Goal: Information Seeking & Learning: Learn about a topic

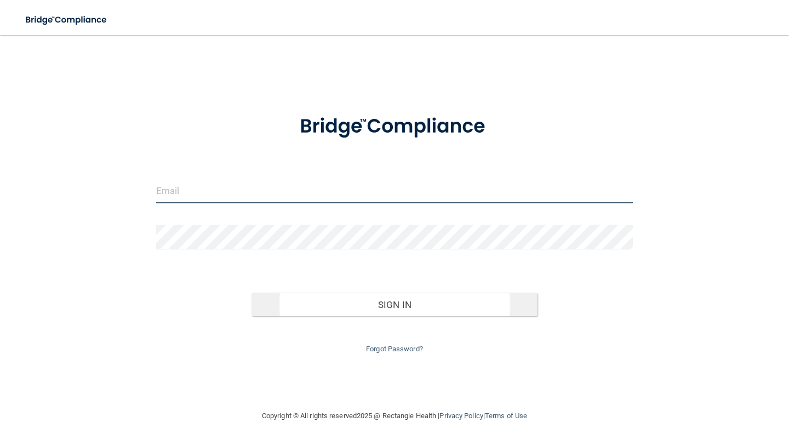
type input "[EMAIL_ADDRESS][DOMAIN_NAME]"
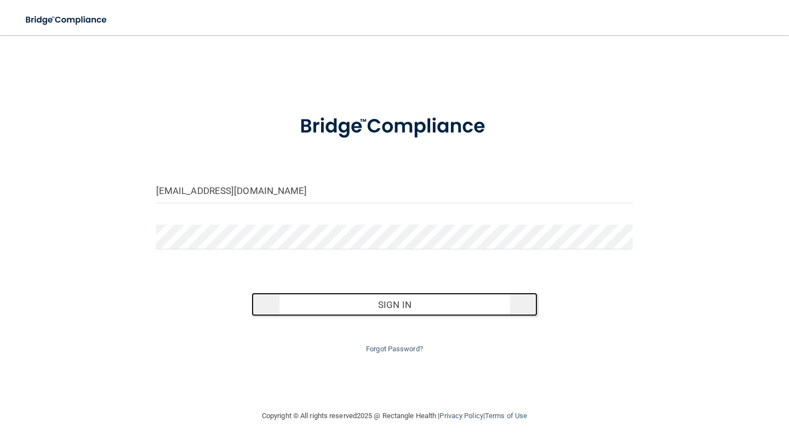
click at [328, 309] on button "Sign In" at bounding box center [395, 305] width 286 height 24
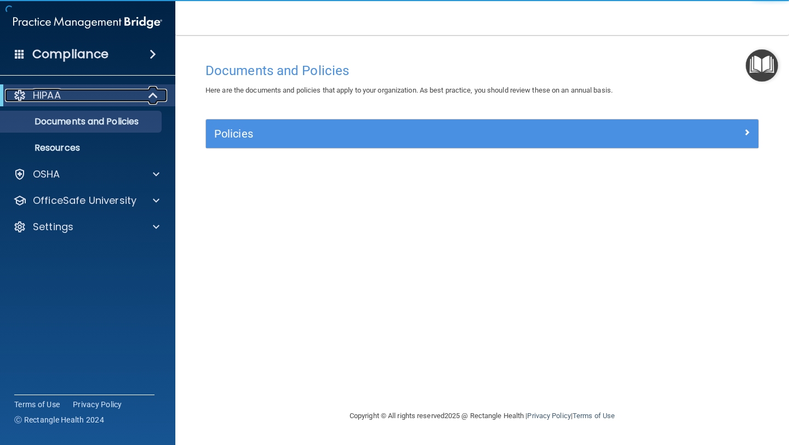
click at [66, 101] on div "HIPAA" at bounding box center [72, 95] width 135 height 13
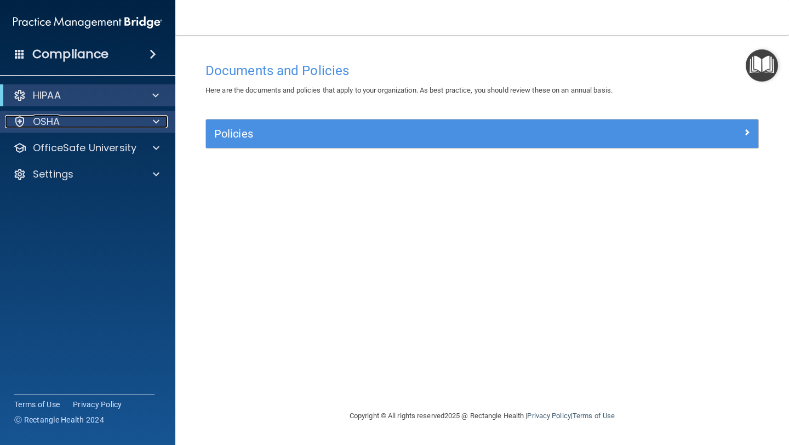
click at [74, 118] on div "OSHA" at bounding box center [73, 121] width 136 height 13
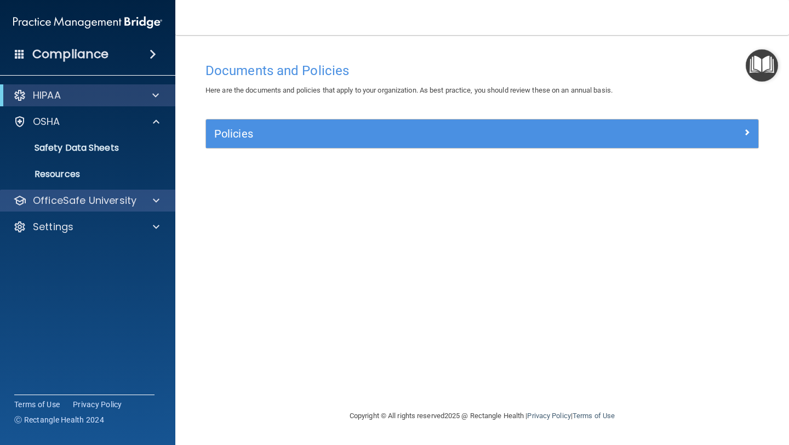
click at [95, 192] on div "OfficeSafe University" at bounding box center [88, 201] width 176 height 22
click at [95, 60] on h4 "Compliance" at bounding box center [70, 54] width 76 height 15
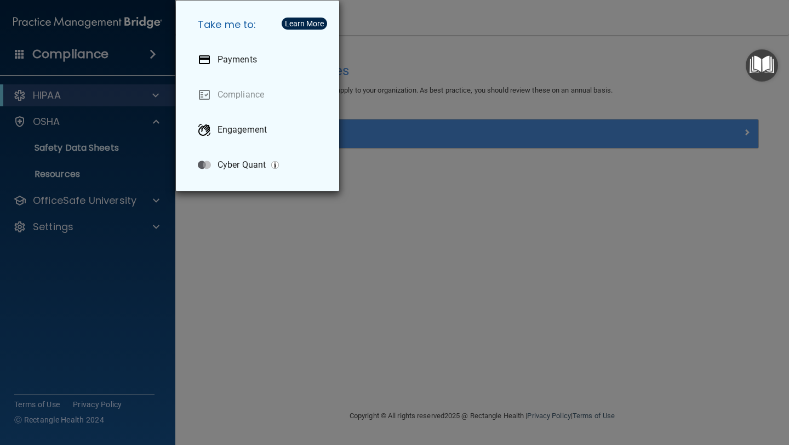
click at [67, 117] on div "Take me to: Payments Compliance Engagement Cyber Quant" at bounding box center [394, 222] width 789 height 445
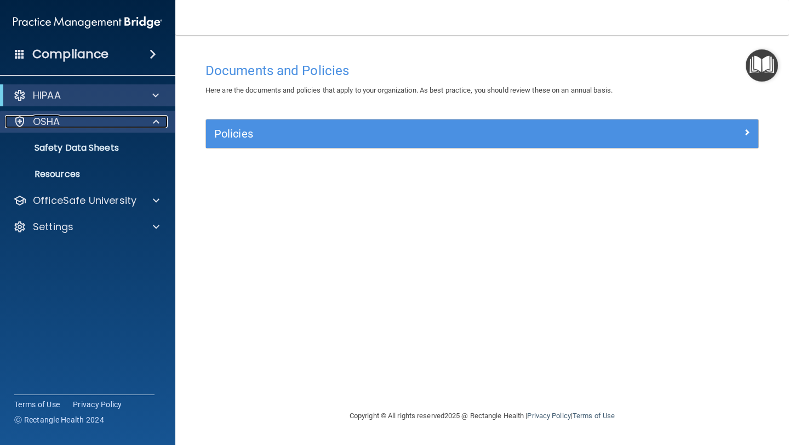
click at [54, 121] on p "OSHA" at bounding box center [46, 121] width 27 height 13
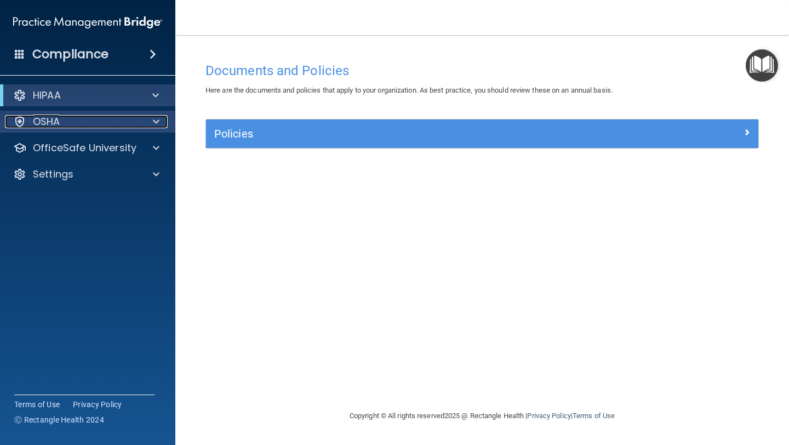
click at [54, 121] on p "OSHA" at bounding box center [46, 121] width 27 height 13
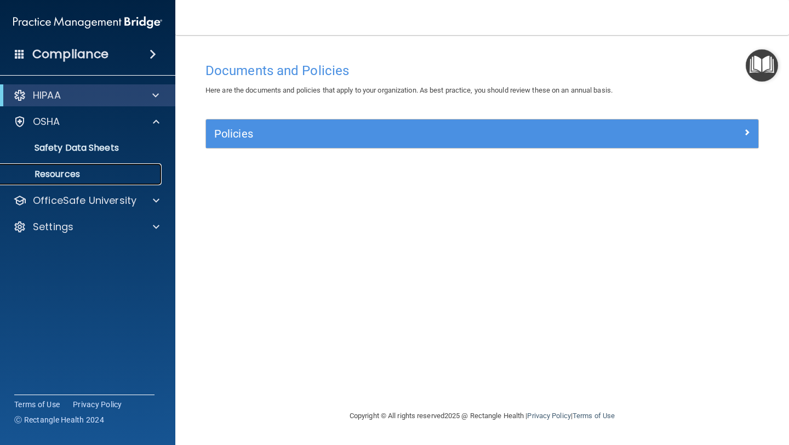
click at [67, 170] on p "Resources" at bounding box center [82, 174] width 150 height 11
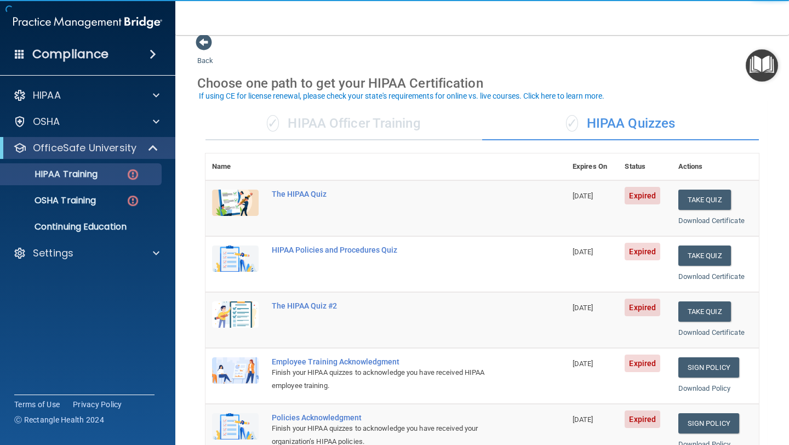
scroll to position [16, 0]
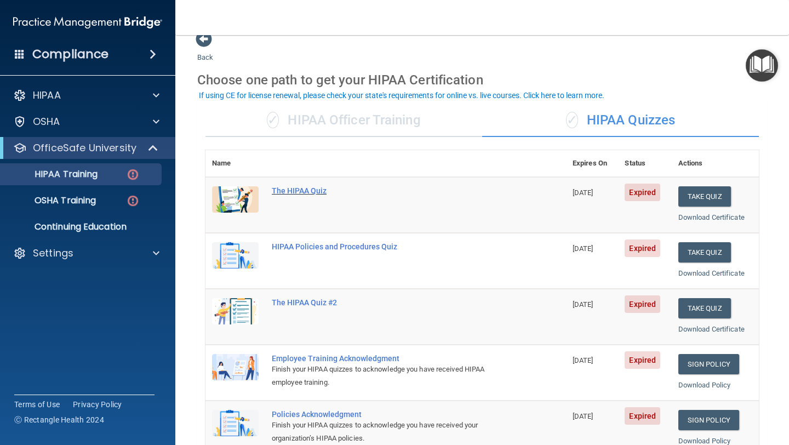
click at [314, 192] on div "The HIPAA Quiz" at bounding box center [391, 190] width 239 height 9
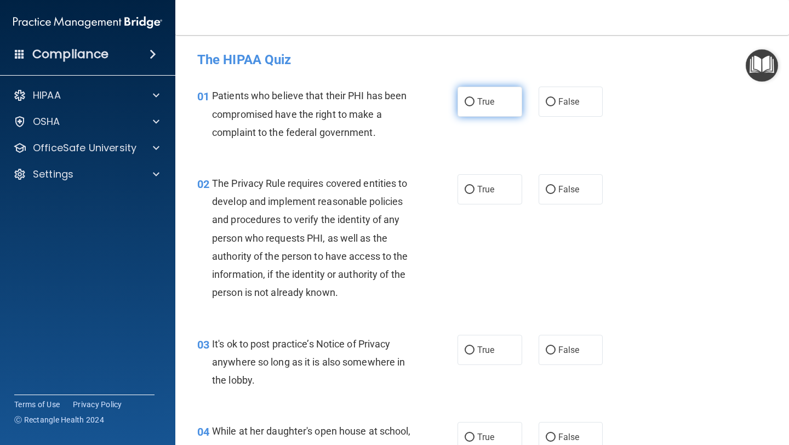
click at [468, 112] on label "True" at bounding box center [490, 102] width 65 height 30
click at [468, 106] on input "True" at bounding box center [470, 102] width 10 height 8
radio input "true"
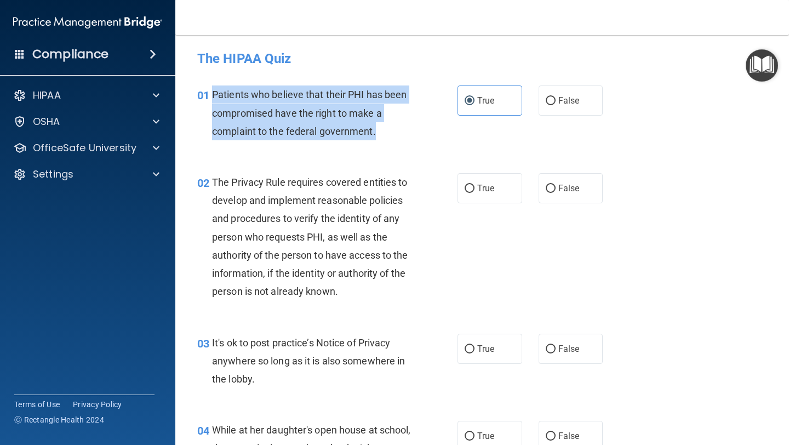
drag, startPoint x: 377, startPoint y: 132, endPoint x: 211, endPoint y: 92, distance: 170.8
click at [211, 92] on div "01 Patients who believe that their PHI has been compromised have the right to m…" at bounding box center [327, 115] width 293 height 60
copy div "Patients who believe that their PHI has been compromised have the right to make…"
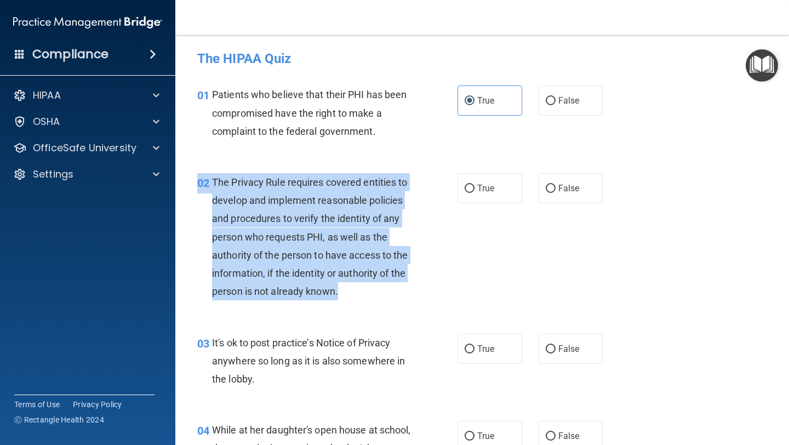
drag, startPoint x: 350, startPoint y: 290, endPoint x: 214, endPoint y: 173, distance: 179.9
click at [214, 173] on div "The Privacy Rule requires covered entities to develop and implement reasonable …" at bounding box center [316, 237] width 208 height 128
click at [218, 183] on span "The Privacy Rule requires covered entities to develop and implement reasonable …" at bounding box center [310, 236] width 196 height 121
drag, startPoint x: 340, startPoint y: 292, endPoint x: 214, endPoint y: 185, distance: 165.6
click at [214, 181] on div "The Privacy Rule requires covered entities to develop and implement reasonable …" at bounding box center [316, 237] width 208 height 128
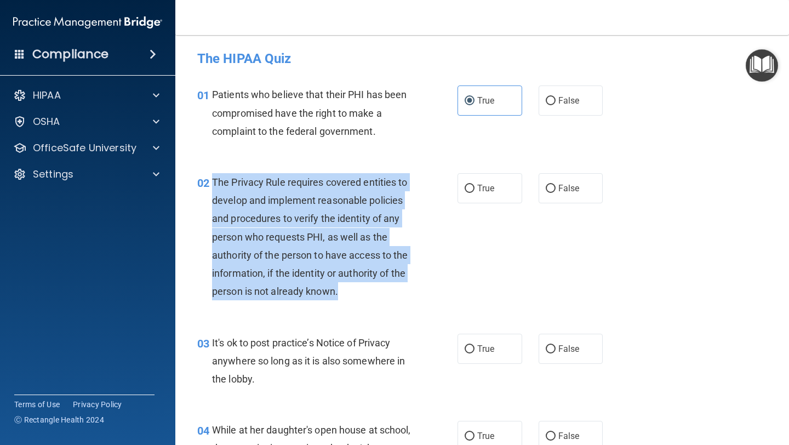
copy span "The Privacy Rule requires covered entities to develop and implement reasonable …"
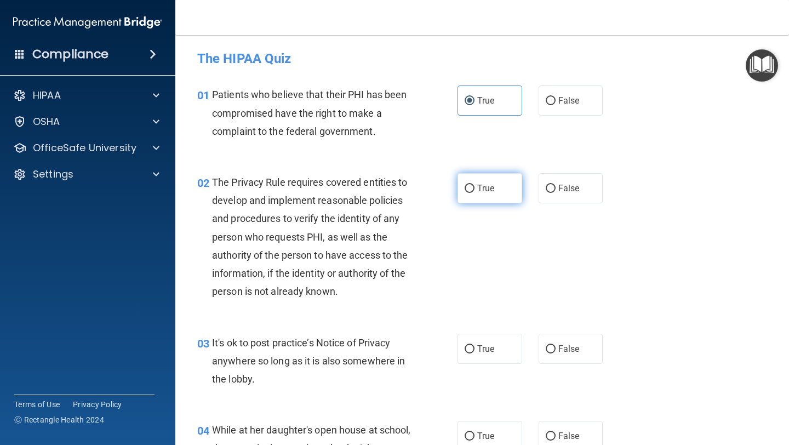
click at [468, 193] on label "True" at bounding box center [490, 188] width 65 height 30
click at [468, 193] on input "True" at bounding box center [470, 189] width 10 height 8
radio input "true"
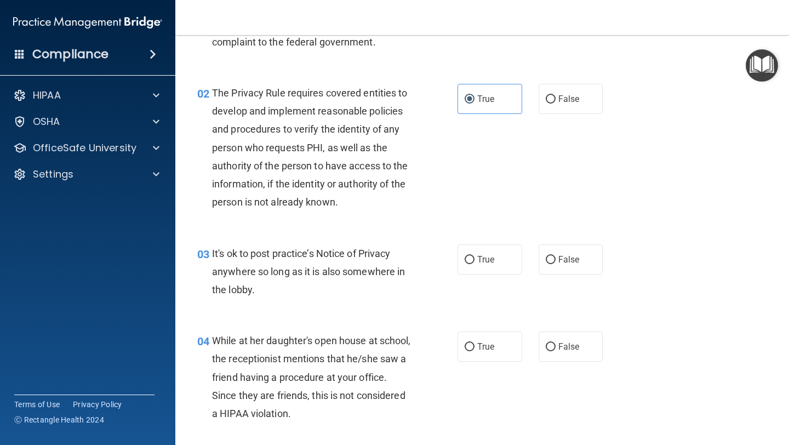
scroll to position [89, 0]
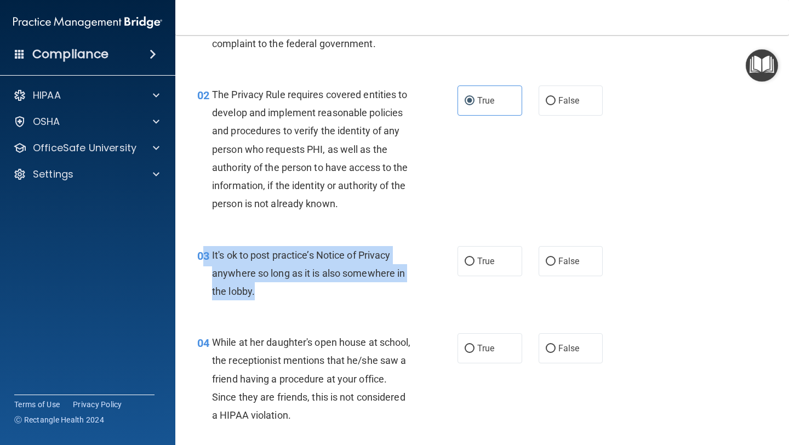
drag, startPoint x: 273, startPoint y: 296, endPoint x: 205, endPoint y: 256, distance: 78.6
click at [205, 256] on div "03 It's ok to post practice’s Notice of Privacy anywhere so long as it is also …" at bounding box center [327, 276] width 293 height 60
click at [260, 283] on div "It's ok to post practice’s Notice of Privacy anywhere so long as it is also som…" at bounding box center [316, 273] width 208 height 55
drag, startPoint x: 259, startPoint y: 293, endPoint x: 214, endPoint y: 249, distance: 62.4
click at [214, 249] on div "It's ok to post practice’s Notice of Privacy anywhere so long as it is also som…" at bounding box center [316, 273] width 208 height 55
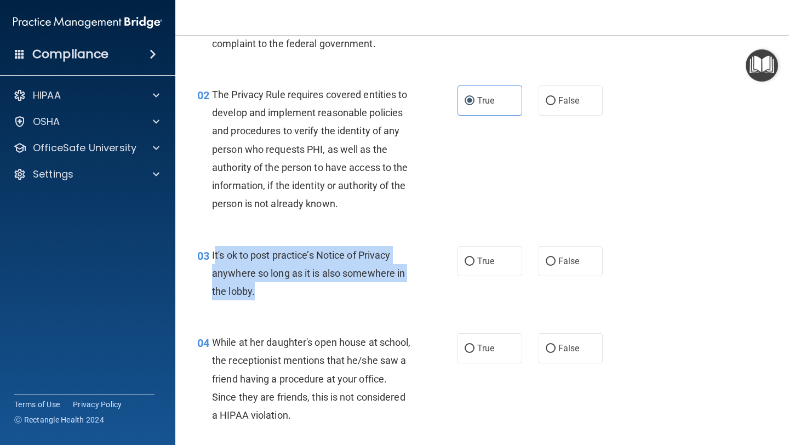
click at [261, 289] on div "It's ok to post practice’s Notice of Privacy anywhere so long as it is also som…" at bounding box center [316, 273] width 208 height 55
drag, startPoint x: 275, startPoint y: 292, endPoint x: 207, endPoint y: 260, distance: 75.2
click at [207, 260] on div "03 It's ok to post practice’s Notice of Privacy anywhere so long as it is also …" at bounding box center [327, 276] width 293 height 60
copy div "It's ok to post practice’s Notice of Privacy anywhere so long as it is also som…"
click at [550, 258] on input "False" at bounding box center [551, 262] width 10 height 8
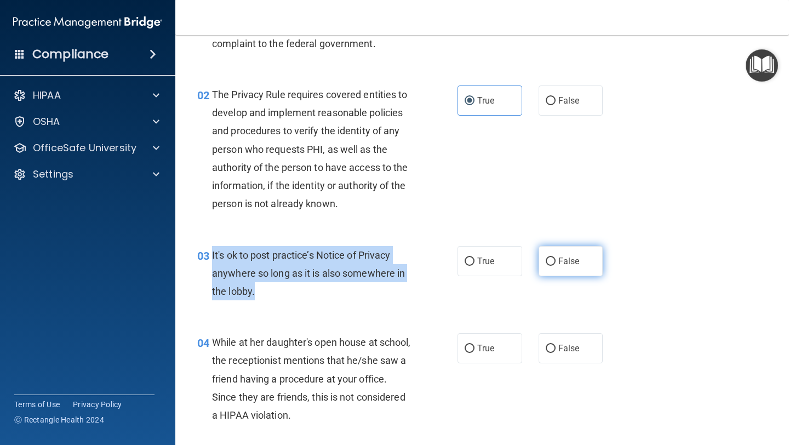
radio input "true"
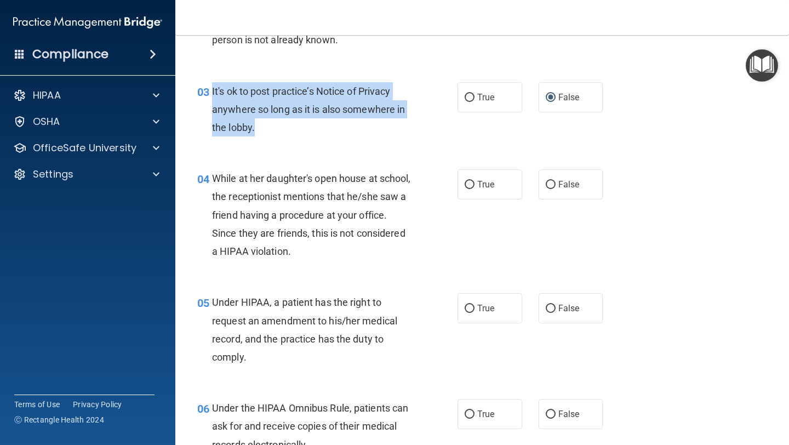
scroll to position [254, 0]
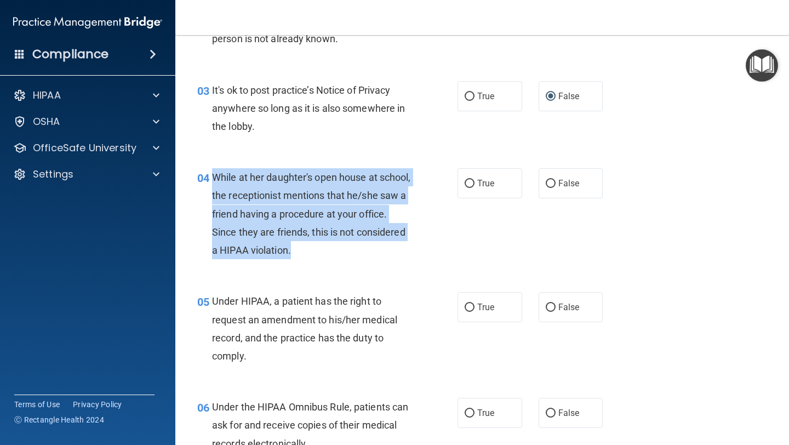
drag, startPoint x: 353, startPoint y: 251, endPoint x: 215, endPoint y: 180, distance: 154.6
click at [215, 180] on div "While at her daughter's open house at school, the receptionist mentions that he…" at bounding box center [316, 213] width 208 height 91
click at [573, 190] on label "False" at bounding box center [571, 183] width 65 height 30
click at [556, 188] on input "False" at bounding box center [551, 184] width 10 height 8
radio input "true"
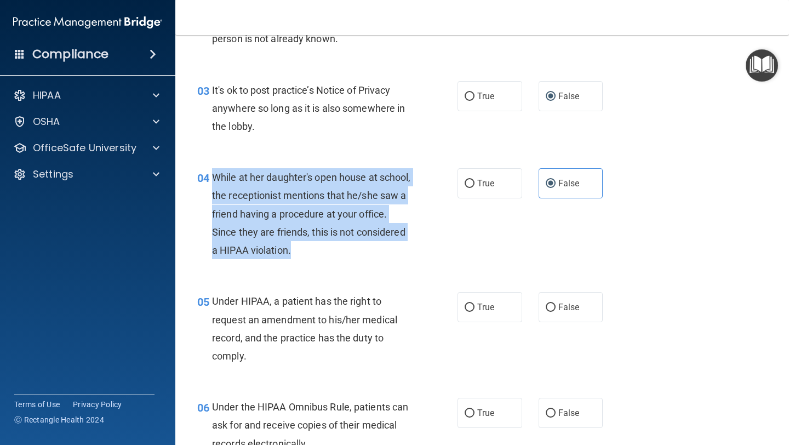
drag, startPoint x: 343, startPoint y: 254, endPoint x: 212, endPoint y: 178, distance: 151.2
click at [212, 178] on div "While at her daughter's open house at school, the receptionist mentions that he…" at bounding box center [316, 213] width 208 height 91
copy span "While at her daughter's open house at school, the receptionist mentions that he…"
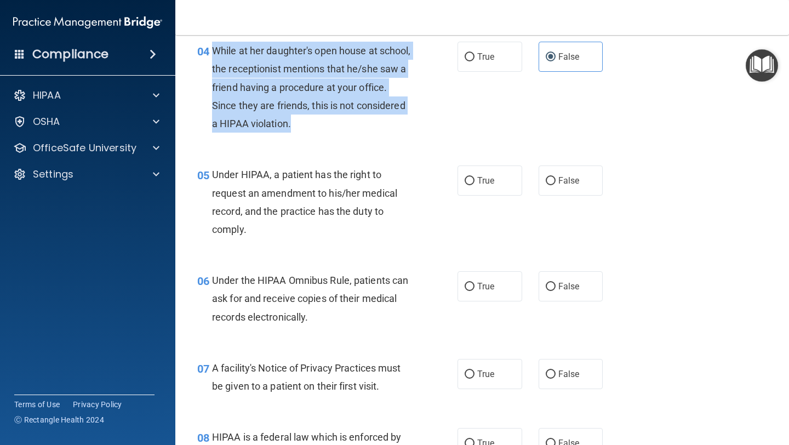
scroll to position [381, 0]
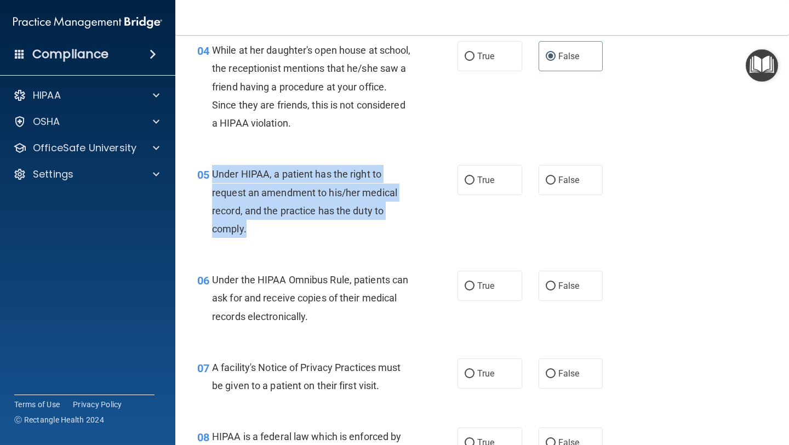
drag, startPoint x: 265, startPoint y: 231, endPoint x: 214, endPoint y: 176, distance: 74.5
click at [214, 176] on div "Under HIPAA, a patient has the right to request an amendment to his/her medical…" at bounding box center [316, 201] width 208 height 73
copy span "Under HIPAA, a patient has the right to request an amendment to his/her medical…"
click at [490, 178] on span "True" at bounding box center [485, 180] width 17 height 10
click at [475, 178] on input "True" at bounding box center [470, 180] width 10 height 8
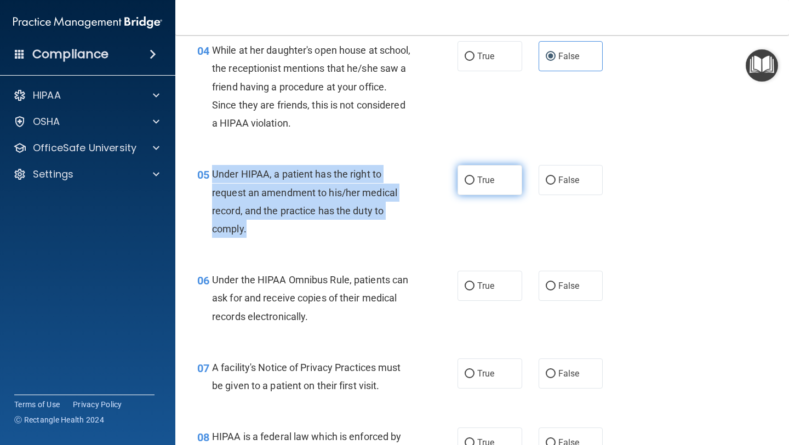
radio input "true"
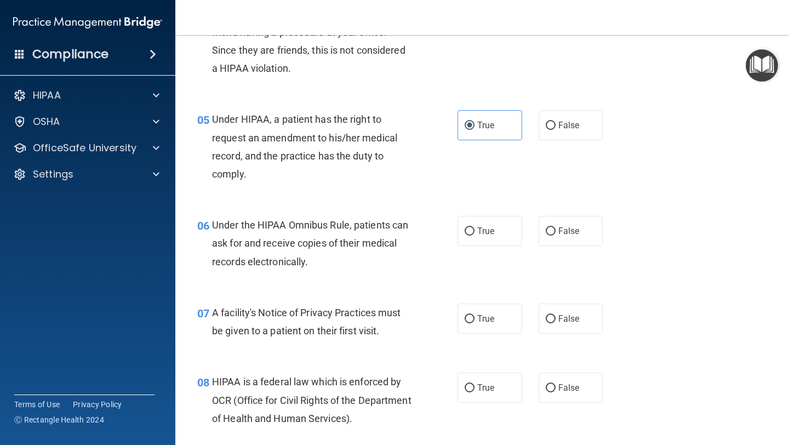
scroll to position [445, 0]
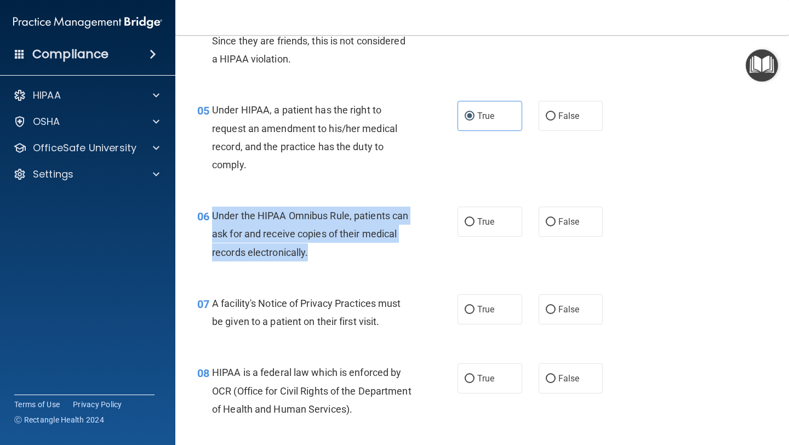
drag, startPoint x: 313, startPoint y: 253, endPoint x: 214, endPoint y: 214, distance: 106.8
click at [214, 214] on div "Under the HIPAA Omnibus Rule, patients can ask for and receive copies of their …" at bounding box center [316, 234] width 208 height 55
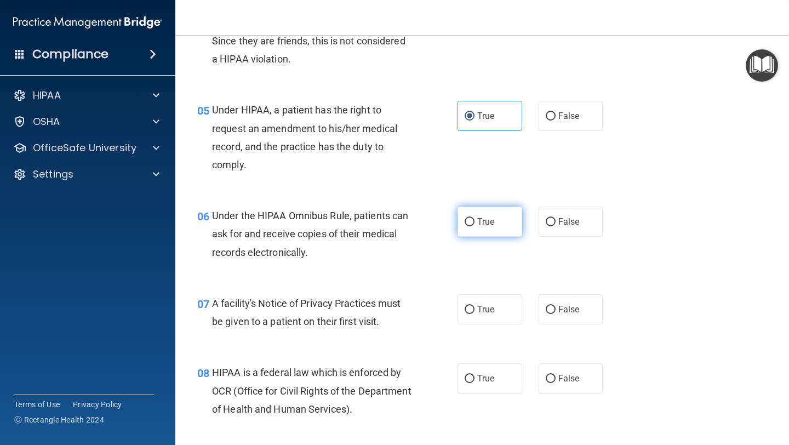
click at [503, 219] on label "True" at bounding box center [490, 222] width 65 height 30
click at [475, 219] on input "True" at bounding box center [470, 222] width 10 height 8
radio input "true"
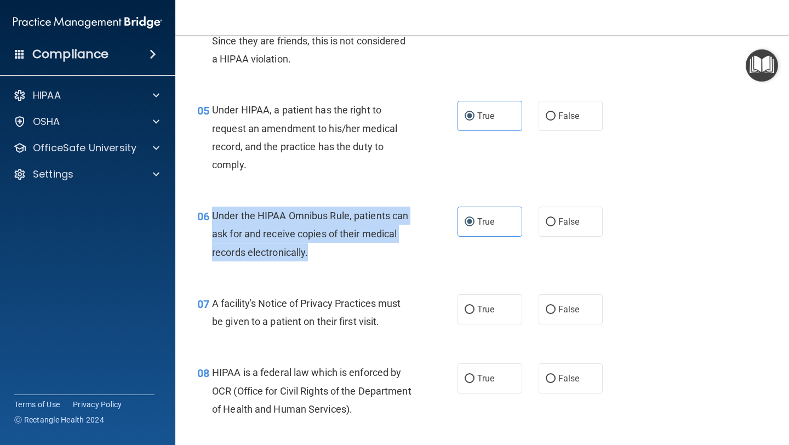
drag, startPoint x: 329, startPoint y: 253, endPoint x: 212, endPoint y: 212, distance: 123.9
click at [212, 212] on div "Under the HIPAA Omnibus Rule, patients can ask for and receive copies of their …" at bounding box center [316, 234] width 208 height 55
copy span "Under the HIPAA Omnibus Rule, patients can ask for and receive copies of their …"
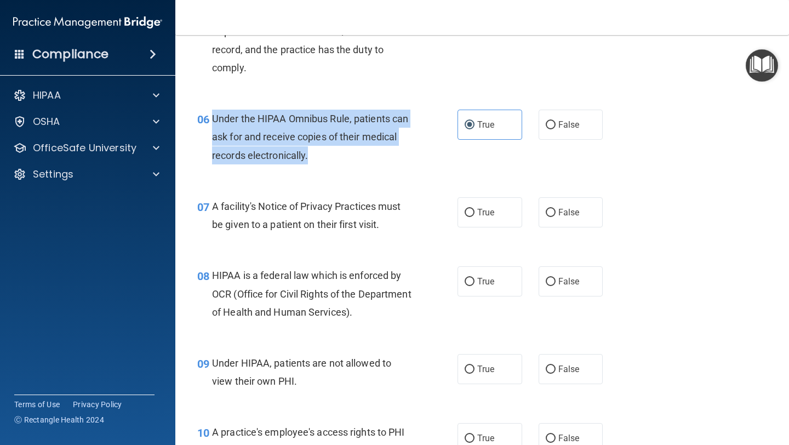
scroll to position [557, 0]
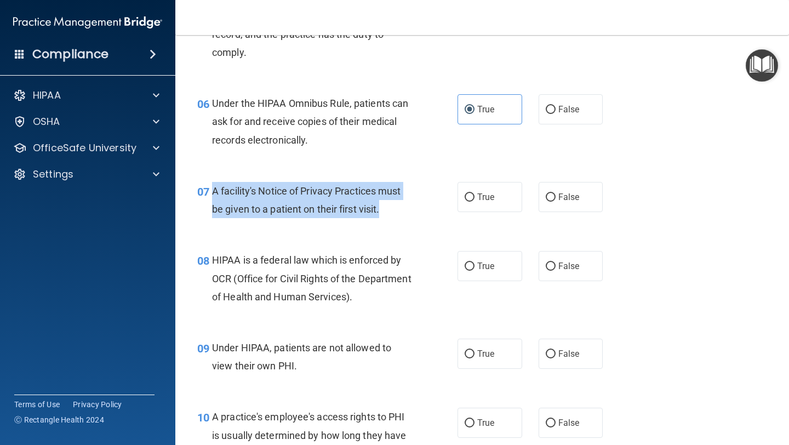
drag, startPoint x: 384, startPoint y: 207, endPoint x: 214, endPoint y: 187, distance: 170.9
click at [214, 187] on div "A facility's Notice of Privacy Practices must be given to a patient on their fi…" at bounding box center [316, 200] width 208 height 36
copy span "A facility's Notice of Privacy Practices must be given to a patient on their fi…"
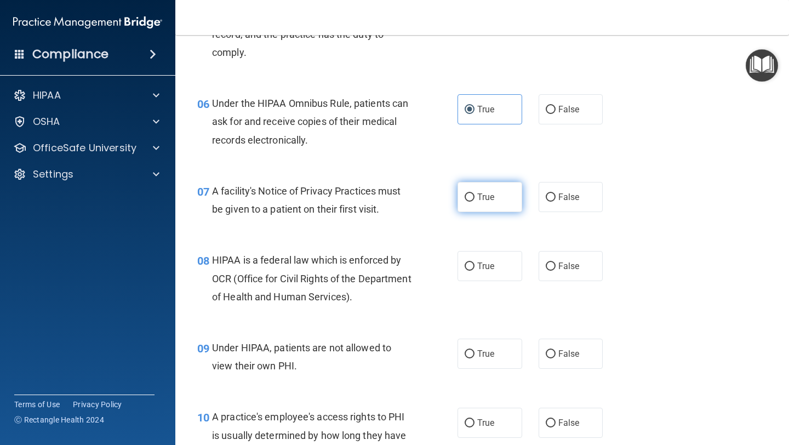
click at [490, 190] on label "True" at bounding box center [490, 197] width 65 height 30
click at [475, 193] on input "True" at bounding box center [470, 197] width 10 height 8
radio input "true"
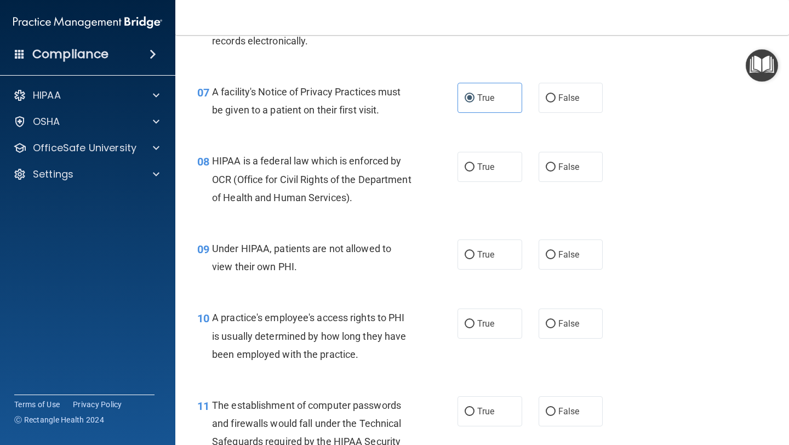
scroll to position [657, 0]
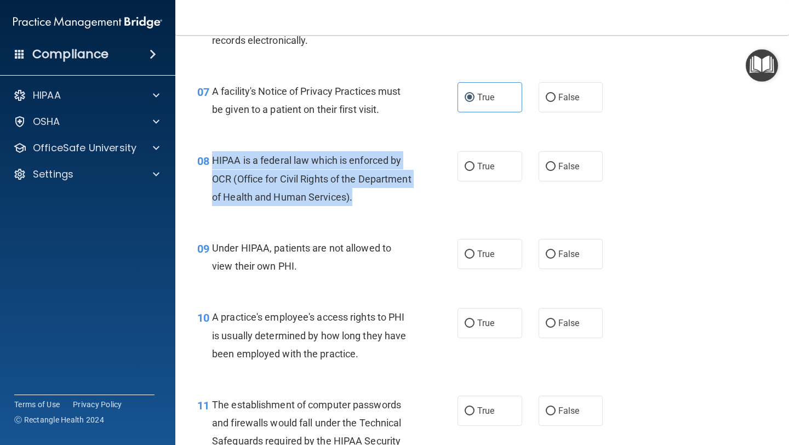
drag, startPoint x: 411, startPoint y: 195, endPoint x: 215, endPoint y: 160, distance: 199.3
click at [215, 160] on div "HIPAA is a federal law which is enforced by OCR (Office for Civil Rights of the…" at bounding box center [316, 178] width 208 height 55
copy span "HIPAA is a federal law which is enforced by OCR (Office for Civil Rights of the…"
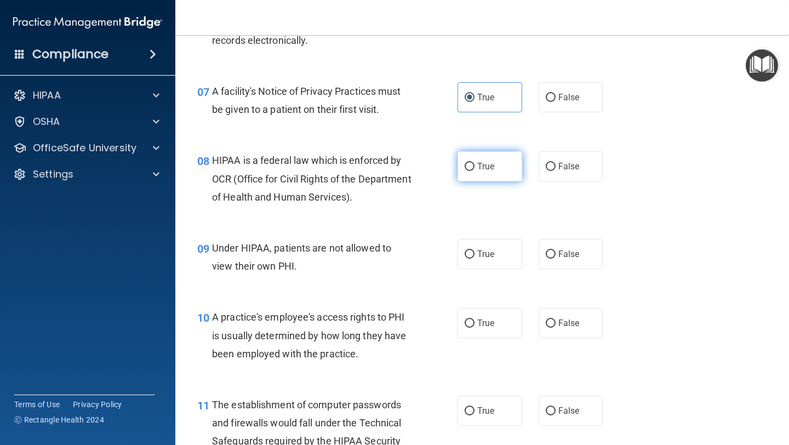
click at [488, 172] on label "True" at bounding box center [490, 166] width 65 height 30
click at [475, 171] on input "True" at bounding box center [470, 167] width 10 height 8
radio input "true"
click at [564, 256] on span "False" at bounding box center [568, 254] width 21 height 10
click at [556, 256] on input "False" at bounding box center [551, 254] width 10 height 8
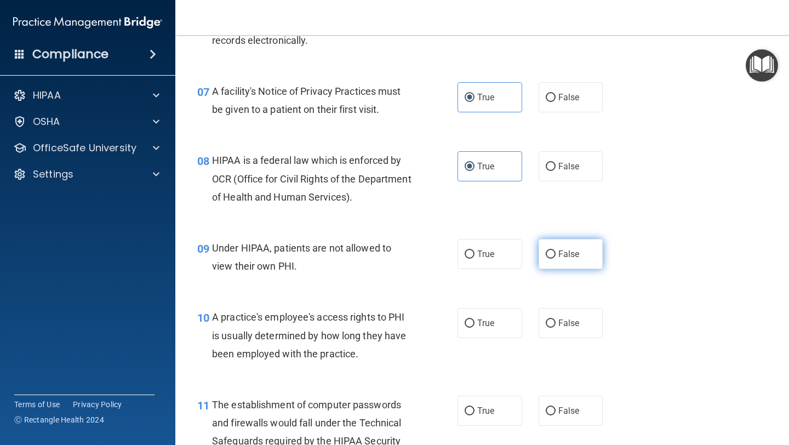
radio input "true"
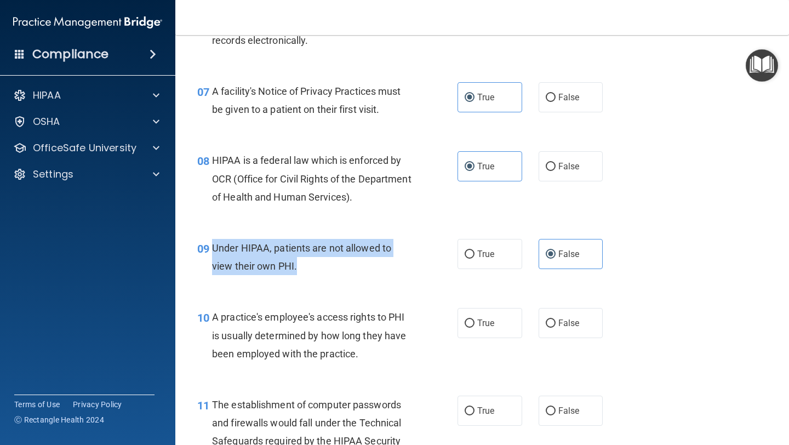
drag, startPoint x: 329, startPoint y: 268, endPoint x: 212, endPoint y: 246, distance: 119.4
click at [212, 246] on div "Under HIPAA, patients are not allowed to view their own PHI." at bounding box center [316, 257] width 208 height 36
copy span "Under HIPAA, patients are not allowed to view their own PHI."
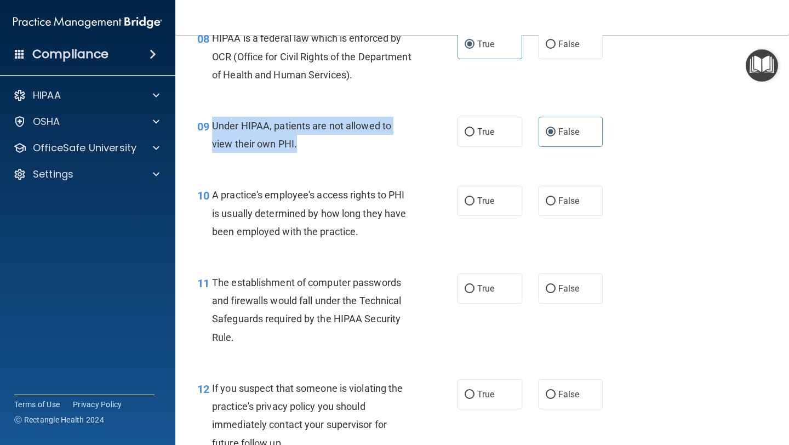
scroll to position [781, 0]
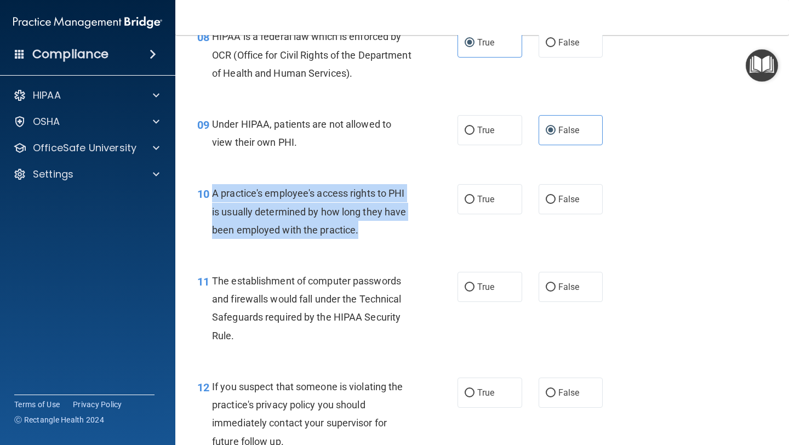
drag, startPoint x: 366, startPoint y: 227, endPoint x: 213, endPoint y: 196, distance: 156.1
click at [213, 196] on div "A practice's employee's access rights to PHI is usually determined by how long …" at bounding box center [316, 211] width 208 height 55
copy span "A practice's employee's access rights to PHI is usually determined by how long …"
click at [564, 200] on span "False" at bounding box center [568, 199] width 21 height 10
click at [556, 200] on input "False" at bounding box center [551, 200] width 10 height 8
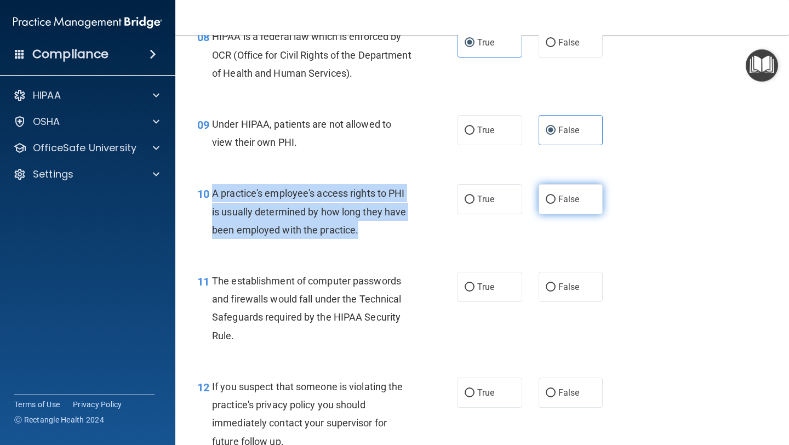
radio input "true"
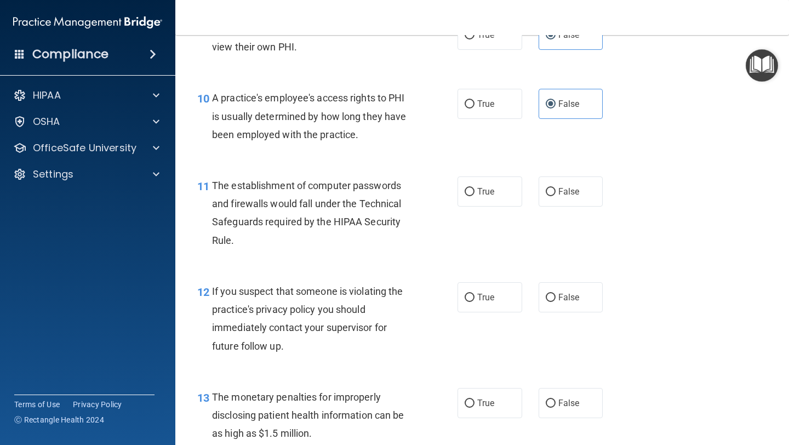
scroll to position [879, 0]
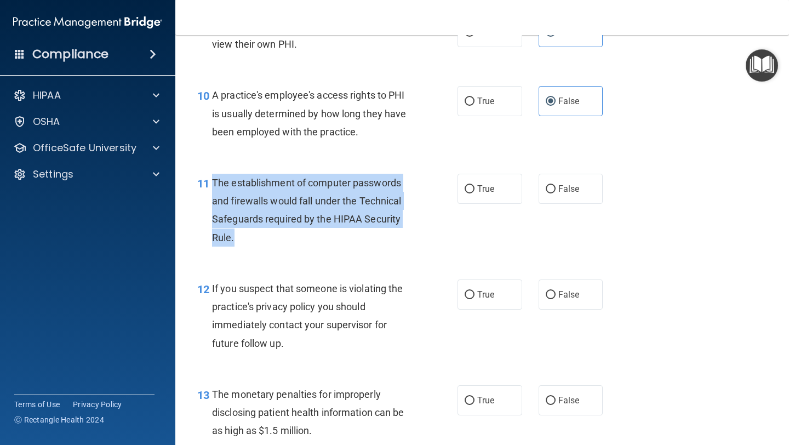
drag, startPoint x: 259, startPoint y: 236, endPoint x: 209, endPoint y: 179, distance: 75.4
click at [209, 179] on div "11 The establishment of computer passwords and firewalls would fall under the T…" at bounding box center [327, 213] width 293 height 78
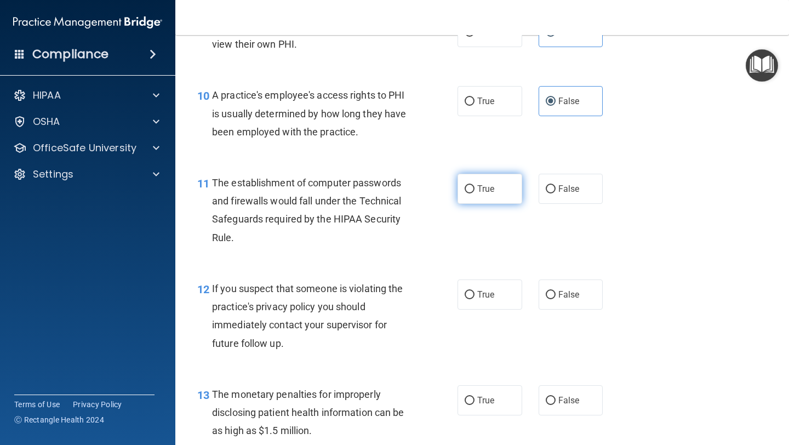
click at [470, 194] on label "True" at bounding box center [490, 189] width 65 height 30
click at [470, 193] on input "True" at bounding box center [470, 189] width 10 height 8
radio input "true"
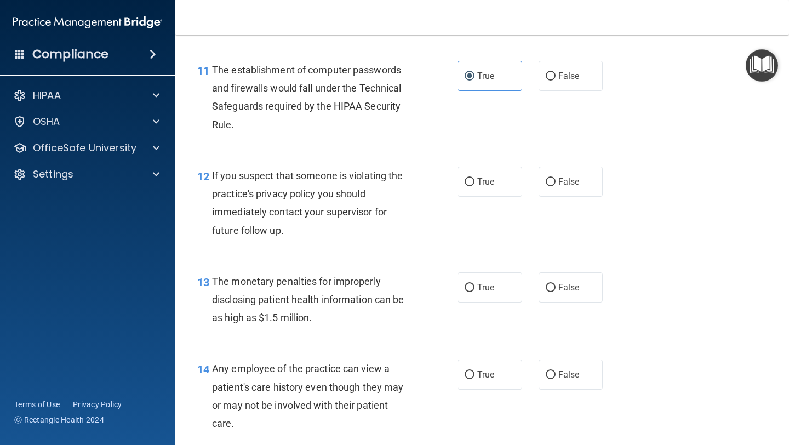
scroll to position [1030, 0]
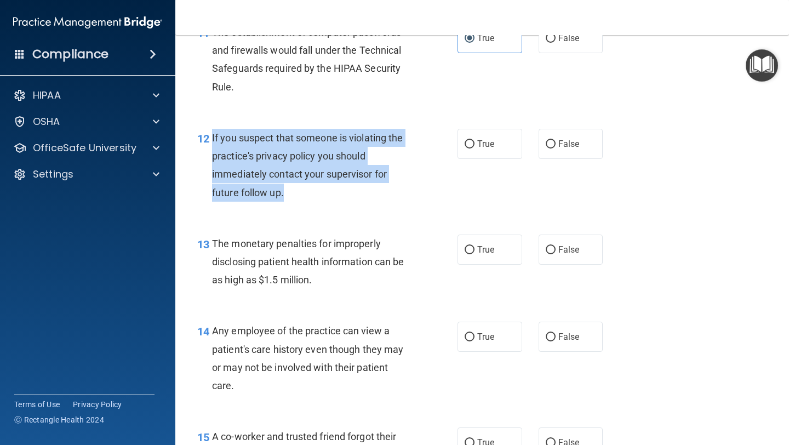
drag, startPoint x: 298, startPoint y: 194, endPoint x: 209, endPoint y: 136, distance: 105.3
click at [210, 136] on div "12 If you suspect that someone is violating the practice's privacy policy you s…" at bounding box center [327, 168] width 293 height 78
click at [503, 143] on label "True" at bounding box center [490, 144] width 65 height 30
click at [475, 143] on input "True" at bounding box center [470, 144] width 10 height 8
radio input "true"
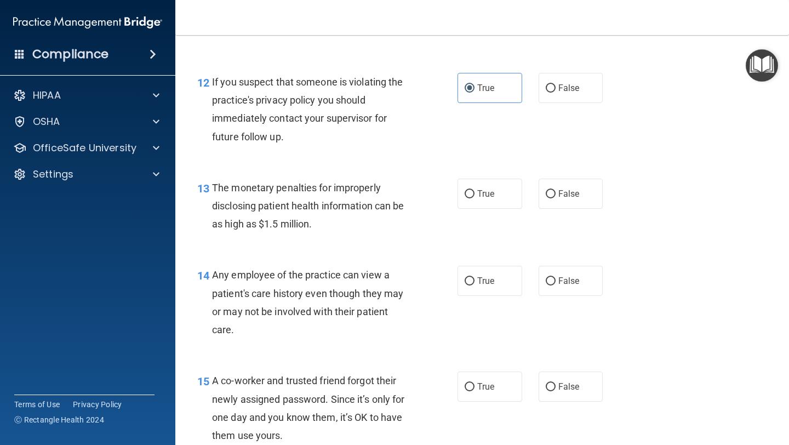
scroll to position [1094, 0]
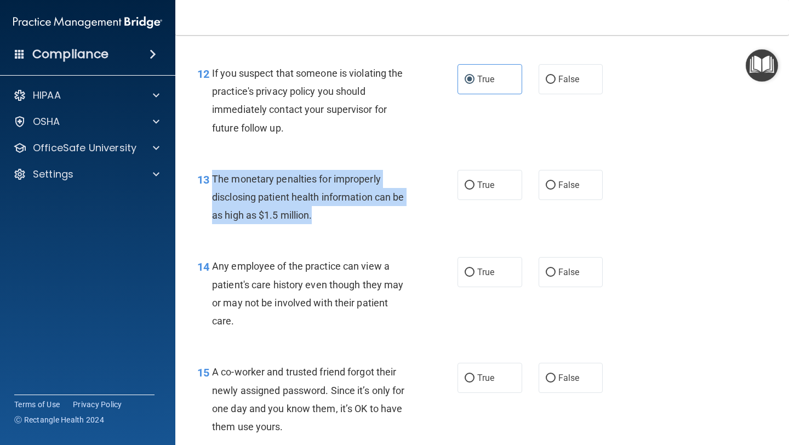
drag, startPoint x: 323, startPoint y: 214, endPoint x: 212, endPoint y: 184, distance: 115.2
click at [212, 184] on div "The monetary penalties for improperly disclosing patient health information can…" at bounding box center [316, 197] width 208 height 55
click at [471, 195] on label "True" at bounding box center [490, 185] width 65 height 30
click at [471, 190] on input "True" at bounding box center [470, 185] width 10 height 8
radio input "true"
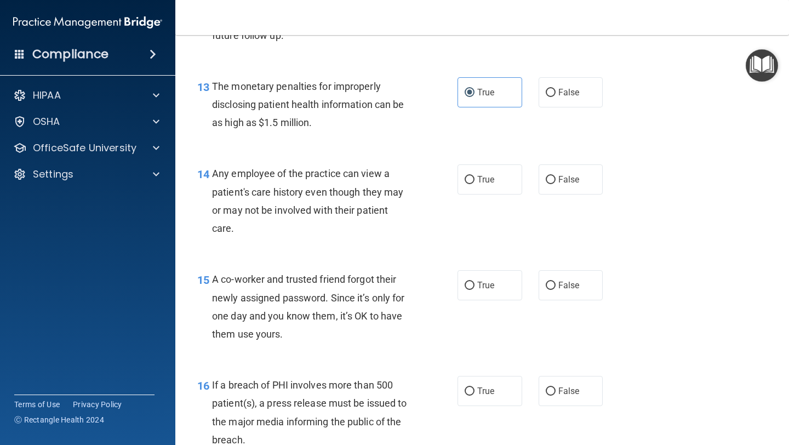
scroll to position [1188, 0]
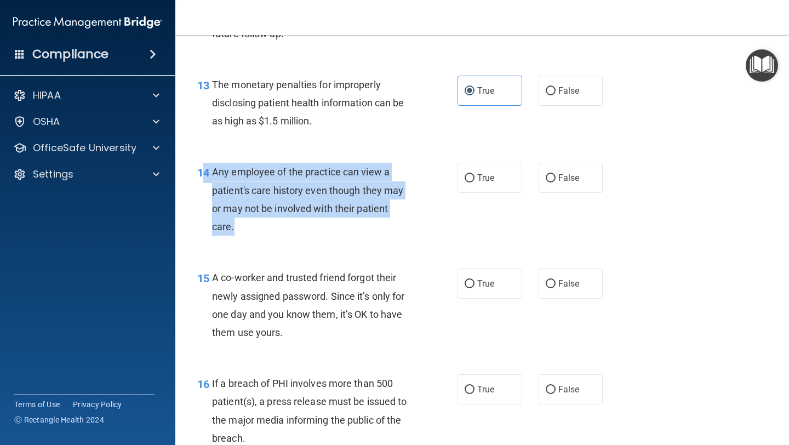
drag, startPoint x: 265, startPoint y: 221, endPoint x: 203, endPoint y: 176, distance: 76.8
click at [203, 176] on div "14 Any employee of the practice can view a patient's care history even though t…" at bounding box center [327, 202] width 293 height 78
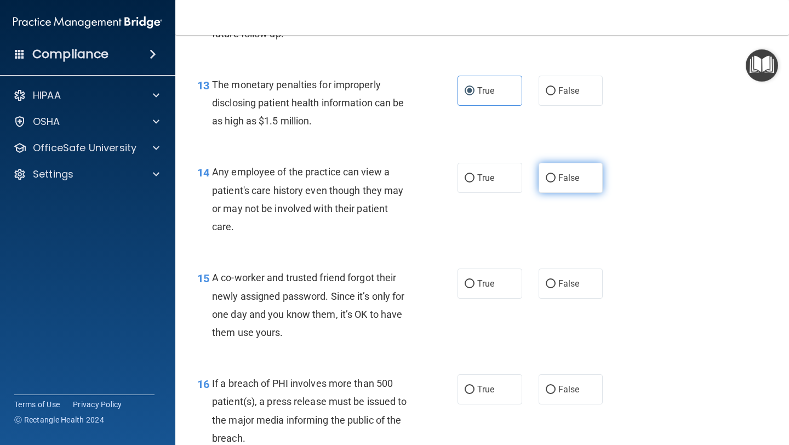
click at [585, 181] on label "False" at bounding box center [571, 178] width 65 height 30
click at [556, 181] on input "False" at bounding box center [551, 178] width 10 height 8
radio input "true"
click at [288, 220] on div "Any employee of the practice can view a patient's care history even though they…" at bounding box center [316, 199] width 208 height 73
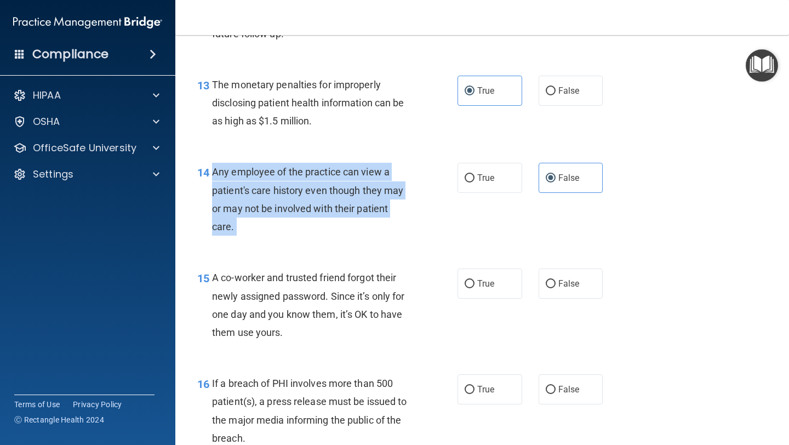
drag, startPoint x: 288, startPoint y: 220, endPoint x: 220, endPoint y: 172, distance: 82.9
click at [220, 172] on div "Any employee of the practice can view a patient's care history even though they…" at bounding box center [316, 199] width 208 height 73
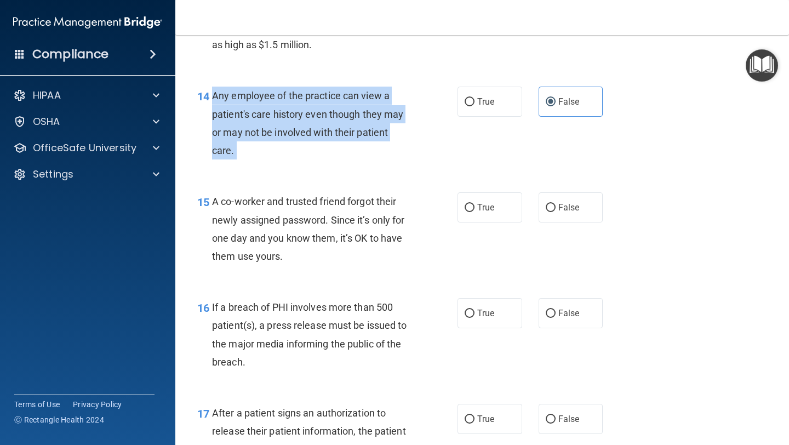
scroll to position [1276, 0]
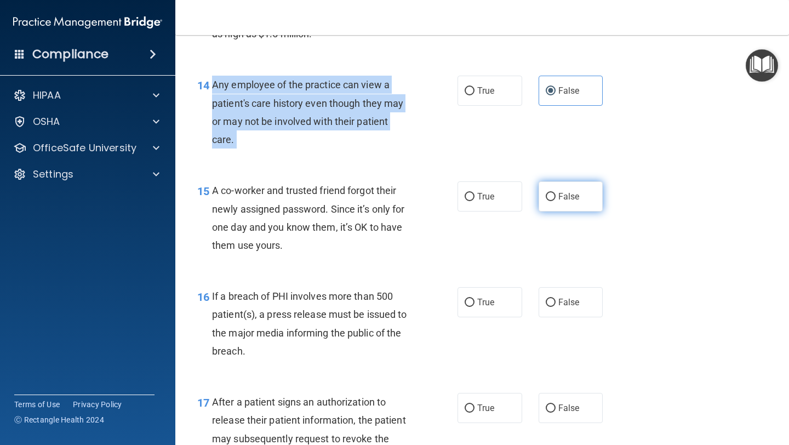
click at [575, 188] on label "False" at bounding box center [571, 196] width 65 height 30
click at [556, 193] on input "False" at bounding box center [551, 197] width 10 height 8
radio input "true"
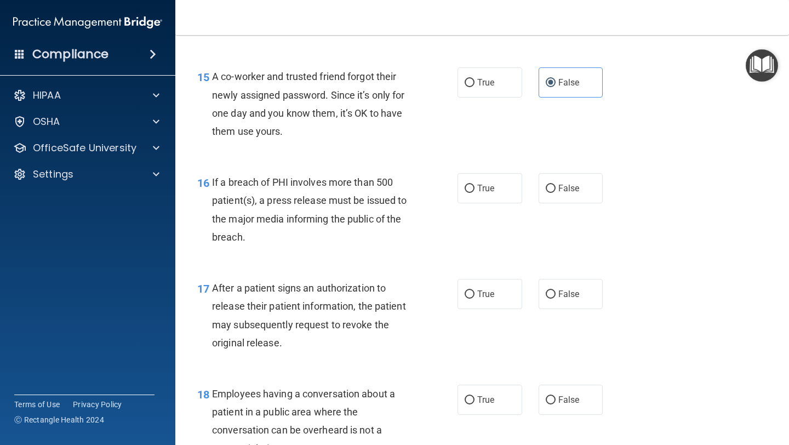
scroll to position [1391, 0]
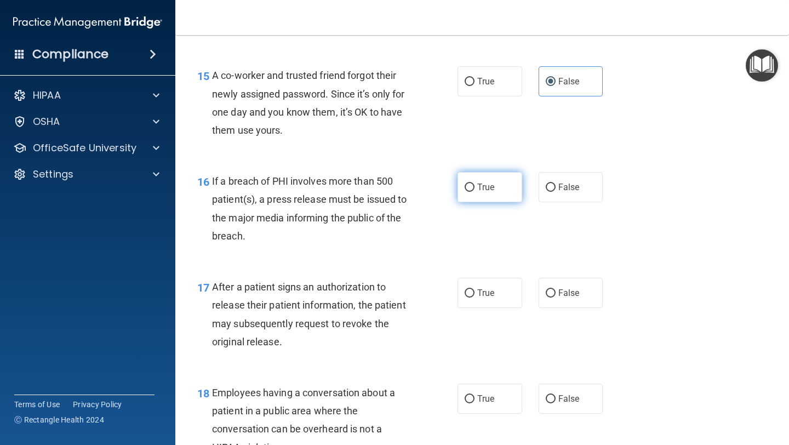
click at [471, 187] on input "True" at bounding box center [470, 188] width 10 height 8
radio input "true"
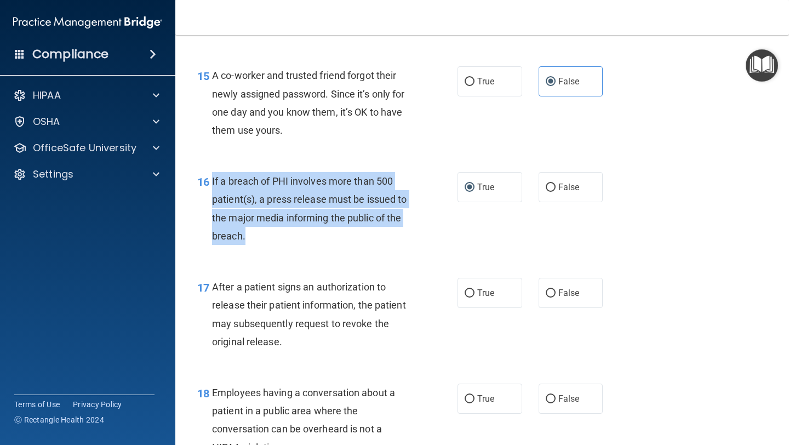
drag, startPoint x: 270, startPoint y: 237, endPoint x: 210, endPoint y: 179, distance: 83.3
click at [210, 179] on div "16 If a breach of PHI involves more than 500 patient(s), a press release must b…" at bounding box center [327, 211] width 293 height 78
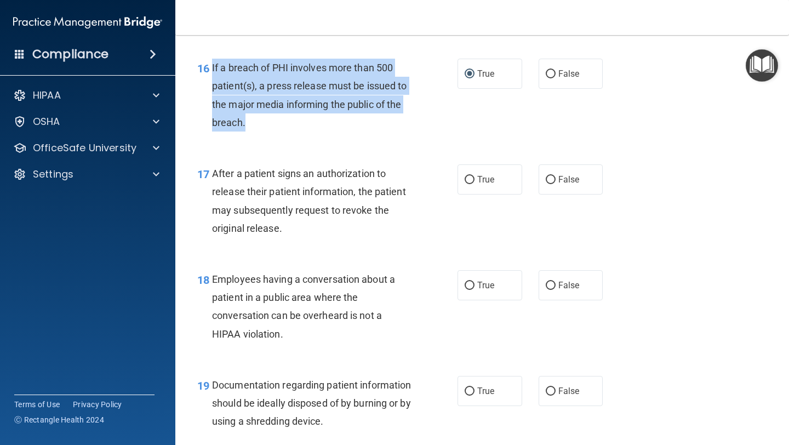
scroll to position [1565, 0]
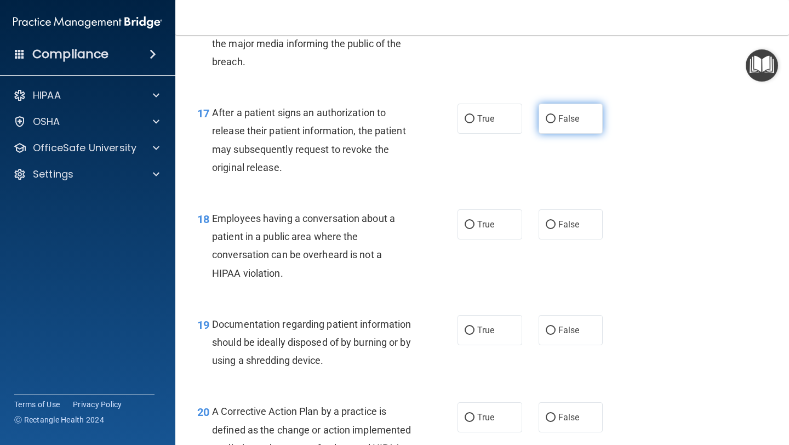
click at [541, 119] on label "False" at bounding box center [571, 119] width 65 height 30
click at [546, 119] on input "False" at bounding box center [551, 119] width 10 height 8
radio input "true"
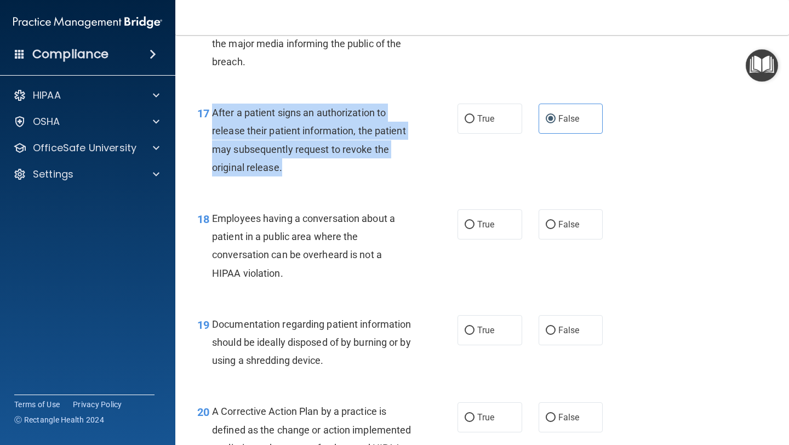
drag, startPoint x: 292, startPoint y: 170, endPoint x: 212, endPoint y: 110, distance: 99.8
click at [213, 110] on div "After a patient signs an authorization to release their patient information, th…" at bounding box center [316, 140] width 208 height 73
click at [502, 120] on label "True" at bounding box center [490, 119] width 65 height 30
click at [475, 120] on input "True" at bounding box center [470, 119] width 10 height 8
radio input "true"
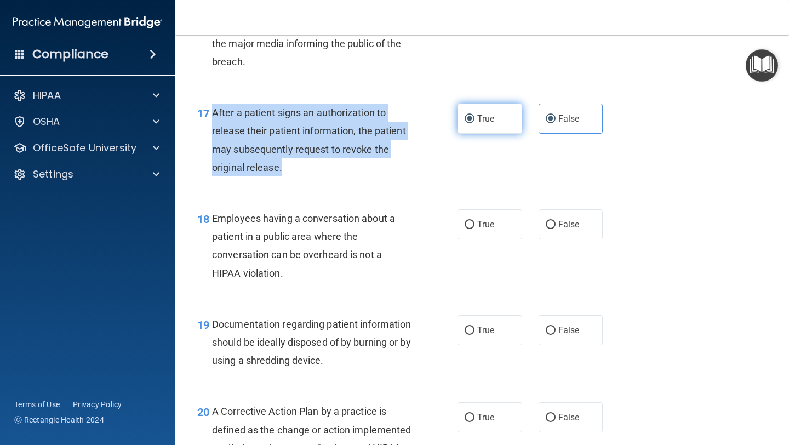
radio input "false"
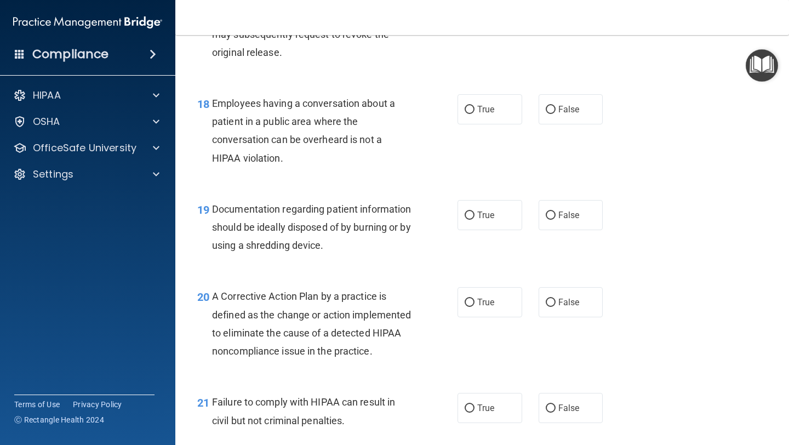
scroll to position [1699, 0]
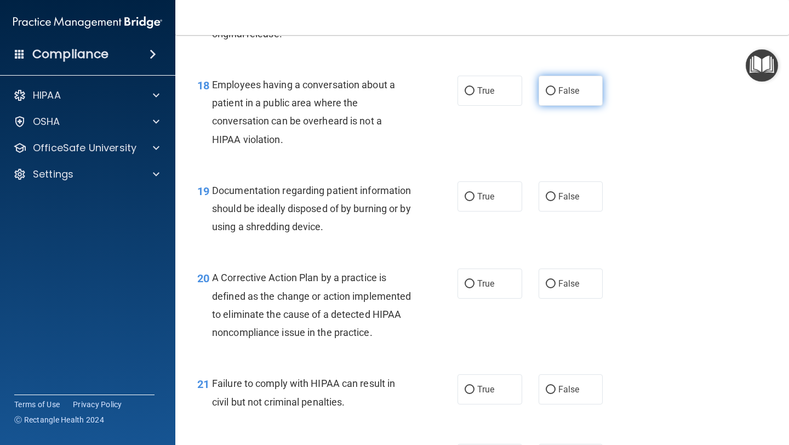
click at [564, 90] on span "False" at bounding box center [568, 90] width 21 height 10
click at [556, 90] on input "False" at bounding box center [551, 91] width 10 height 8
radio input "true"
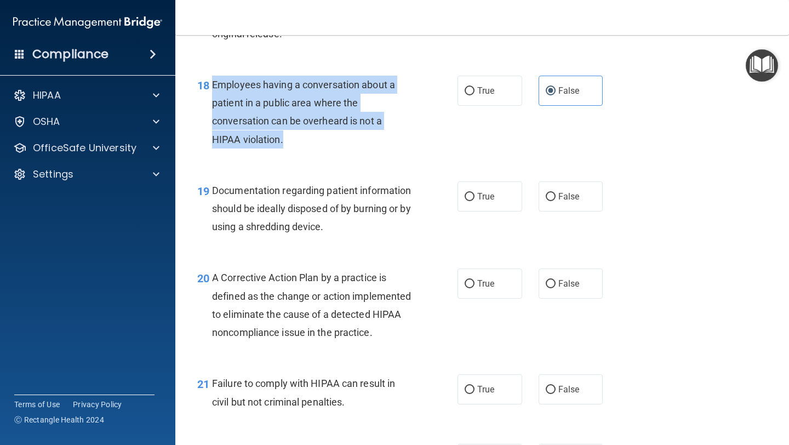
drag, startPoint x: 288, startPoint y: 136, endPoint x: 212, endPoint y: 85, distance: 91.6
click at [212, 85] on div "Employees having a conversation about a patient in a public area where the conv…" at bounding box center [316, 112] width 208 height 73
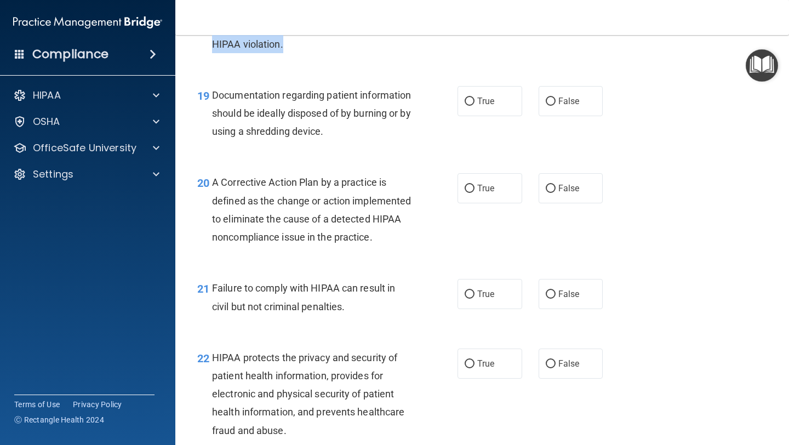
scroll to position [1798, 0]
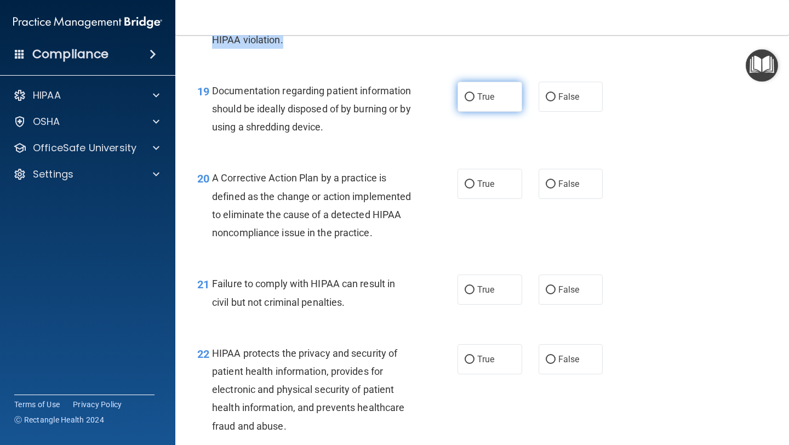
click at [470, 101] on label "True" at bounding box center [490, 97] width 65 height 30
click at [470, 101] on input "True" at bounding box center [470, 97] width 10 height 8
radio input "true"
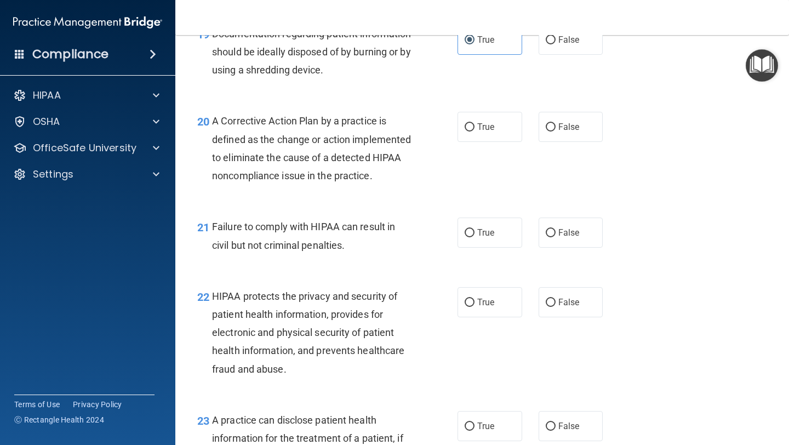
scroll to position [1857, 0]
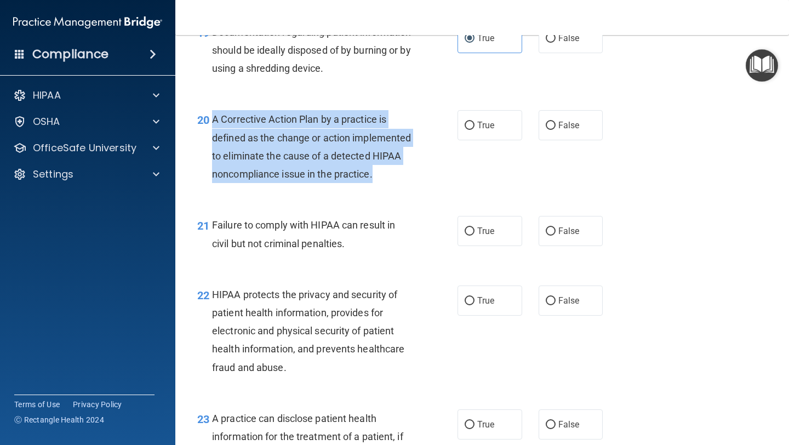
drag, startPoint x: 285, startPoint y: 206, endPoint x: 209, endPoint y: 121, distance: 114.1
click at [209, 121] on div "20 A Corrective Action Plan by a practice is defined as the change or action im…" at bounding box center [327, 149] width 293 height 78
click at [477, 117] on label "True" at bounding box center [490, 125] width 65 height 30
click at [475, 122] on input "True" at bounding box center [470, 126] width 10 height 8
radio input "true"
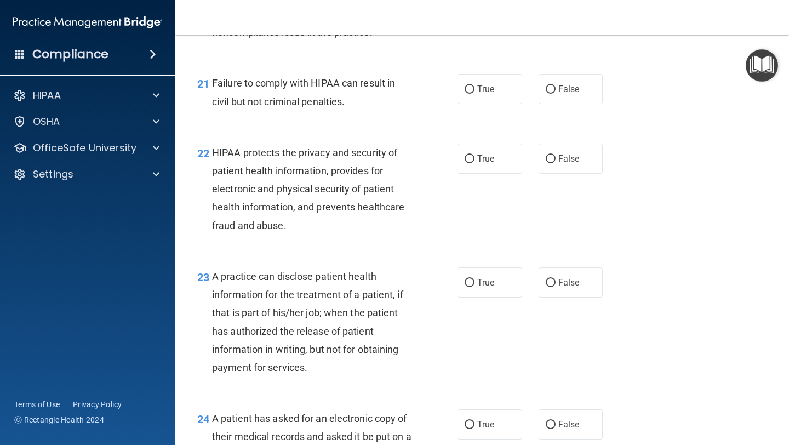
scroll to position [2001, 0]
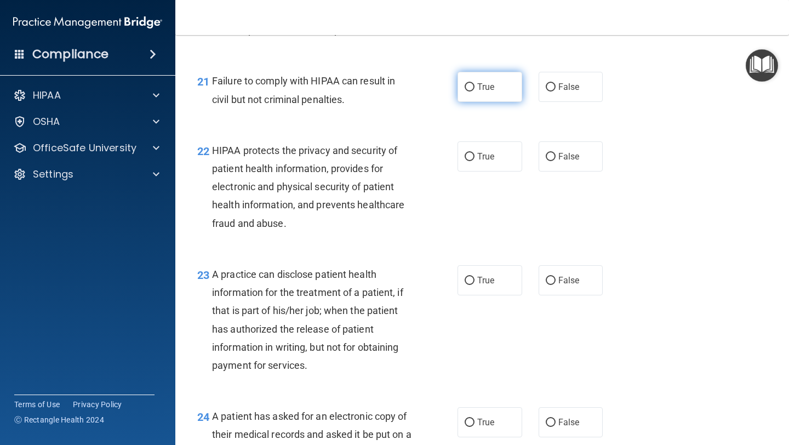
click at [496, 102] on label "True" at bounding box center [490, 87] width 65 height 30
click at [475, 92] on input "True" at bounding box center [470, 87] width 10 height 8
radio input "true"
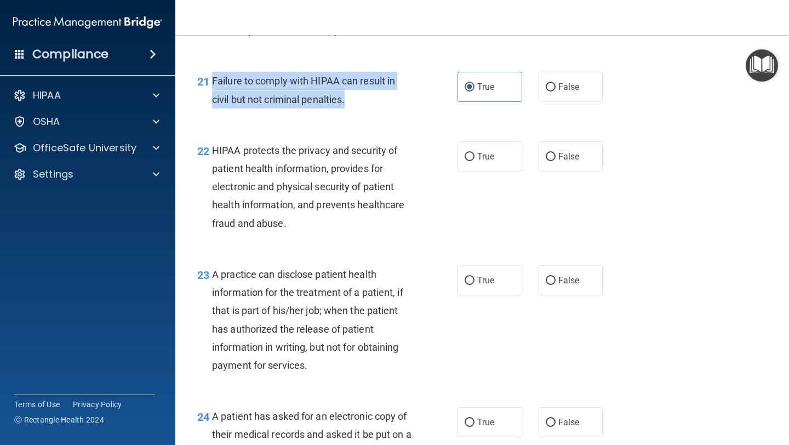
drag, startPoint x: 357, startPoint y: 116, endPoint x: 213, endPoint y: 101, distance: 145.4
click at [213, 101] on div "Failure to comply with HIPAA can result in civil but not criminal penalties." at bounding box center [316, 90] width 208 height 36
click at [564, 99] on label "False" at bounding box center [571, 87] width 65 height 30
click at [556, 92] on input "False" at bounding box center [551, 87] width 10 height 8
radio input "true"
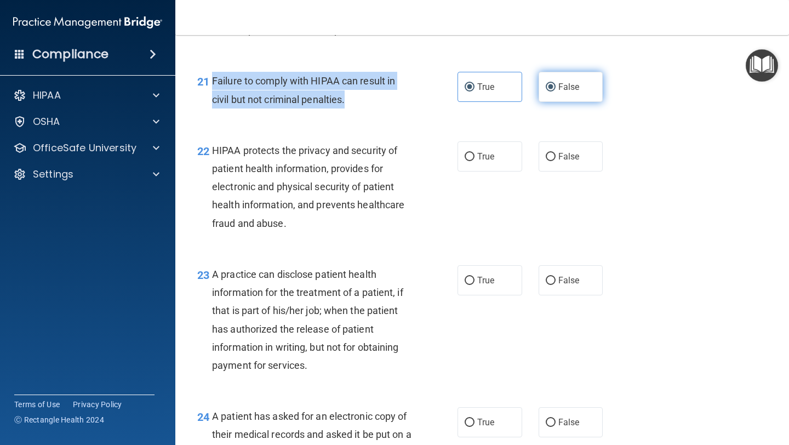
radio input "false"
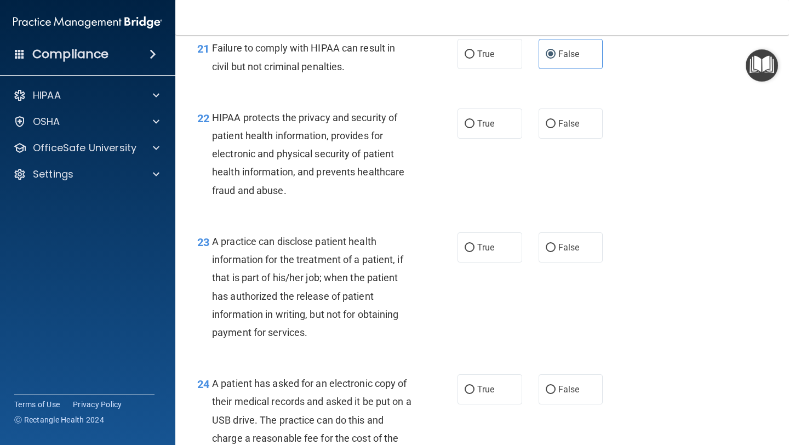
scroll to position [2035, 0]
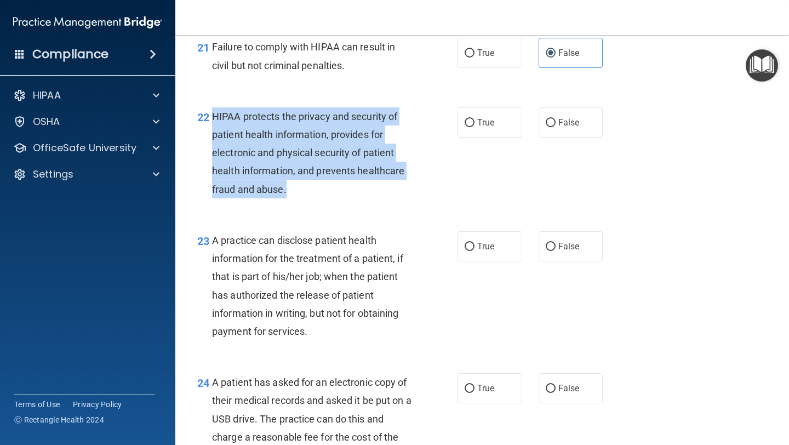
drag, startPoint x: 301, startPoint y: 210, endPoint x: 214, endPoint y: 134, distance: 114.9
click at [214, 134] on div "HIPAA protects the privacy and security of patient health information, provides…" at bounding box center [316, 152] width 208 height 91
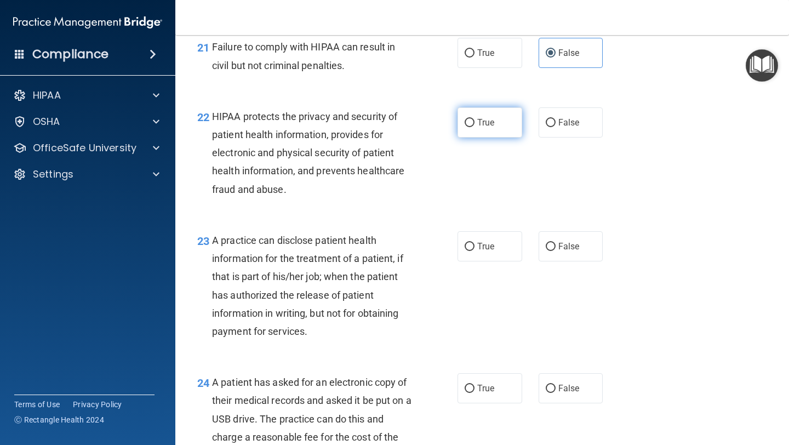
click at [489, 128] on span "True" at bounding box center [485, 122] width 17 height 10
click at [475, 127] on input "True" at bounding box center [470, 123] width 10 height 8
radio input "true"
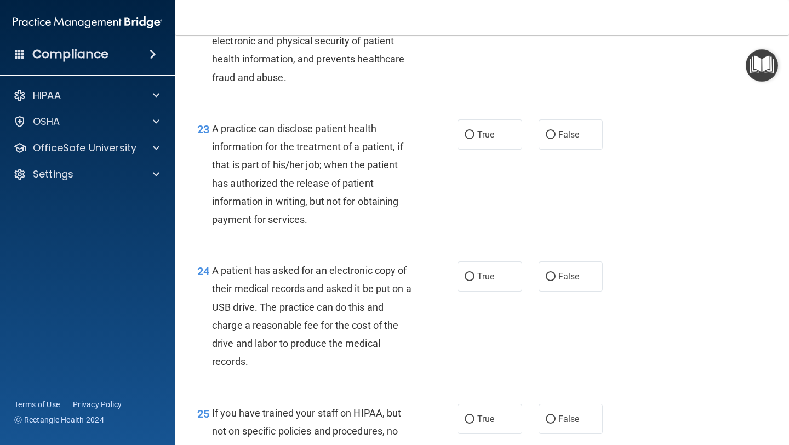
scroll to position [2148, 0]
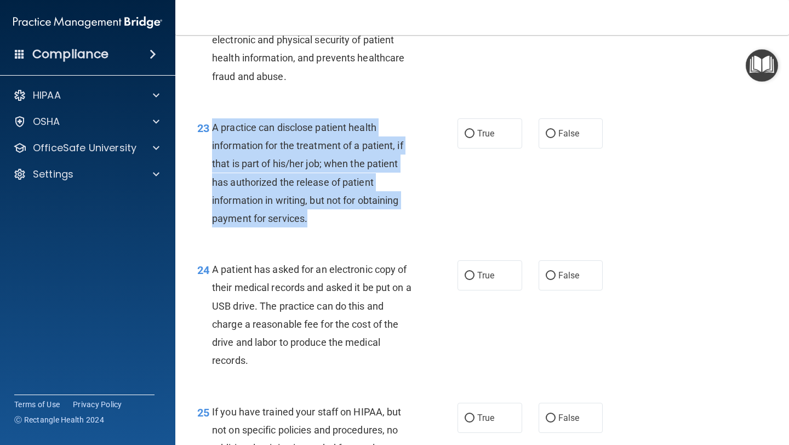
drag, startPoint x: 317, startPoint y: 239, endPoint x: 212, endPoint y: 146, distance: 140.9
click at [212, 146] on div "23 A practice can disclose patient health information for the treatment of a pa…" at bounding box center [327, 175] width 293 height 115
click at [556, 148] on label "False" at bounding box center [571, 133] width 65 height 30
click at [556, 138] on input "False" at bounding box center [551, 134] width 10 height 8
radio input "true"
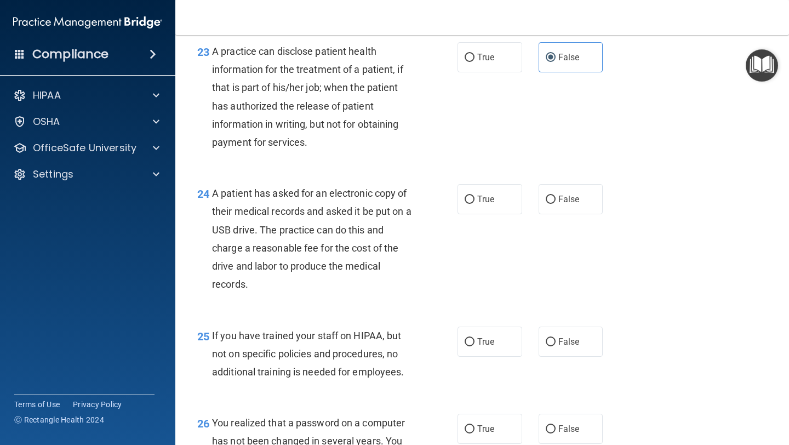
scroll to position [2231, 0]
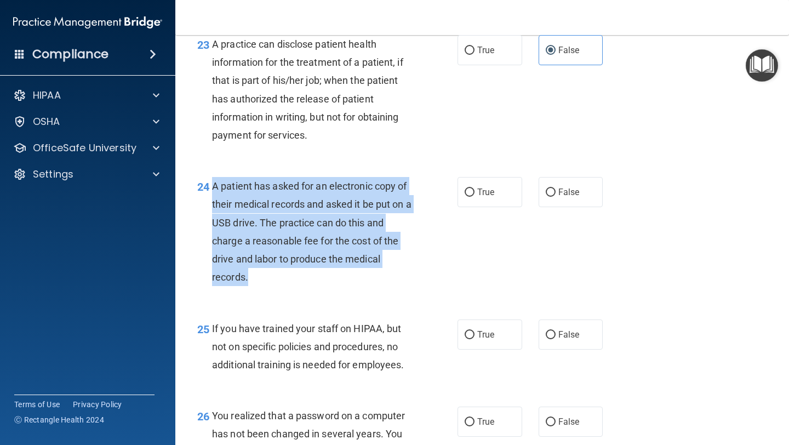
drag, startPoint x: 271, startPoint y: 301, endPoint x: 212, endPoint y: 207, distance: 110.5
click at [212, 207] on div "A patient has asked for an electronic copy of their medical records and asked i…" at bounding box center [316, 231] width 208 height 109
click at [473, 203] on label "True" at bounding box center [490, 192] width 65 height 30
click at [473, 197] on input "True" at bounding box center [470, 192] width 10 height 8
radio input "true"
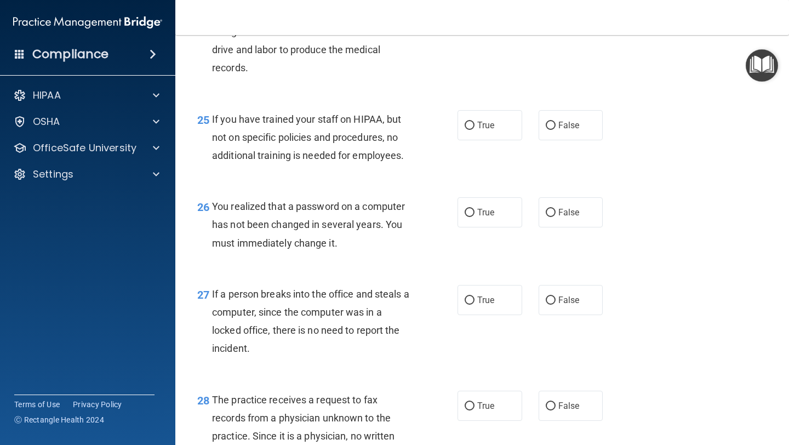
scroll to position [2441, 0]
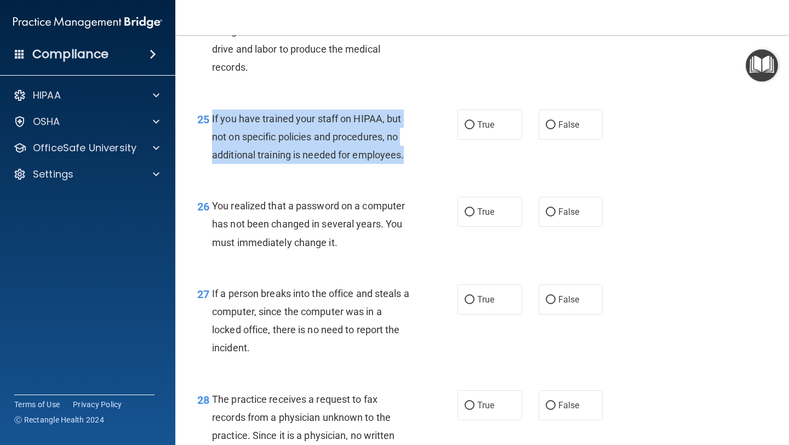
drag, startPoint x: 409, startPoint y: 173, endPoint x: 213, endPoint y: 139, distance: 199.1
click at [213, 138] on div "If you have trained your staff on HIPAA, but not on specific policies and proce…" at bounding box center [316, 137] width 208 height 55
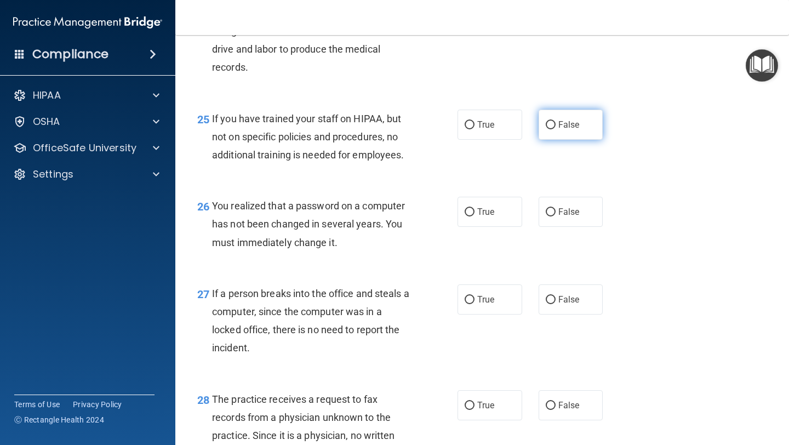
click at [562, 130] on span "False" at bounding box center [568, 124] width 21 height 10
click at [556, 129] on input "False" at bounding box center [551, 125] width 10 height 8
radio input "true"
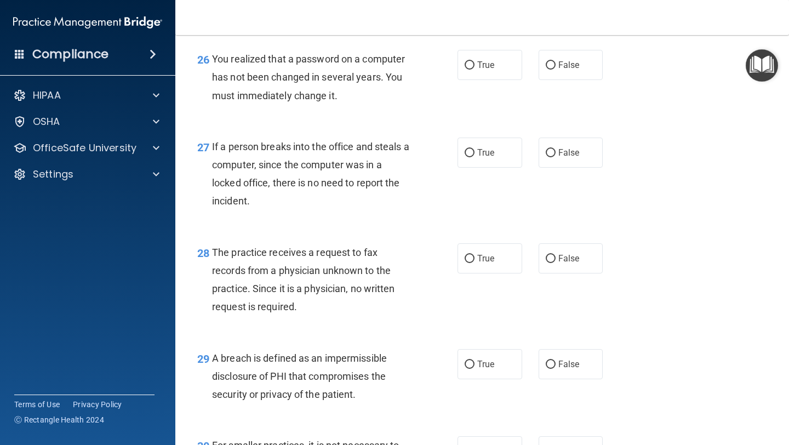
scroll to position [2603, 0]
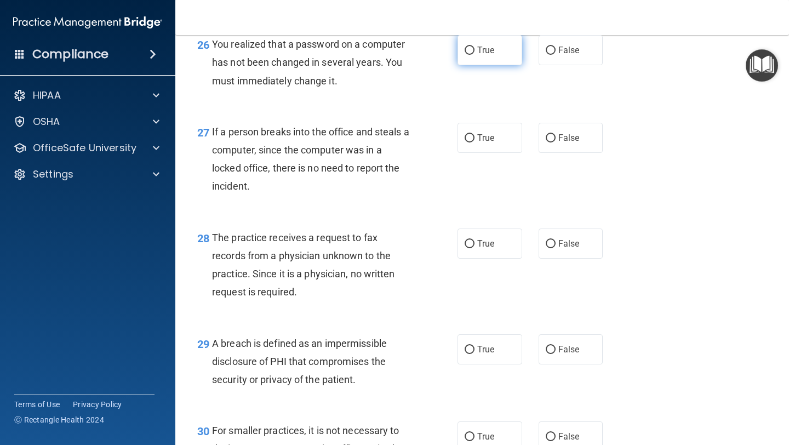
click at [475, 65] on label "True" at bounding box center [490, 50] width 65 height 30
click at [475, 55] on input "True" at bounding box center [470, 51] width 10 height 8
radio input "true"
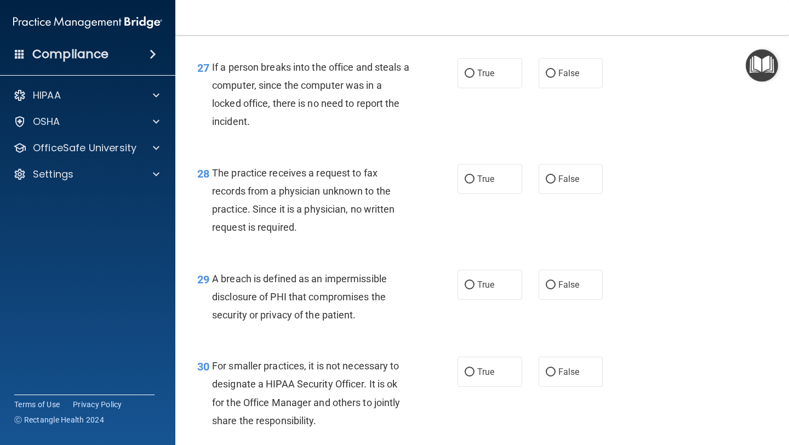
scroll to position [2671, 0]
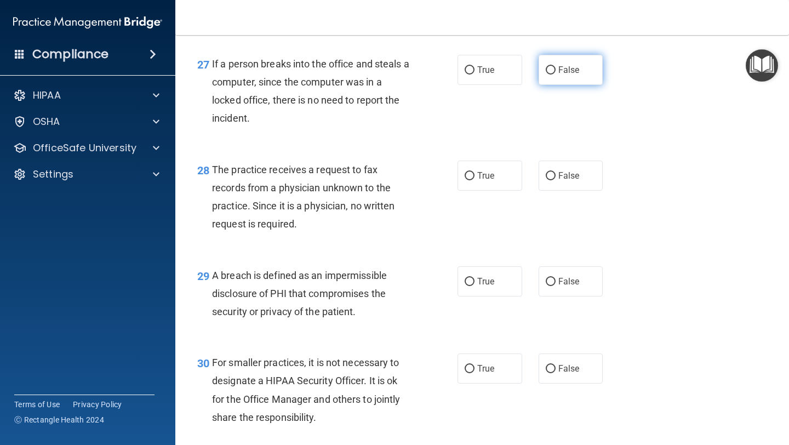
click at [564, 75] on span "False" at bounding box center [568, 70] width 21 height 10
click at [556, 75] on input "False" at bounding box center [551, 70] width 10 height 8
radio input "true"
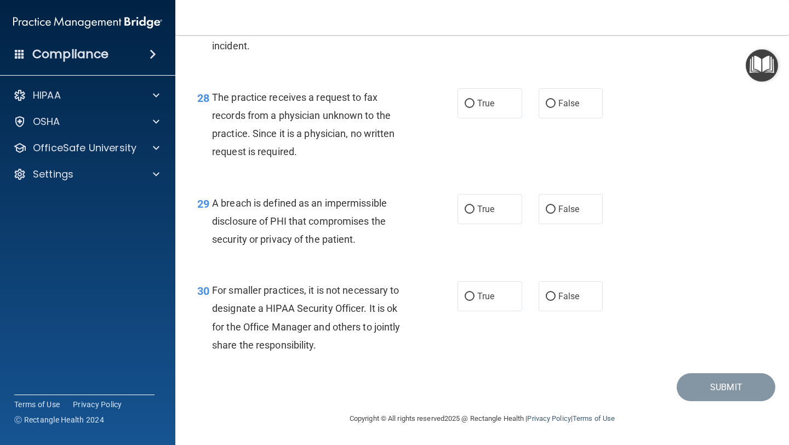
scroll to position [2761, 0]
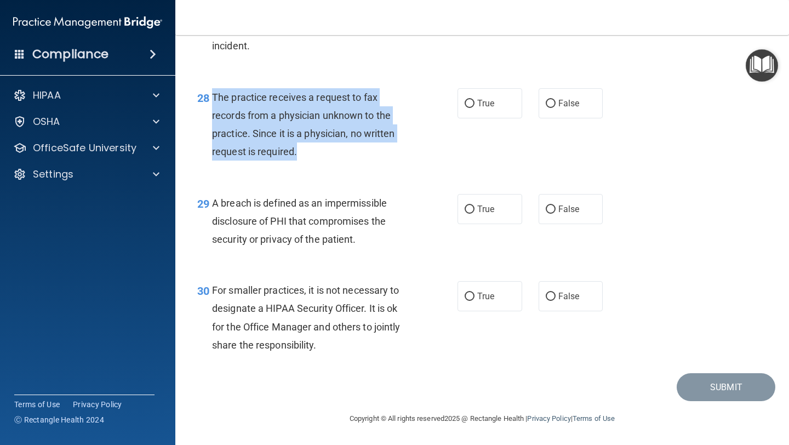
drag, startPoint x: 310, startPoint y: 148, endPoint x: 212, endPoint y: 93, distance: 112.1
click at [212, 93] on div "The practice receives a request to fax records from a physician unknown to the …" at bounding box center [316, 124] width 208 height 73
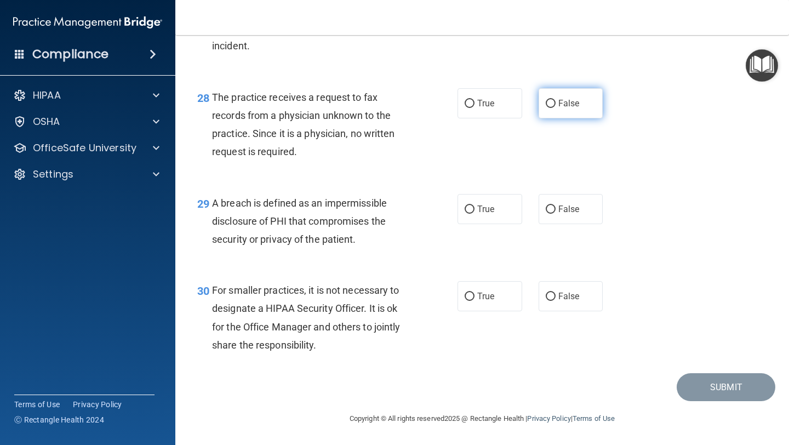
click at [567, 110] on label "False" at bounding box center [571, 103] width 65 height 30
click at [556, 108] on input "False" at bounding box center [551, 104] width 10 height 8
radio input "true"
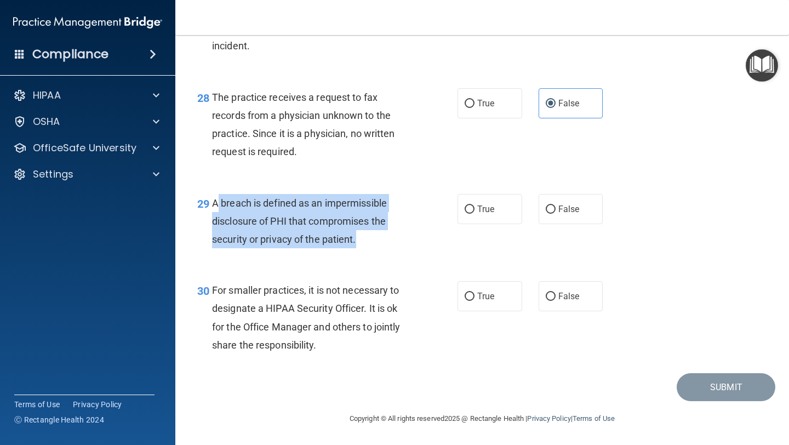
drag, startPoint x: 363, startPoint y: 238, endPoint x: 215, endPoint y: 203, distance: 151.5
click at [215, 203] on div "A breach is defined as an impermissible disclosure of PHI that compromises the …" at bounding box center [316, 221] width 208 height 55
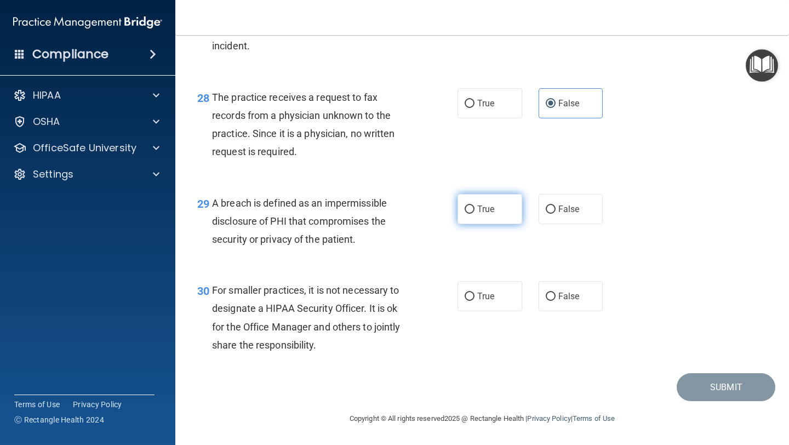
click at [484, 218] on label "True" at bounding box center [490, 209] width 65 height 30
click at [475, 214] on input "True" at bounding box center [470, 209] width 10 height 8
radio input "true"
click at [553, 293] on input "False" at bounding box center [551, 297] width 10 height 8
radio input "true"
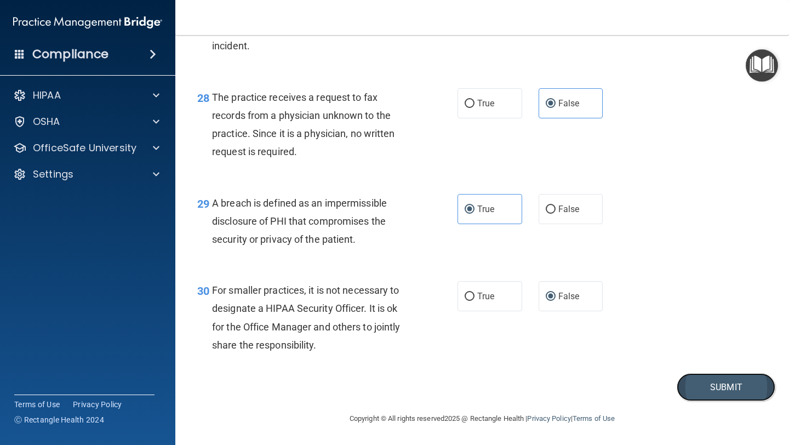
click at [710, 388] on button "Submit" at bounding box center [726, 387] width 99 height 28
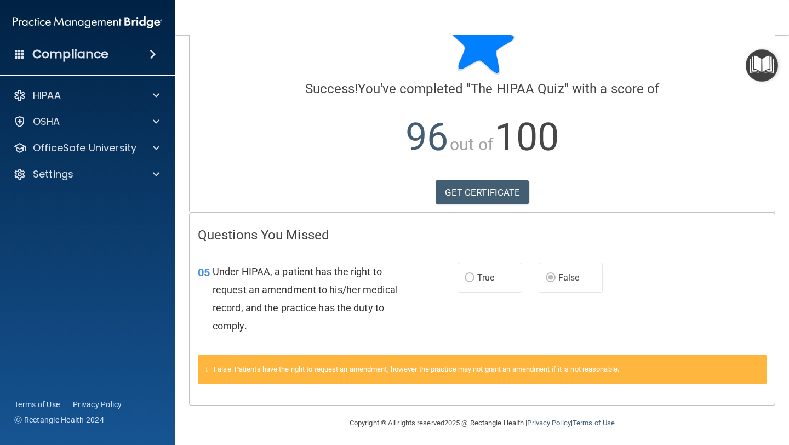
scroll to position [50, 0]
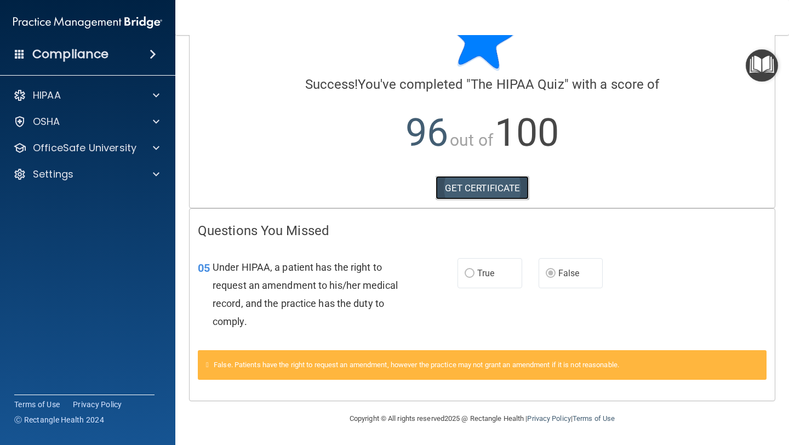
click at [467, 194] on link "GET CERTIFICATE" at bounding box center [483, 188] width 94 height 24
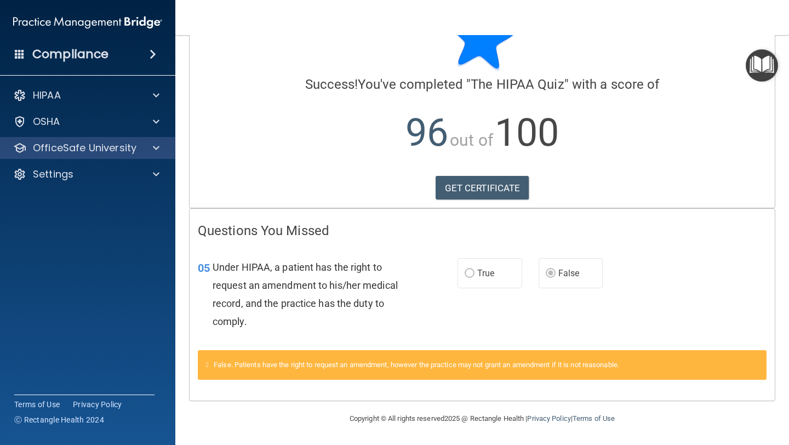
click at [164, 138] on div "OfficeSafe University" at bounding box center [88, 148] width 176 height 22
click at [159, 147] on span at bounding box center [156, 147] width 7 height 13
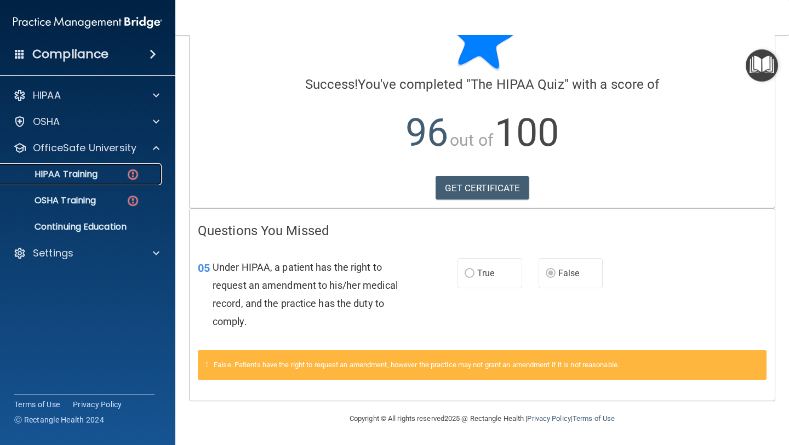
click at [134, 180] on img at bounding box center [133, 175] width 14 height 14
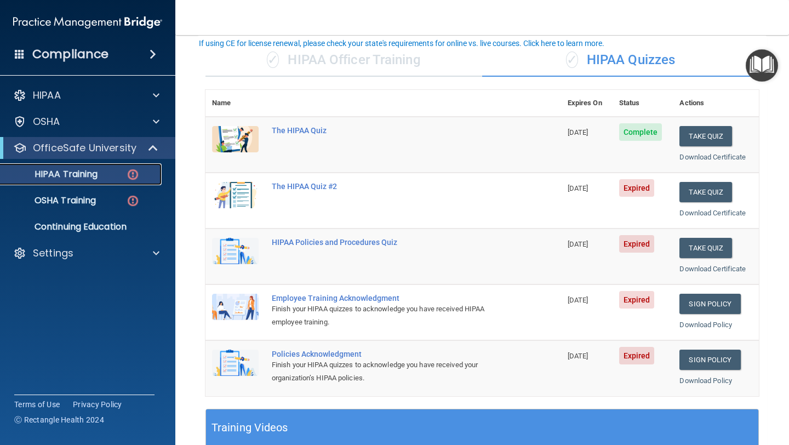
scroll to position [79, 0]
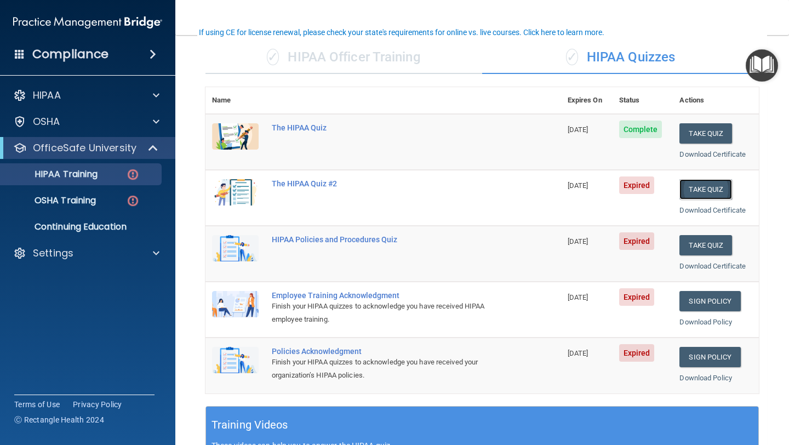
click at [693, 188] on button "Take Quiz" at bounding box center [705, 189] width 53 height 20
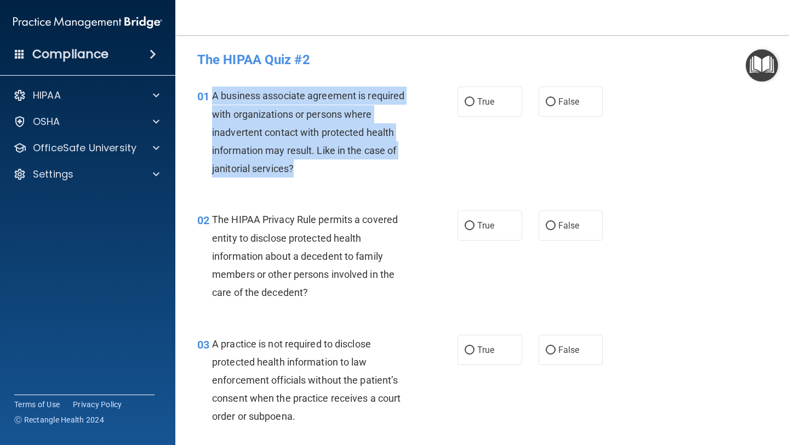
drag, startPoint x: 315, startPoint y: 176, endPoint x: 210, endPoint y: 97, distance: 131.4
click at [210, 97] on div "01 A business associate agreement is required with organizations or persons whe…" at bounding box center [327, 135] width 293 height 96
click at [485, 104] on span "True" at bounding box center [485, 101] width 17 height 10
click at [475, 104] on input "True" at bounding box center [470, 102] width 10 height 8
radio input "true"
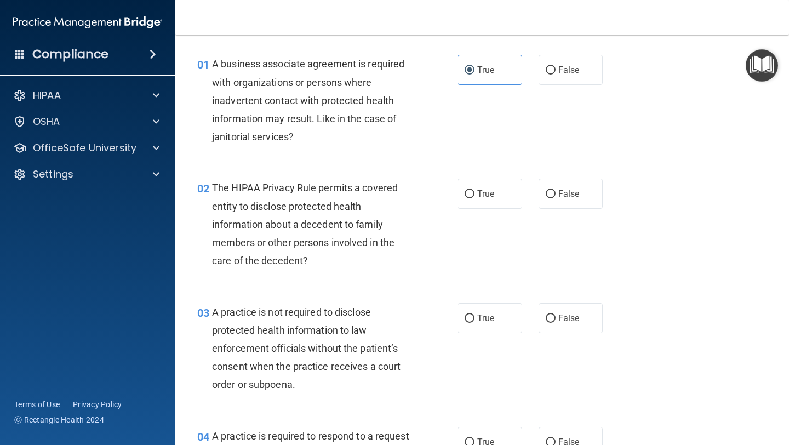
scroll to position [34, 0]
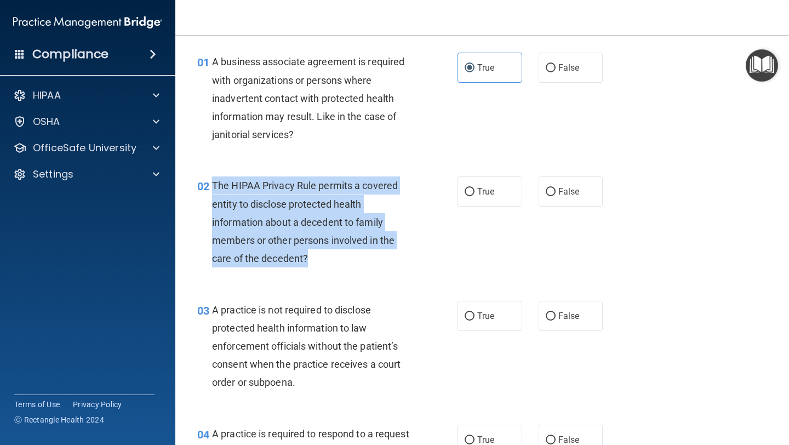
drag, startPoint x: 322, startPoint y: 262, endPoint x: 214, endPoint y: 186, distance: 132.9
click at [214, 186] on div "The HIPAA Privacy Rule permits a covered entity to disclose protected health in…" at bounding box center [316, 221] width 208 height 91
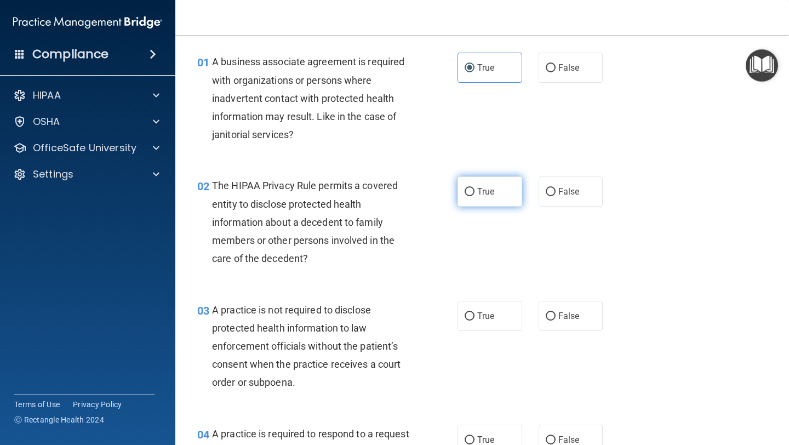
click at [485, 182] on label "True" at bounding box center [490, 191] width 65 height 30
click at [475, 188] on input "True" at bounding box center [470, 192] width 10 height 8
radio input "true"
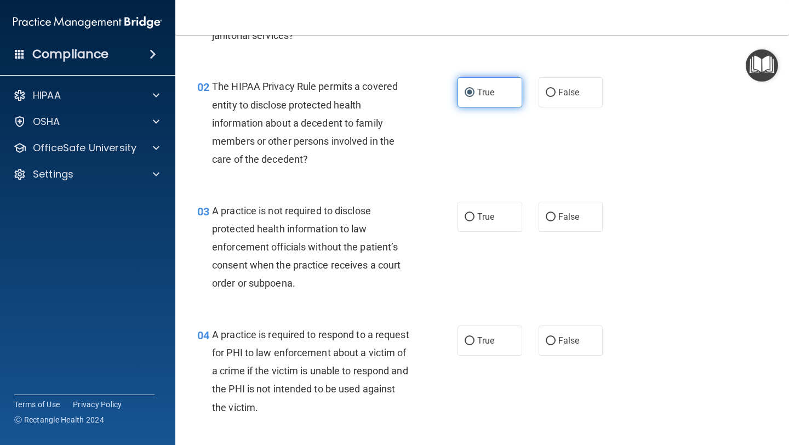
scroll to position [134, 0]
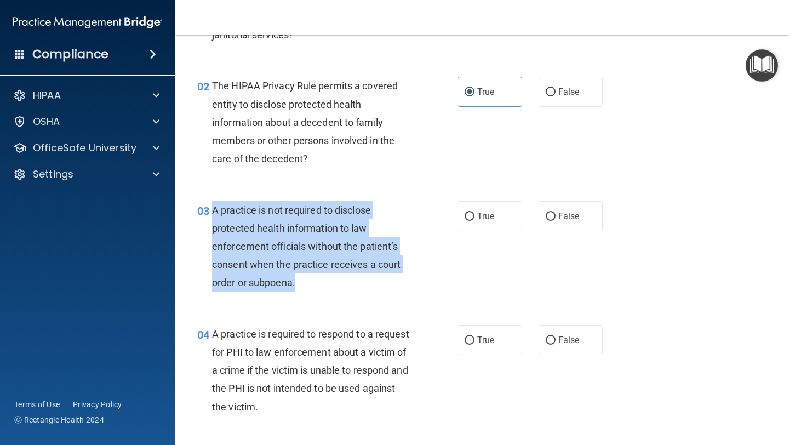
drag, startPoint x: 314, startPoint y: 279, endPoint x: 208, endPoint y: 213, distance: 125.0
click at [208, 213] on div "03 A practice is not required to disclose protected health information to law e…" at bounding box center [327, 249] width 293 height 96
click at [567, 215] on span "False" at bounding box center [568, 216] width 21 height 10
click at [556, 215] on input "False" at bounding box center [551, 217] width 10 height 8
radio input "true"
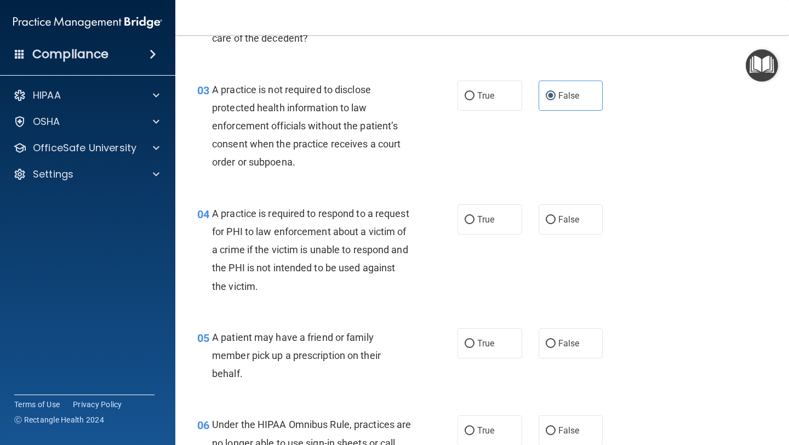
scroll to position [257, 0]
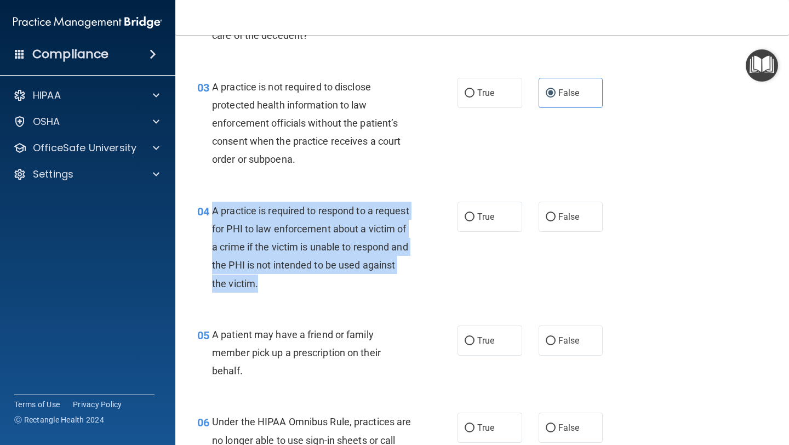
drag, startPoint x: 290, startPoint y: 288, endPoint x: 210, endPoint y: 217, distance: 107.1
click at [210, 217] on div "04 A practice is required to respond to a request for PHI to law enforcement ab…" at bounding box center [327, 250] width 293 height 96
click at [476, 210] on label "True" at bounding box center [490, 217] width 65 height 30
click at [475, 213] on input "True" at bounding box center [470, 217] width 10 height 8
radio input "true"
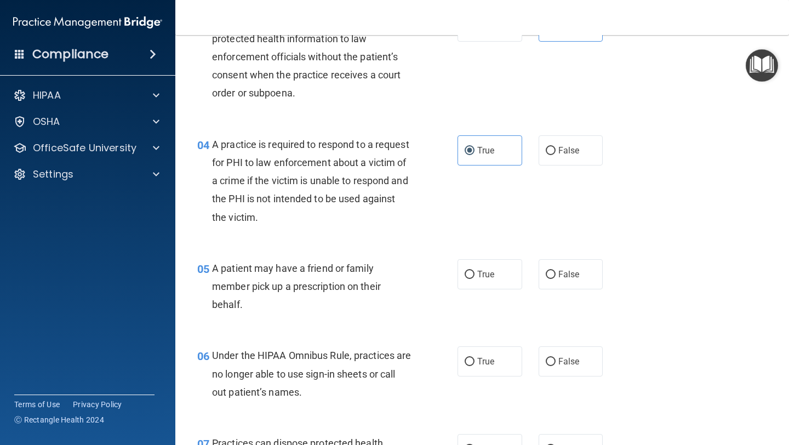
scroll to position [342, 0]
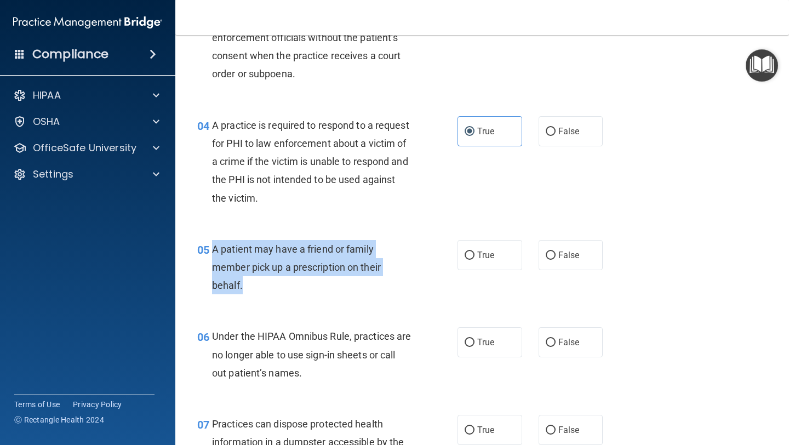
drag, startPoint x: 258, startPoint y: 287, endPoint x: 209, endPoint y: 244, distance: 64.4
click at [209, 244] on div "05 A patient may have a friend or family member pick up a prescription on their…" at bounding box center [327, 270] width 293 height 60
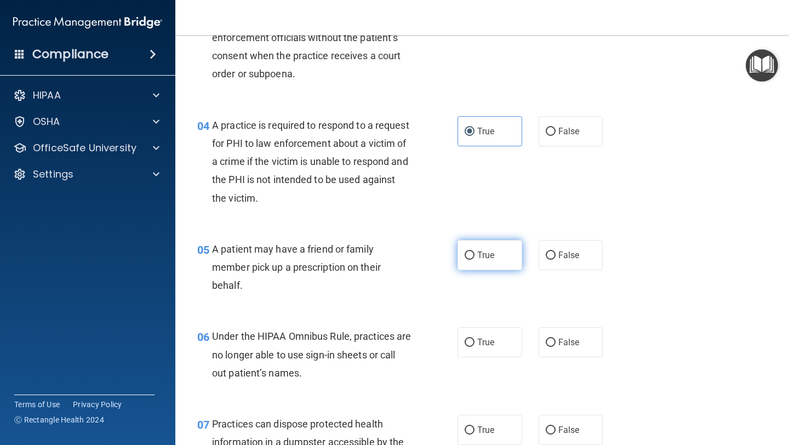
click at [493, 241] on label "True" at bounding box center [490, 255] width 65 height 30
click at [475, 252] on input "True" at bounding box center [470, 256] width 10 height 8
radio input "true"
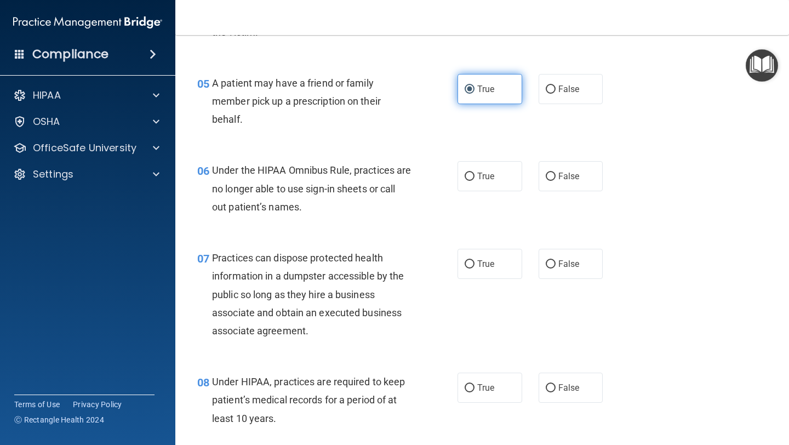
scroll to position [509, 0]
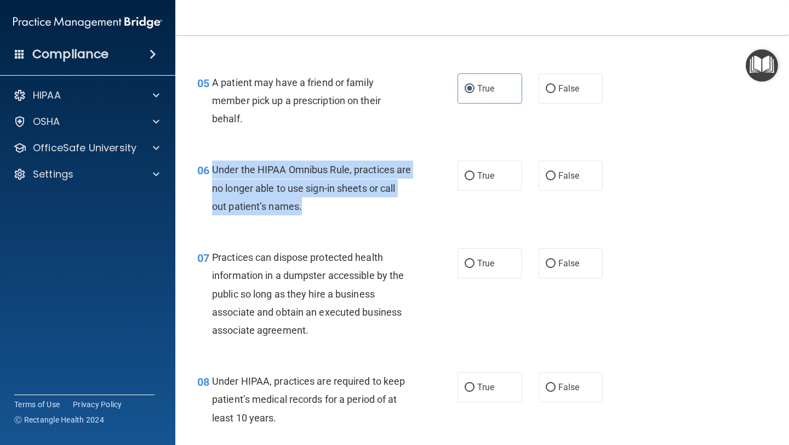
drag, startPoint x: 353, startPoint y: 210, endPoint x: 212, endPoint y: 169, distance: 146.7
click at [212, 168] on div "Under the HIPAA Omnibus Rule, practices are no longer able to use sign-in sheet…" at bounding box center [316, 188] width 208 height 55
click at [585, 165] on label "False" at bounding box center [571, 176] width 65 height 30
click at [556, 172] on input "False" at bounding box center [551, 176] width 10 height 8
radio input "true"
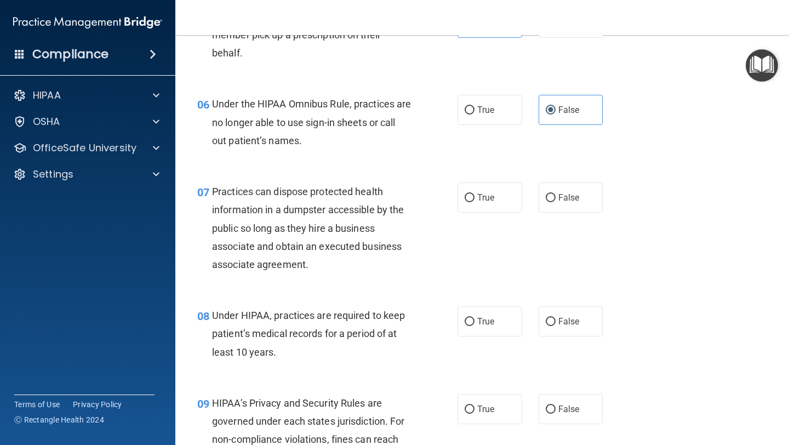
scroll to position [576, 0]
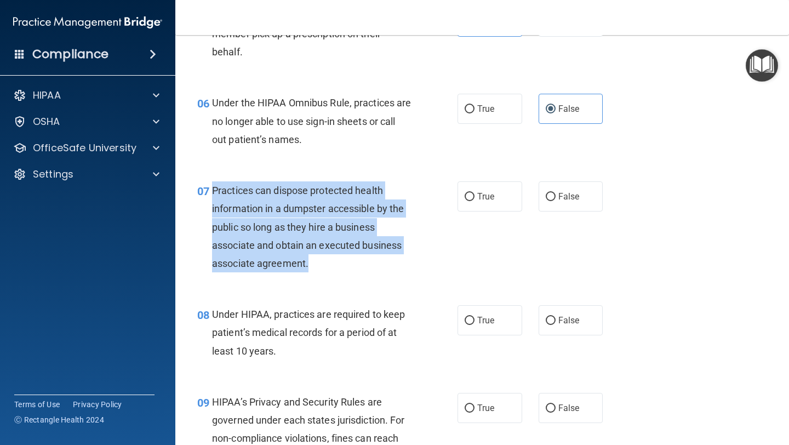
drag, startPoint x: 323, startPoint y: 270, endPoint x: 212, endPoint y: 194, distance: 135.0
click at [212, 194] on div "Practices can dispose protected health information in a dumpster accessible by …" at bounding box center [316, 226] width 208 height 91
click at [546, 201] on input "False" at bounding box center [551, 197] width 10 height 8
radio input "true"
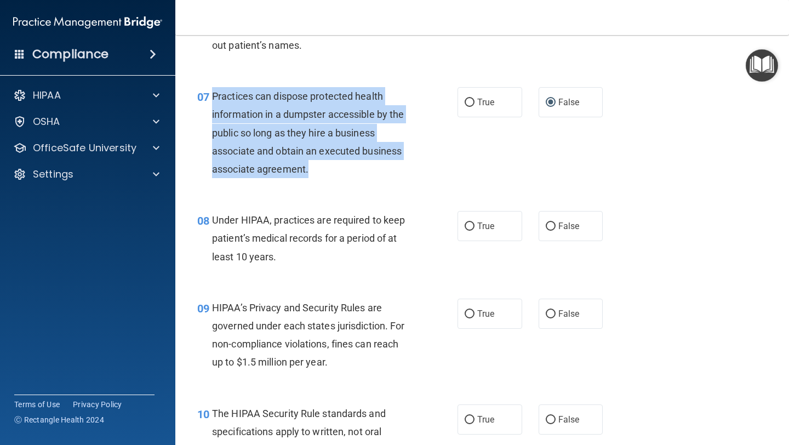
scroll to position [673, 0]
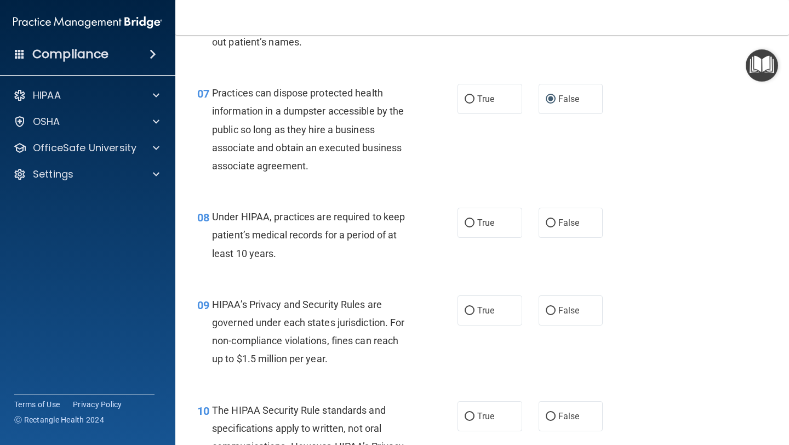
drag, startPoint x: 308, startPoint y: 251, endPoint x: 302, endPoint y: 251, distance: 6.0
click at [302, 251] on div "Under HIPAA, practices are required to keep patient’s medical records for a per…" at bounding box center [316, 235] width 208 height 55
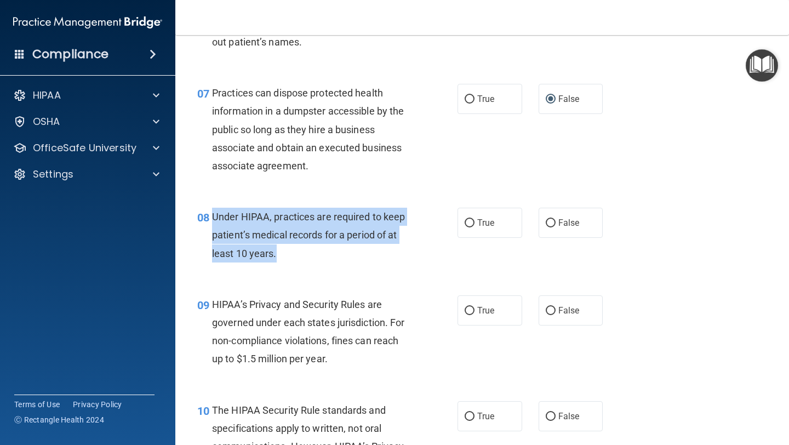
drag, startPoint x: 302, startPoint y: 251, endPoint x: 211, endPoint y: 210, distance: 99.6
click at [211, 210] on div "08 Under HIPAA, practices are required to keep patient’s medical records for a …" at bounding box center [327, 238] width 293 height 60
click at [484, 222] on span "True" at bounding box center [485, 223] width 17 height 10
click at [475, 222] on input "True" at bounding box center [470, 223] width 10 height 8
radio input "true"
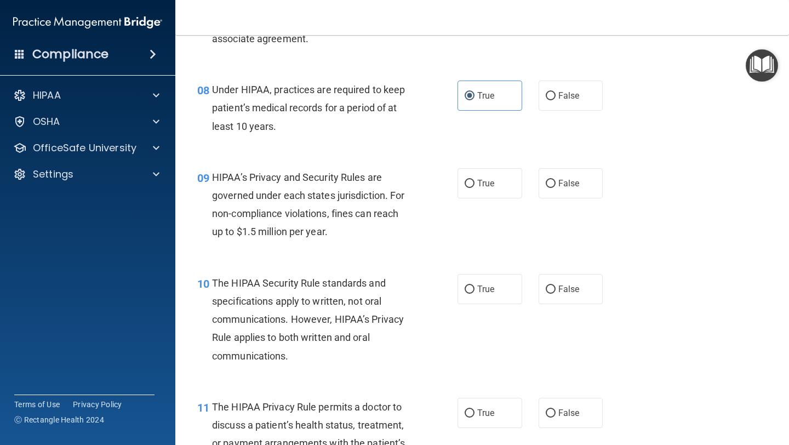
scroll to position [804, 0]
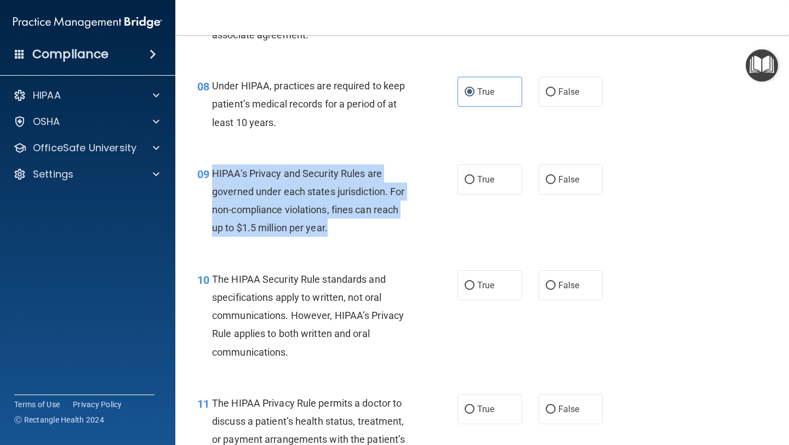
drag, startPoint x: 335, startPoint y: 228, endPoint x: 209, endPoint y: 173, distance: 137.4
click at [209, 173] on div "09 HIPAA’s Privacy and Security Rules are governed under each states jurisdicti…" at bounding box center [327, 203] width 293 height 78
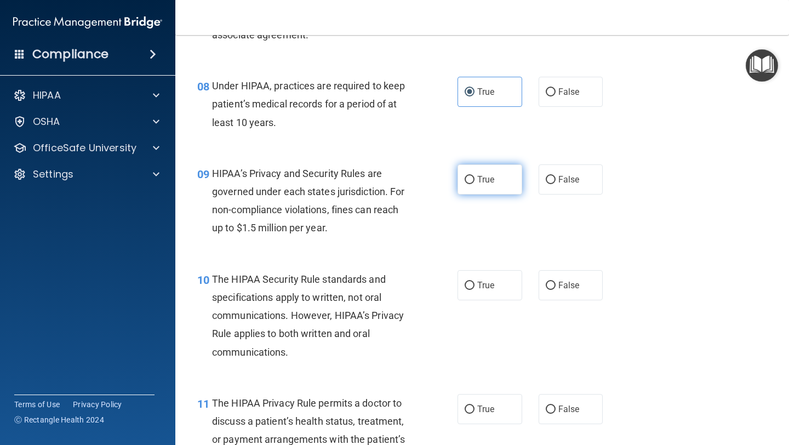
click at [490, 170] on label "True" at bounding box center [490, 179] width 65 height 30
click at [475, 176] on input "True" at bounding box center [470, 180] width 10 height 8
radio input "true"
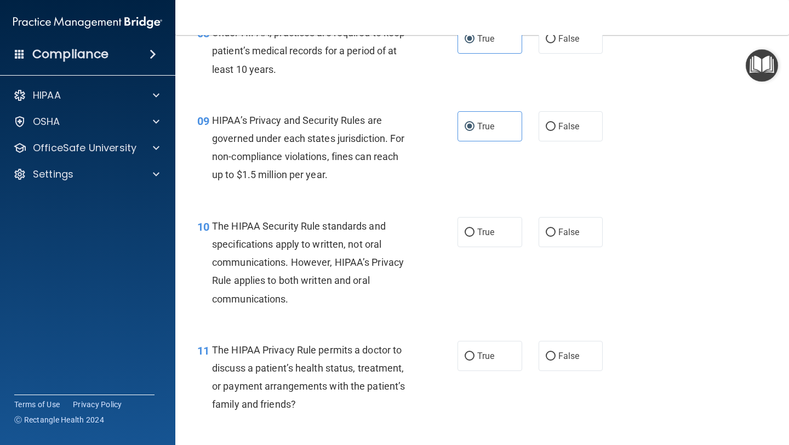
scroll to position [861, 0]
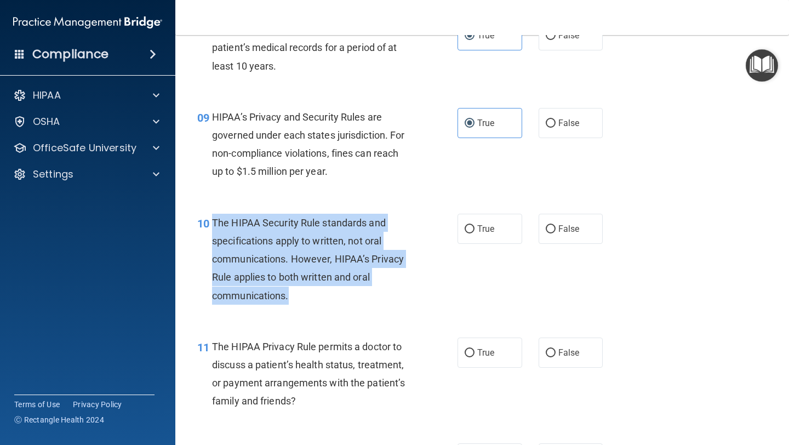
drag, startPoint x: 313, startPoint y: 297, endPoint x: 215, endPoint y: 224, distance: 123.0
click at [215, 224] on div "The HIPAA Security Rule standards and specifications apply to written, not oral…" at bounding box center [316, 259] width 208 height 91
click at [482, 231] on span "True" at bounding box center [485, 229] width 17 height 10
click at [475, 231] on input "True" at bounding box center [470, 229] width 10 height 8
radio input "true"
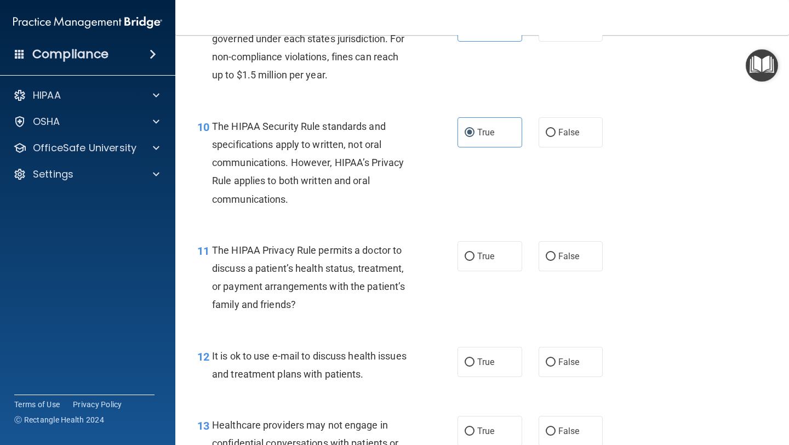
scroll to position [963, 0]
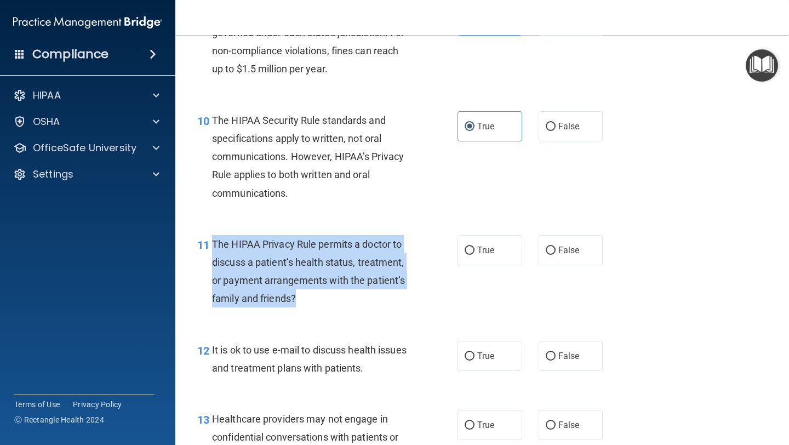
drag, startPoint x: 344, startPoint y: 308, endPoint x: 209, endPoint y: 246, distance: 148.6
click at [209, 246] on div "11 The HIPAA Privacy Rule permits a doctor to discuss a patient’s health status…" at bounding box center [327, 274] width 293 height 78
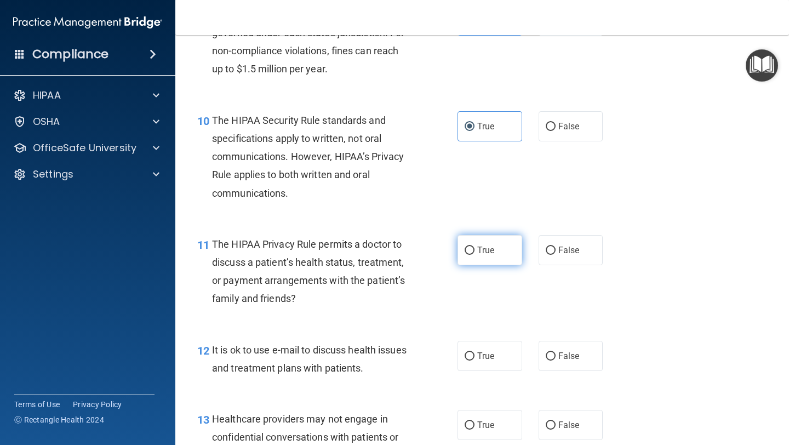
click at [488, 252] on span "True" at bounding box center [485, 250] width 17 height 10
click at [475, 252] on input "True" at bounding box center [470, 251] width 10 height 8
radio input "true"
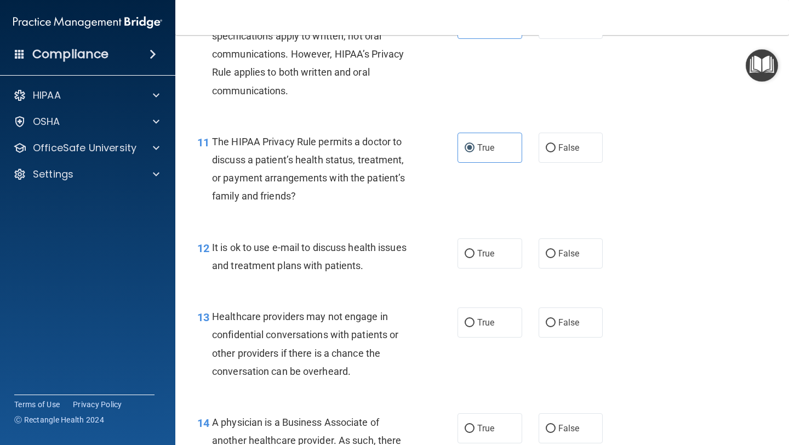
scroll to position [1076, 0]
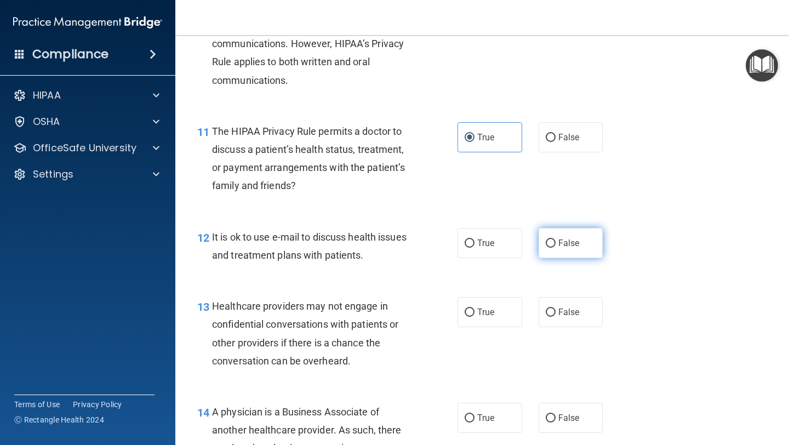
click at [544, 242] on label "False" at bounding box center [571, 243] width 65 height 30
click at [546, 242] on input "False" at bounding box center [551, 243] width 10 height 8
radio input "true"
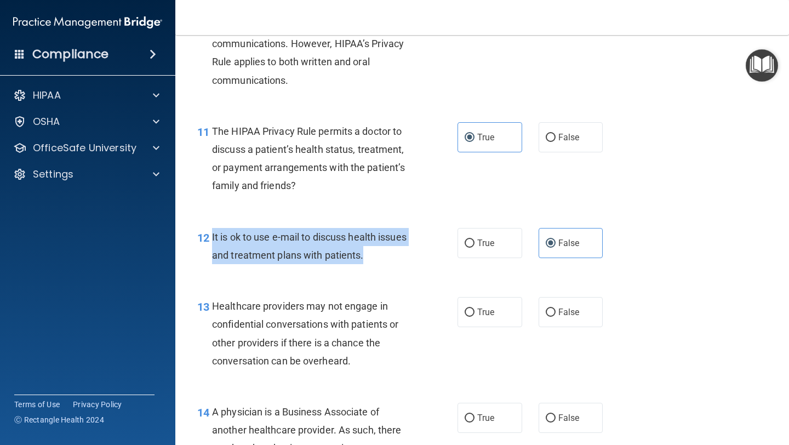
drag, startPoint x: 375, startPoint y: 252, endPoint x: 212, endPoint y: 236, distance: 163.5
click at [213, 236] on div "It is ok to use e-mail to discuss health issues and treatment plans with patien…" at bounding box center [316, 246] width 208 height 36
click at [495, 236] on label "True" at bounding box center [490, 243] width 65 height 30
click at [475, 239] on input "True" at bounding box center [470, 243] width 10 height 8
radio input "true"
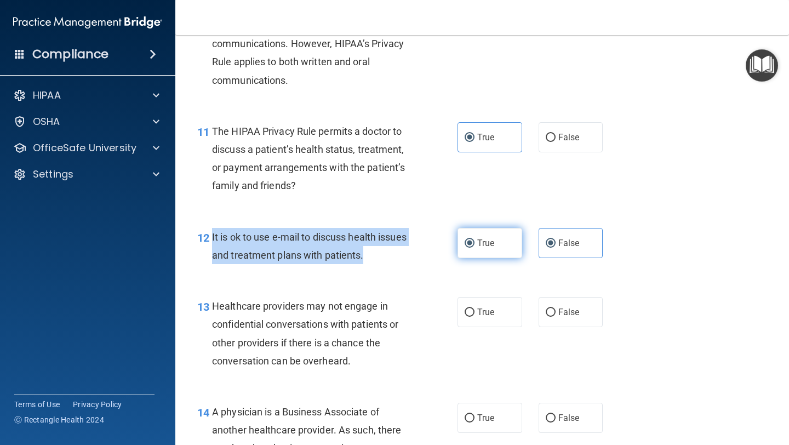
radio input "false"
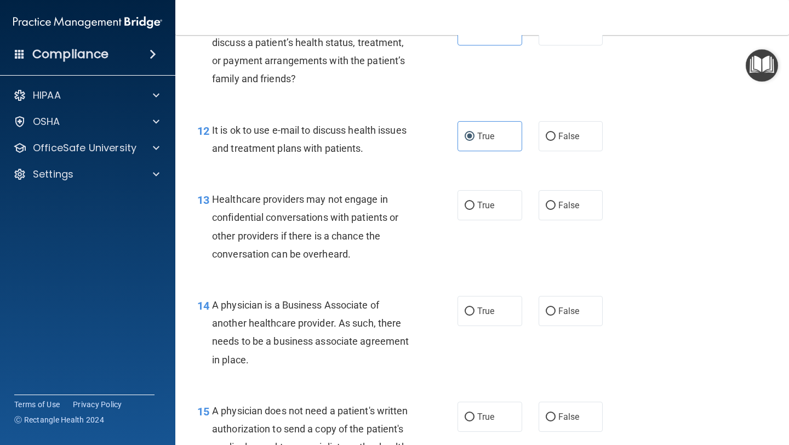
scroll to position [1185, 0]
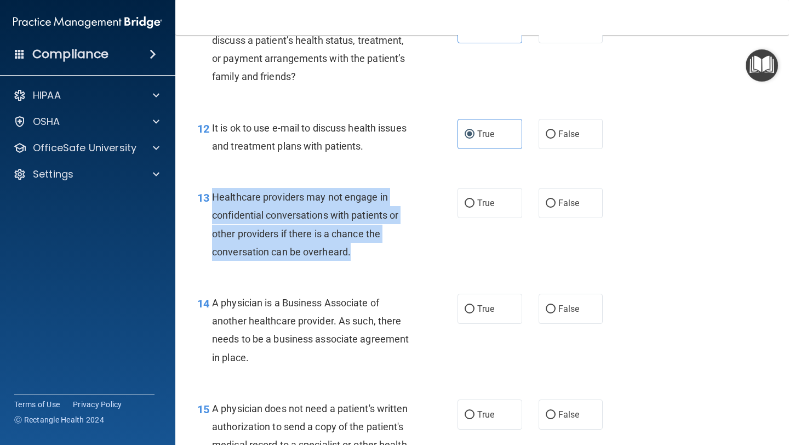
drag, startPoint x: 362, startPoint y: 247, endPoint x: 214, endPoint y: 195, distance: 157.0
click at [214, 195] on div "Healthcare providers may not engage in confidential conversations with patients…" at bounding box center [316, 224] width 208 height 73
click at [465, 204] on input "True" at bounding box center [470, 203] width 10 height 8
radio input "true"
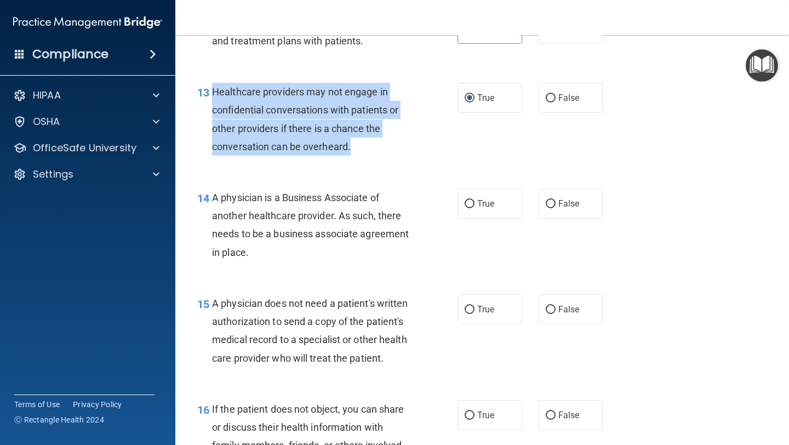
scroll to position [1291, 0]
drag, startPoint x: 267, startPoint y: 252, endPoint x: 210, endPoint y: 196, distance: 79.0
click at [210, 196] on div "14 A physician is a Business Associate of another healthcare provider. As such,…" at bounding box center [327, 227] width 293 height 78
click at [477, 199] on span "True" at bounding box center [485, 203] width 17 height 10
click at [475, 199] on input "True" at bounding box center [470, 203] width 10 height 8
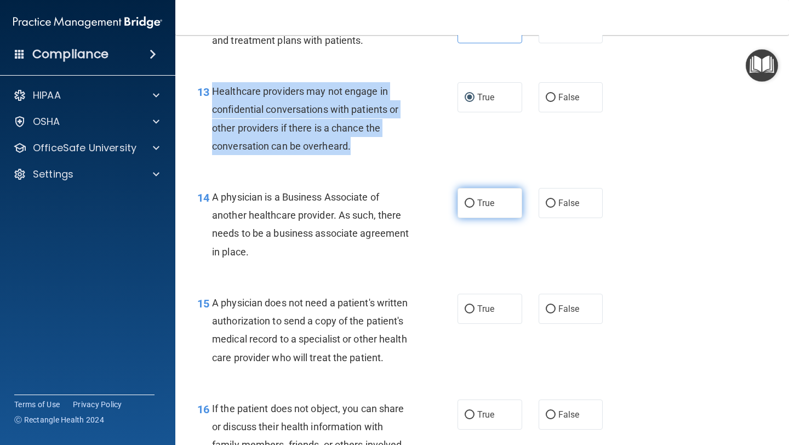
radio input "true"
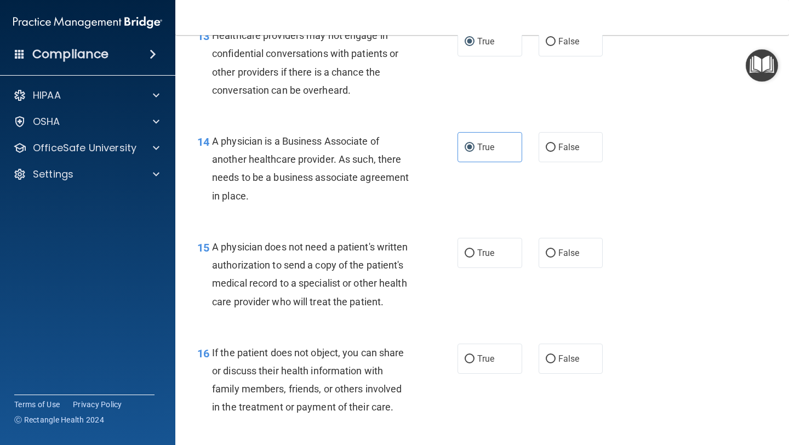
scroll to position [1362, 0]
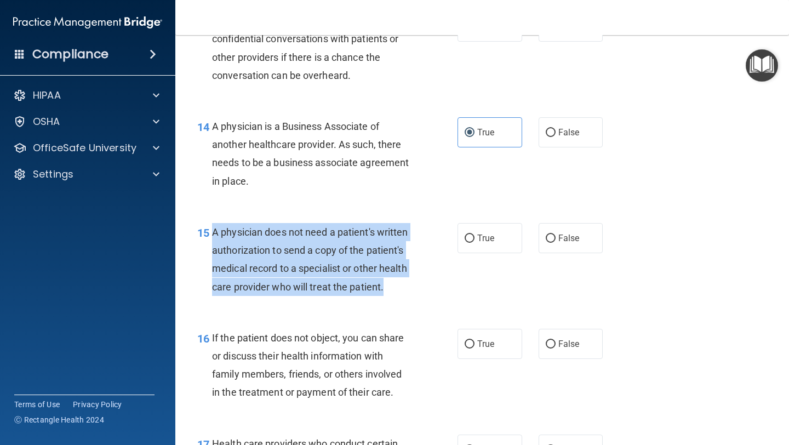
drag, startPoint x: 388, startPoint y: 284, endPoint x: 212, endPoint y: 237, distance: 181.9
click at [212, 237] on div "A physician does not need a patient's written authorization to send a copy of t…" at bounding box center [316, 259] width 208 height 73
click at [512, 244] on label "True" at bounding box center [490, 238] width 65 height 30
click at [475, 243] on input "True" at bounding box center [470, 239] width 10 height 8
radio input "true"
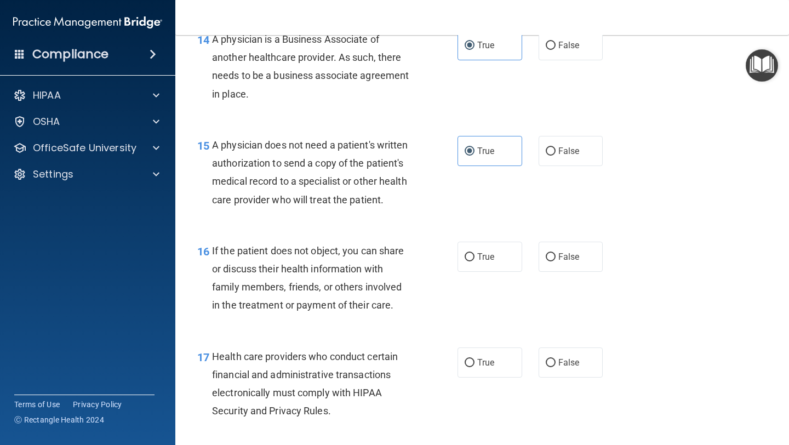
scroll to position [1460, 0]
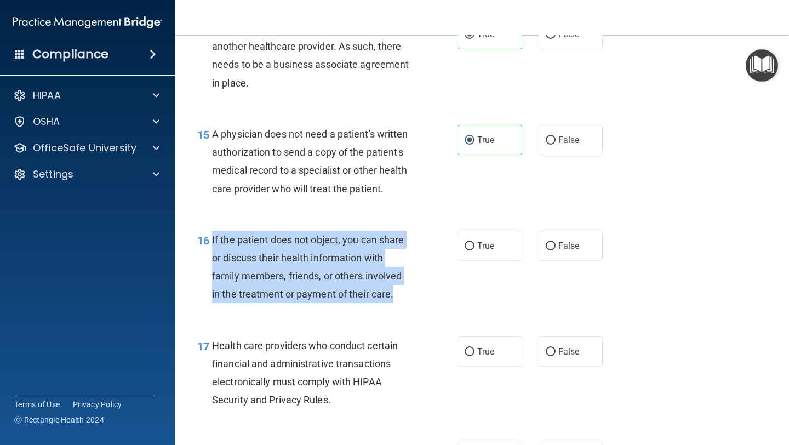
drag, startPoint x: 401, startPoint y: 295, endPoint x: 211, endPoint y: 238, distance: 198.6
click at [211, 238] on div "16 If the patient does not object, you can share or discuss their health inform…" at bounding box center [327, 270] width 293 height 78
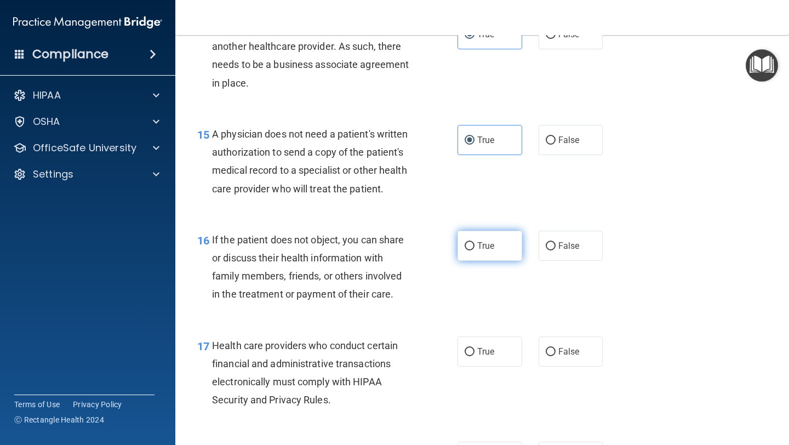
click at [478, 258] on label "True" at bounding box center [490, 246] width 65 height 30
click at [475, 250] on input "True" at bounding box center [470, 246] width 10 height 8
radio input "true"
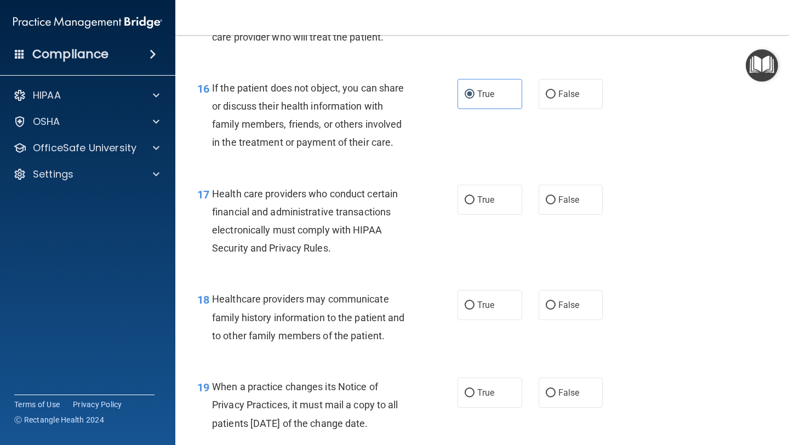
scroll to position [1612, 0]
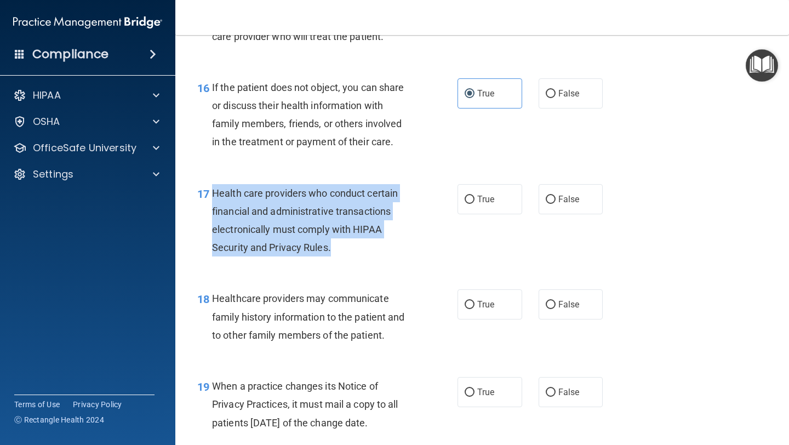
drag, startPoint x: 345, startPoint y: 256, endPoint x: 213, endPoint y: 192, distance: 146.8
click at [213, 192] on div "Health care providers who conduct certain financial and administrative transact…" at bounding box center [316, 220] width 208 height 73
click at [464, 193] on label "True" at bounding box center [490, 199] width 65 height 30
click at [465, 196] on input "True" at bounding box center [470, 200] width 10 height 8
radio input "true"
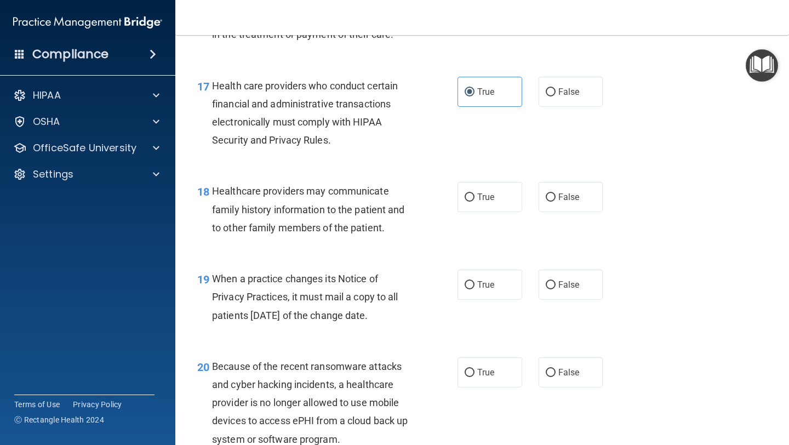
scroll to position [1723, 0]
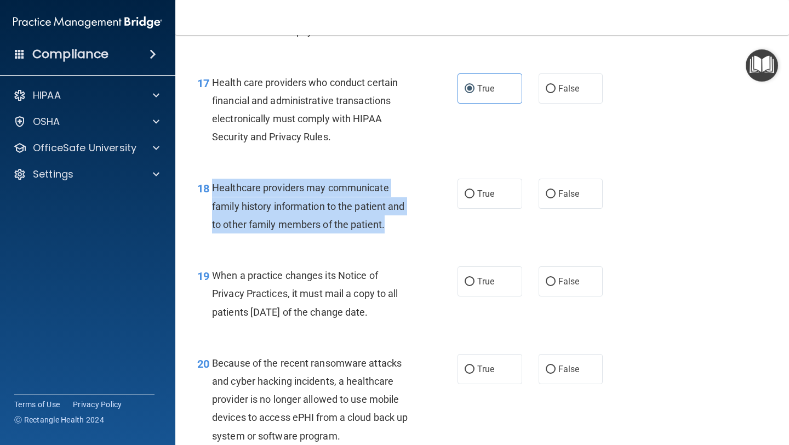
drag, startPoint x: 390, startPoint y: 218, endPoint x: 211, endPoint y: 187, distance: 181.2
click at [211, 187] on div "18 Healthcare providers may communicate family history information to the patie…" at bounding box center [327, 209] width 293 height 60
click at [470, 195] on input "True" at bounding box center [470, 194] width 10 height 8
radio input "true"
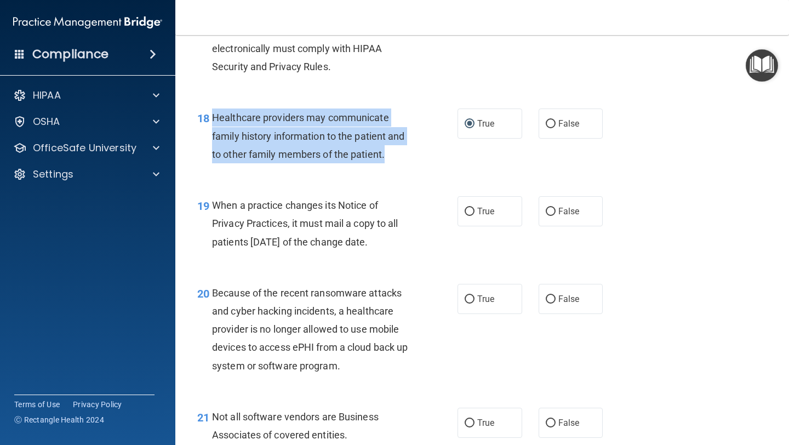
scroll to position [1795, 0]
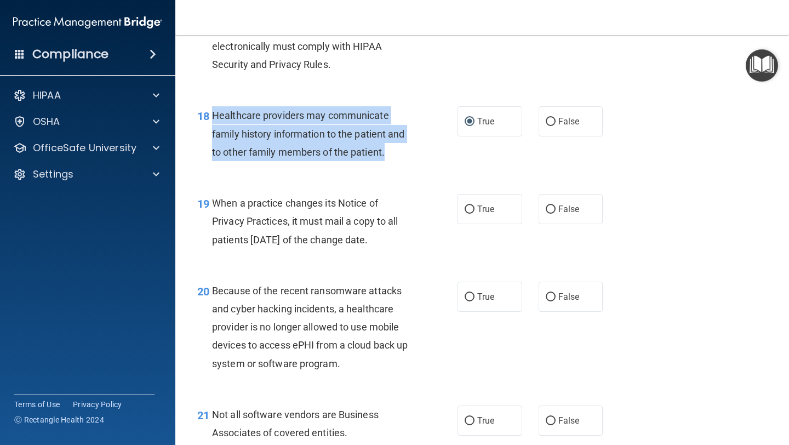
drag, startPoint x: 407, startPoint y: 241, endPoint x: 211, endPoint y: 203, distance: 199.7
click at [211, 203] on div "19 When a practice changes its Notice of Privacy Practices, it must mail a copy…" at bounding box center [327, 224] width 293 height 60
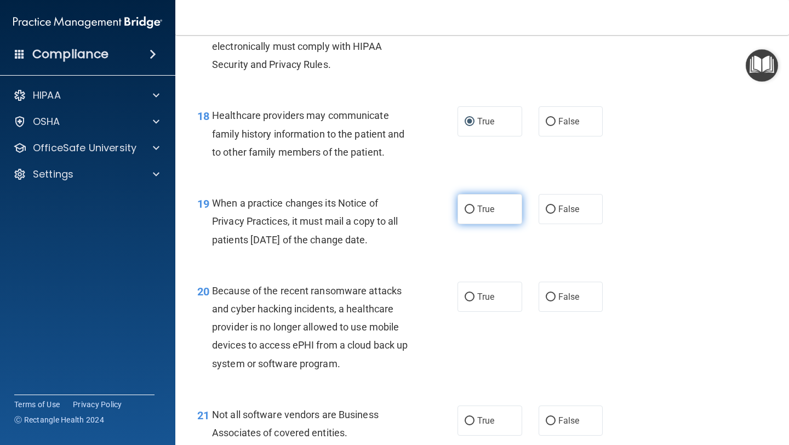
click at [493, 214] on label "True" at bounding box center [490, 209] width 65 height 30
click at [475, 214] on input "True" at bounding box center [470, 209] width 10 height 8
radio input "true"
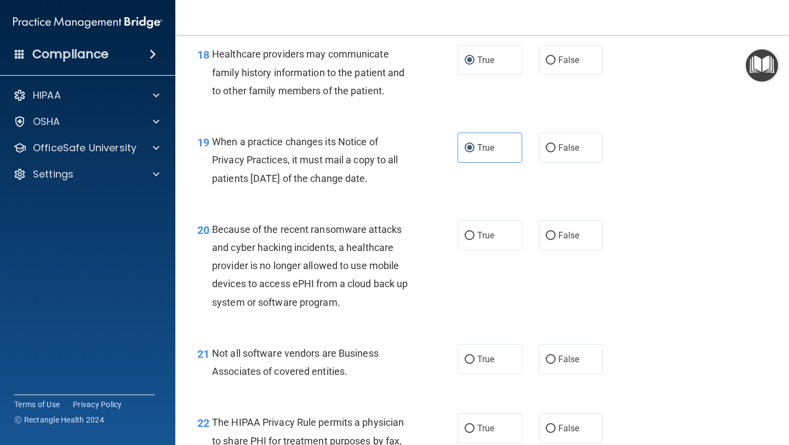
scroll to position [1864, 0]
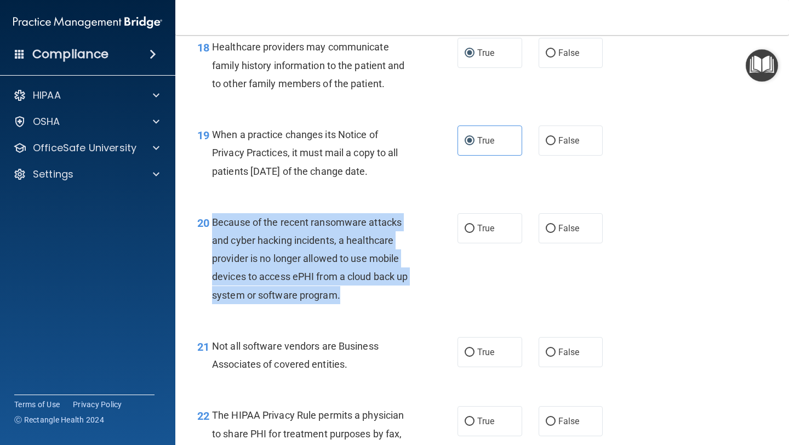
drag, startPoint x: 355, startPoint y: 300, endPoint x: 209, endPoint y: 227, distance: 163.0
click at [209, 227] on div "20 Because of the recent ransomware attacks and cyber hacking incidents, a heal…" at bounding box center [327, 261] width 293 height 96
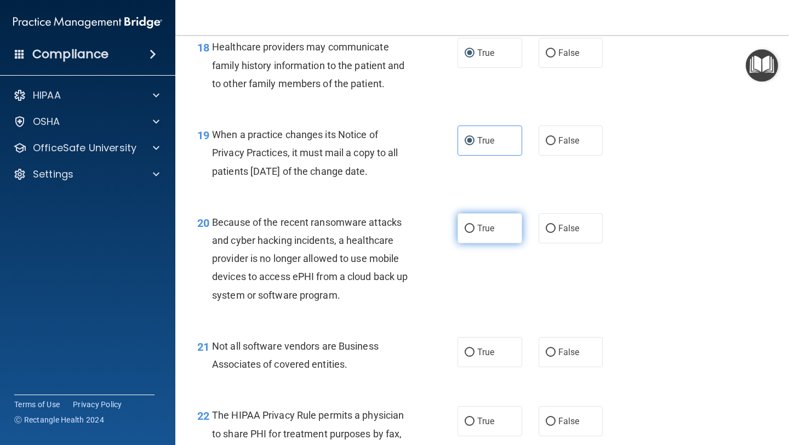
click at [471, 220] on label "True" at bounding box center [490, 228] width 65 height 30
click at [471, 225] on input "True" at bounding box center [470, 229] width 10 height 8
radio input "true"
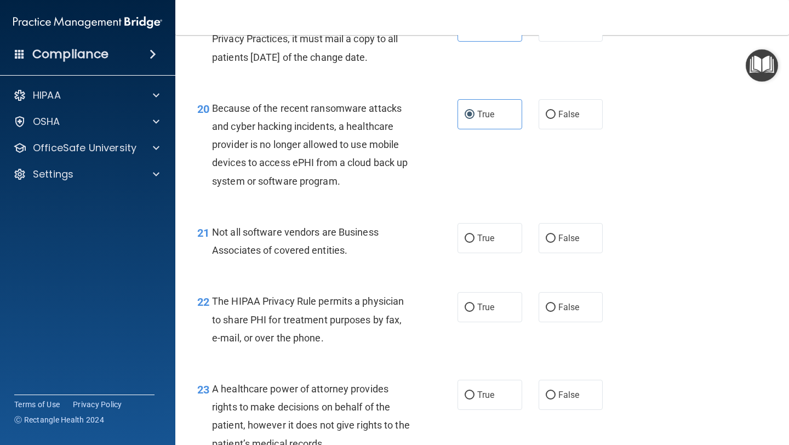
scroll to position [1985, 0]
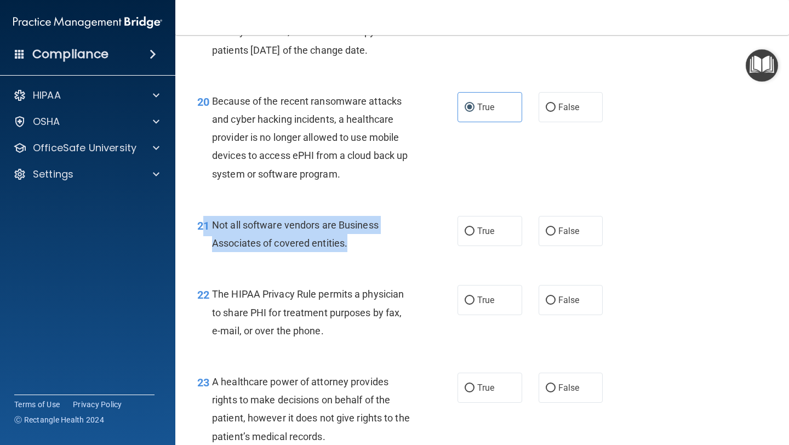
drag, startPoint x: 364, startPoint y: 249, endPoint x: 203, endPoint y: 222, distance: 163.2
click at [203, 222] on div "21 Not all software vendors are Business Associates of covered entities." at bounding box center [327, 237] width 293 height 42
click at [306, 256] on div "21 Not all software vendors are Business Associates of covered entities." at bounding box center [327, 237] width 293 height 42
drag, startPoint x: 358, startPoint y: 243, endPoint x: 214, endPoint y: 222, distance: 145.1
click at [214, 222] on div "Not all software vendors are Business Associates of covered entities." at bounding box center [316, 234] width 208 height 36
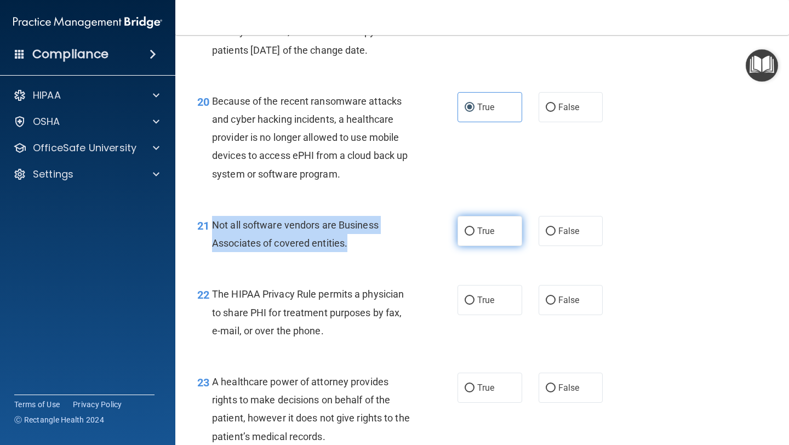
click at [464, 241] on label "True" at bounding box center [490, 231] width 65 height 30
click at [465, 236] on input "True" at bounding box center [470, 231] width 10 height 8
radio input "true"
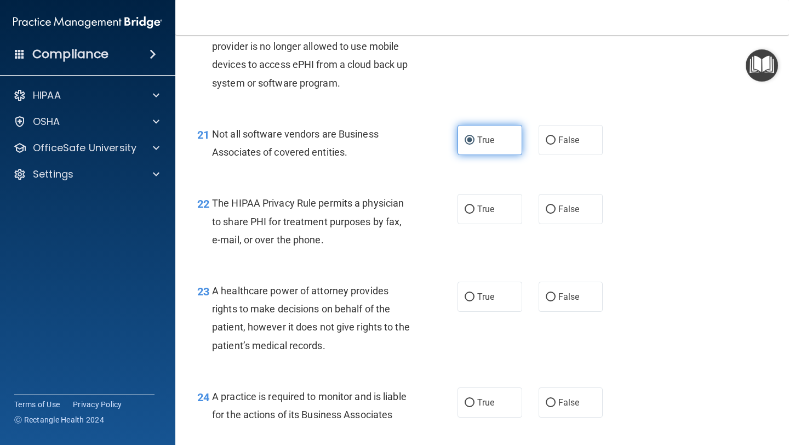
scroll to position [2077, 0]
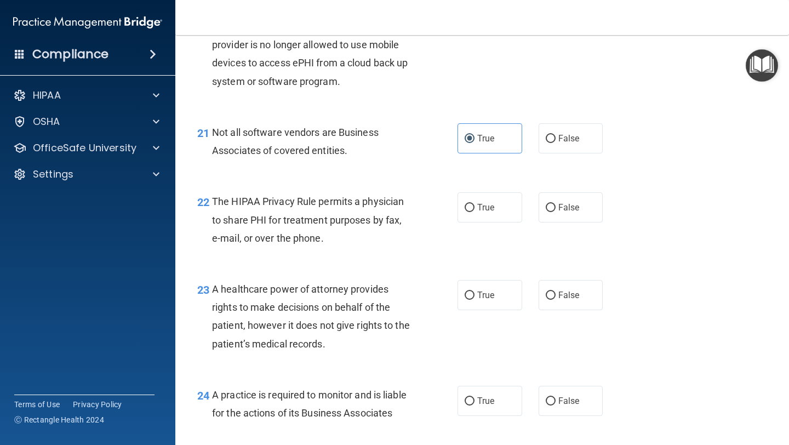
click at [367, 239] on div "The HIPAA Privacy Rule permits a physician to share PHI for treatment purposes …" at bounding box center [316, 219] width 208 height 55
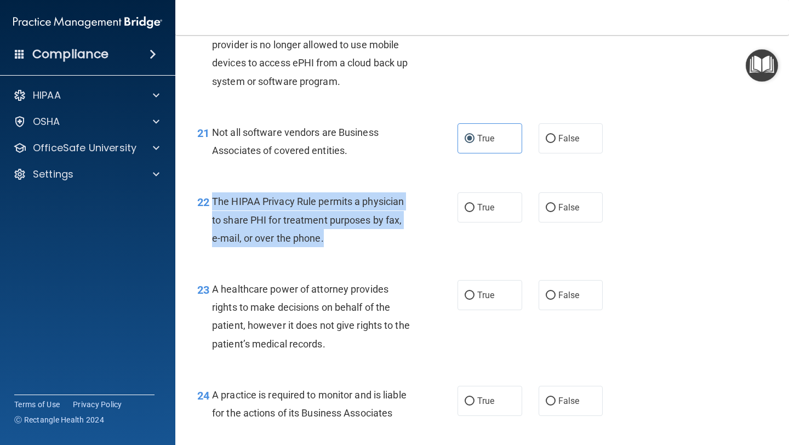
drag, startPoint x: 336, startPoint y: 237, endPoint x: 214, endPoint y: 199, distance: 127.4
click at [214, 199] on div "The HIPAA Privacy Rule permits a physician to share PHI for treatment purposes …" at bounding box center [316, 219] width 208 height 55
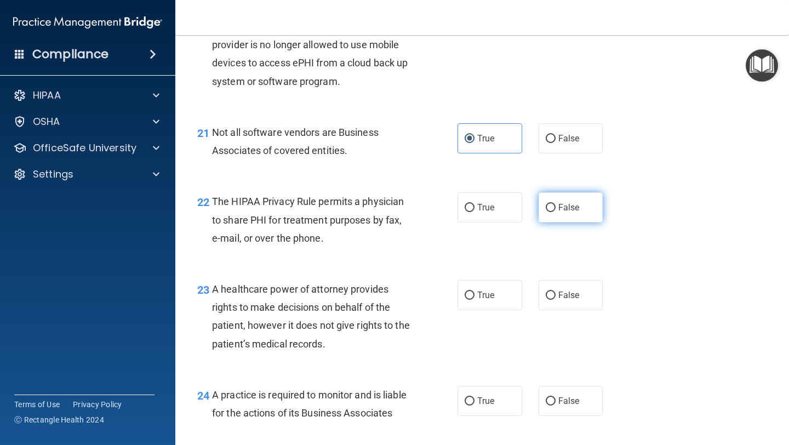
click at [590, 209] on label "False" at bounding box center [571, 207] width 65 height 30
click at [556, 209] on input "False" at bounding box center [551, 208] width 10 height 8
radio input "true"
click at [481, 215] on label "True" at bounding box center [490, 207] width 65 height 30
click at [475, 212] on input "True" at bounding box center [470, 208] width 10 height 8
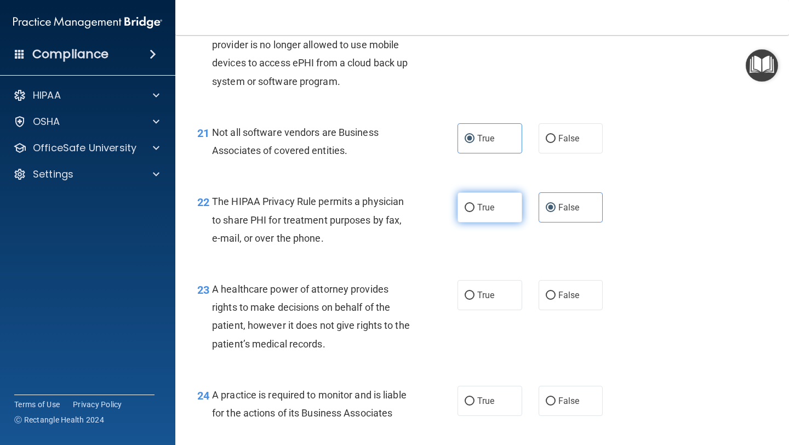
radio input "true"
radio input "false"
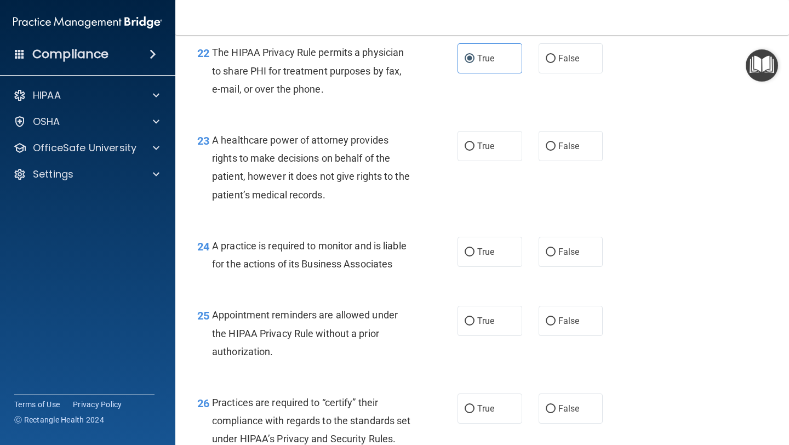
scroll to position [2248, 0]
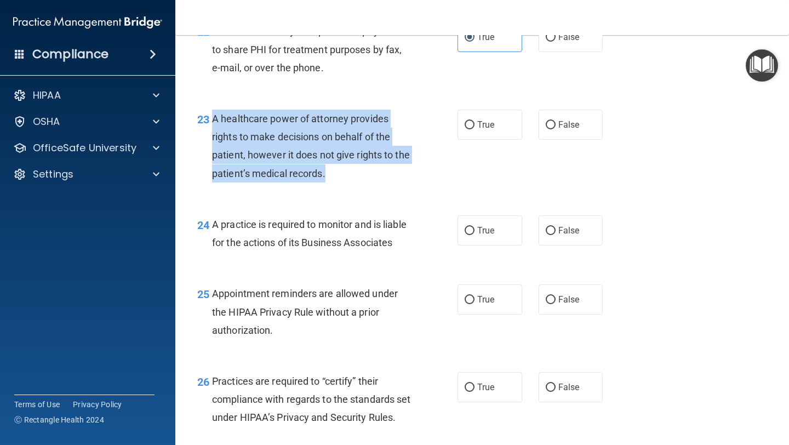
drag, startPoint x: 336, startPoint y: 169, endPoint x: 215, endPoint y: 119, distance: 131.2
click at [215, 119] on div "A healthcare power of attorney provides rights to make decisions on behalf of t…" at bounding box center [316, 146] width 208 height 73
click at [569, 119] on span "False" at bounding box center [568, 124] width 21 height 10
click at [556, 121] on input "False" at bounding box center [551, 125] width 10 height 8
radio input "true"
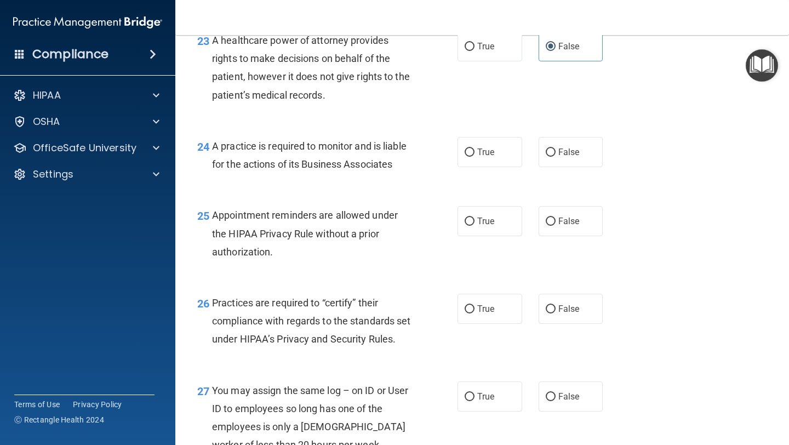
scroll to position [2327, 0]
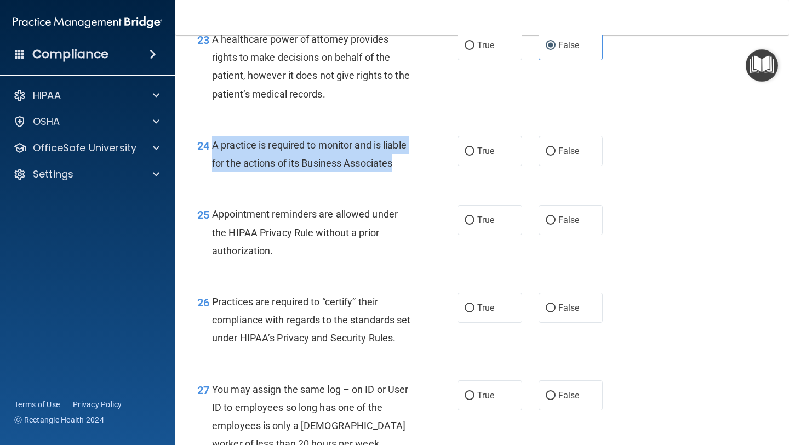
drag, startPoint x: 402, startPoint y: 165, endPoint x: 210, endPoint y: 139, distance: 194.1
click at [210, 139] on div "24 A practice is required to monitor and is liable for the actions of its Busin…" at bounding box center [327, 157] width 293 height 42
click at [492, 228] on label "True" at bounding box center [490, 220] width 65 height 30
click at [475, 225] on input "True" at bounding box center [470, 220] width 10 height 8
radio input "true"
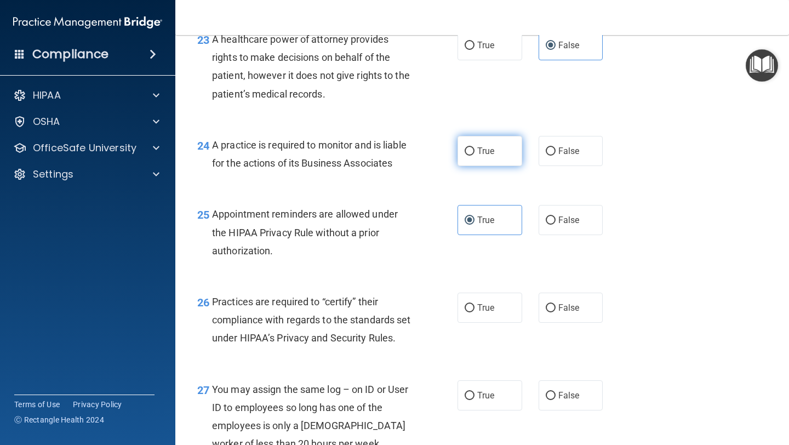
click at [485, 161] on label "True" at bounding box center [490, 151] width 65 height 30
click at [475, 156] on input "True" at bounding box center [470, 151] width 10 height 8
radio input "true"
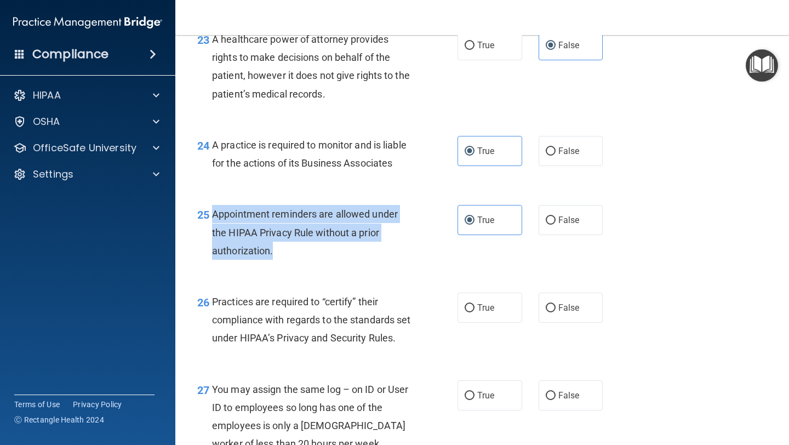
drag, startPoint x: 285, startPoint y: 255, endPoint x: 212, endPoint y: 212, distance: 85.4
click at [212, 212] on div "Appointment reminders are allowed under the HIPAA Privacy Rule without a prior …" at bounding box center [316, 232] width 208 height 55
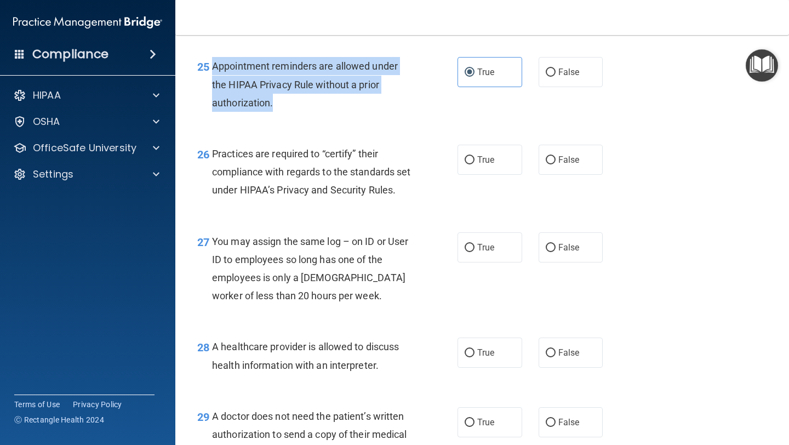
scroll to position [2476, 0]
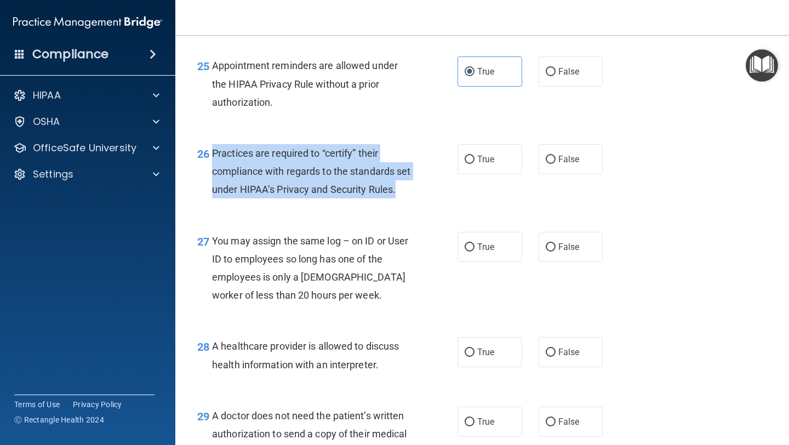
drag, startPoint x: 275, startPoint y: 212, endPoint x: 210, endPoint y: 152, distance: 87.6
click at [210, 152] on div "26 Practices are required to “certify” their compliance with regards to the sta…" at bounding box center [327, 174] width 293 height 60
click at [583, 174] on label "False" at bounding box center [571, 159] width 65 height 30
click at [556, 164] on input "False" at bounding box center [551, 160] width 10 height 8
radio input "true"
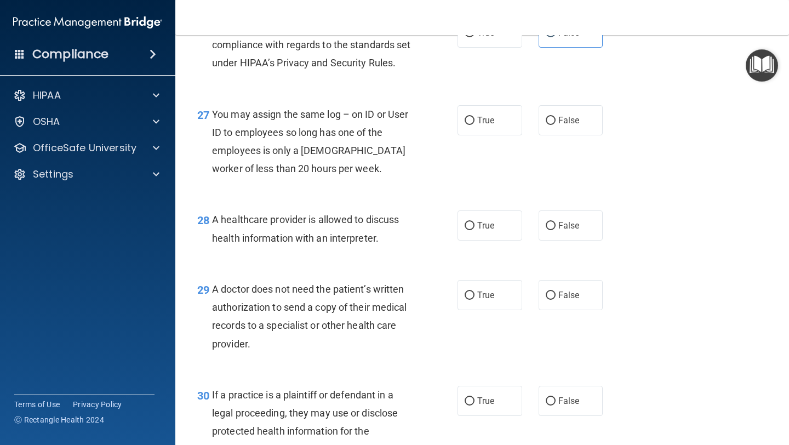
scroll to position [2607, 0]
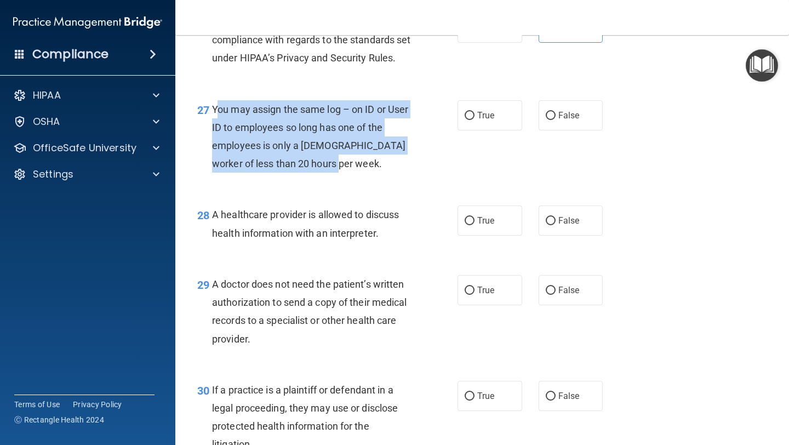
drag, startPoint x: 341, startPoint y: 189, endPoint x: 218, endPoint y: 123, distance: 139.2
click at [218, 123] on div "You may assign the same log – on ID or User ID to employees so long has one of …" at bounding box center [316, 136] width 208 height 73
click at [218, 123] on span "You may assign the same log – on ID or User ID to employees so long has one of …" at bounding box center [310, 137] width 196 height 66
drag, startPoint x: 331, startPoint y: 181, endPoint x: 210, endPoint y: 122, distance: 134.3
click at [210, 122] on div "27 You may assign the same log – on ID or User ID to employees so long has one …" at bounding box center [327, 139] width 293 height 78
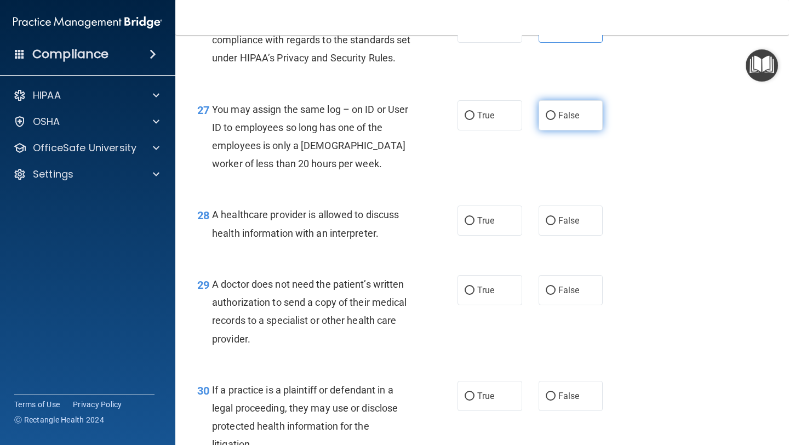
click at [575, 130] on label "False" at bounding box center [571, 115] width 65 height 30
click at [556, 120] on input "False" at bounding box center [551, 116] width 10 height 8
radio input "true"
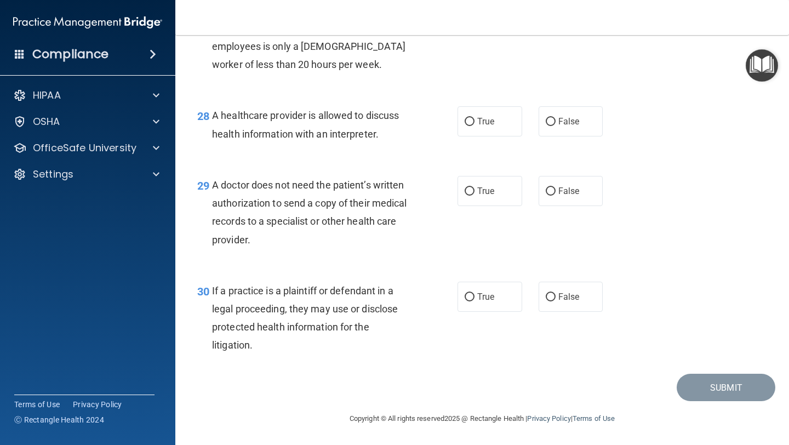
scroll to position [2724, 0]
click at [507, 123] on label "True" at bounding box center [490, 121] width 65 height 30
click at [475, 123] on input "True" at bounding box center [470, 122] width 10 height 8
radio input "true"
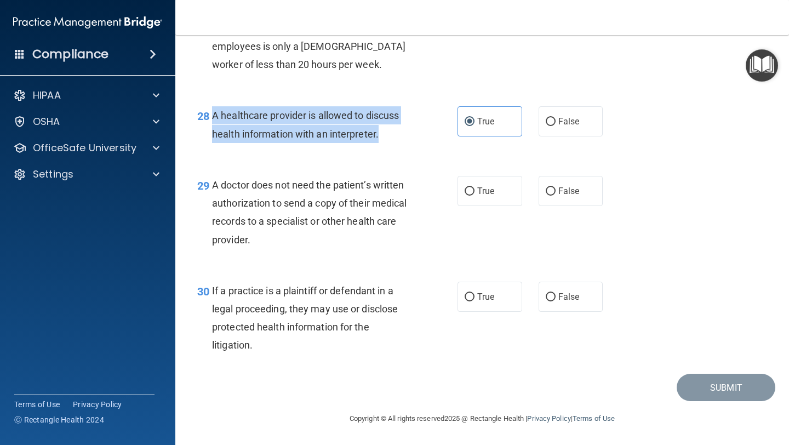
drag, startPoint x: 410, startPoint y: 137, endPoint x: 213, endPoint y: 113, distance: 198.7
click at [213, 113] on div "A healthcare provider is allowed to discuss health information with an interpre…" at bounding box center [316, 124] width 208 height 36
drag, startPoint x: 257, startPoint y: 239, endPoint x: 214, endPoint y: 179, distance: 74.7
click at [214, 179] on div "A doctor does not need the patient’s written authorization to send a copy of th…" at bounding box center [316, 212] width 208 height 73
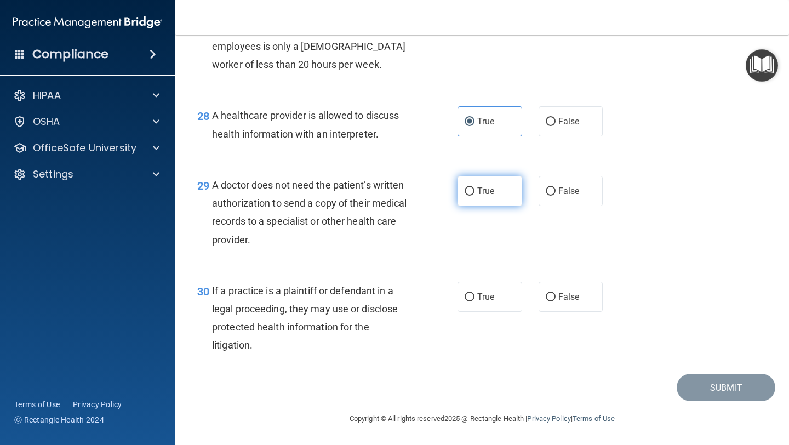
click at [480, 203] on label "True" at bounding box center [490, 191] width 65 height 30
click at [475, 196] on input "True" at bounding box center [470, 191] width 10 height 8
radio input "true"
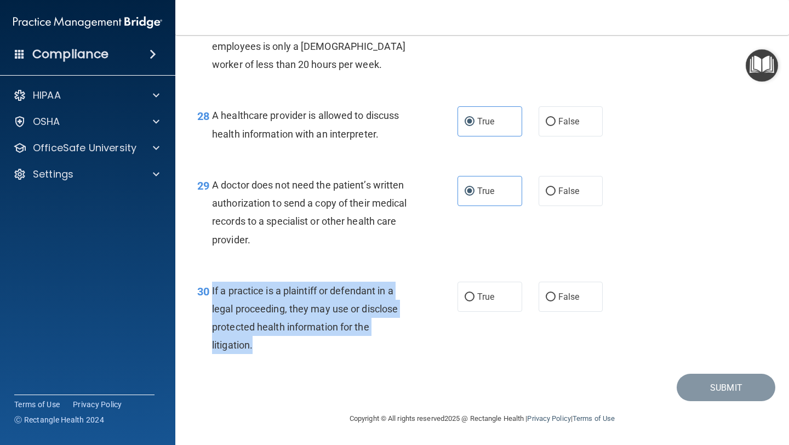
drag, startPoint x: 273, startPoint y: 344, endPoint x: 212, endPoint y: 290, distance: 81.5
click at [212, 290] on div "If a practice is a plaintiff or defendant in a legal proceeding, they may use o…" at bounding box center [316, 318] width 208 height 73
click at [478, 294] on span "True" at bounding box center [485, 297] width 17 height 10
click at [475, 294] on input "True" at bounding box center [470, 297] width 10 height 8
radio input "true"
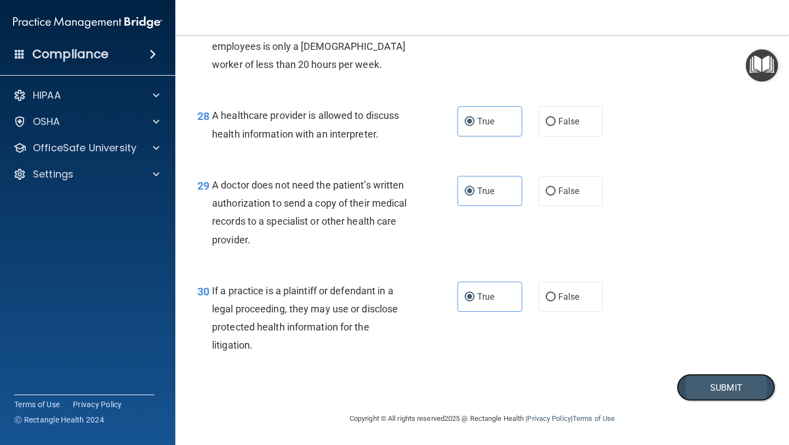
click at [687, 381] on button "Submit" at bounding box center [726, 388] width 99 height 28
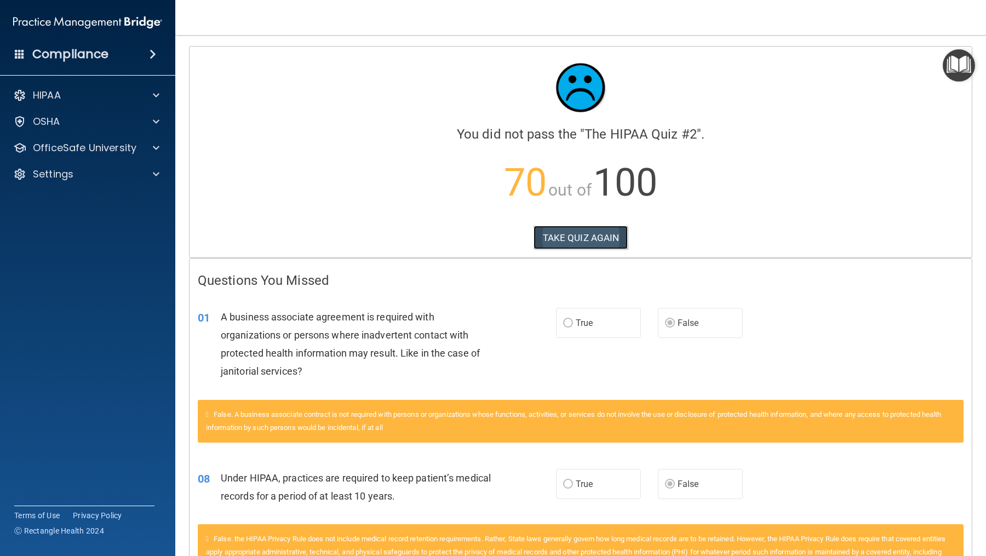
click at [591, 230] on button "TAKE QUIZ AGAIN" at bounding box center [581, 238] width 95 height 24
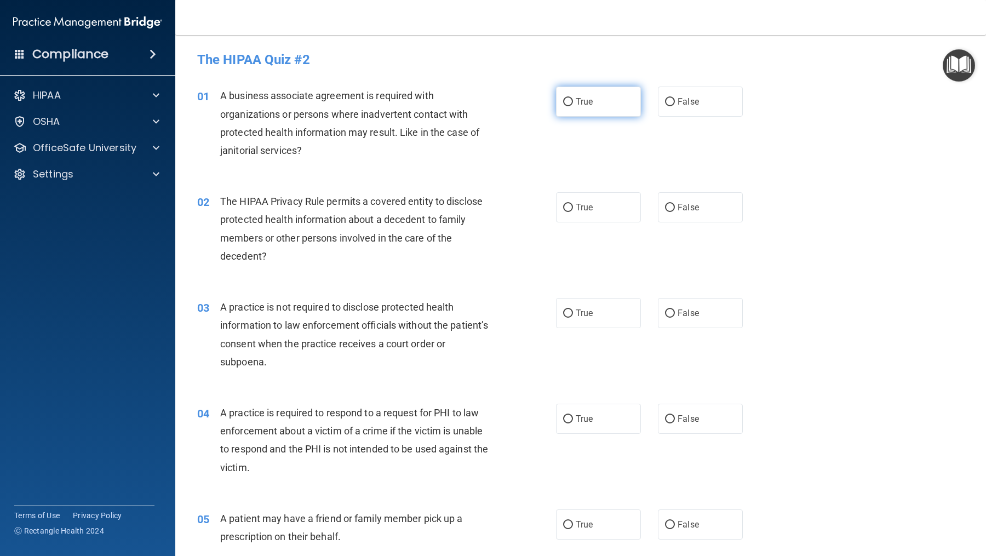
click at [569, 106] on input "True" at bounding box center [568, 102] width 10 height 8
radio input "true"
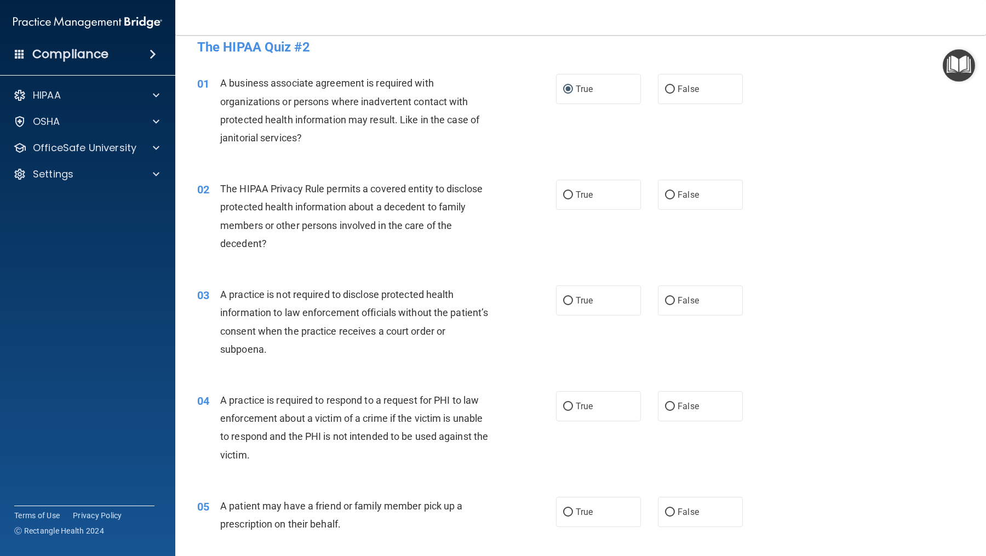
scroll to position [15, 0]
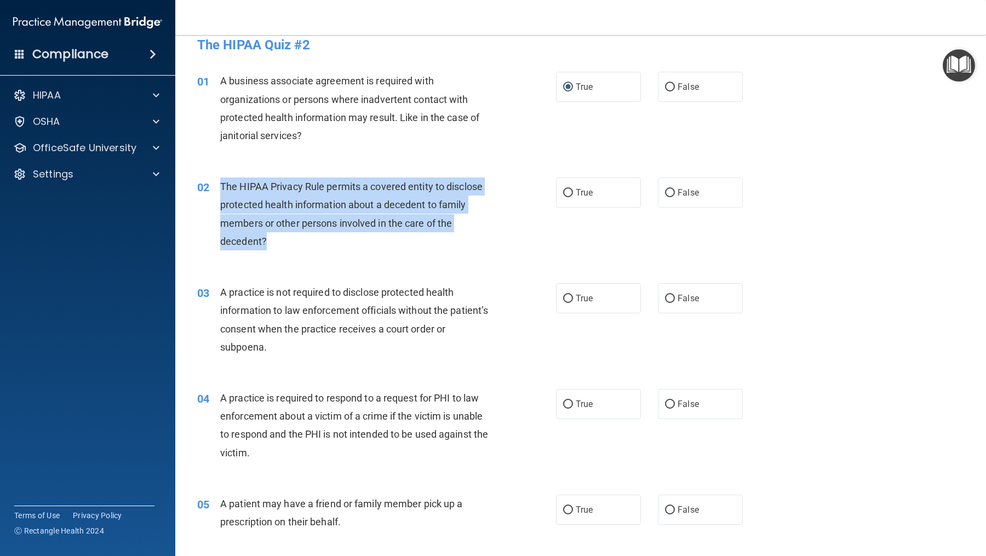
drag, startPoint x: 275, startPoint y: 242, endPoint x: 221, endPoint y: 185, distance: 77.9
click at [221, 185] on div "The HIPAA Privacy Rule permits a covered entity to disclose protected health in…" at bounding box center [361, 214] width 282 height 73
click at [580, 182] on label "True" at bounding box center [598, 193] width 85 height 30
click at [573, 189] on input "True" at bounding box center [568, 193] width 10 height 8
radio input "true"
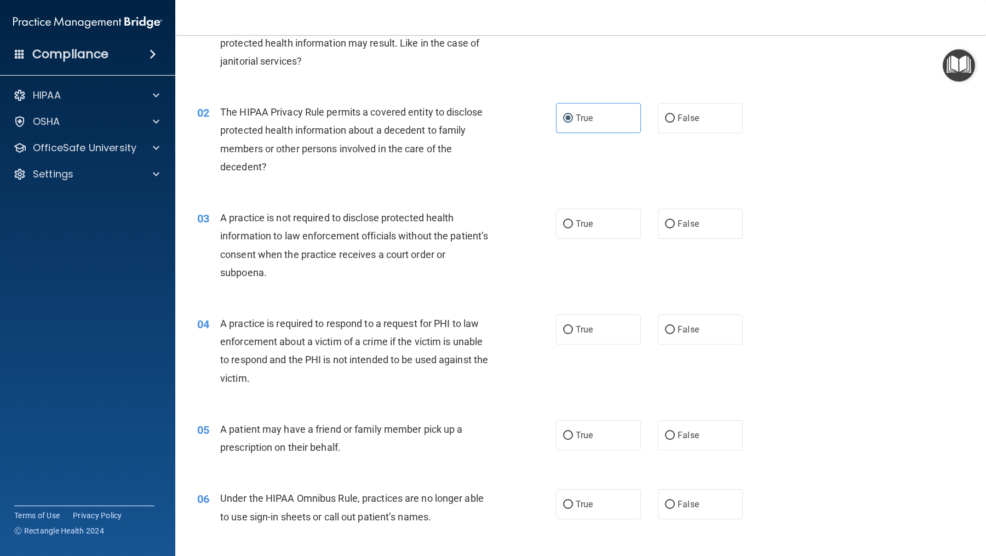
scroll to position [96, 0]
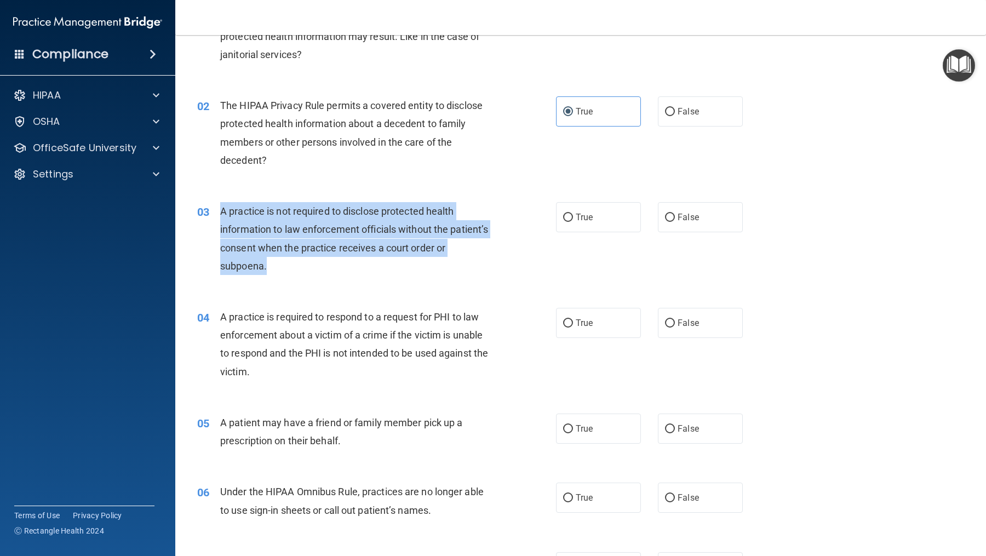
drag, startPoint x: 306, startPoint y: 275, endPoint x: 222, endPoint y: 211, distance: 105.5
click at [222, 211] on div "03 A practice is not required to disclose protected health information to law e…" at bounding box center [377, 241] width 392 height 78
click at [578, 225] on label "True" at bounding box center [598, 217] width 85 height 30
click at [573, 222] on input "True" at bounding box center [568, 218] width 10 height 8
radio input "true"
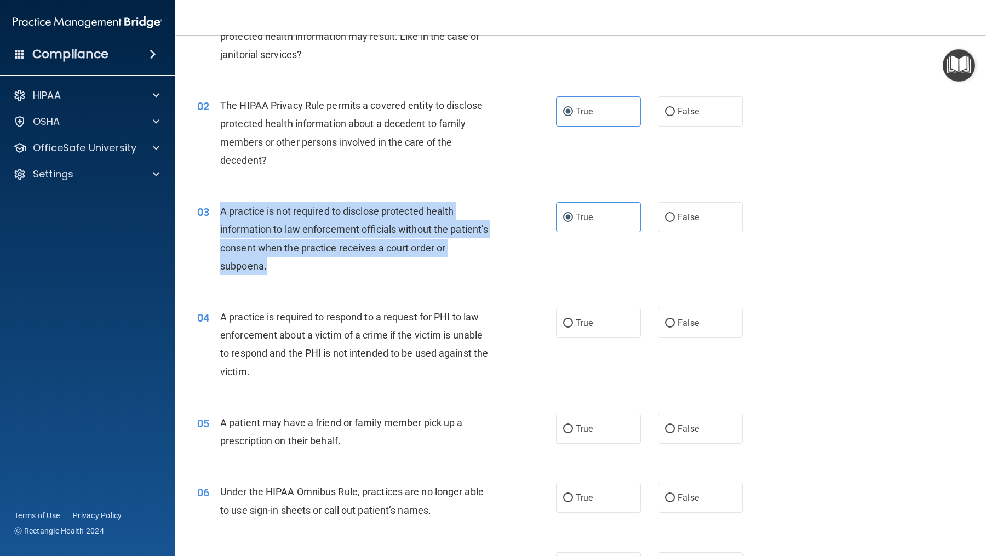
drag, startPoint x: 321, startPoint y: 262, endPoint x: 219, endPoint y: 210, distance: 114.2
click at [220, 210] on div "A practice is not required to disclose protected health information to law enfo…" at bounding box center [361, 238] width 282 height 73
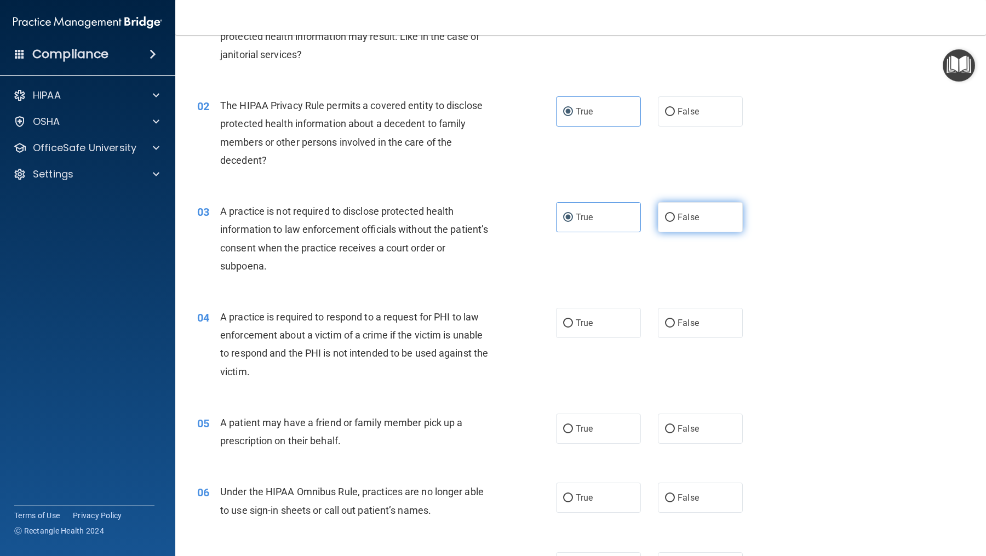
click at [688, 219] on span "False" at bounding box center [688, 217] width 21 height 10
click at [675, 219] on input "False" at bounding box center [670, 218] width 10 height 8
radio input "true"
radio input "false"
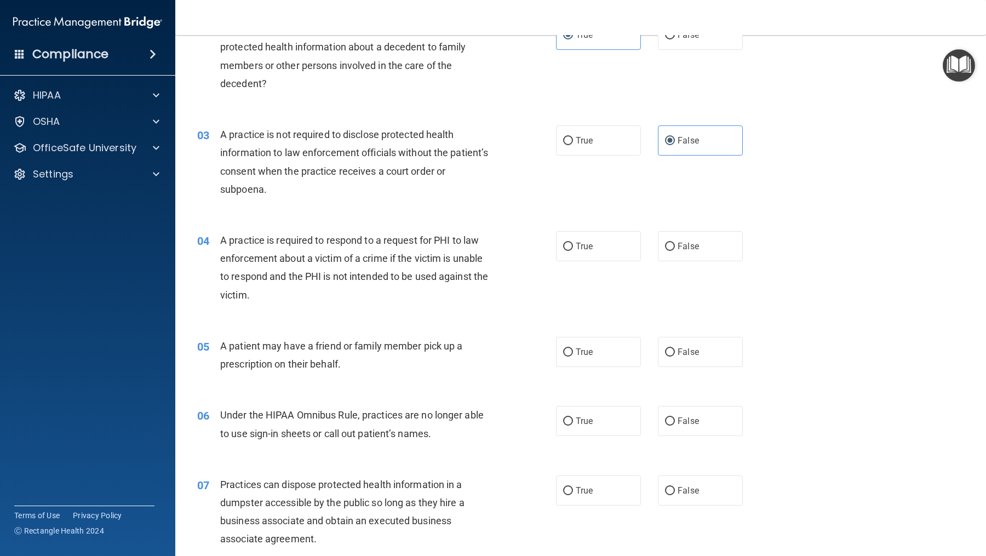
scroll to position [173, 0]
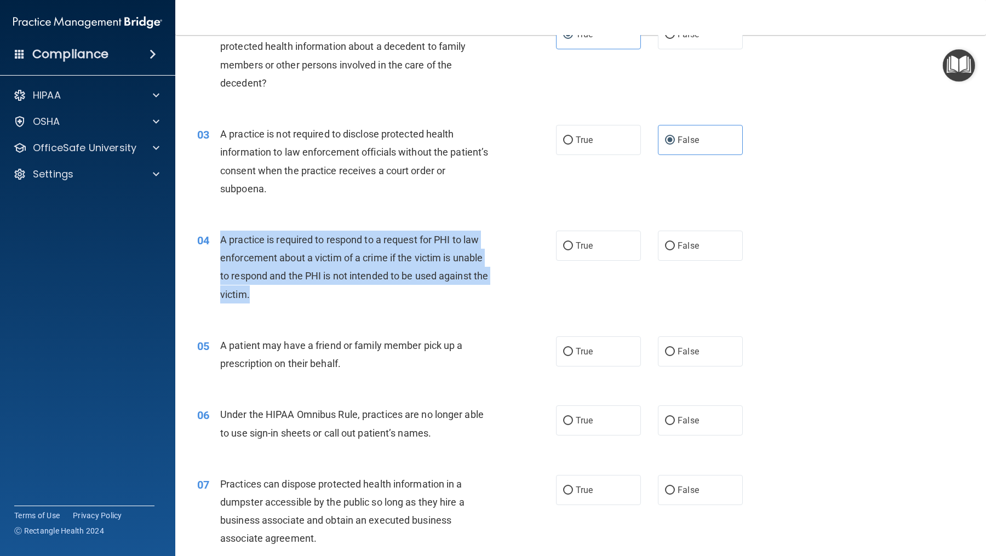
drag, startPoint x: 262, startPoint y: 297, endPoint x: 218, endPoint y: 232, distance: 78.9
click at [219, 232] on div "04 A practice is required to respond to a request for PHI to law enforcement ab…" at bounding box center [377, 270] width 392 height 78
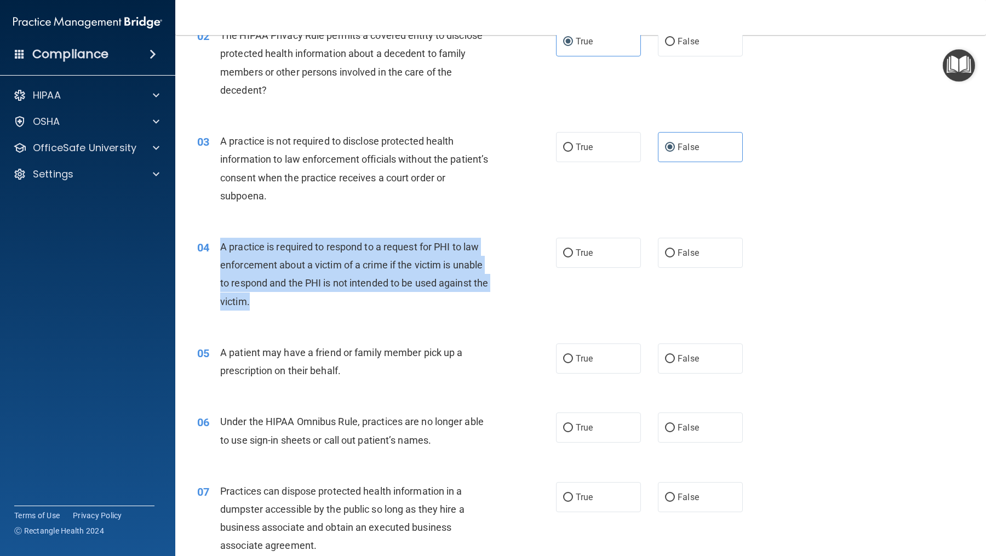
scroll to position [207, 0]
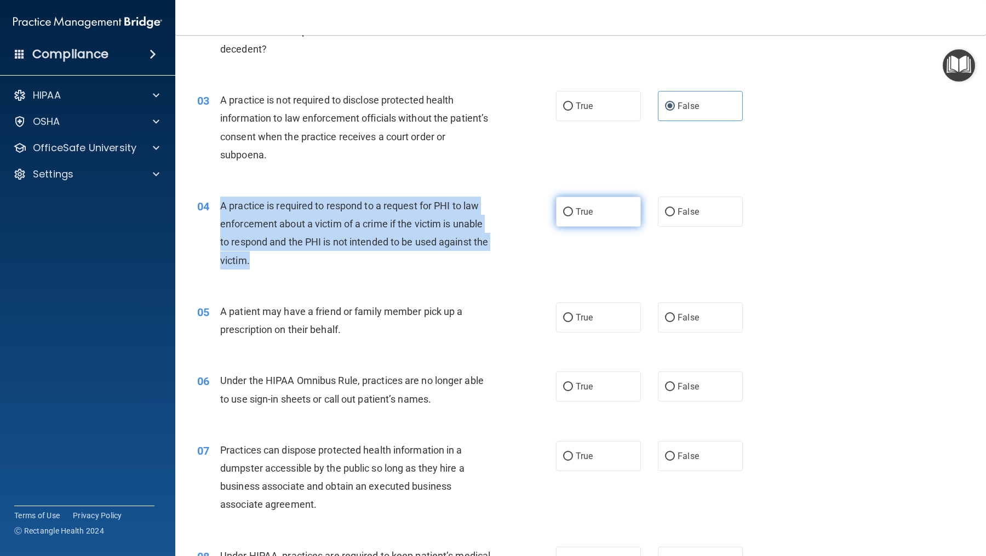
click at [594, 205] on label "True" at bounding box center [598, 212] width 85 height 30
click at [573, 208] on input "True" at bounding box center [568, 212] width 10 height 8
radio input "true"
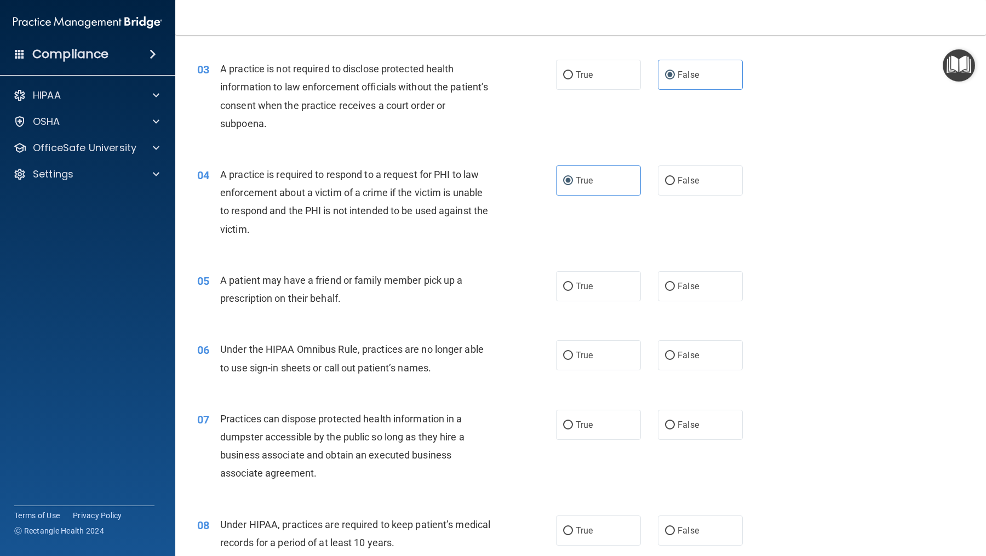
scroll to position [248, 0]
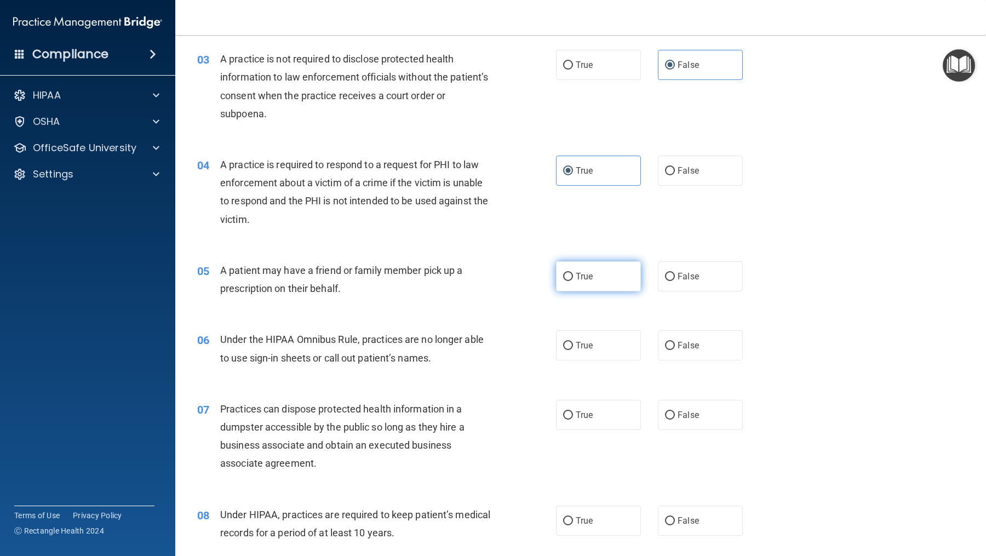
click at [636, 276] on label "True" at bounding box center [598, 276] width 85 height 30
click at [573, 276] on input "True" at bounding box center [568, 277] width 10 height 8
radio input "true"
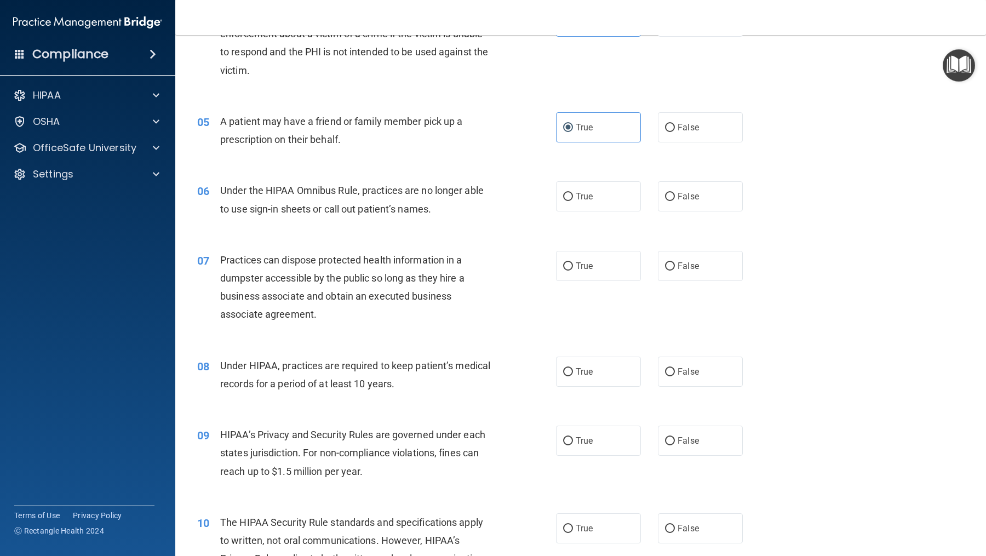
scroll to position [398, 0]
click at [667, 197] on input "False" at bounding box center [670, 196] width 10 height 8
radio input "true"
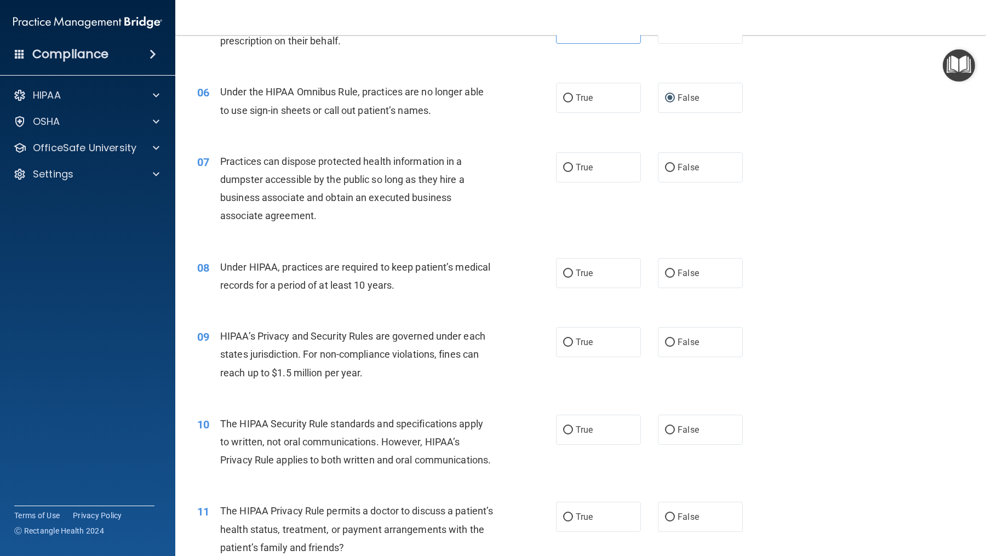
scroll to position [498, 0]
click at [707, 153] on label "False" at bounding box center [700, 166] width 85 height 30
click at [675, 162] on input "False" at bounding box center [670, 166] width 10 height 8
radio input "true"
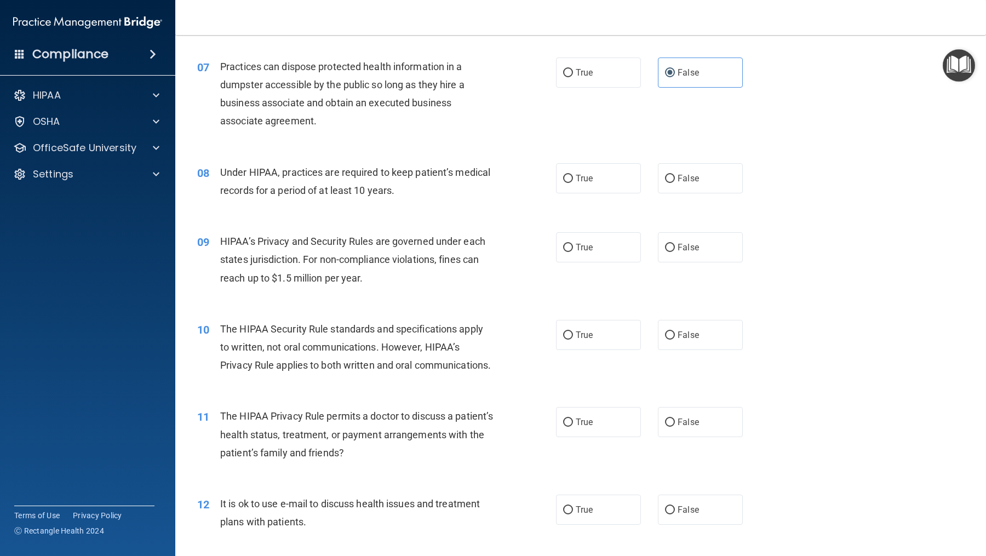
scroll to position [590, 0]
click at [576, 182] on span "True" at bounding box center [584, 179] width 17 height 10
click at [573, 182] on input "True" at bounding box center [568, 180] width 10 height 8
radio input "true"
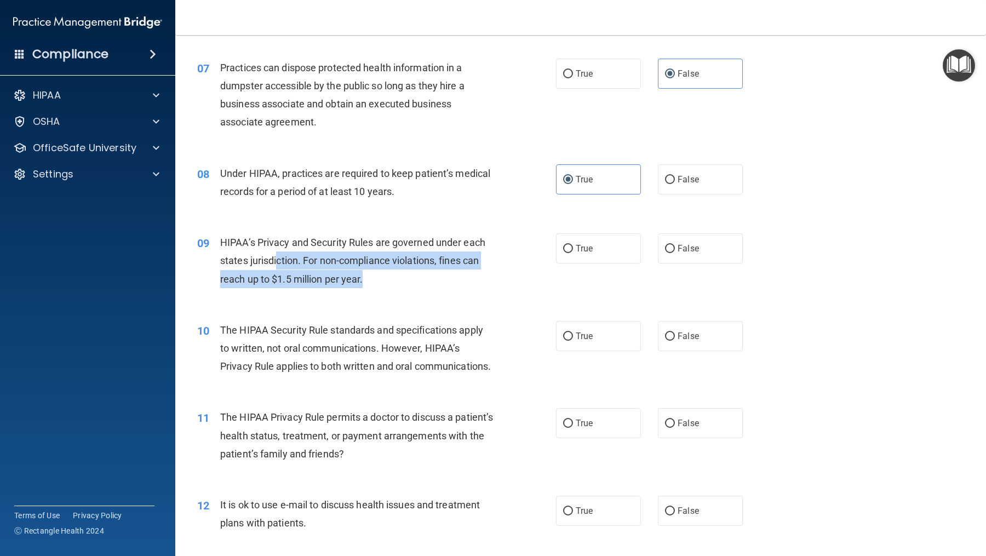
drag, startPoint x: 370, startPoint y: 277, endPoint x: 279, endPoint y: 259, distance: 92.8
click at [279, 259] on div "HIPAA’s Privacy and Security Rules are governed under each states jurisdiction.…" at bounding box center [361, 260] width 282 height 55
click at [630, 256] on label "True" at bounding box center [598, 248] width 85 height 30
click at [573, 253] on input "True" at bounding box center [568, 249] width 10 height 8
radio input "true"
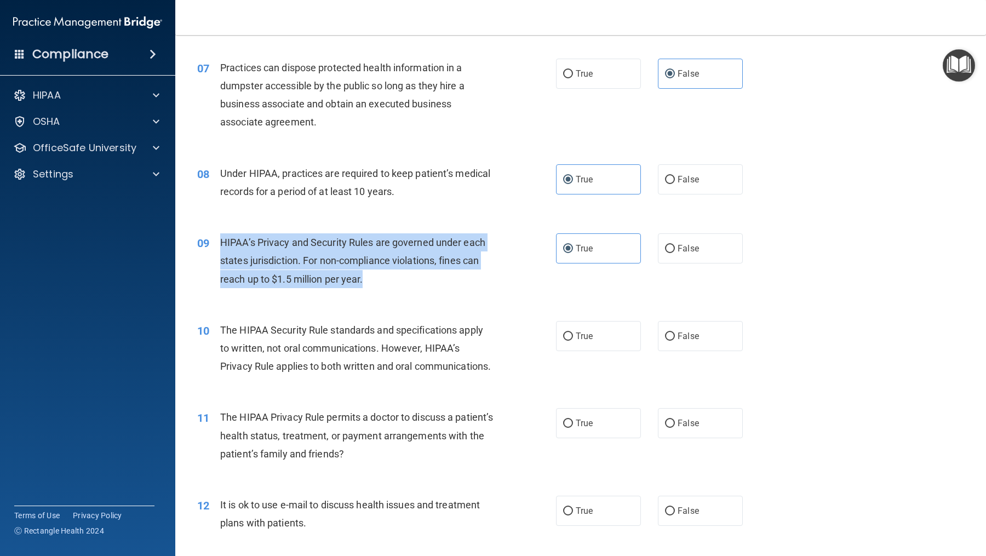
drag, startPoint x: 394, startPoint y: 273, endPoint x: 221, endPoint y: 239, distance: 175.8
click at [221, 239] on div "HIPAA’s Privacy and Security Rules are governed under each states jurisdiction.…" at bounding box center [361, 260] width 282 height 55
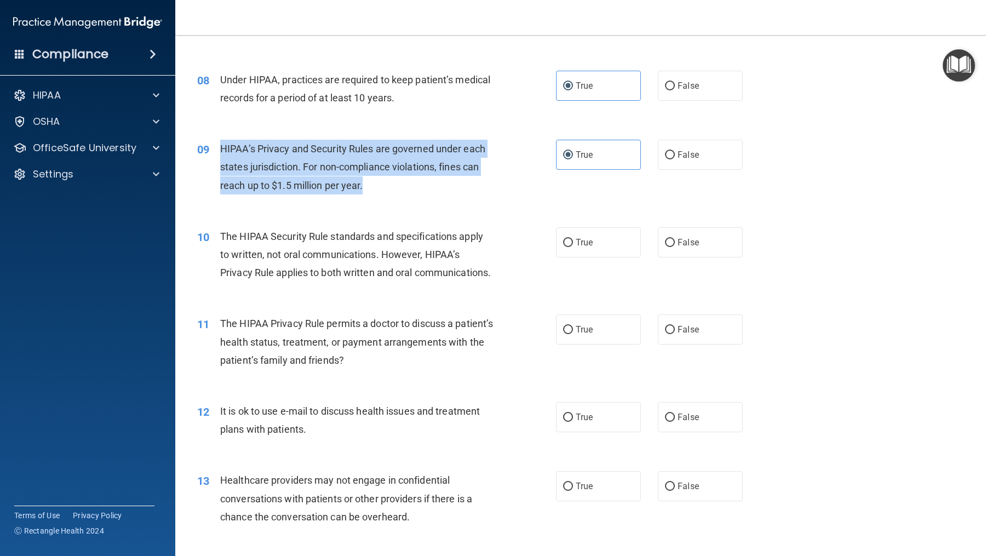
scroll to position [687, 0]
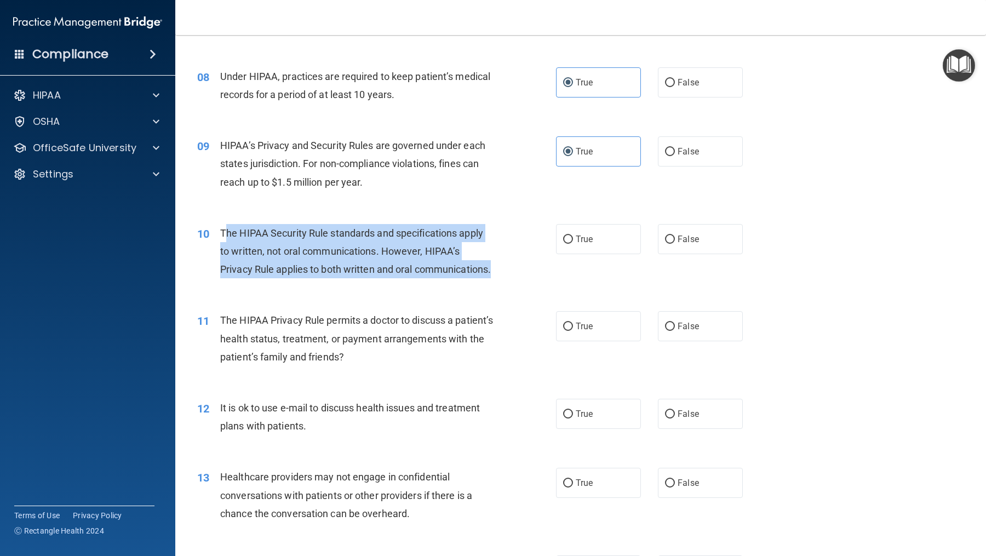
drag, startPoint x: 313, startPoint y: 286, endPoint x: 226, endPoint y: 231, distance: 103.2
click at [226, 231] on div "The HIPAA Security Rule standards and specifications apply to written, not oral…" at bounding box center [361, 251] width 282 height 55
click at [301, 259] on div "The HIPAA Security Rule standards and specifications apply to written, not oral…" at bounding box center [361, 251] width 282 height 55
drag, startPoint x: 301, startPoint y: 285, endPoint x: 215, endPoint y: 227, distance: 103.8
click at [215, 227] on div "10 The HIPAA Security Rule standards and specifications apply to written, not o…" at bounding box center [377, 254] width 392 height 60
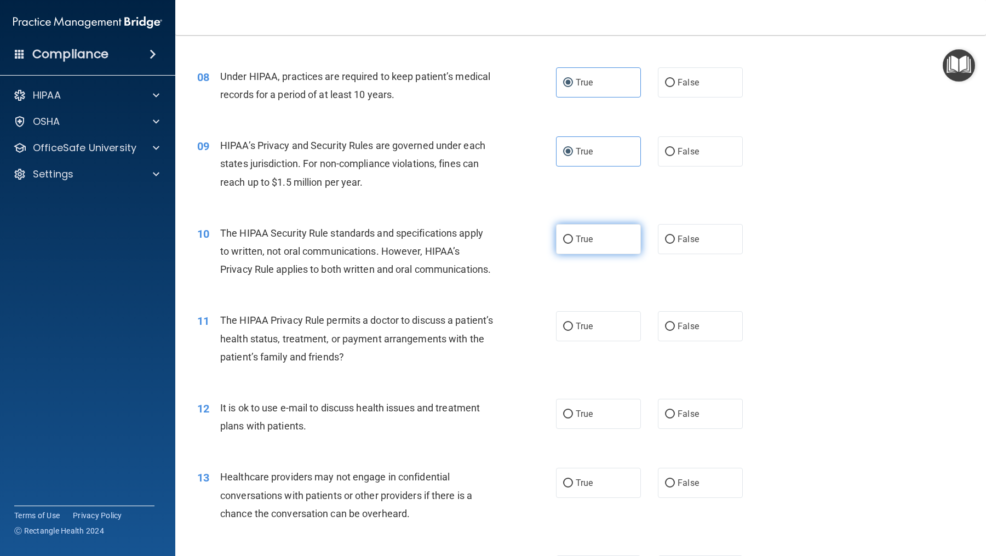
click at [601, 248] on label "True" at bounding box center [598, 239] width 85 height 30
click at [573, 244] on input "True" at bounding box center [568, 240] width 10 height 8
radio input "true"
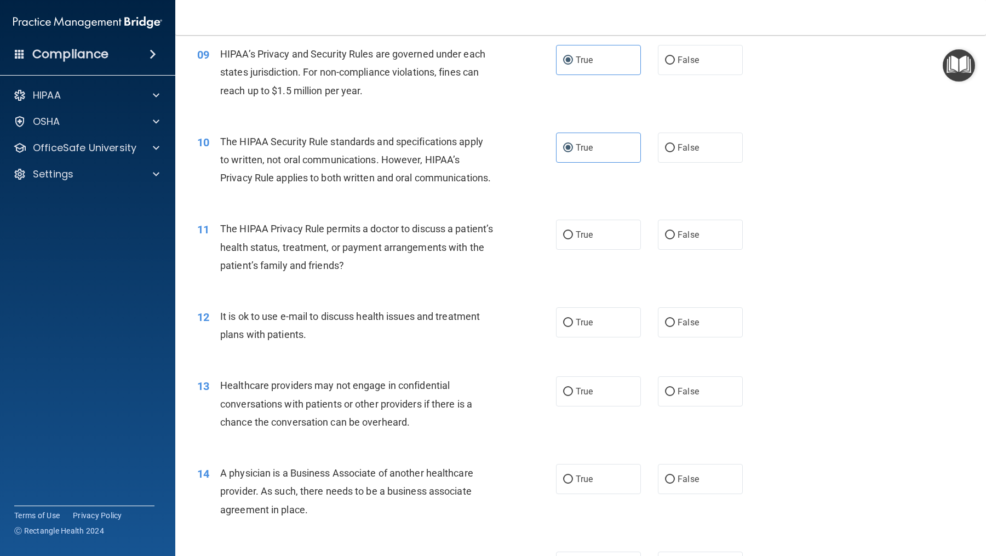
scroll to position [784, 0]
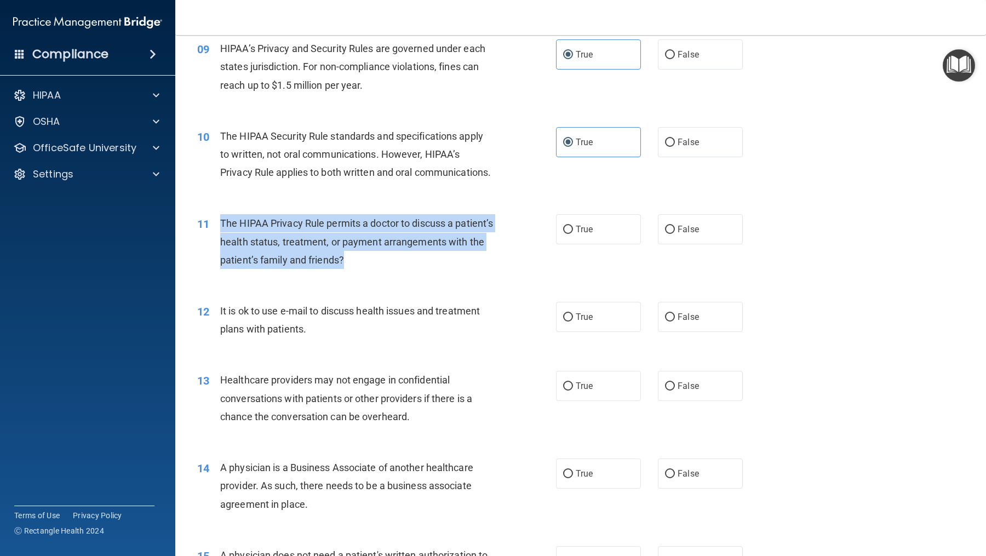
drag, startPoint x: 393, startPoint y: 279, endPoint x: 220, endPoint y: 246, distance: 176.9
click at [220, 246] on div "The HIPAA Privacy Rule permits a doctor to discuss a patient’s health status, t…" at bounding box center [361, 241] width 282 height 55
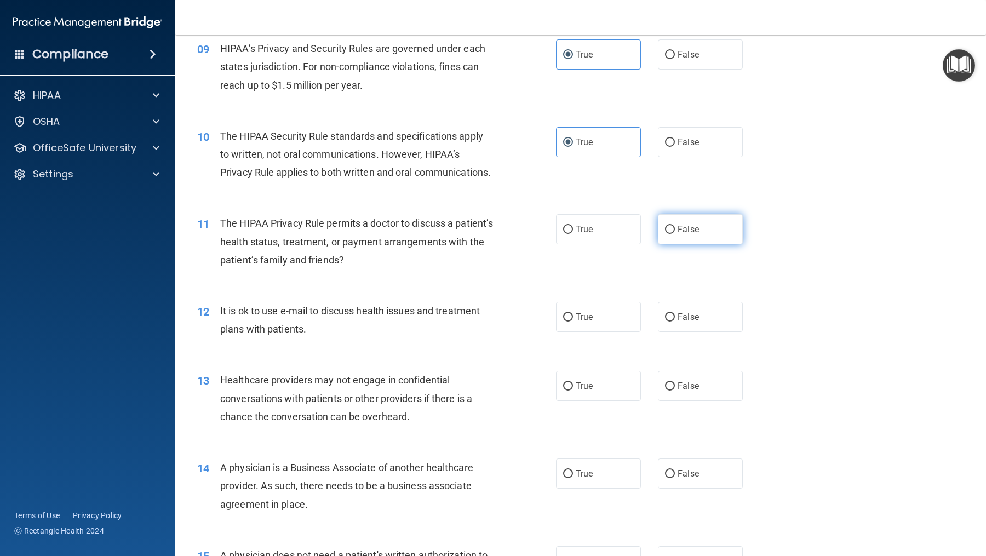
click at [694, 235] on span "False" at bounding box center [688, 229] width 21 height 10
click at [675, 234] on input "False" at bounding box center [670, 230] width 10 height 8
radio input "true"
click at [544, 254] on div "11 The HIPAA Privacy Rule permits a doctor to discuss a patient’s health status…" at bounding box center [377, 244] width 392 height 60
click at [573, 238] on label "True" at bounding box center [598, 229] width 85 height 30
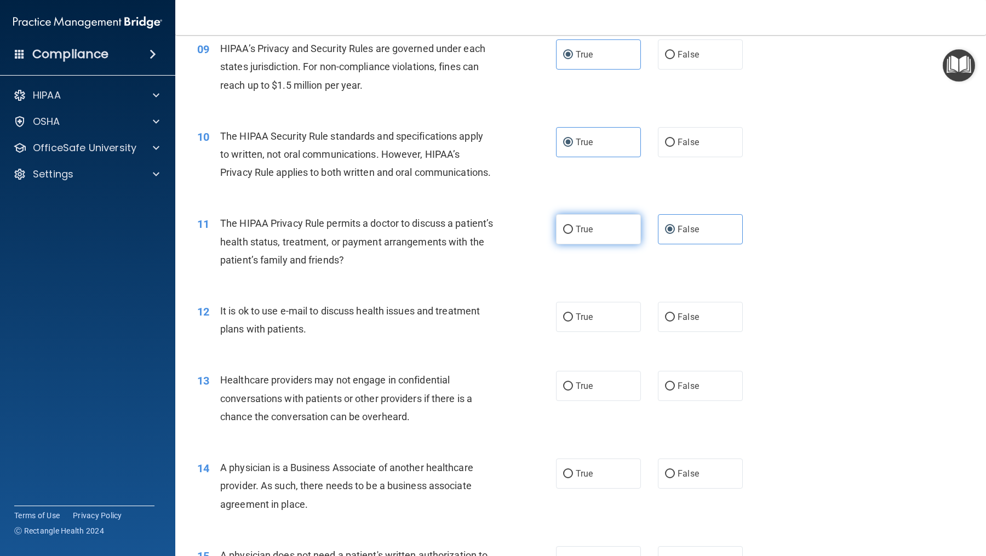
click at [573, 234] on input "True" at bounding box center [568, 230] width 10 height 8
radio input "true"
radio input "false"
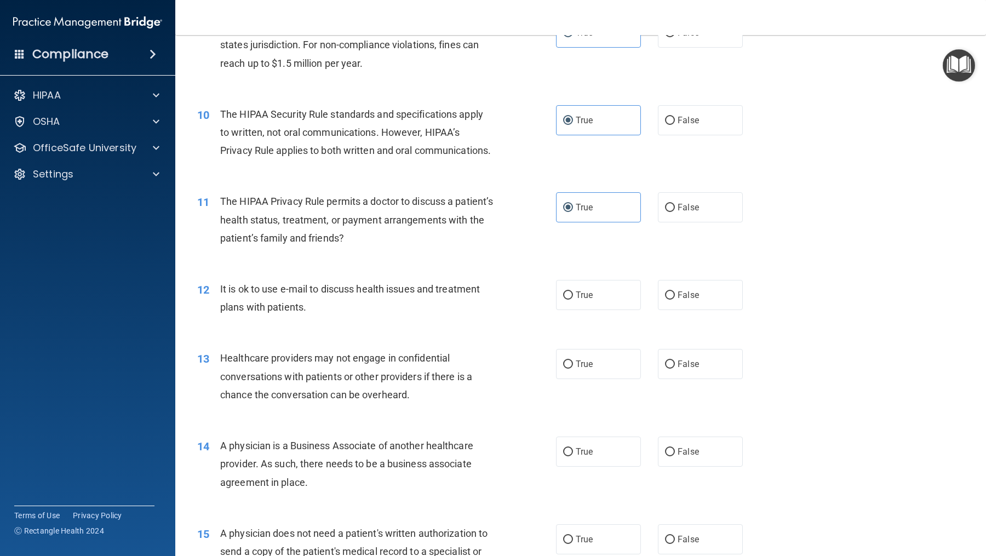
scroll to position [810, 0]
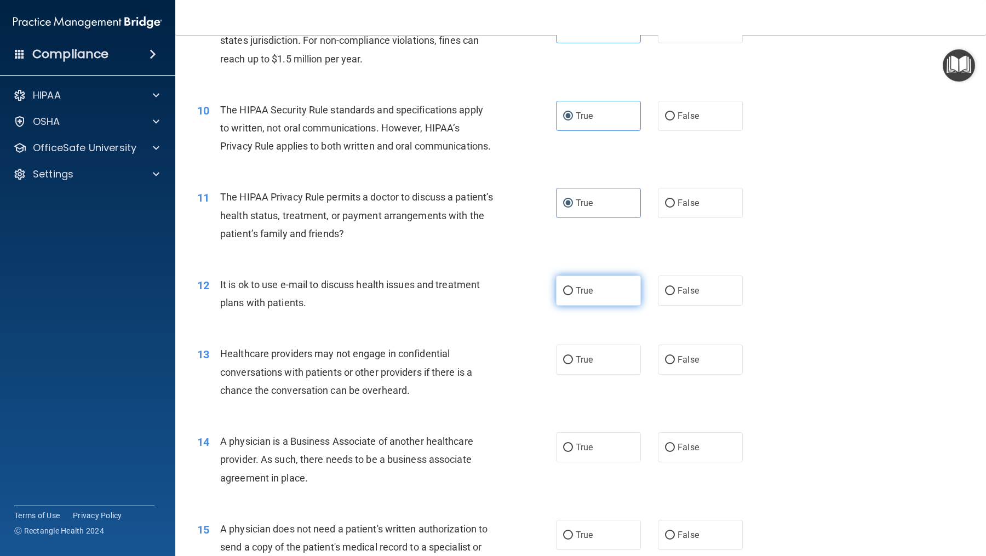
click at [608, 306] on label "True" at bounding box center [598, 291] width 85 height 30
click at [573, 295] on input "True" at bounding box center [568, 291] width 10 height 8
radio input "true"
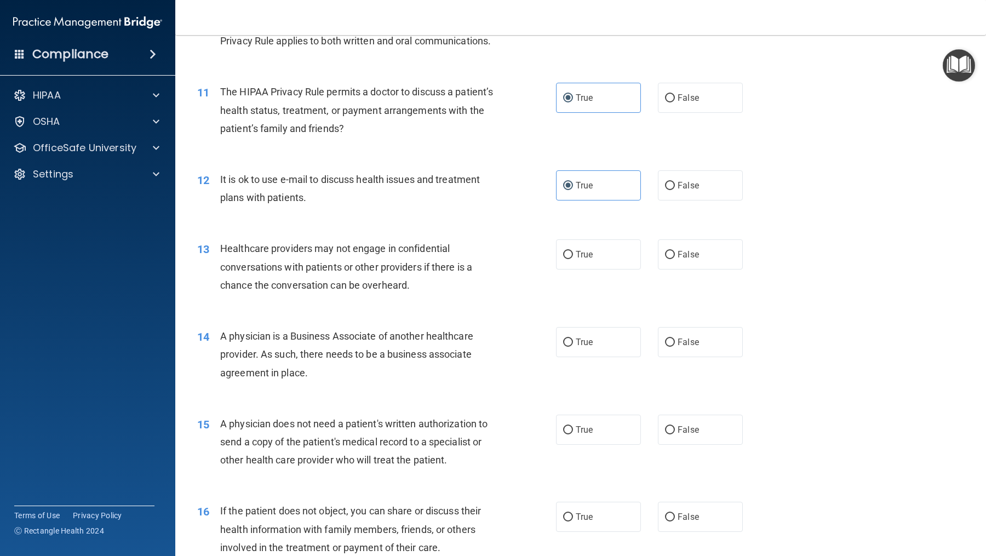
scroll to position [930, 0]
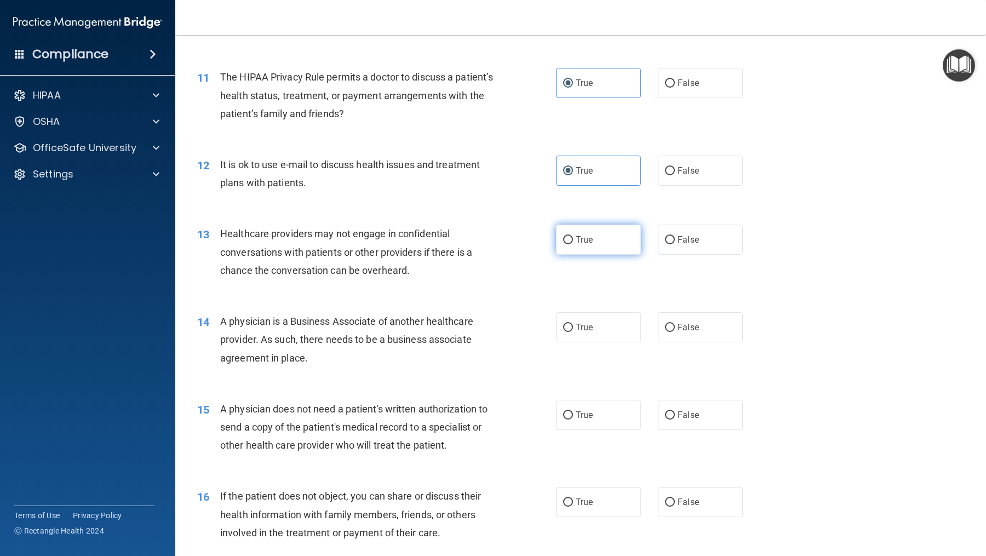
click at [571, 244] on input "True" at bounding box center [568, 240] width 10 height 8
radio input "true"
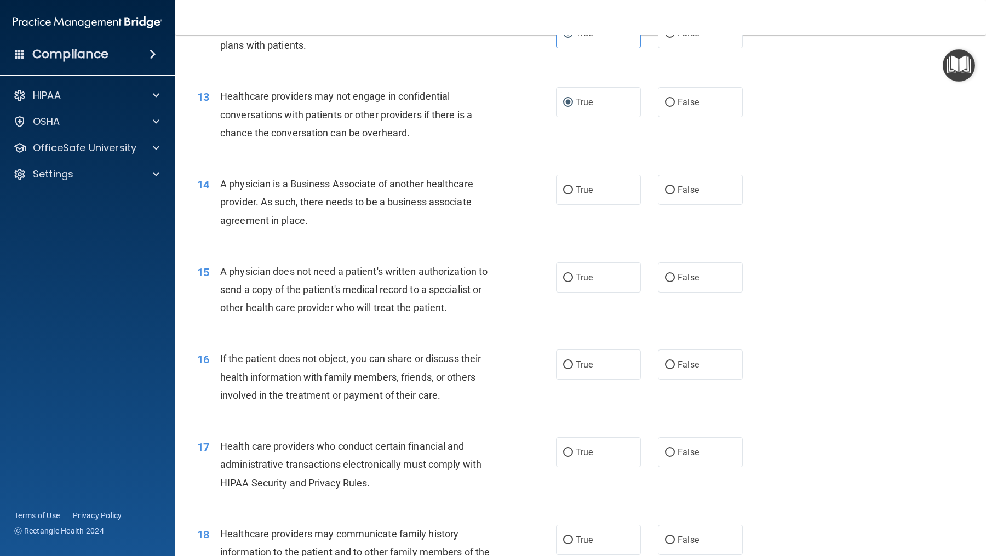
scroll to position [1070, 0]
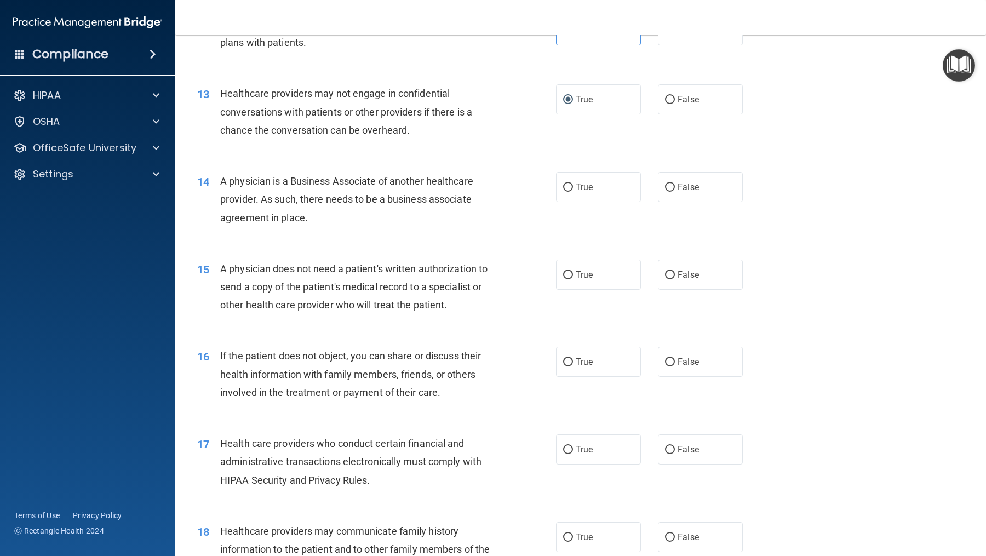
drag, startPoint x: 313, startPoint y: 239, endPoint x: 222, endPoint y: 196, distance: 100.5
click at [222, 196] on div "A physician is a Business Associate of another healthcare provider. As such, th…" at bounding box center [361, 199] width 282 height 55
click at [606, 202] on label "True" at bounding box center [598, 187] width 85 height 30
click at [573, 192] on input "True" at bounding box center [568, 188] width 10 height 8
radio input "true"
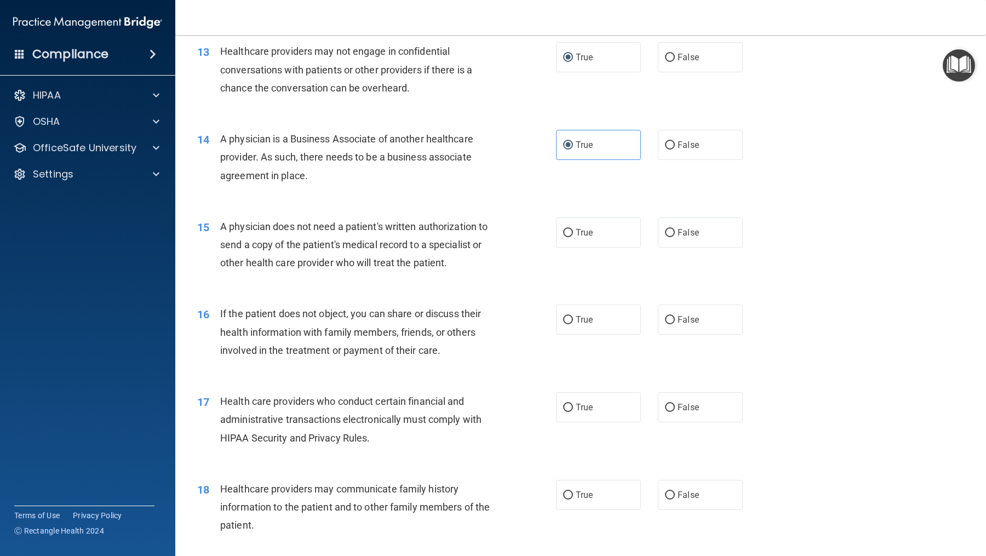
scroll to position [1124, 0]
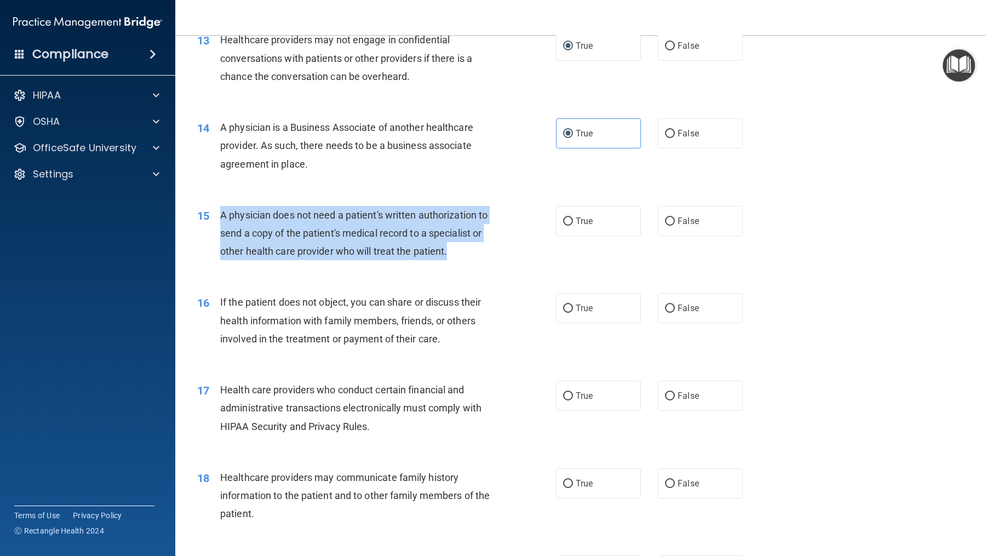
drag, startPoint x: 481, startPoint y: 272, endPoint x: 212, endPoint y: 227, distance: 272.2
click at [212, 227] on div "15 A physician does not need a patient's written authorization to send a copy o…" at bounding box center [377, 236] width 392 height 60
click at [565, 236] on label "True" at bounding box center [598, 221] width 85 height 30
click at [565, 226] on input "True" at bounding box center [568, 222] width 10 height 8
radio input "true"
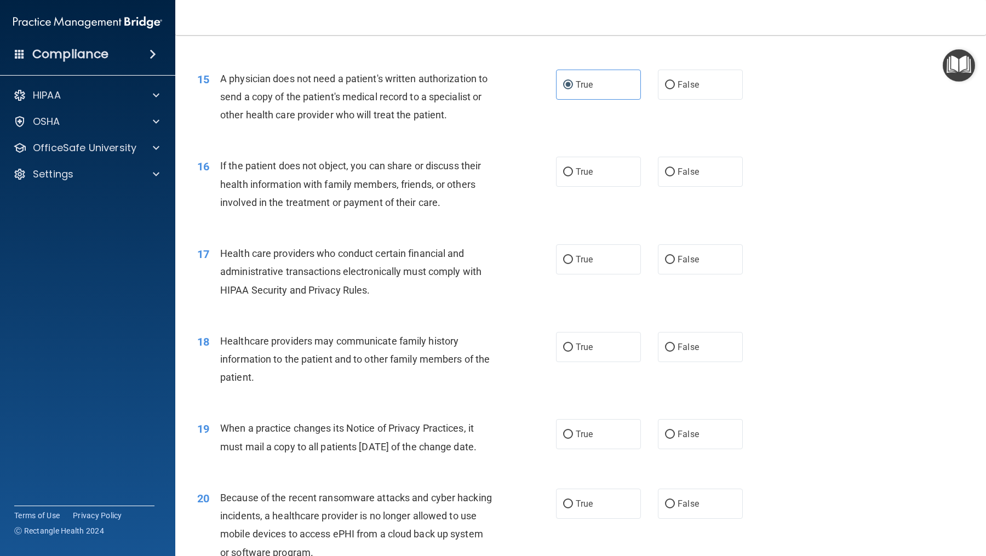
scroll to position [1261, 0]
click at [576, 176] on span "True" at bounding box center [584, 171] width 17 height 10
click at [573, 176] on input "True" at bounding box center [568, 172] width 10 height 8
radio input "true"
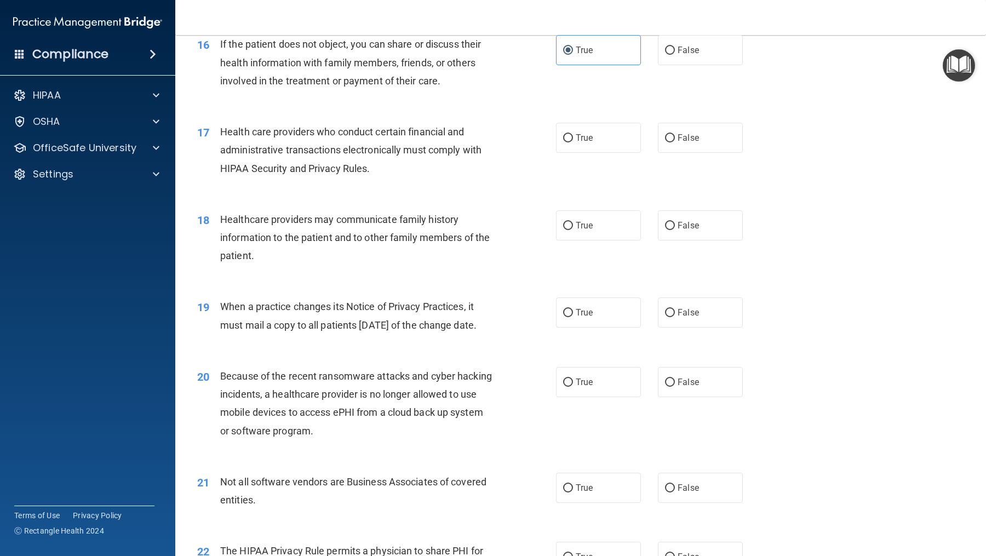
scroll to position [1384, 0]
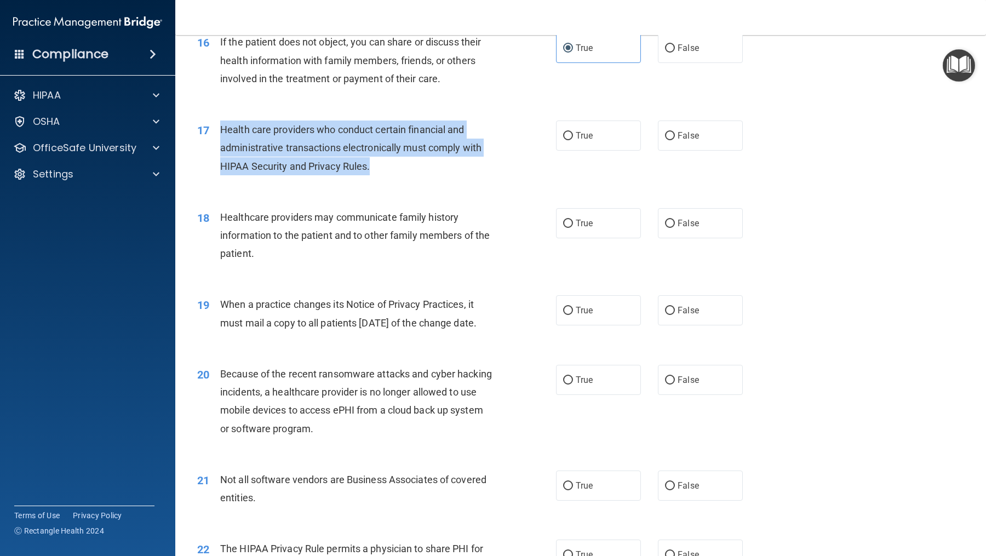
drag, startPoint x: 386, startPoint y: 183, endPoint x: 208, endPoint y: 151, distance: 181.0
click at [208, 151] on div "17 Health care providers who conduct certain financial and administrative trans…" at bounding box center [377, 151] width 392 height 60
click at [570, 140] on input "True" at bounding box center [568, 136] width 10 height 8
radio input "true"
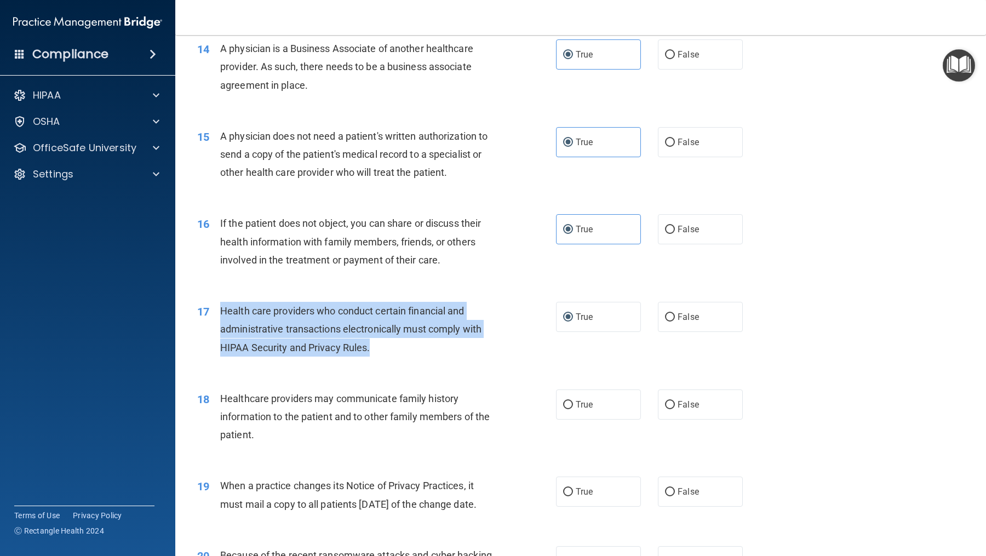
scroll to position [1208, 0]
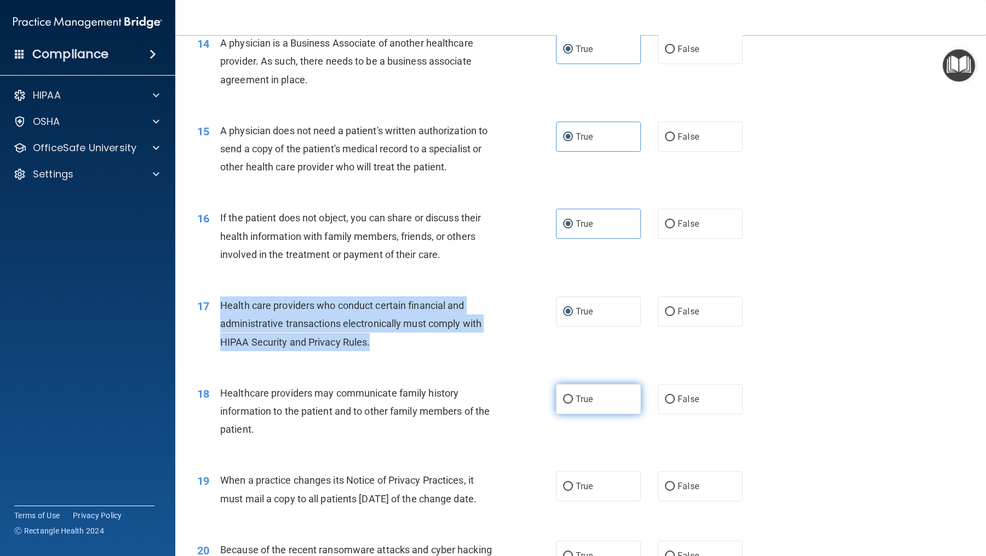
click at [596, 414] on label "True" at bounding box center [598, 399] width 85 height 30
click at [573, 404] on input "True" at bounding box center [568, 400] width 10 height 8
radio input "true"
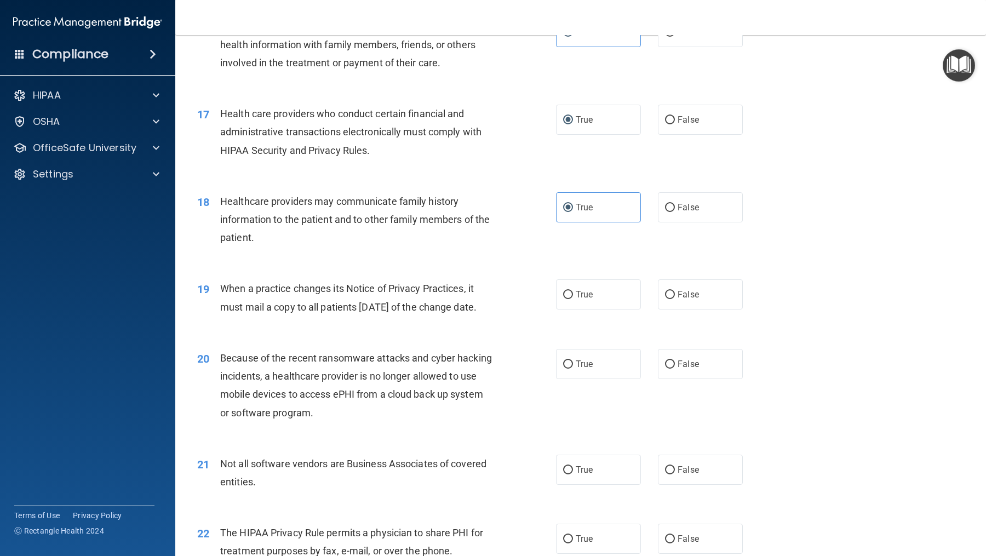
scroll to position [1401, 0]
click at [595, 308] on label "True" at bounding box center [598, 293] width 85 height 30
click at [573, 298] on input "True" at bounding box center [568, 294] width 10 height 8
radio input "true"
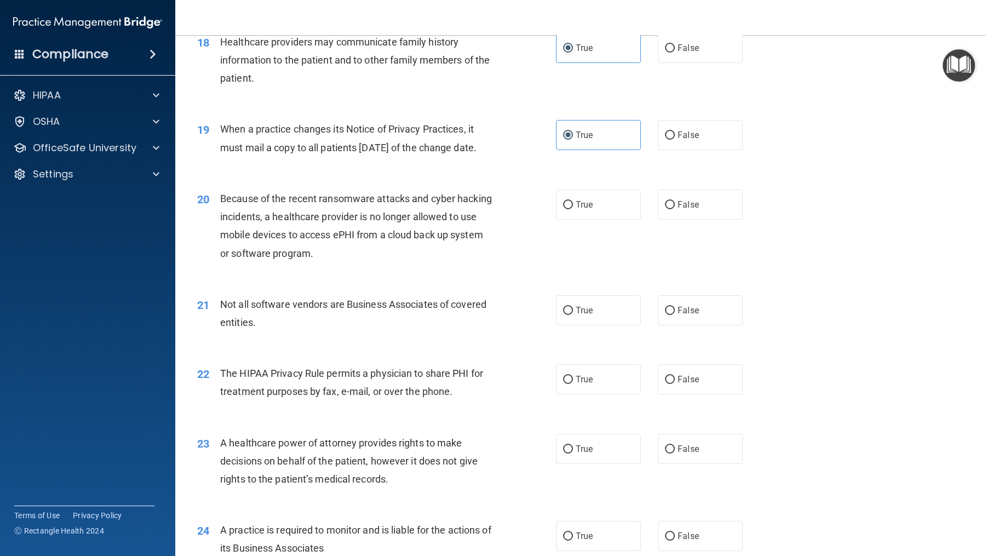
scroll to position [1563, 0]
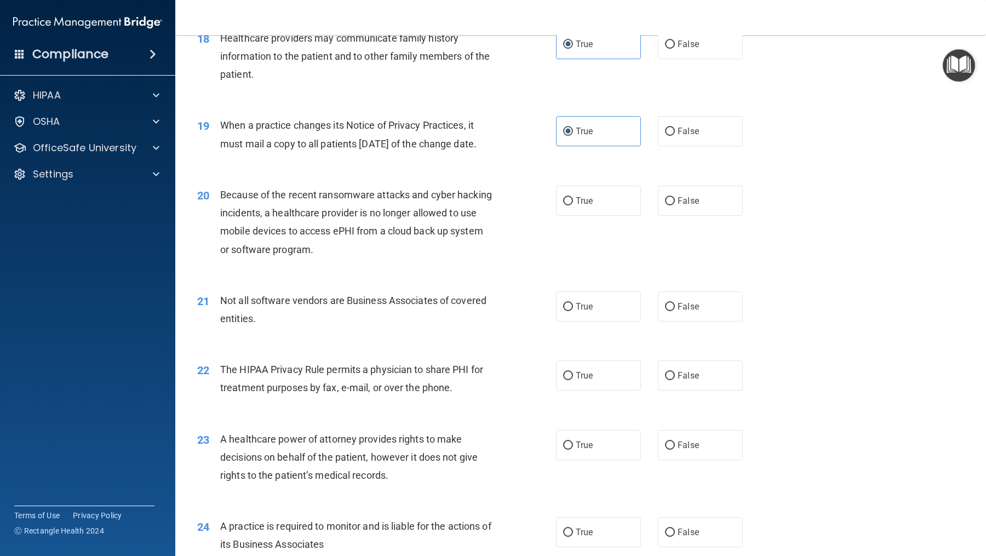
click at [381, 278] on div "20 Because of the recent ransomware attacks and cyber hacking incidents, a heal…" at bounding box center [581, 225] width 784 height 106
click at [579, 206] on span "True" at bounding box center [584, 201] width 17 height 10
click at [573, 205] on input "True" at bounding box center [568, 201] width 10 height 8
radio input "true"
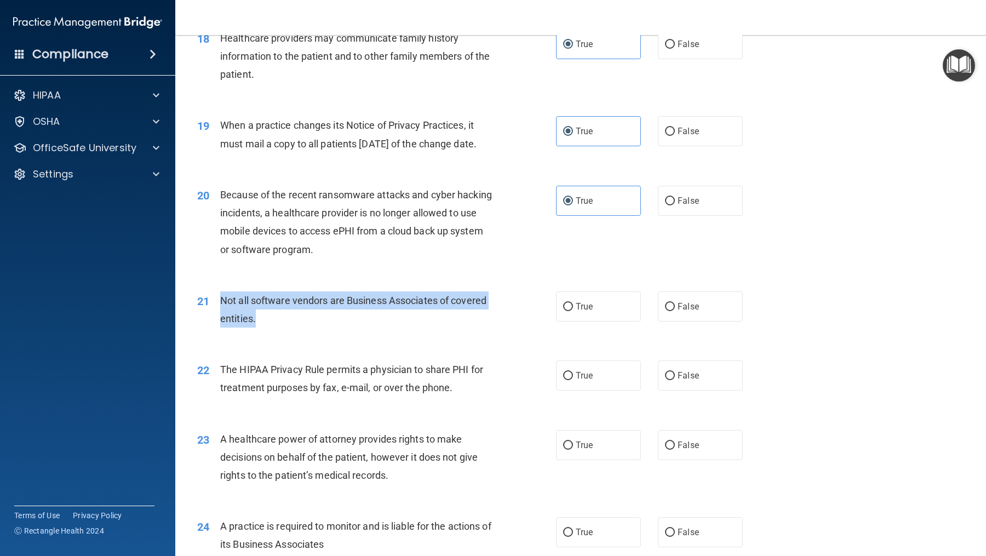
drag, startPoint x: 272, startPoint y: 356, endPoint x: 219, endPoint y: 331, distance: 58.4
click at [219, 331] on div "21 Not all software vendors are Business Associates of covered entities." at bounding box center [377, 313] width 392 height 42
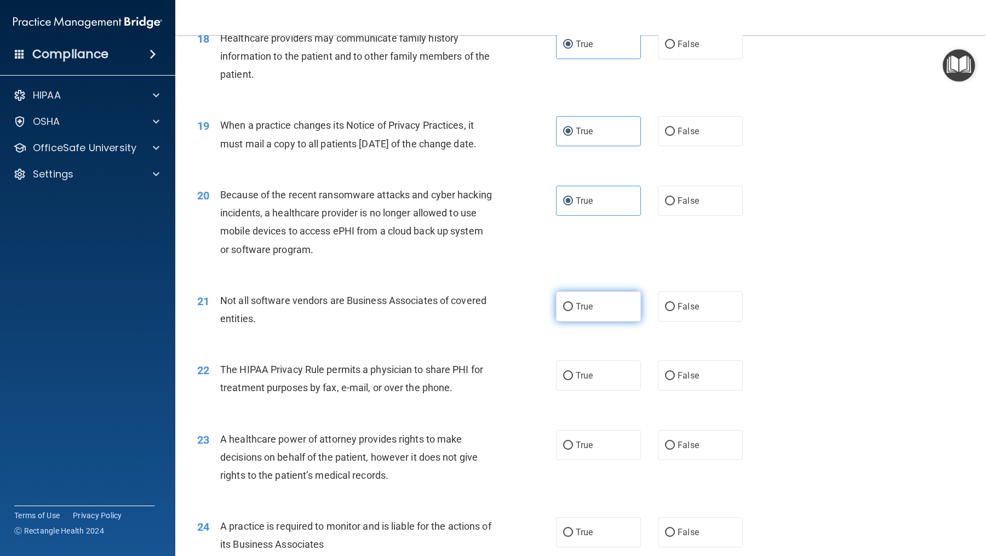
click at [597, 322] on label "True" at bounding box center [598, 307] width 85 height 30
click at [573, 311] on input "True" at bounding box center [568, 307] width 10 height 8
radio input "true"
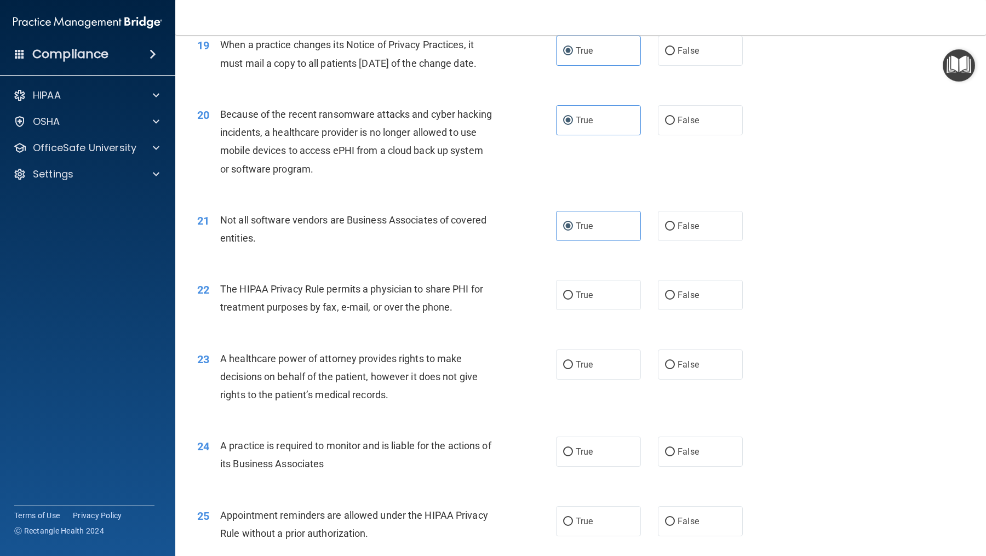
scroll to position [1689, 0]
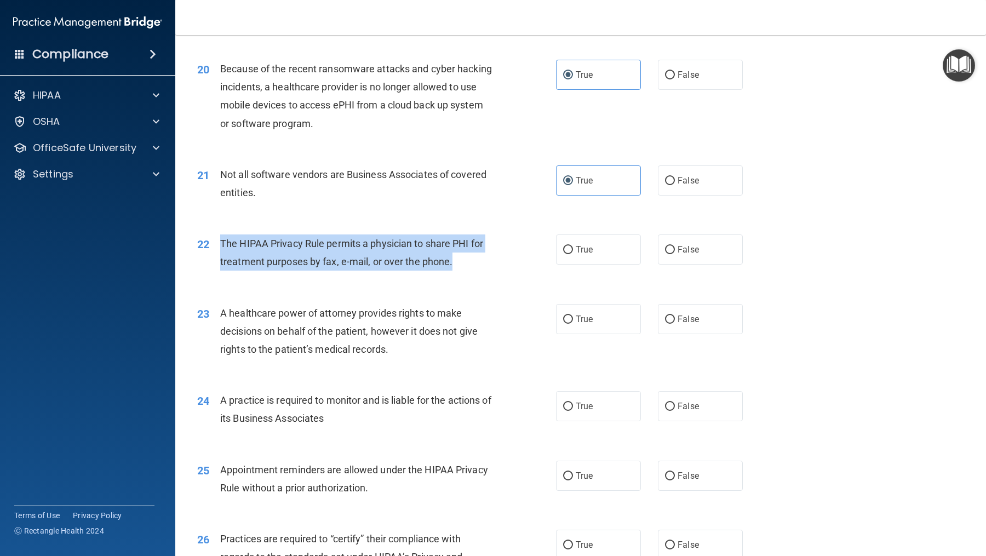
drag, startPoint x: 465, startPoint y: 298, endPoint x: 217, endPoint y: 276, distance: 248.6
click at [217, 276] on div "22 The HIPAA Privacy Rule permits a physician to share PHI for treatment purpos…" at bounding box center [377, 256] width 392 height 42
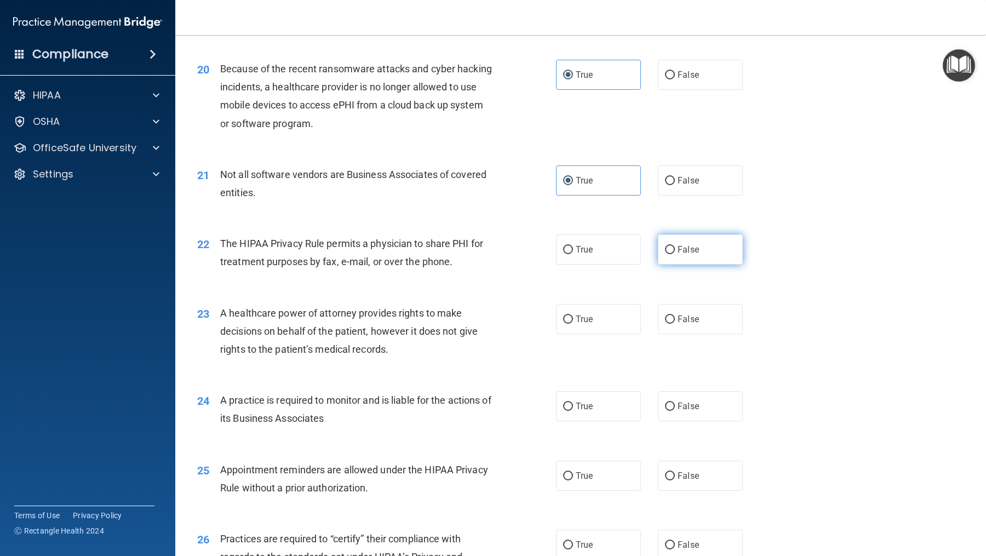
click at [712, 265] on label "False" at bounding box center [700, 250] width 85 height 30
click at [675, 254] on input "False" at bounding box center [670, 250] width 10 height 8
radio input "true"
click at [605, 265] on label "True" at bounding box center [598, 250] width 85 height 30
click at [573, 254] on input "True" at bounding box center [568, 250] width 10 height 8
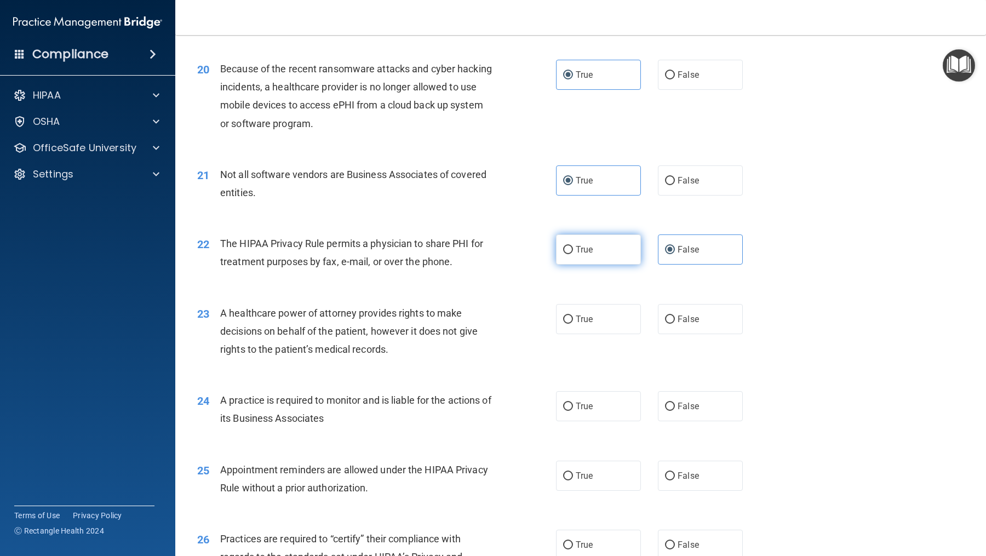
radio input "true"
radio input "false"
click at [567, 411] on input "True" at bounding box center [568, 407] width 10 height 8
radio input "true"
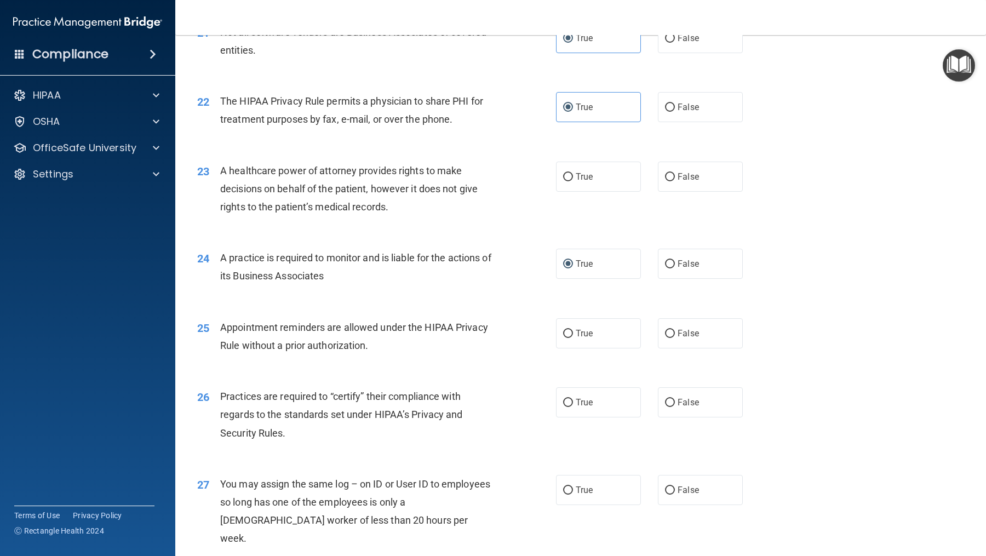
scroll to position [1843, 0]
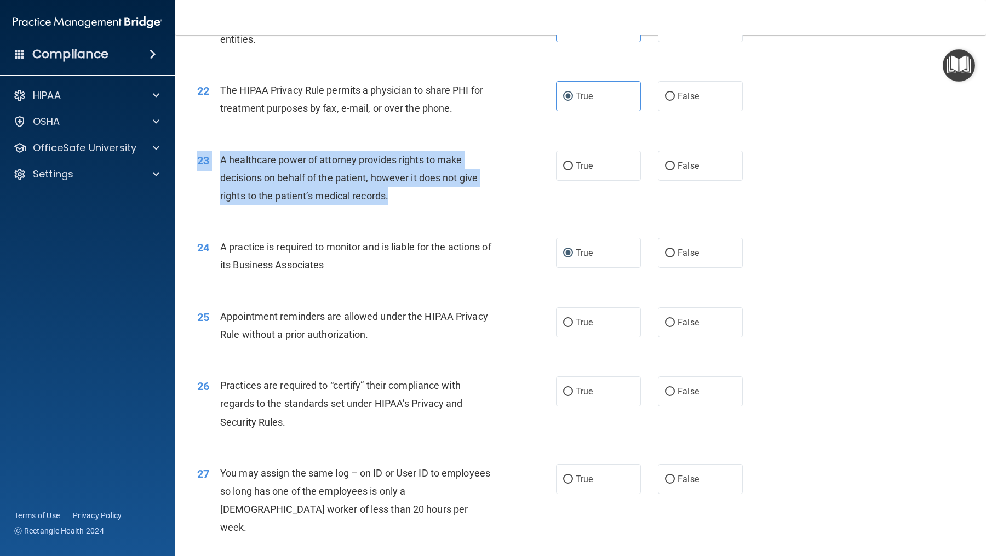
drag, startPoint x: 409, startPoint y: 235, endPoint x: 218, endPoint y: 187, distance: 196.5
click at [218, 187] on div "23 A healthcare power of attorney provides rights to make decisions on behalf o…" at bounding box center [377, 181] width 392 height 60
click at [673, 170] on input "False" at bounding box center [670, 166] width 10 height 8
radio input "true"
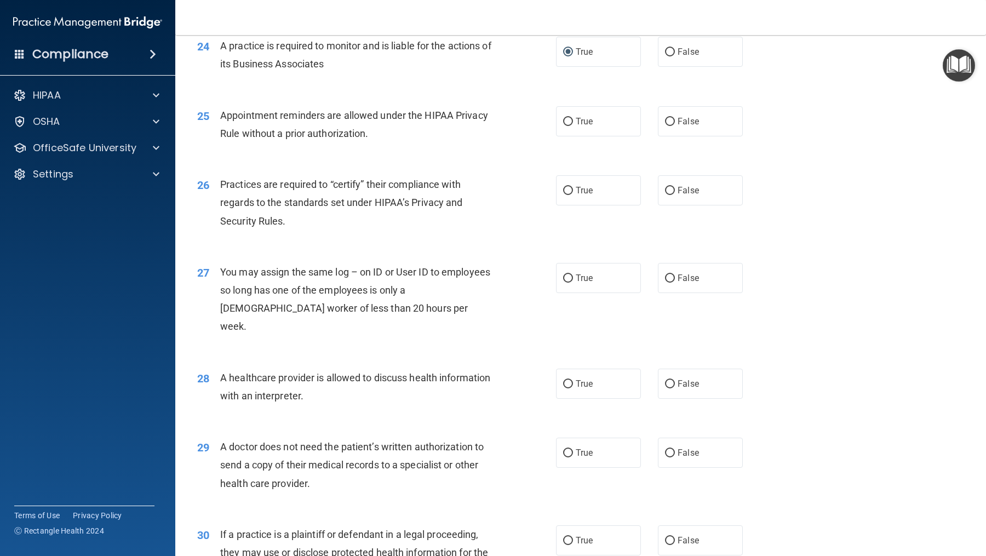
scroll to position [2056, 0]
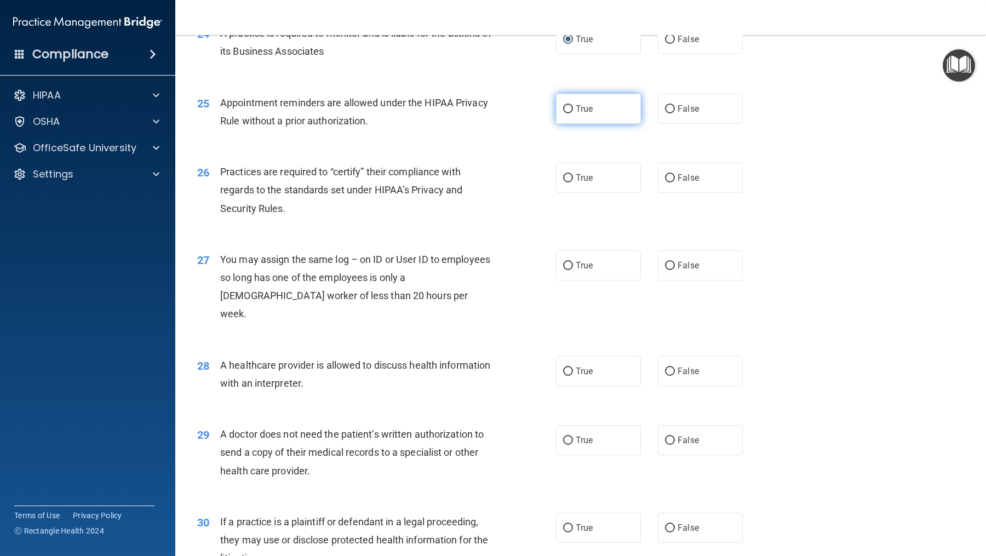
click at [581, 124] on label "True" at bounding box center [598, 109] width 85 height 30
click at [573, 113] on input "True" at bounding box center [568, 109] width 10 height 8
radio input "true"
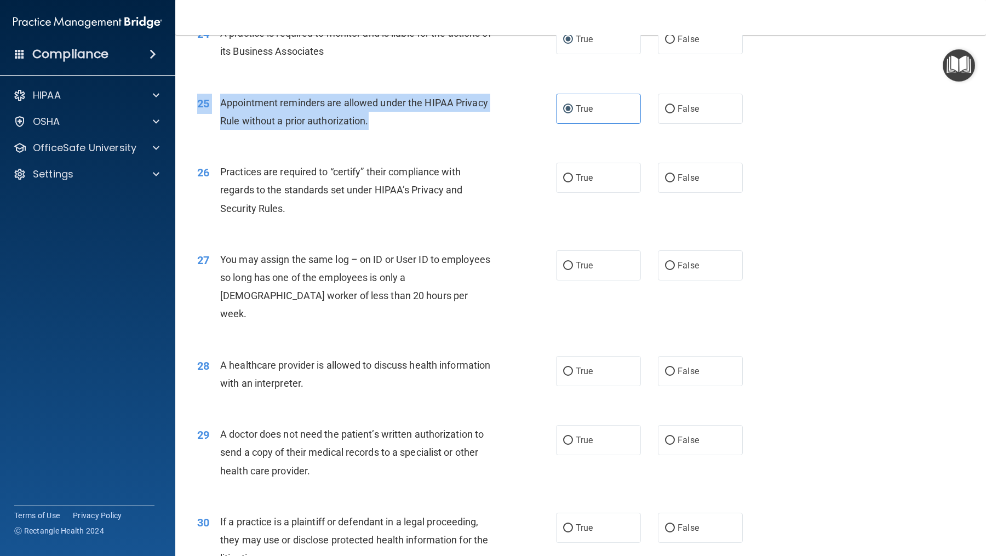
drag, startPoint x: 382, startPoint y: 163, endPoint x: 212, endPoint y: 130, distance: 174.1
click at [212, 130] on div "25 Appointment reminders are allowed under the HIPAA Privacy Rule without a pri…" at bounding box center [377, 115] width 392 height 42
click at [265, 135] on div "25 Appointment reminders are allowed under the HIPAA Privacy Rule without a pri…" at bounding box center [377, 115] width 392 height 42
drag, startPoint x: 404, startPoint y: 159, endPoint x: 225, endPoint y: 130, distance: 181.5
click at [225, 130] on div "Appointment reminders are allowed under the HIPAA Privacy Rule without a prior …" at bounding box center [361, 112] width 282 height 36
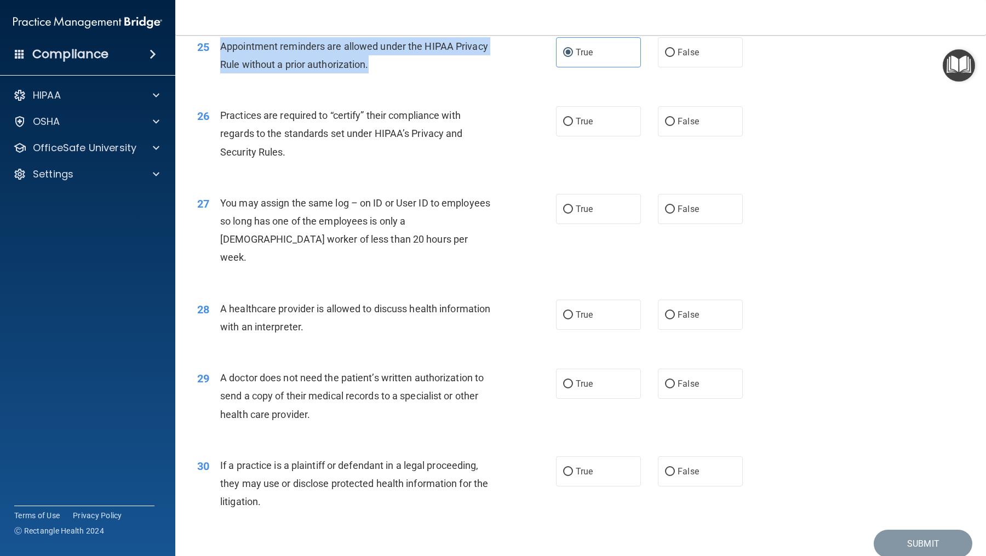
scroll to position [2118, 0]
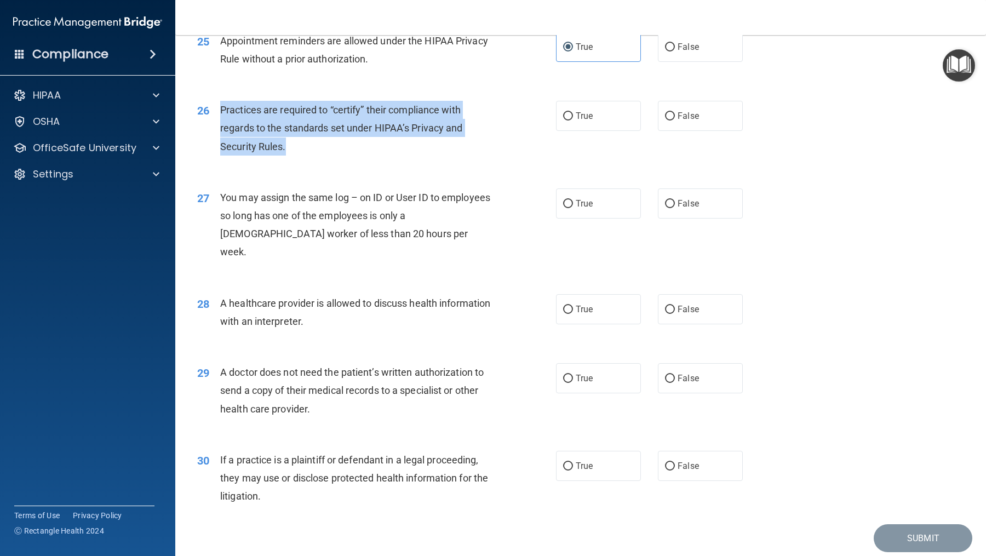
drag, startPoint x: 298, startPoint y: 182, endPoint x: 221, endPoint y: 147, distance: 84.6
click at [221, 147] on div "Practices are required to “certify” their compliance with regards to the standa…" at bounding box center [361, 128] width 282 height 55
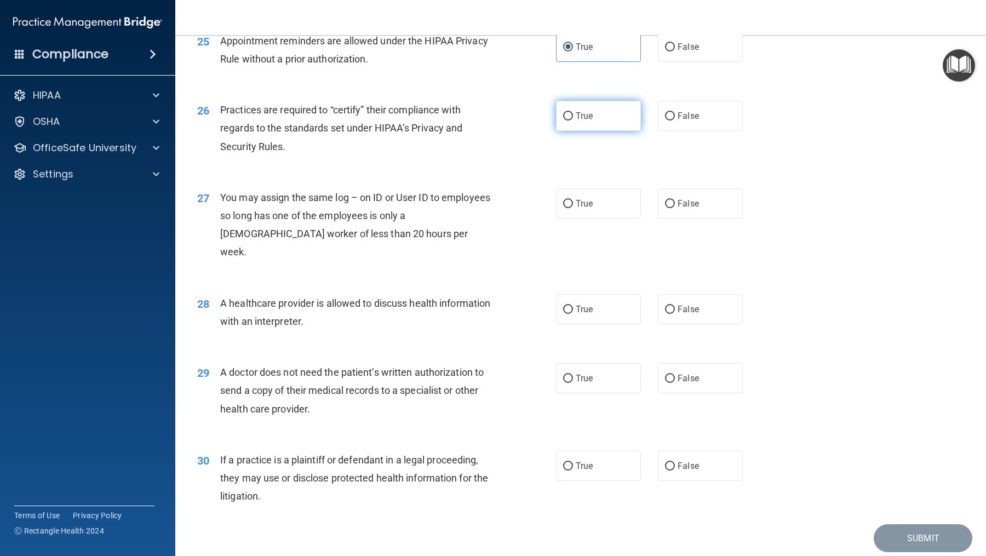
click at [574, 131] on label "True" at bounding box center [598, 116] width 85 height 30
click at [573, 121] on input "True" at bounding box center [568, 116] width 10 height 8
radio input "true"
click at [705, 131] on label "False" at bounding box center [700, 116] width 85 height 30
click at [675, 121] on input "False" at bounding box center [670, 116] width 10 height 8
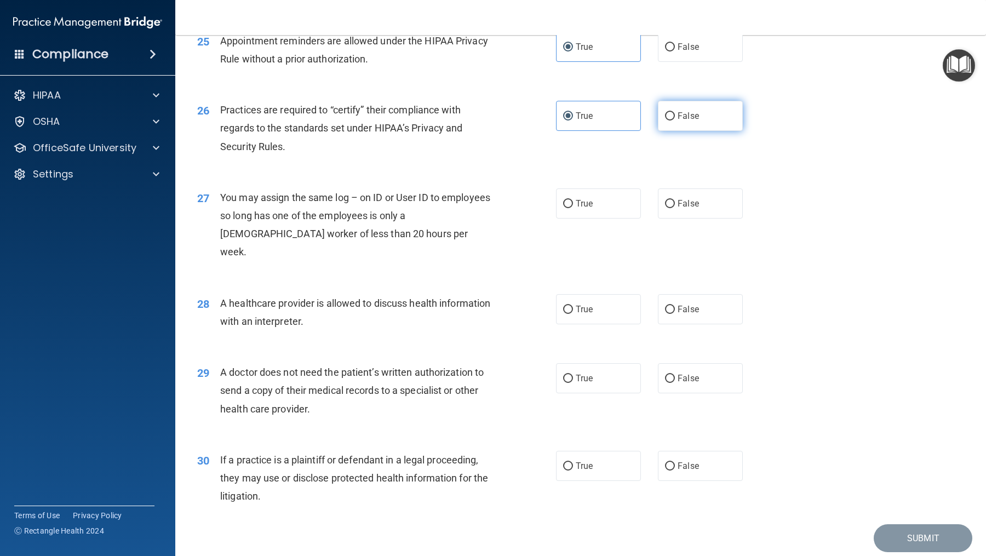
radio input "true"
radio input "false"
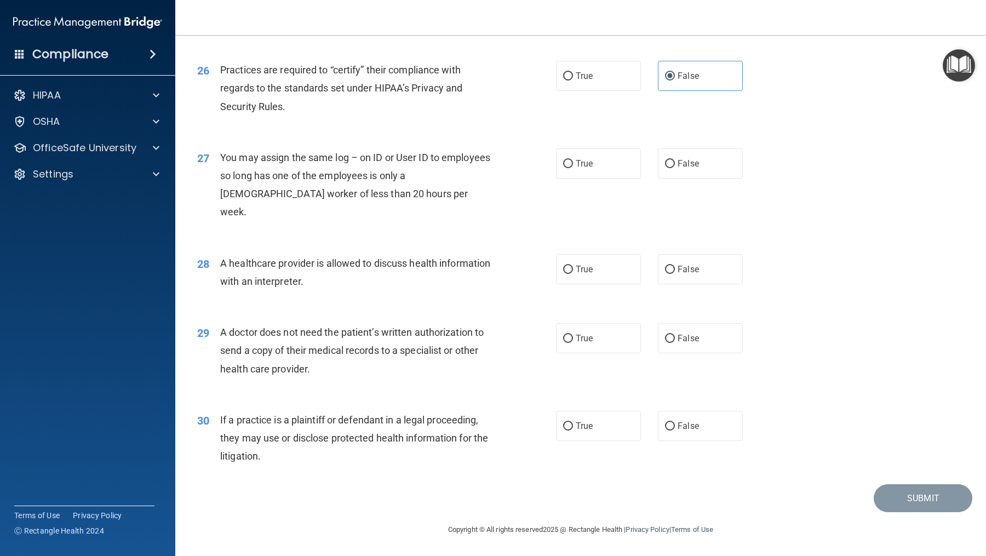
scroll to position [2163, 0]
click at [676, 179] on label "False" at bounding box center [700, 163] width 85 height 30
click at [675, 168] on input "False" at bounding box center [670, 164] width 10 height 8
radio input "true"
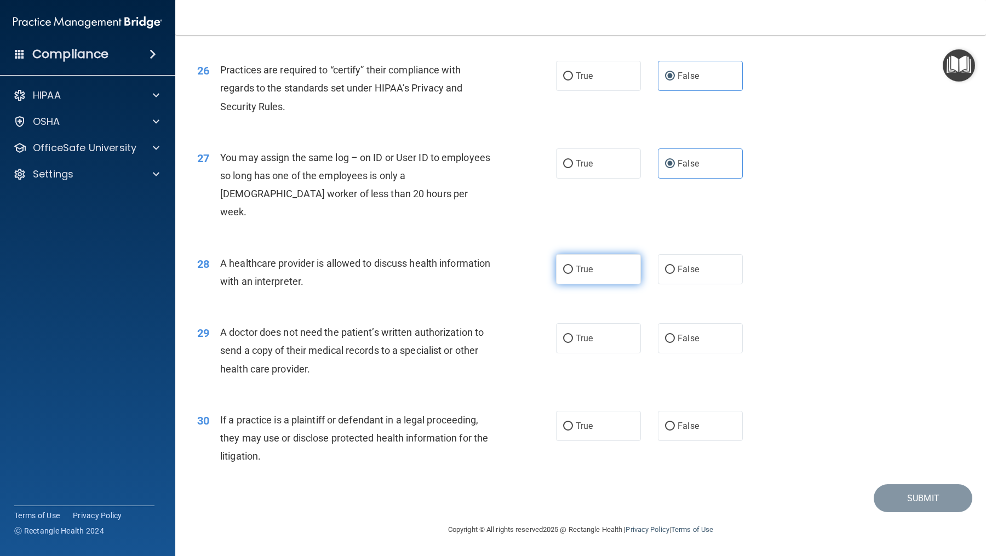
click at [601, 276] on label "True" at bounding box center [598, 269] width 85 height 30
click at [573, 274] on input "True" at bounding box center [568, 270] width 10 height 8
radio input "true"
click at [588, 335] on span "True" at bounding box center [584, 338] width 17 height 10
click at [573, 335] on input "True" at bounding box center [568, 339] width 10 height 8
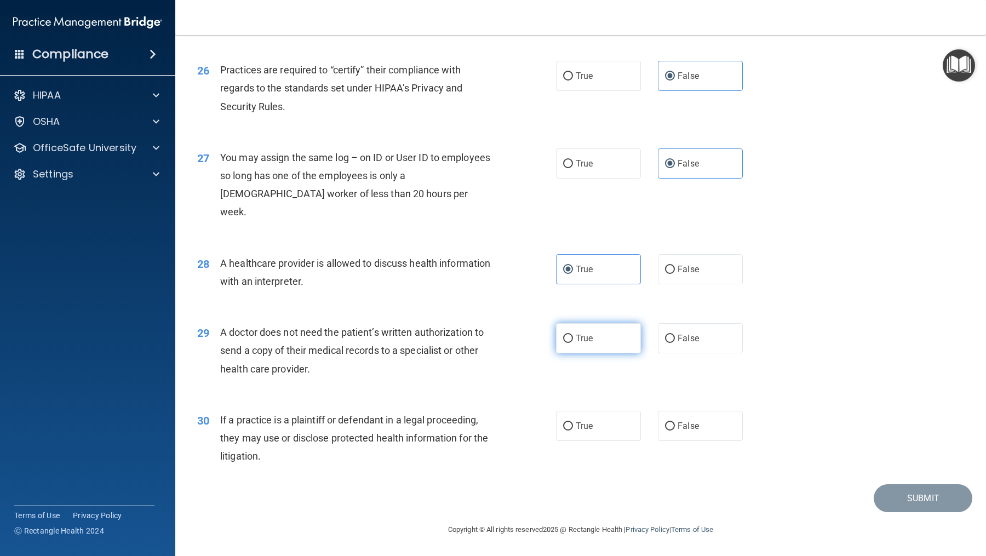
radio input "true"
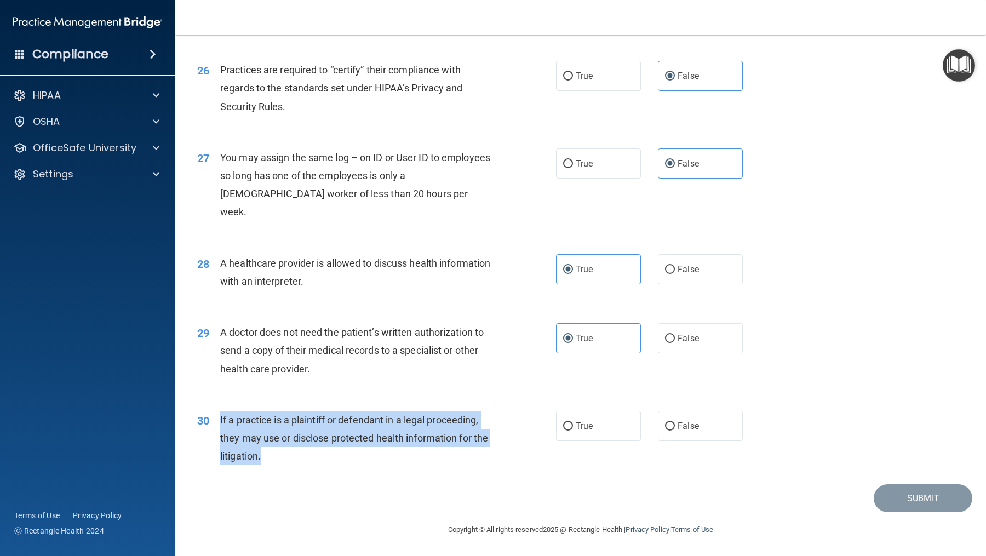
drag, startPoint x: 314, startPoint y: 457, endPoint x: 221, endPoint y: 415, distance: 101.8
click at [221, 415] on div "If a practice is a plaintiff or defendant in a legal proceeding, they may use o…" at bounding box center [361, 438] width 282 height 55
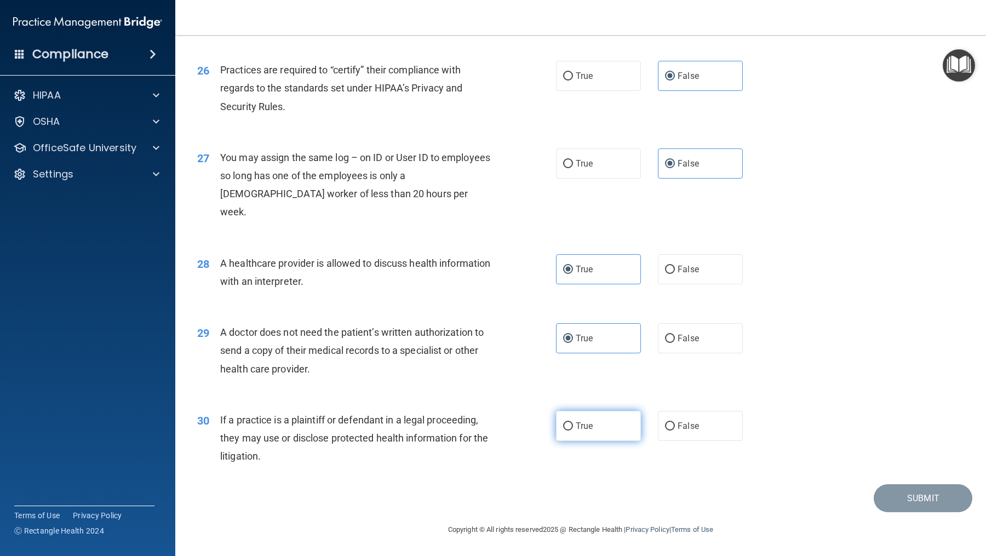
click at [581, 425] on span "True" at bounding box center [584, 426] width 17 height 10
click at [573, 425] on input "True" at bounding box center [568, 426] width 10 height 8
radio input "true"
click at [788, 444] on button "Submit" at bounding box center [923, 498] width 99 height 28
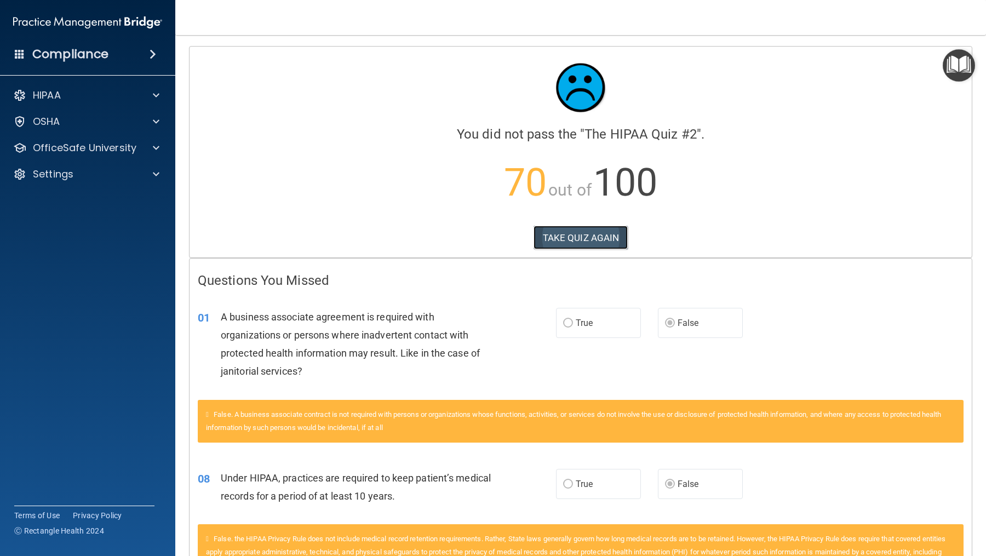
click at [604, 233] on button "TAKE QUIZ AGAIN" at bounding box center [581, 238] width 95 height 24
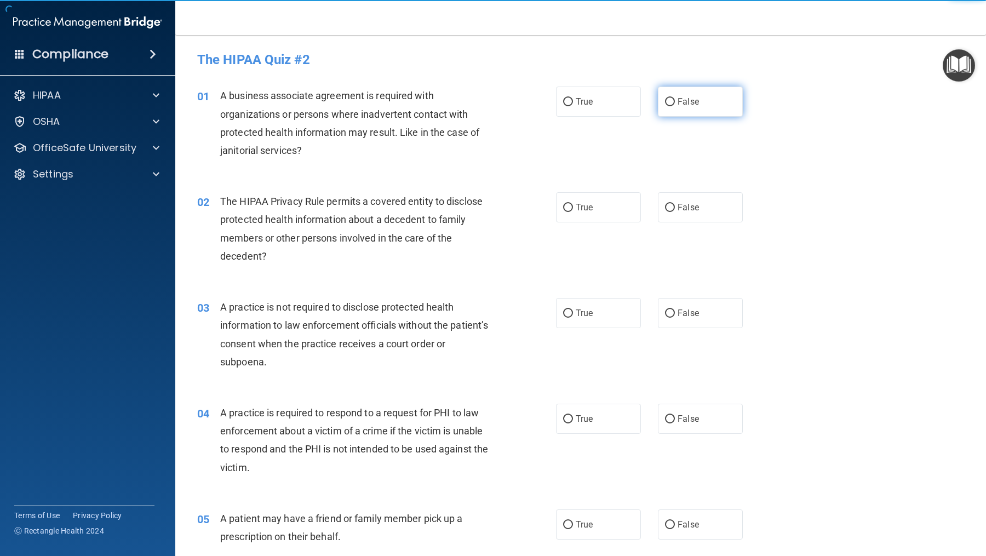
click at [735, 94] on label "False" at bounding box center [700, 102] width 85 height 30
click at [675, 98] on input "False" at bounding box center [670, 102] width 10 height 8
radio input "true"
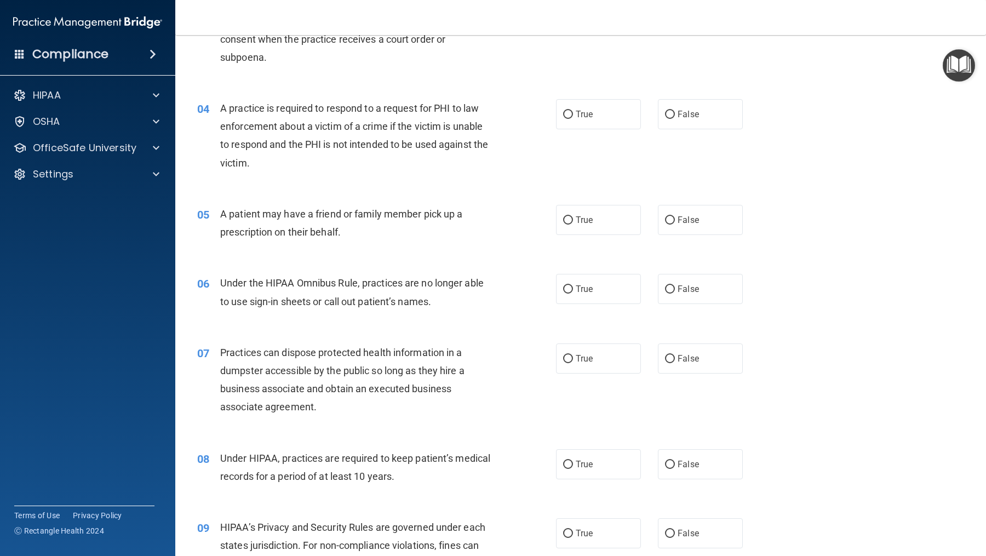
scroll to position [317, 0]
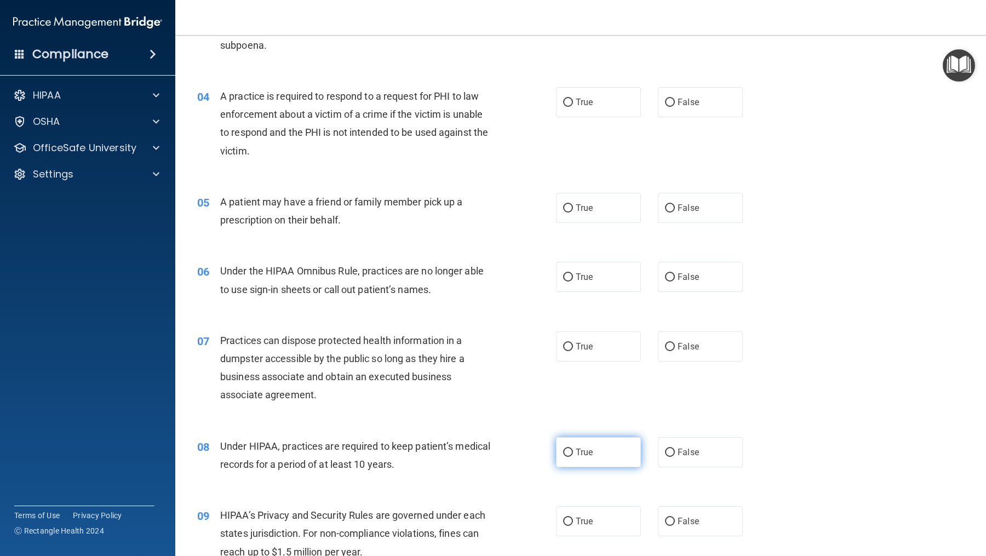
click at [608, 444] on label "True" at bounding box center [598, 452] width 85 height 30
click at [573, 444] on input "True" at bounding box center [568, 453] width 10 height 8
radio input "true"
click at [585, 444] on label "True" at bounding box center [598, 521] width 85 height 30
click at [573, 444] on input "True" at bounding box center [568, 522] width 10 height 8
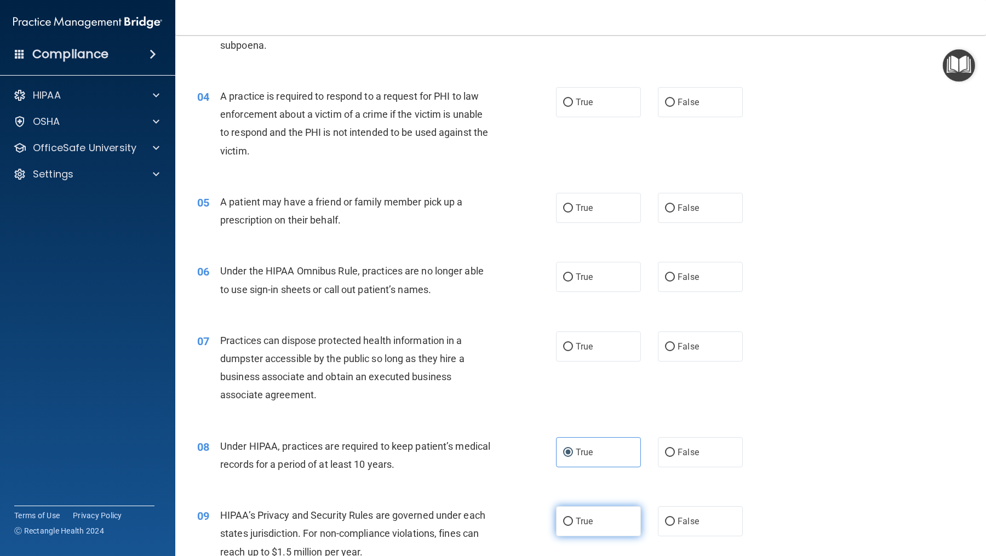
radio input "true"
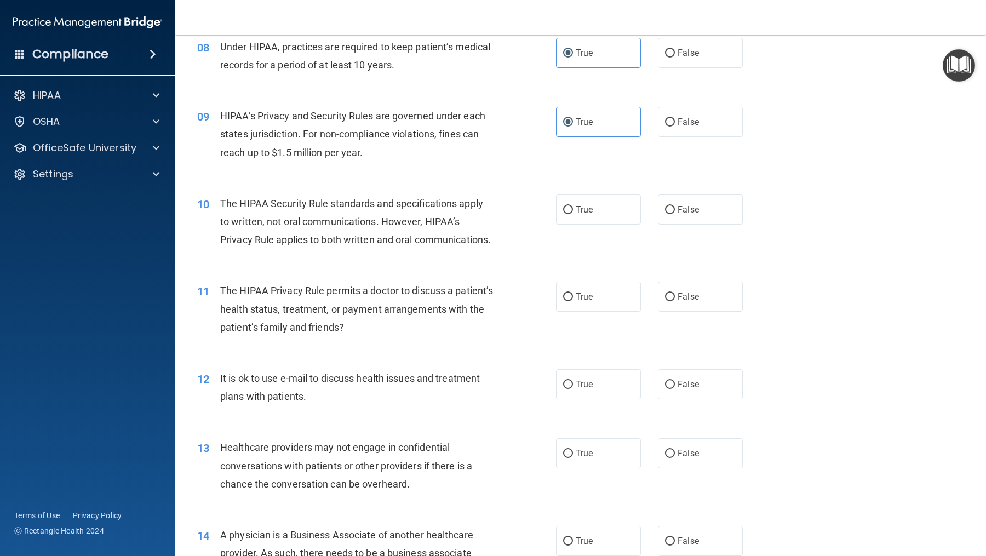
scroll to position [725, 0]
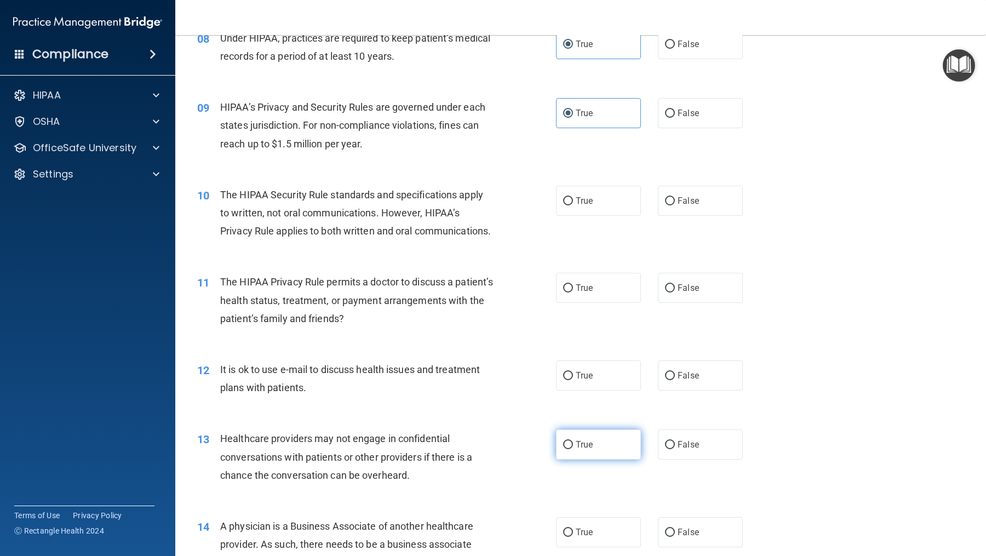
click at [567, 444] on label "True" at bounding box center [598, 445] width 85 height 30
click at [567, 444] on input "True" at bounding box center [568, 445] width 10 height 8
radio input "true"
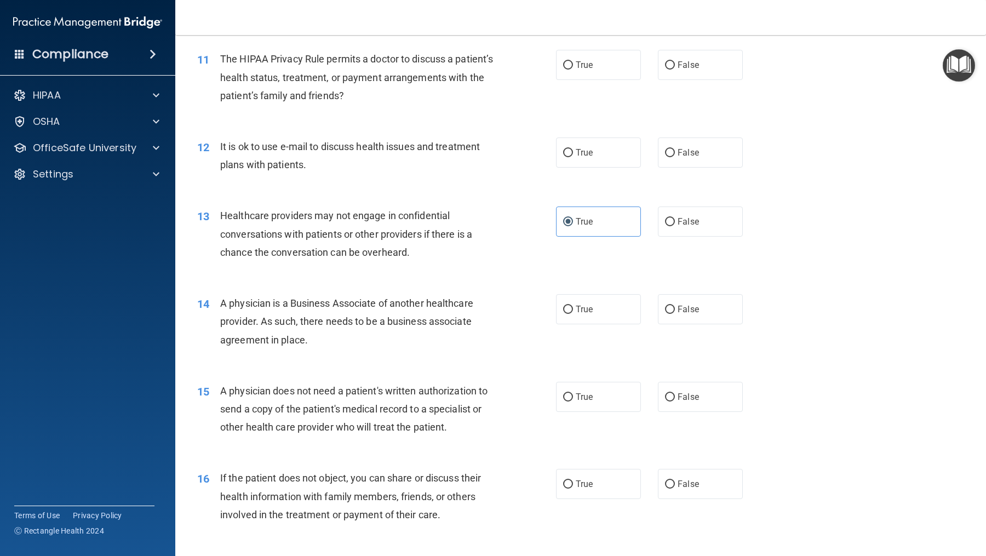
scroll to position [951, 0]
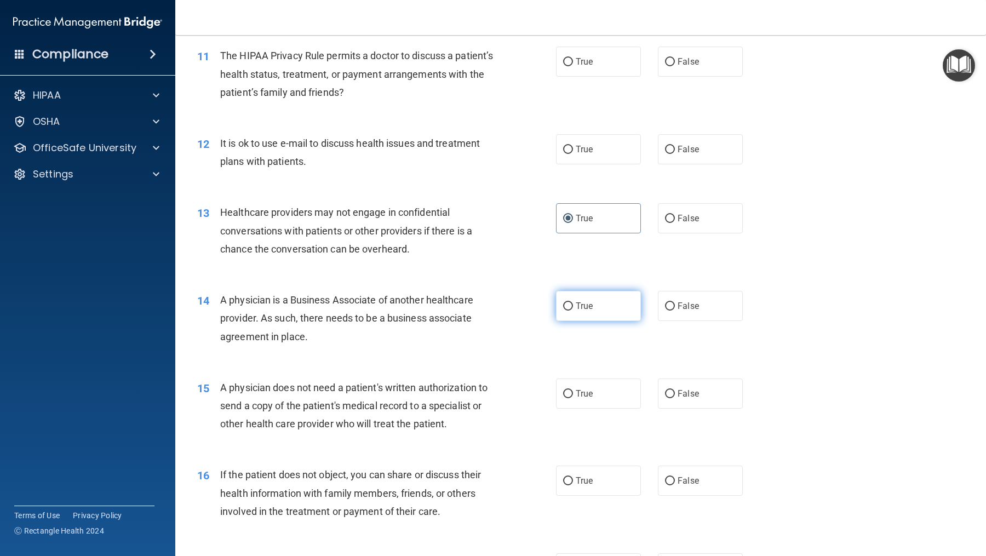
click at [590, 311] on span "True" at bounding box center [584, 306] width 17 height 10
click at [573, 311] on input "True" at bounding box center [568, 306] width 10 height 8
radio input "true"
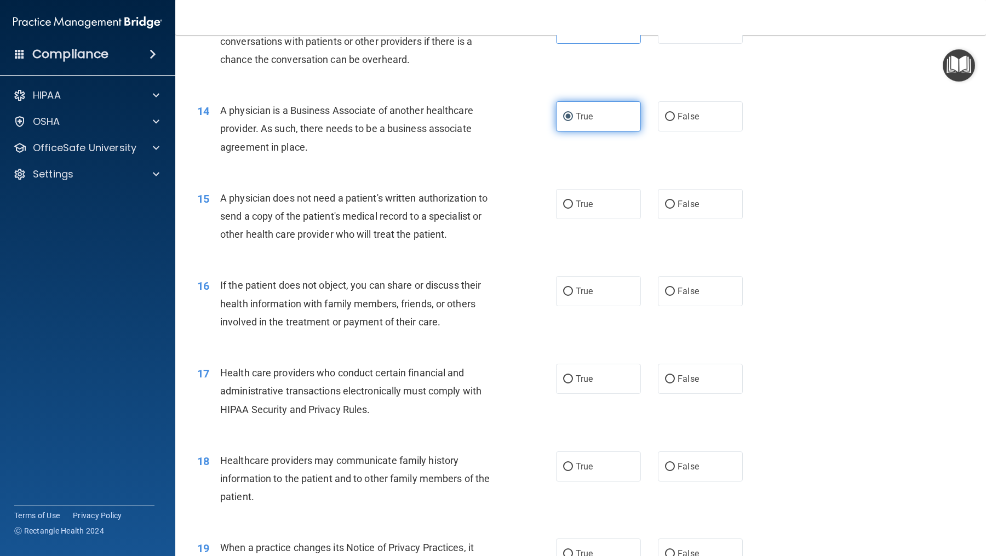
scroll to position [1146, 0]
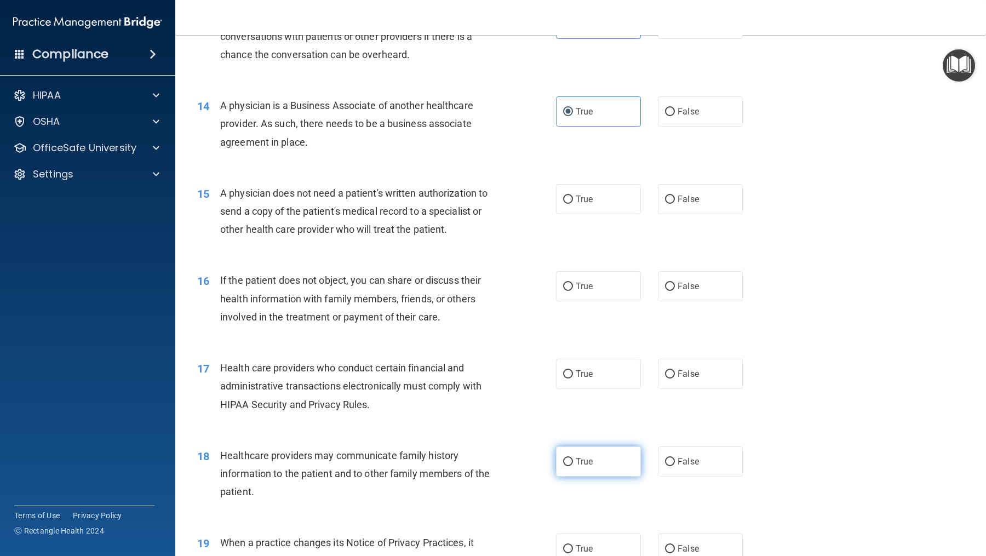
click at [585, 444] on span "True" at bounding box center [584, 461] width 17 height 10
click at [573, 444] on input "True" at bounding box center [568, 462] width 10 height 8
radio input "true"
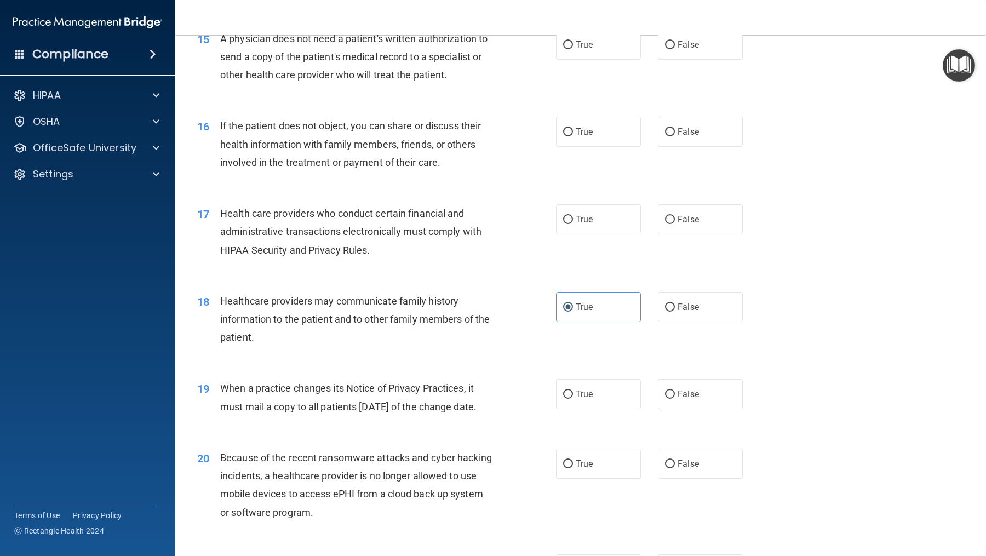
scroll to position [1331, 0]
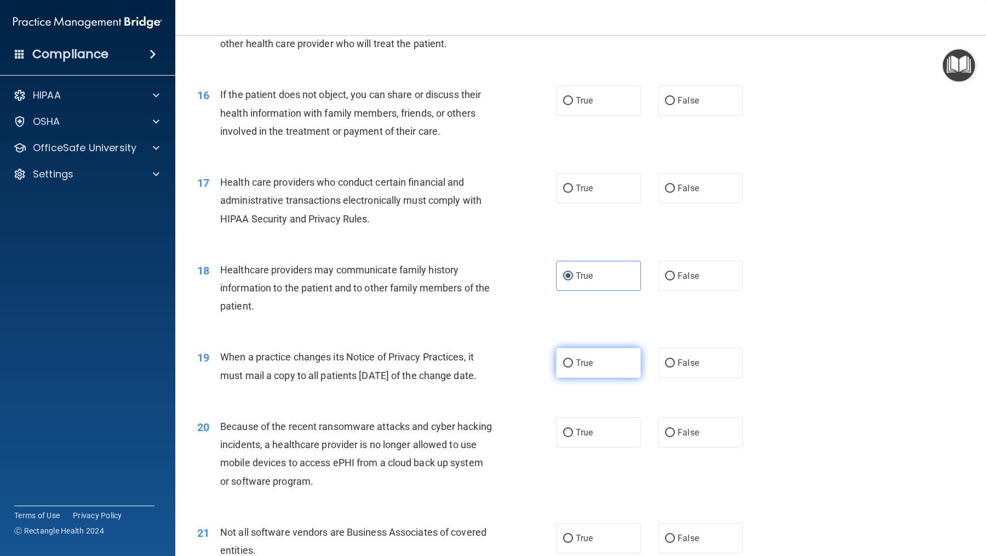
click at [573, 378] on label "True" at bounding box center [598, 363] width 85 height 30
click at [573, 368] on input "True" at bounding box center [568, 363] width 10 height 8
radio input "true"
click at [579, 444] on label "True" at bounding box center [598, 433] width 85 height 30
click at [573, 437] on input "True" at bounding box center [568, 433] width 10 height 8
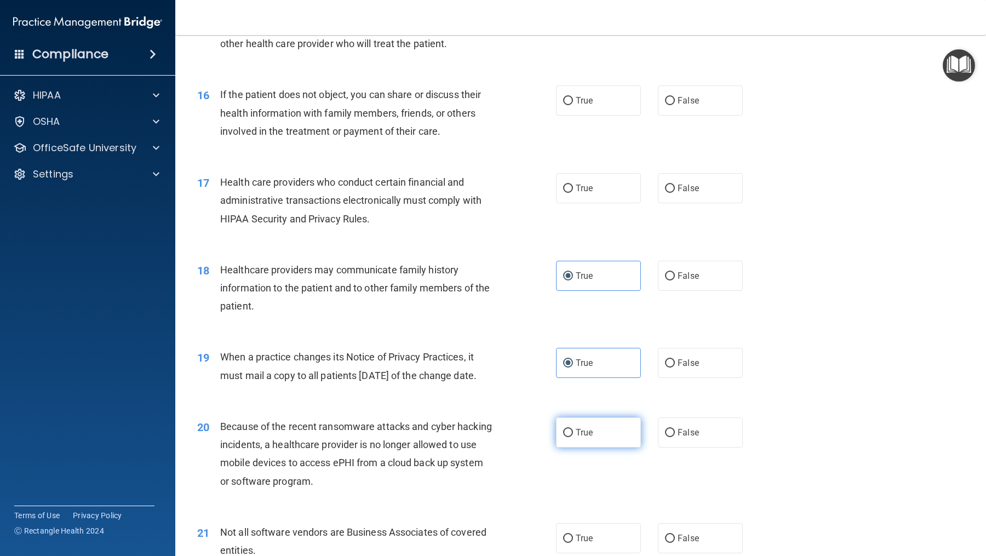
radio input "true"
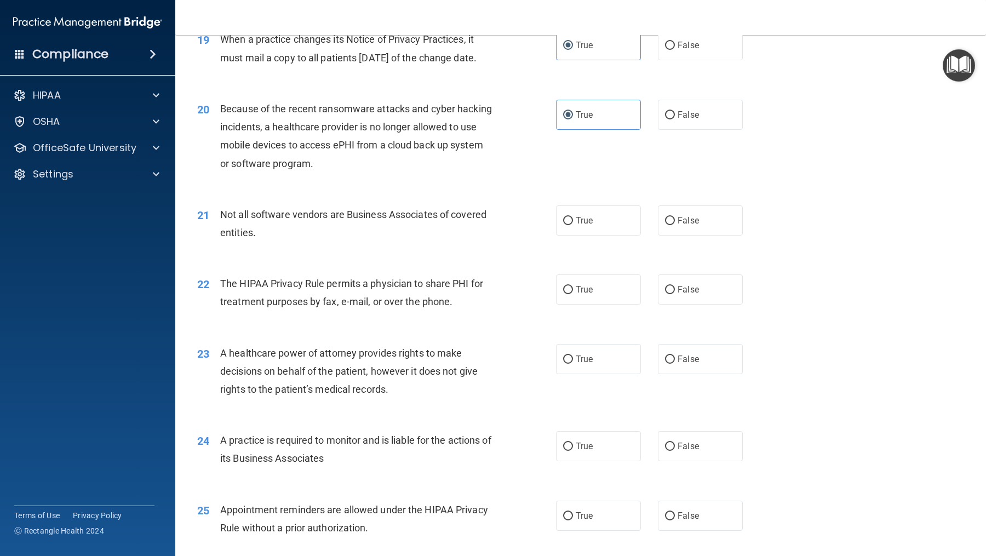
scroll to position [1653, 0]
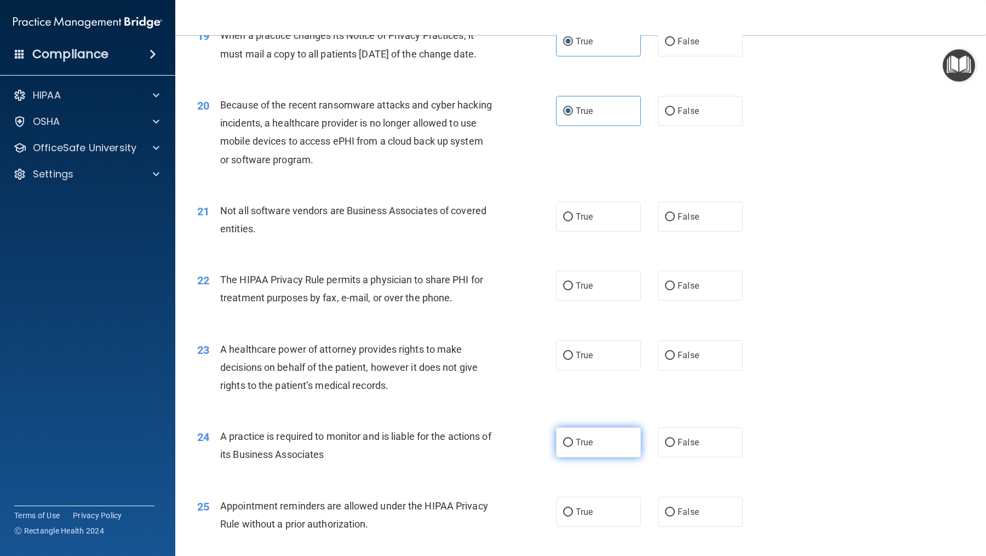
click at [571, 444] on label "True" at bounding box center [598, 442] width 85 height 30
click at [571, 444] on input "True" at bounding box center [568, 443] width 10 height 8
radio input "true"
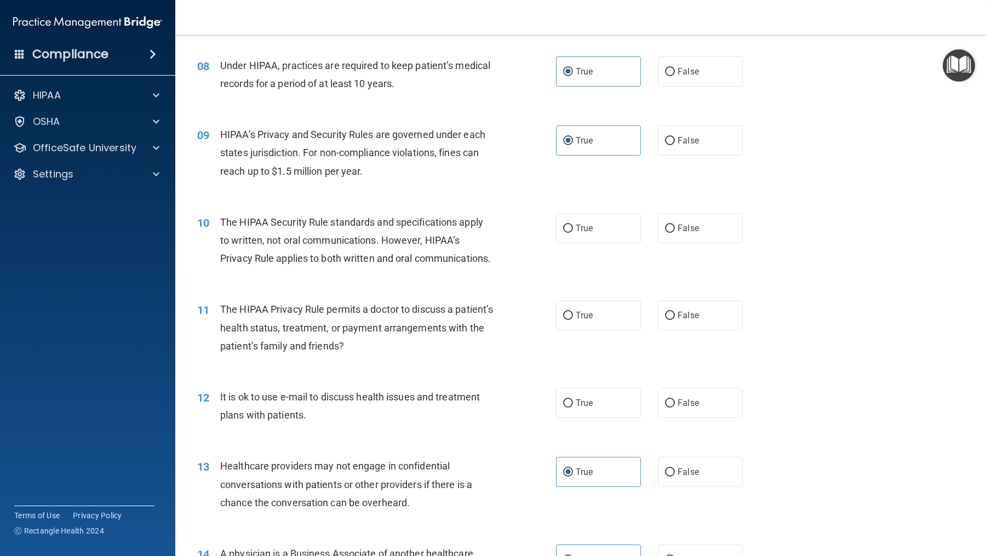
scroll to position [0, 0]
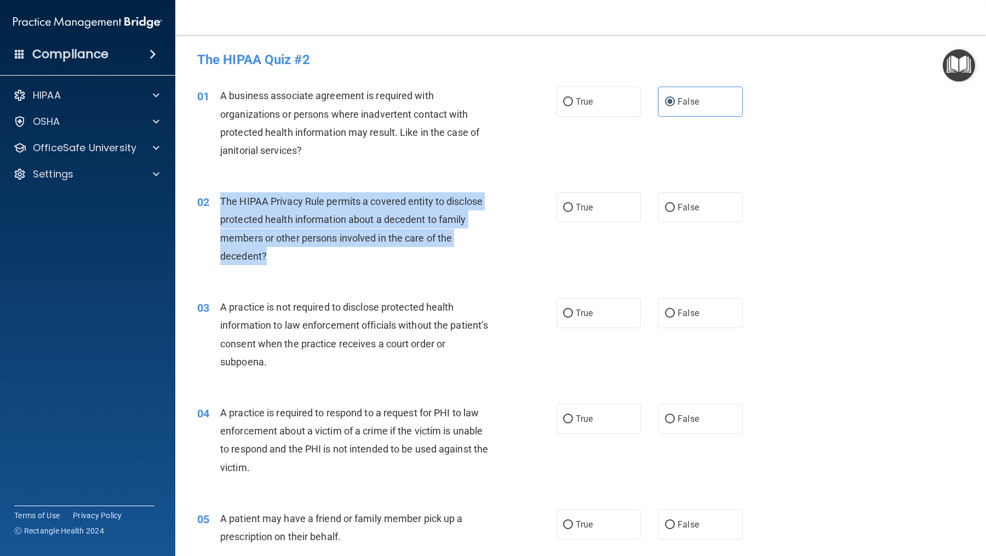
drag, startPoint x: 288, startPoint y: 267, endPoint x: 221, endPoint y: 201, distance: 93.8
click at [221, 201] on div "02 The HIPAA Privacy Rule permits a covered entity to disclose protected health…" at bounding box center [377, 231] width 392 height 78
click at [564, 220] on label "True" at bounding box center [598, 207] width 85 height 30
click at [564, 212] on input "True" at bounding box center [568, 208] width 10 height 8
radio input "true"
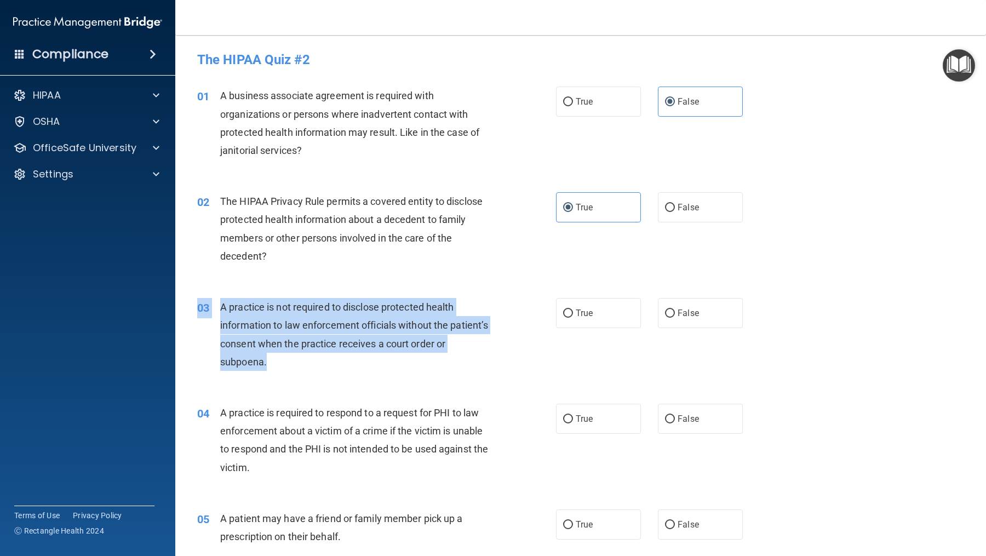
drag, startPoint x: 300, startPoint y: 358, endPoint x: 219, endPoint y: 297, distance: 101.4
click at [219, 297] on div "03 A practice is not required to disclose protected health information to law e…" at bounding box center [581, 337] width 784 height 106
click at [283, 340] on span "A practice is not required to disclose protected health information to law enfo…" at bounding box center [354, 334] width 268 height 66
drag, startPoint x: 282, startPoint y: 363, endPoint x: 223, endPoint y: 300, distance: 86.1
click at [223, 300] on div "A practice is not required to disclose protected health information to law enfo…" at bounding box center [361, 334] width 282 height 73
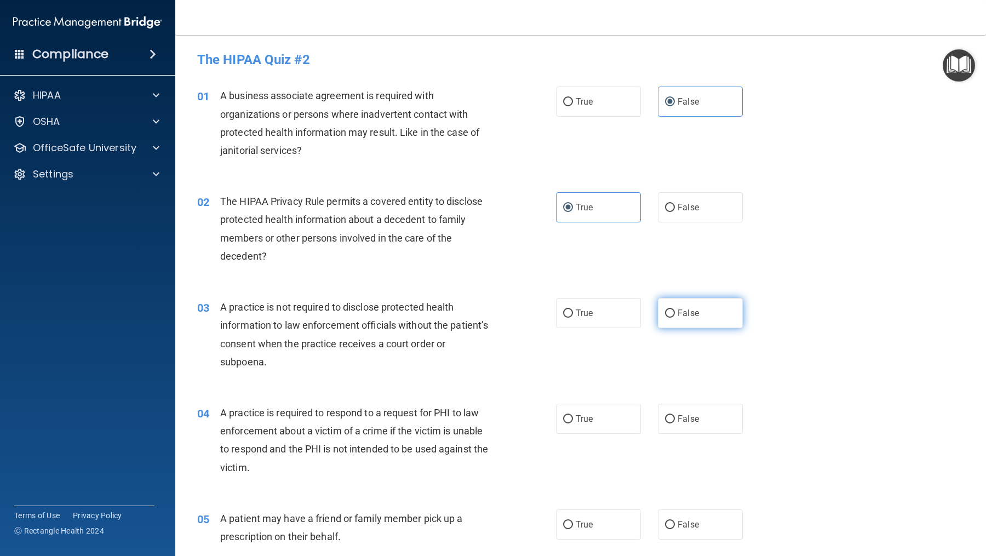
click at [682, 313] on span "False" at bounding box center [688, 313] width 21 height 10
click at [675, 313] on input "False" at bounding box center [670, 314] width 10 height 8
radio input "true"
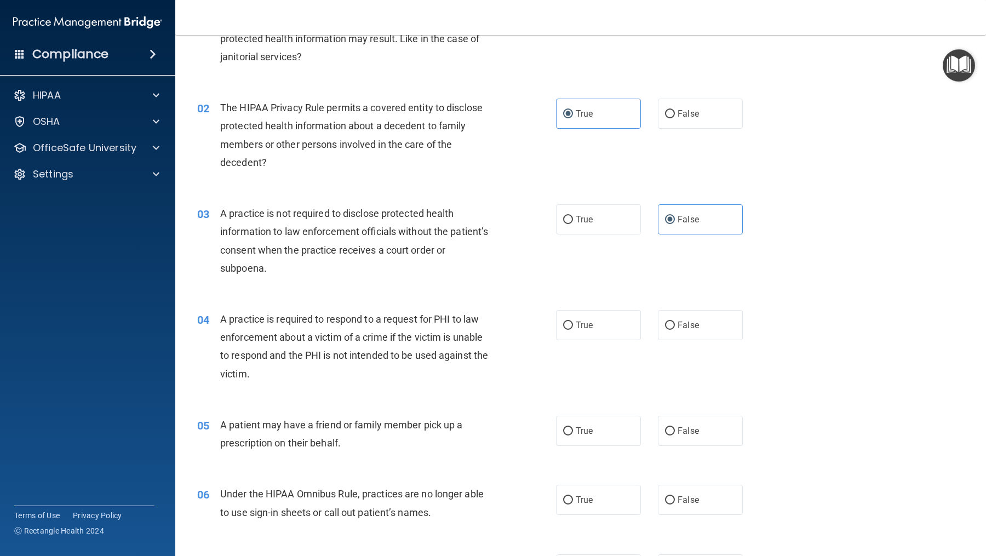
scroll to position [201, 0]
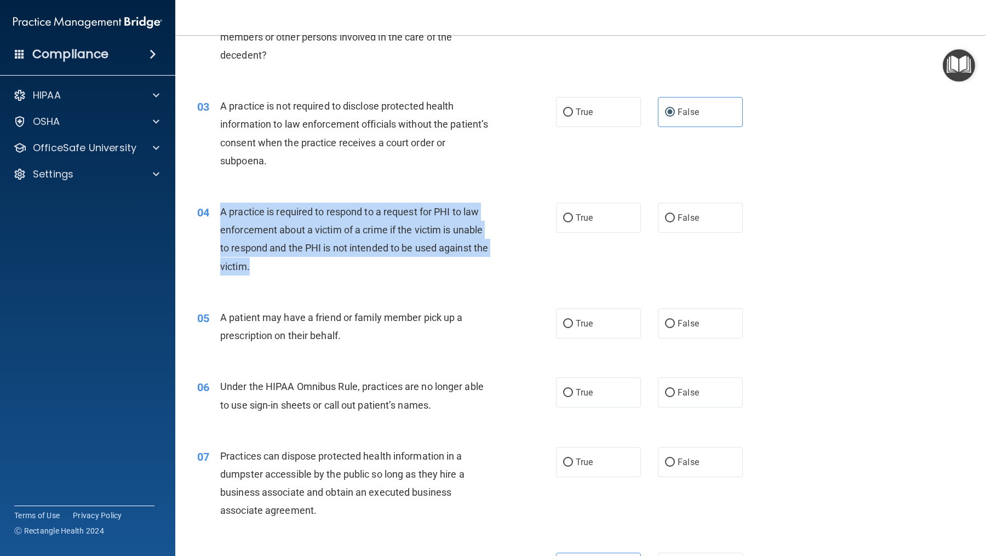
drag, startPoint x: 264, startPoint y: 272, endPoint x: 219, endPoint y: 204, distance: 81.2
click at [220, 204] on div "A practice is required to respond to a request for PHI to law enforcement about…" at bounding box center [361, 239] width 282 height 73
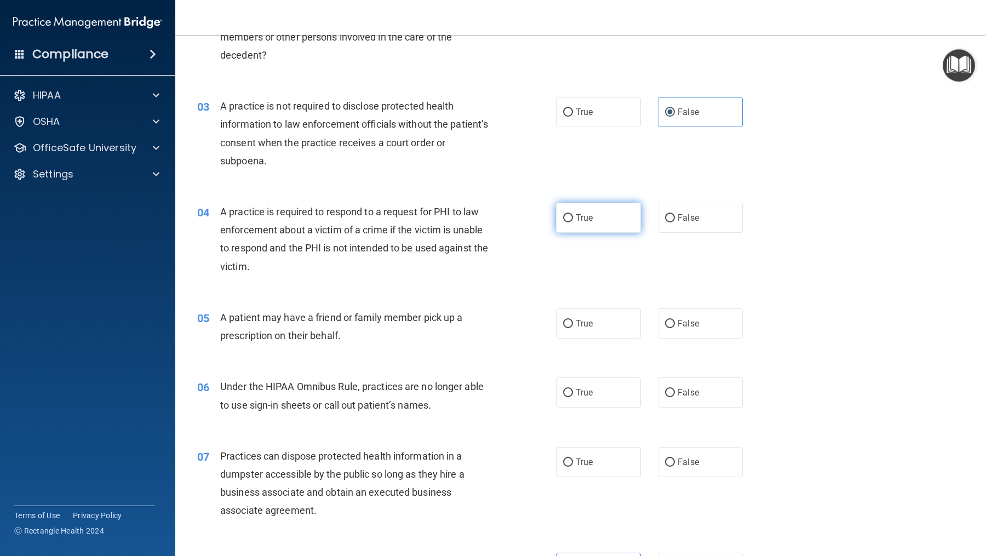
click at [576, 215] on span "True" at bounding box center [584, 218] width 17 height 10
click at [573, 215] on input "True" at bounding box center [568, 218] width 10 height 8
radio input "true"
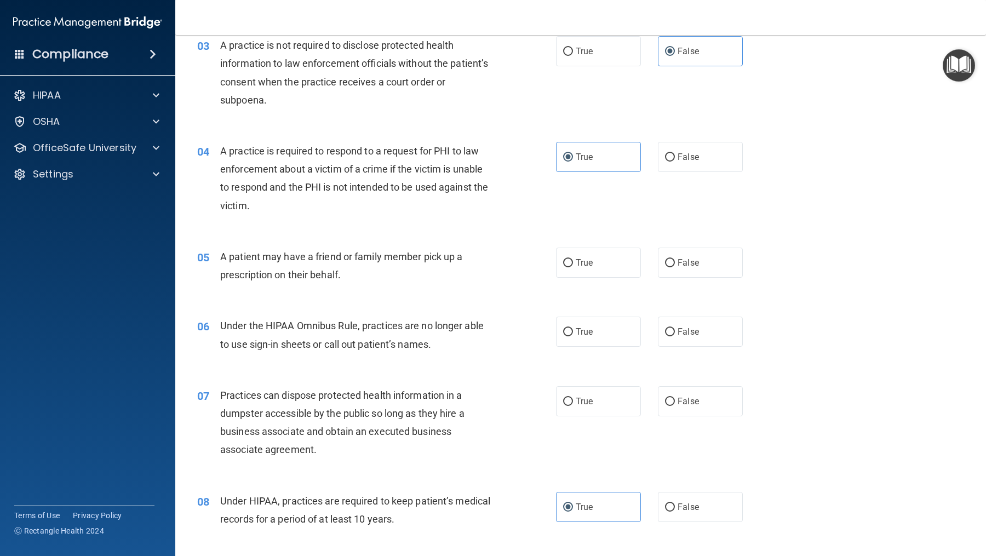
scroll to position [263, 0]
click at [624, 256] on label "True" at bounding box center [598, 262] width 85 height 30
click at [573, 258] on input "True" at bounding box center [568, 262] width 10 height 8
radio input "true"
click at [712, 335] on label "False" at bounding box center [700, 331] width 85 height 30
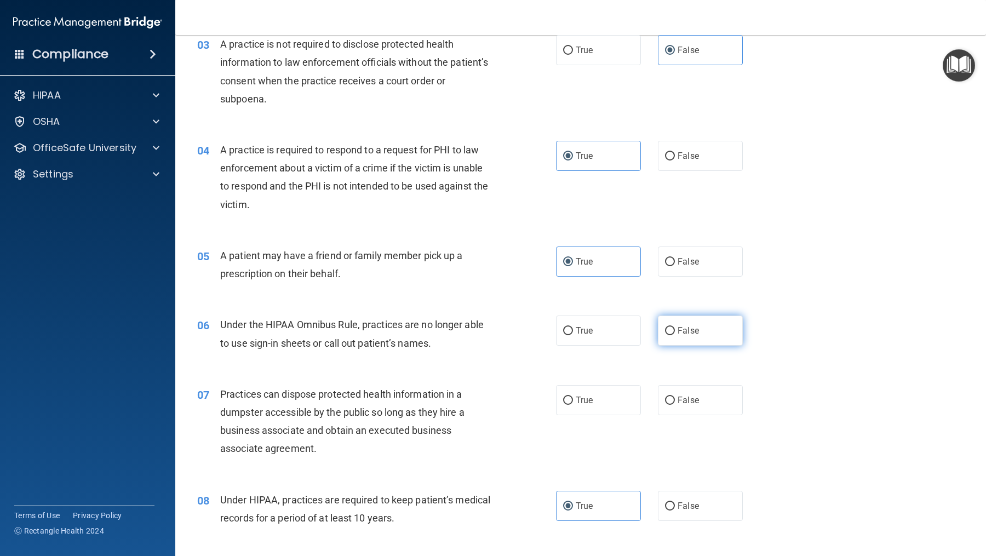
click at [675, 335] on input "False" at bounding box center [670, 331] width 10 height 8
radio input "true"
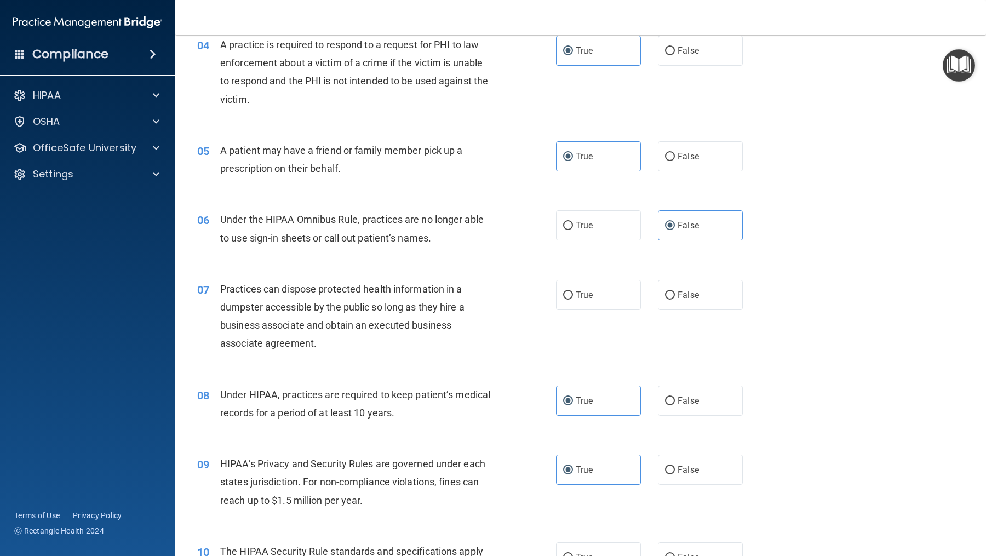
scroll to position [368, 0]
click at [687, 303] on label "False" at bounding box center [700, 296] width 85 height 30
click at [675, 300] on input "False" at bounding box center [670, 296] width 10 height 8
radio input "true"
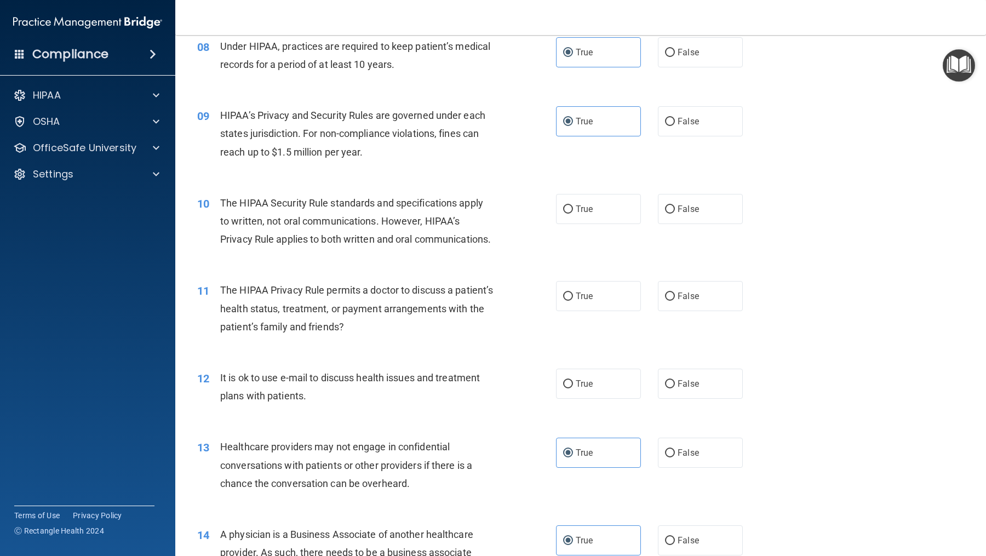
scroll to position [718, 0]
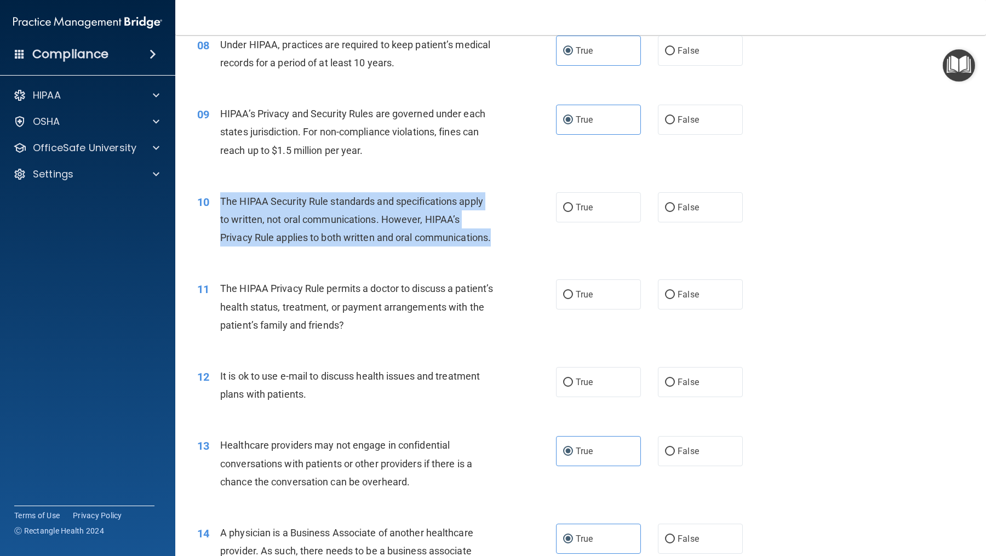
drag, startPoint x: 311, startPoint y: 262, endPoint x: 217, endPoint y: 199, distance: 113.7
click at [217, 199] on div "10 The HIPAA Security Rule standards and specifications apply to written, not o…" at bounding box center [377, 222] width 392 height 60
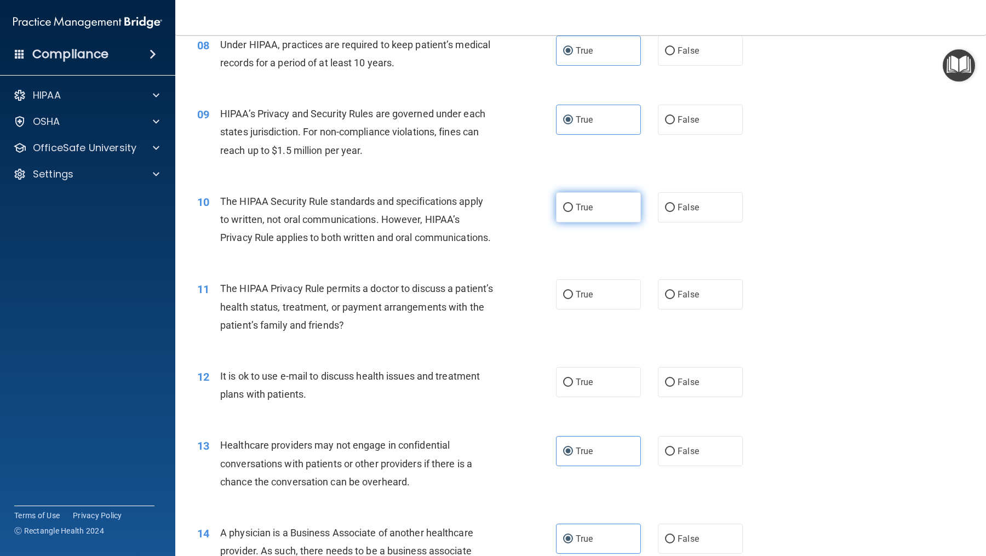
click at [606, 207] on label "True" at bounding box center [598, 207] width 85 height 30
click at [573, 207] on input "True" at bounding box center [568, 208] width 10 height 8
radio input "true"
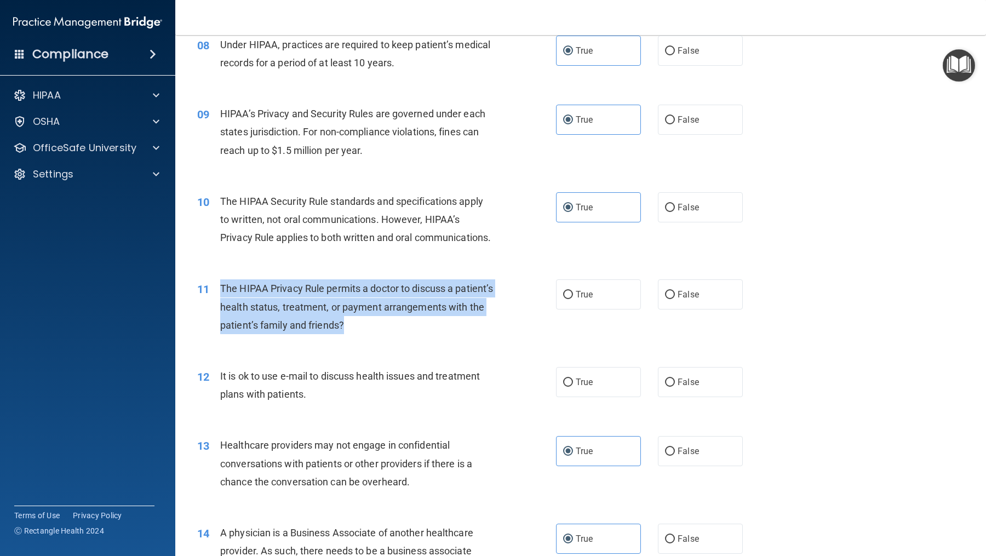
drag, startPoint x: 414, startPoint y: 339, endPoint x: 219, endPoint y: 300, distance: 199.0
click at [219, 300] on div "11 The HIPAA Privacy Rule permits a doctor to discuss a patient’s health status…" at bounding box center [377, 309] width 392 height 60
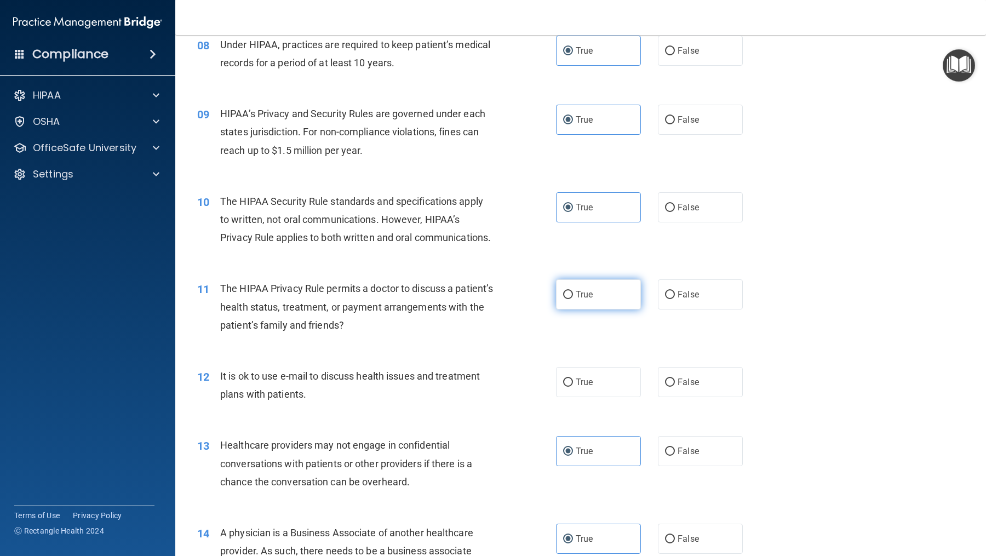
click at [616, 310] on label "True" at bounding box center [598, 294] width 85 height 30
click at [573, 299] on input "True" at bounding box center [568, 295] width 10 height 8
radio input "true"
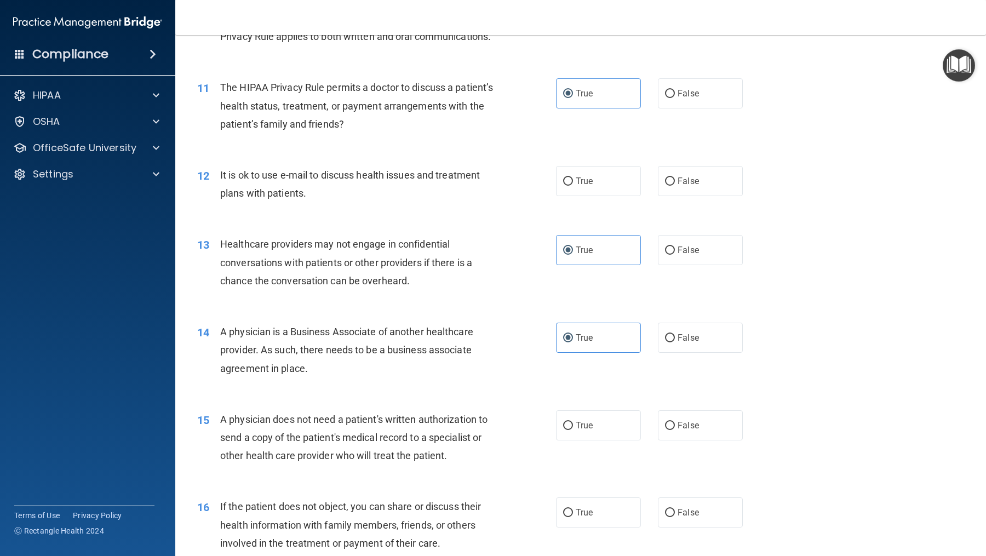
scroll to position [927, 0]
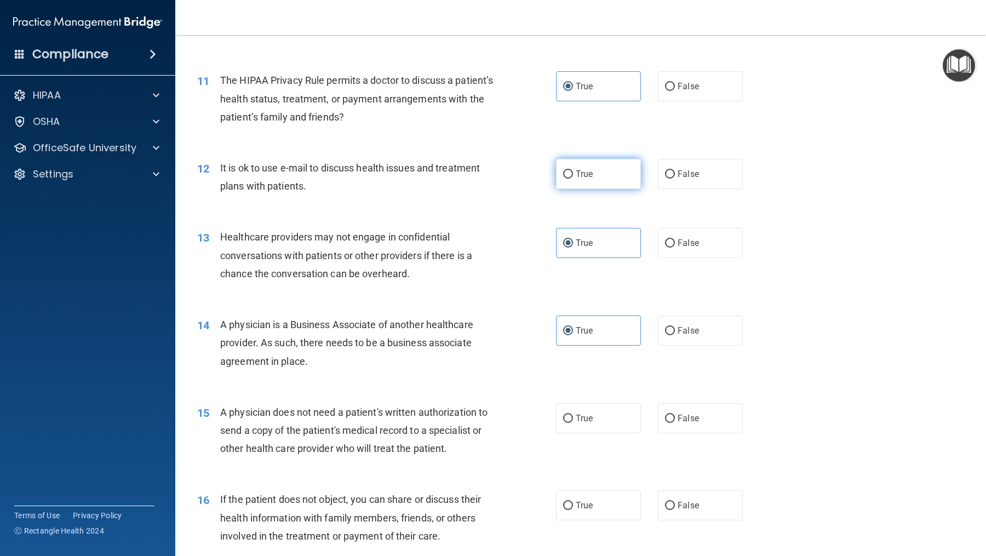
click at [576, 179] on span "True" at bounding box center [584, 174] width 17 height 10
click at [573, 179] on input "True" at bounding box center [568, 174] width 10 height 8
radio input "true"
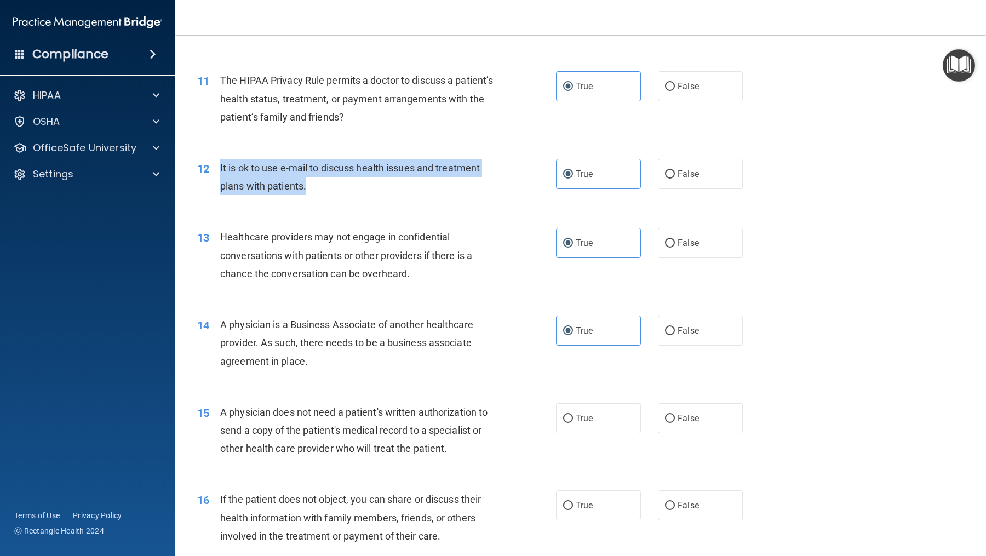
drag, startPoint x: 327, startPoint y: 211, endPoint x: 220, endPoint y: 183, distance: 109.9
click at [220, 183] on div "It is ok to use e-mail to discuss health issues and treatment plans with patien…" at bounding box center [361, 177] width 282 height 36
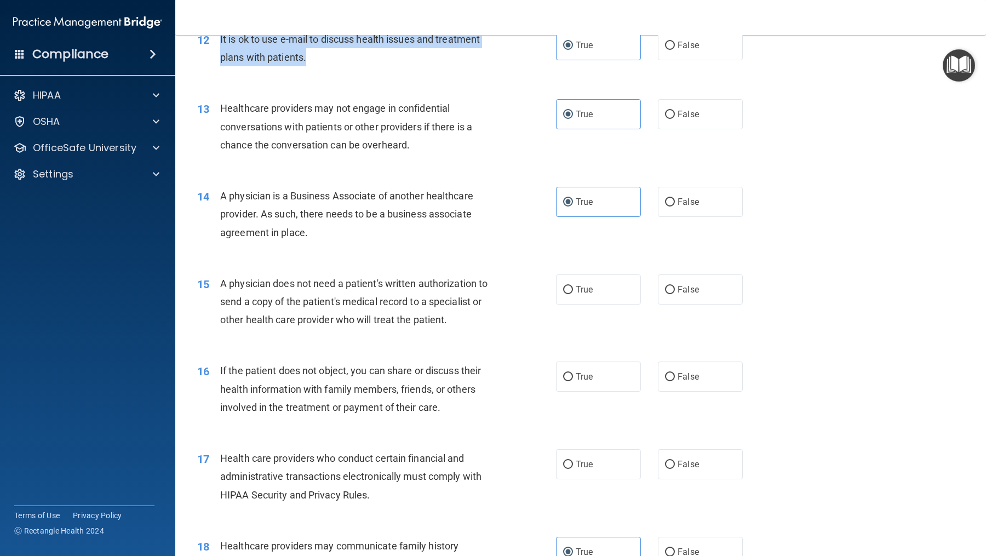
scroll to position [1100, 0]
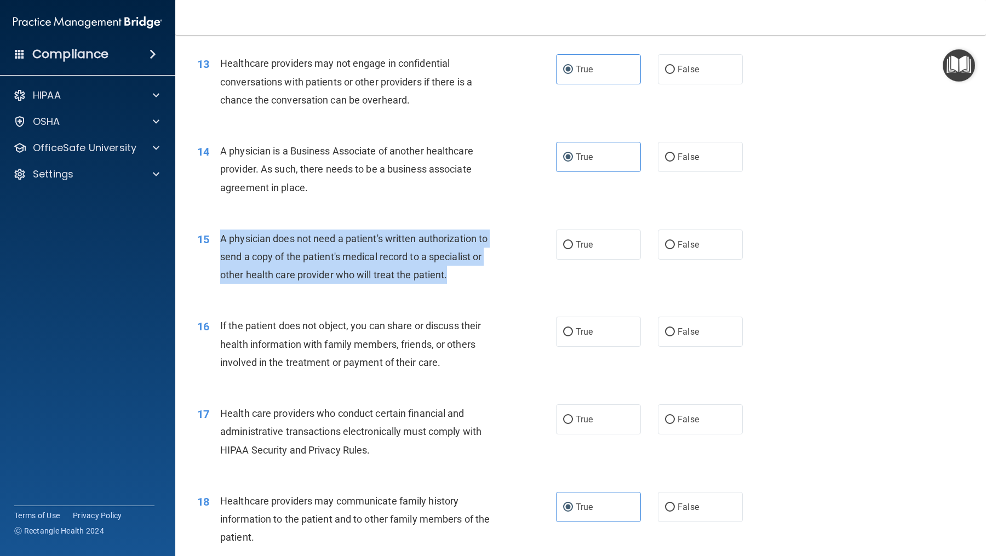
drag, startPoint x: 466, startPoint y: 292, endPoint x: 221, endPoint y: 257, distance: 246.8
click at [221, 257] on div "A physician does not need a patient's written authorization to send a copy of t…" at bounding box center [361, 257] width 282 height 55
click at [591, 250] on span "True" at bounding box center [584, 244] width 17 height 10
click at [573, 249] on input "True" at bounding box center [568, 245] width 10 height 8
radio input "true"
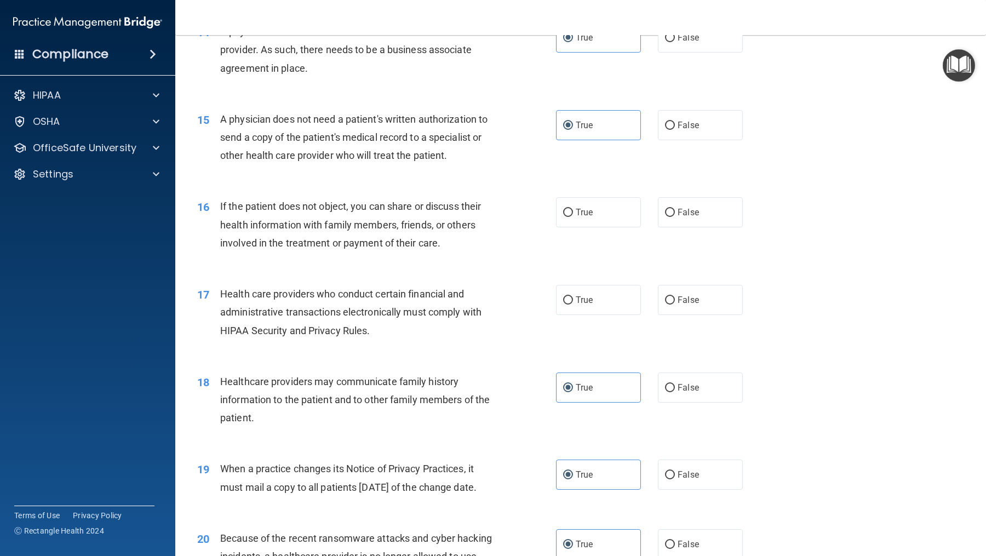
scroll to position [1219, 0]
click at [587, 228] on label "True" at bounding box center [598, 213] width 85 height 30
click at [573, 218] on input "True" at bounding box center [568, 213] width 10 height 8
radio input "true"
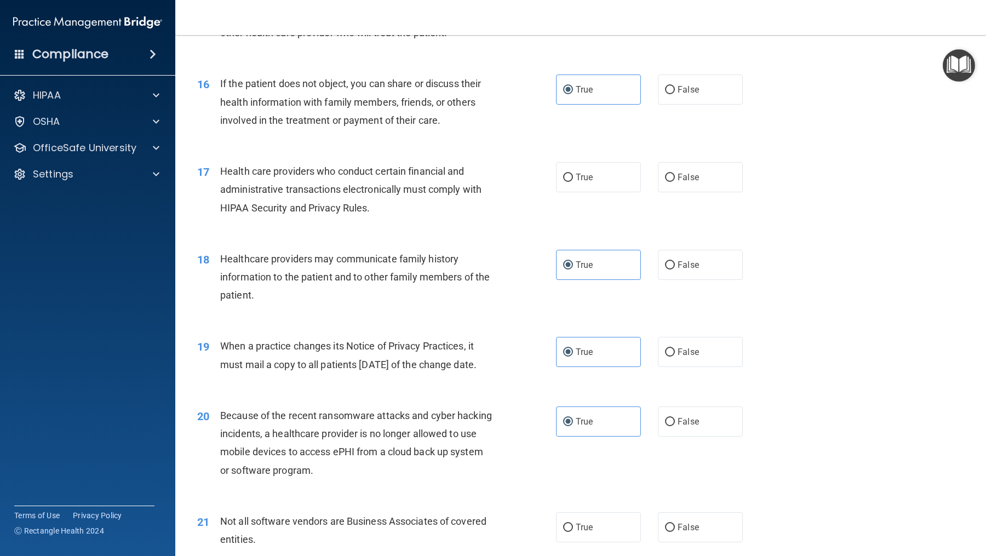
scroll to position [1347, 0]
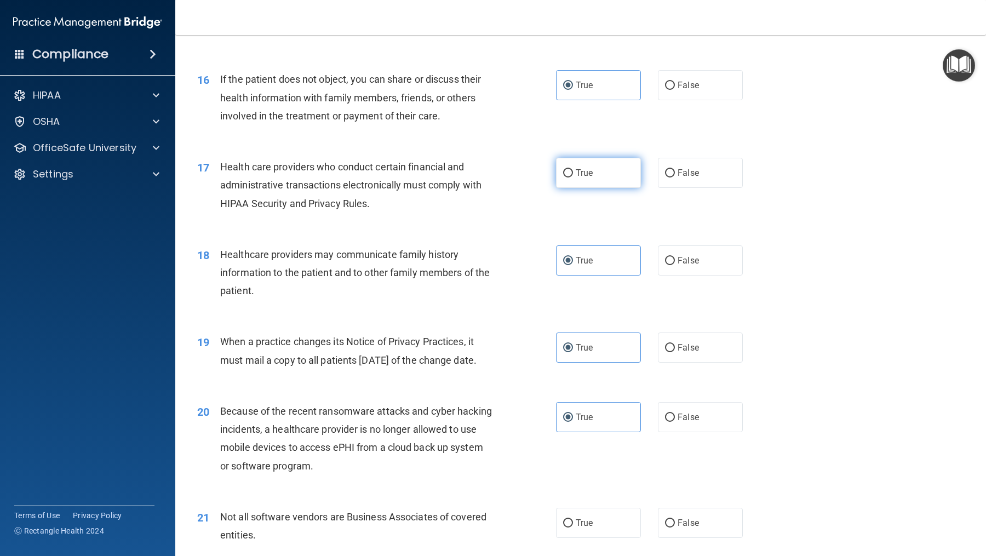
click at [578, 188] on label "True" at bounding box center [598, 173] width 85 height 30
click at [573, 178] on input "True" at bounding box center [568, 173] width 10 height 8
radio input "true"
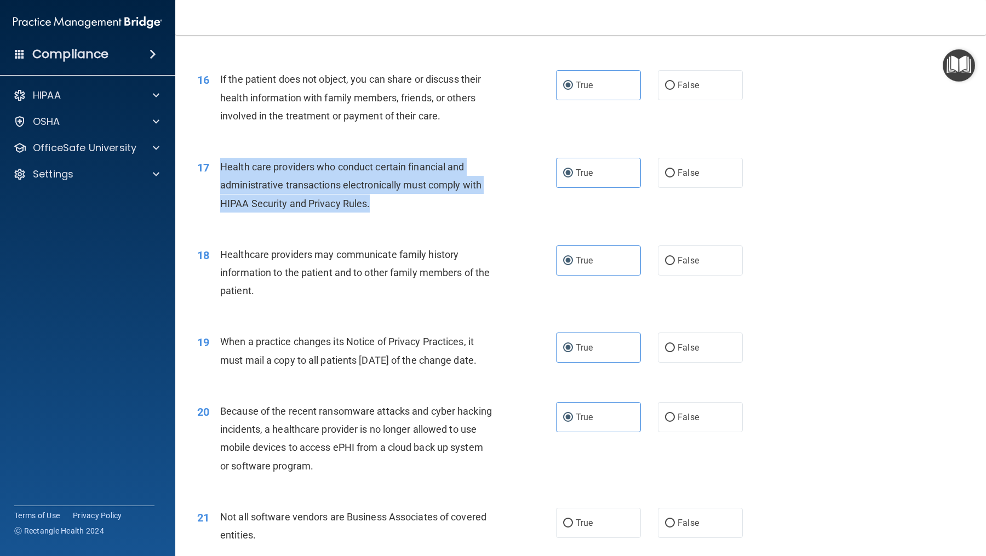
drag, startPoint x: 381, startPoint y: 221, endPoint x: 220, endPoint y: 184, distance: 165.3
click at [220, 184] on div "Health care providers who conduct certain financial and administrative transact…" at bounding box center [361, 185] width 282 height 55
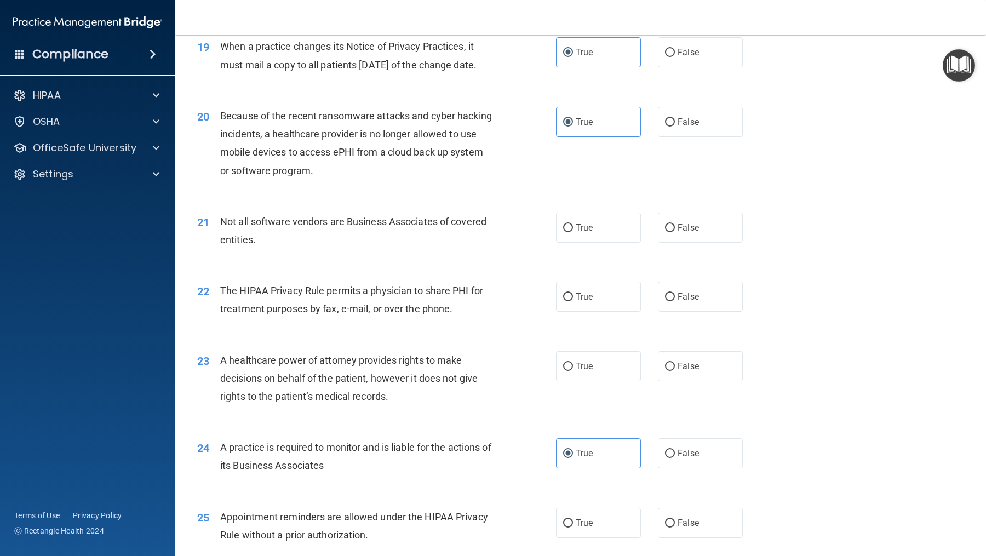
scroll to position [1725, 0]
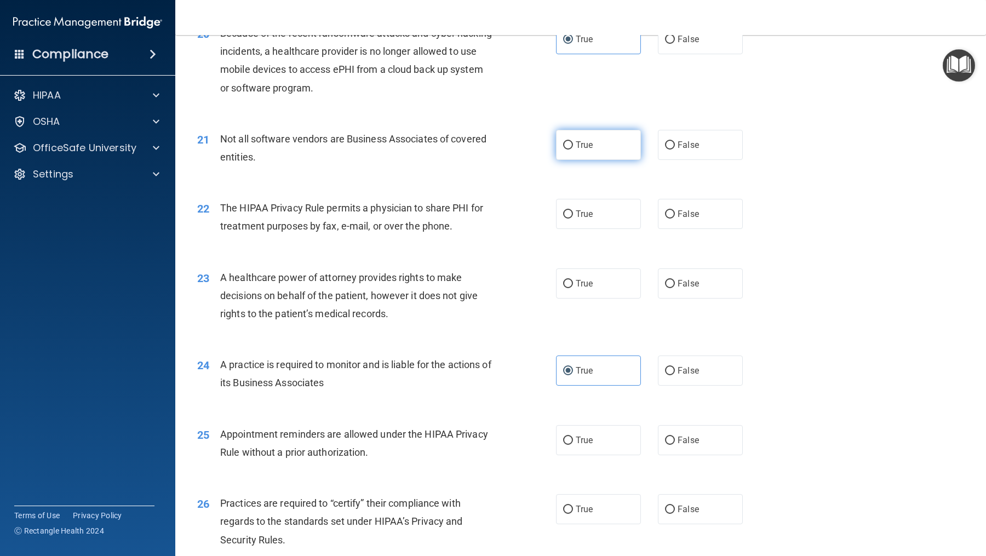
click at [596, 160] on label "True" at bounding box center [598, 145] width 85 height 30
click at [573, 150] on input "True" at bounding box center [568, 145] width 10 height 8
radio input "true"
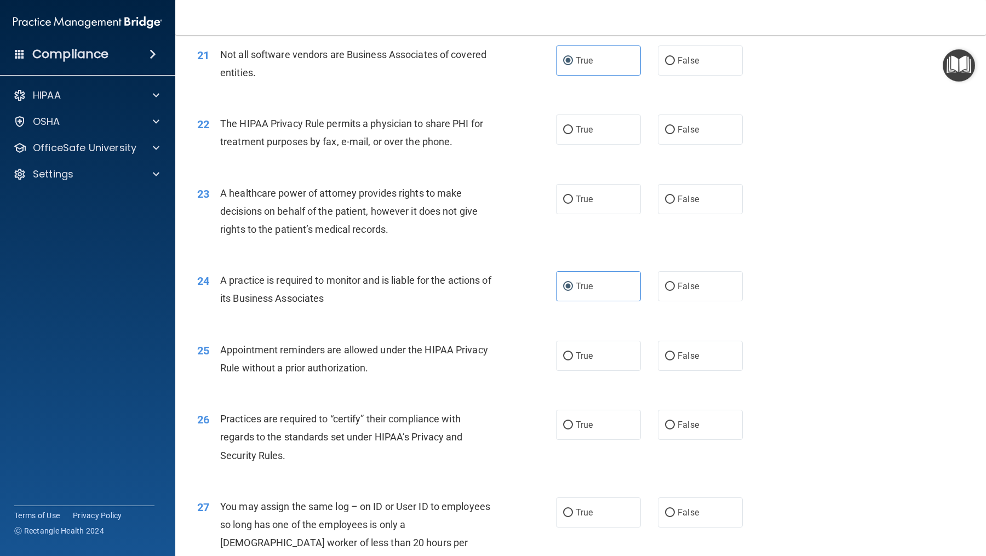
scroll to position [1811, 0]
click at [601, 143] on label "True" at bounding box center [598, 128] width 85 height 30
click at [573, 133] on input "True" at bounding box center [568, 128] width 10 height 8
radio input "true"
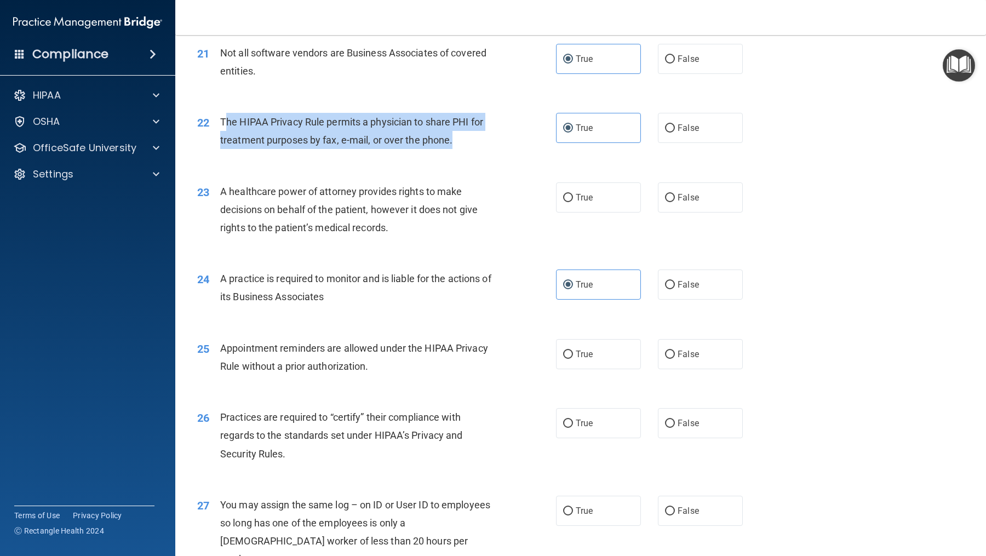
drag, startPoint x: 463, startPoint y: 181, endPoint x: 224, endPoint y: 152, distance: 241.2
click at [224, 149] on div "The HIPAA Privacy Rule permits a physician to share PHI for treatment purposes …" at bounding box center [361, 131] width 282 height 36
click at [406, 146] on span "The HIPAA Privacy Rule permits a physician to share PHI for treatment purposes …" at bounding box center [351, 131] width 263 height 30
drag, startPoint x: 457, startPoint y: 176, endPoint x: 208, endPoint y: 155, distance: 250.3
click at [208, 155] on div "22 The HIPAA Privacy Rule permits a physician to share PHI for treatment purpos…" at bounding box center [377, 134] width 392 height 42
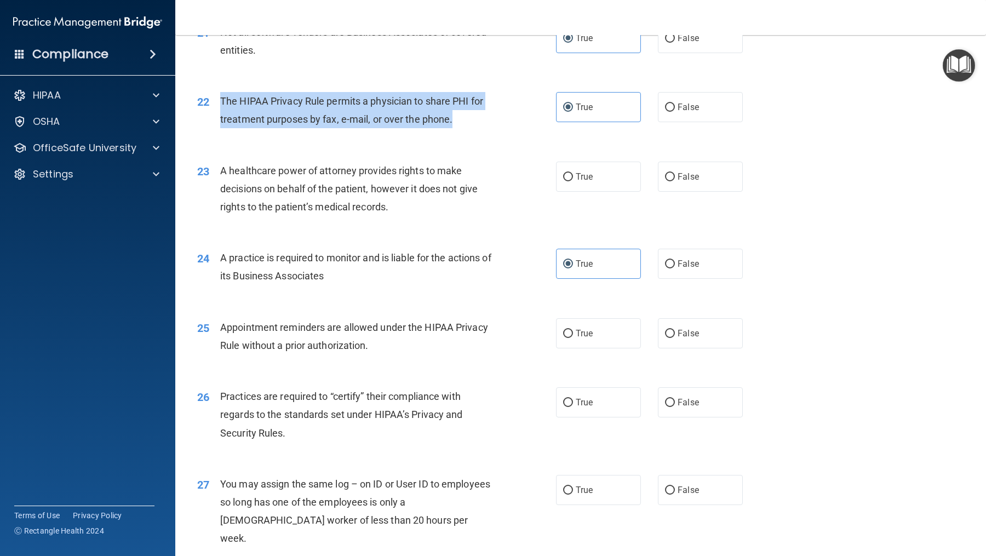
scroll to position [1836, 0]
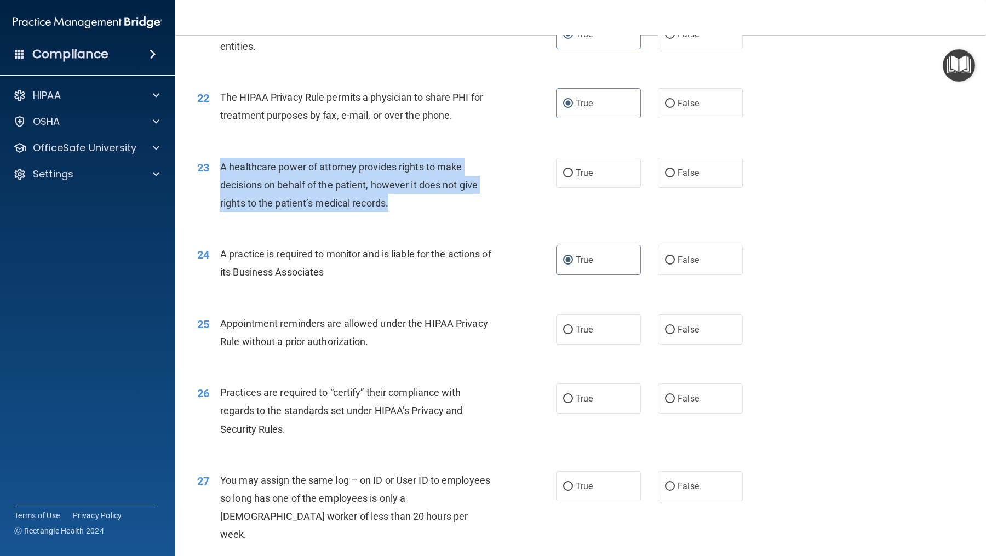
drag, startPoint x: 416, startPoint y: 244, endPoint x: 223, endPoint y: 203, distance: 197.7
click at [223, 203] on div "A healthcare power of attorney provides rights to make decisions on behalf of t…" at bounding box center [361, 185] width 282 height 55
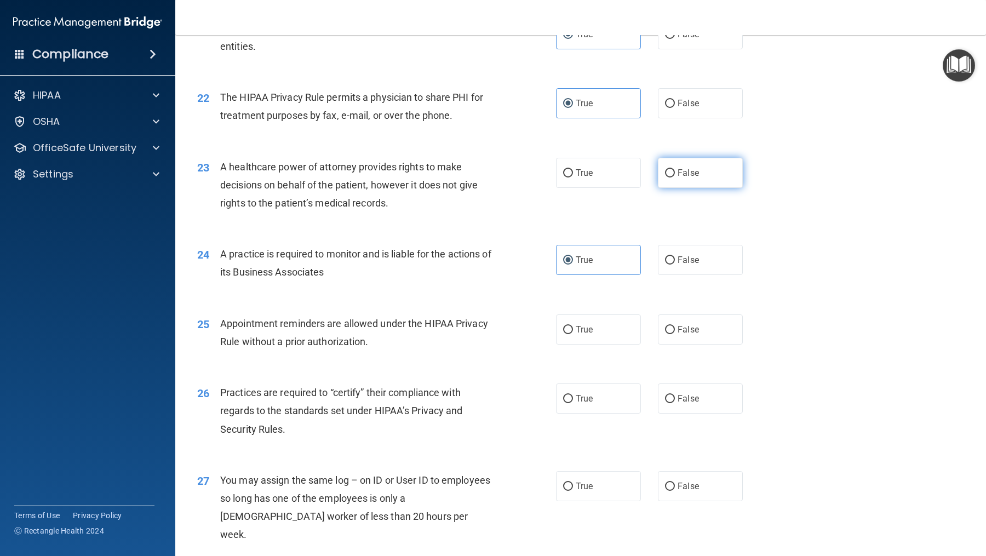
click at [692, 178] on span "False" at bounding box center [688, 173] width 21 height 10
click at [675, 178] on input "False" at bounding box center [670, 173] width 10 height 8
radio input "true"
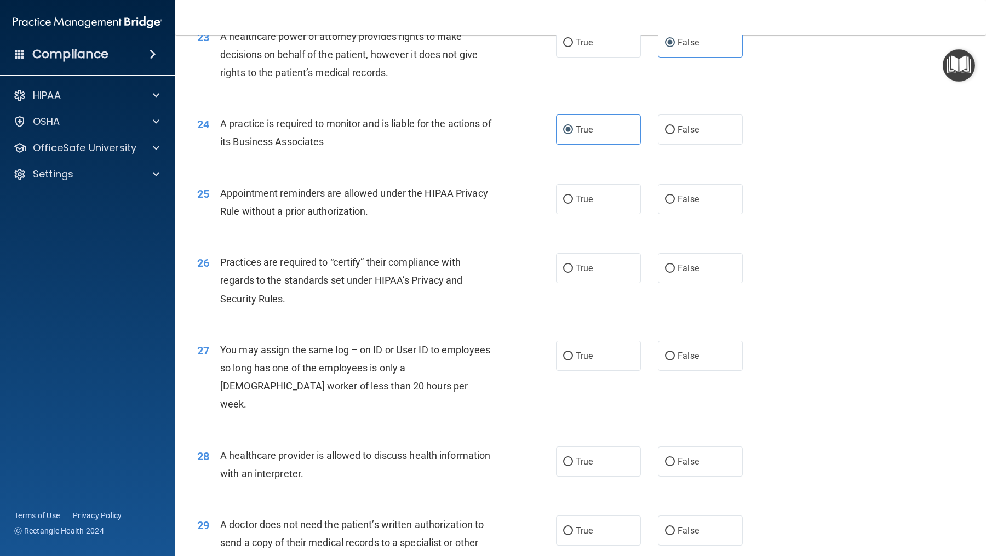
scroll to position [1981, 0]
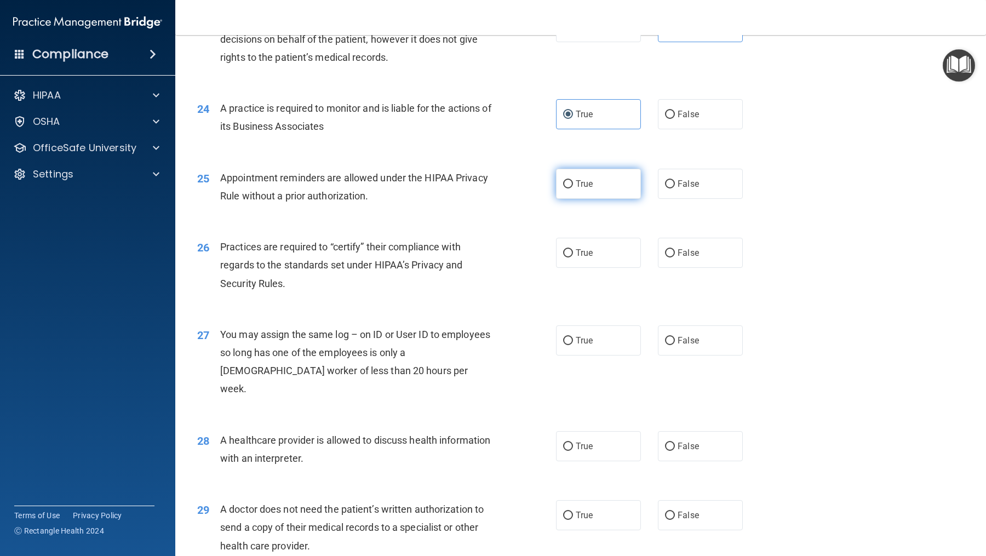
click at [592, 189] on span "True" at bounding box center [584, 184] width 17 height 10
click at [573, 188] on input "True" at bounding box center [568, 184] width 10 height 8
radio input "true"
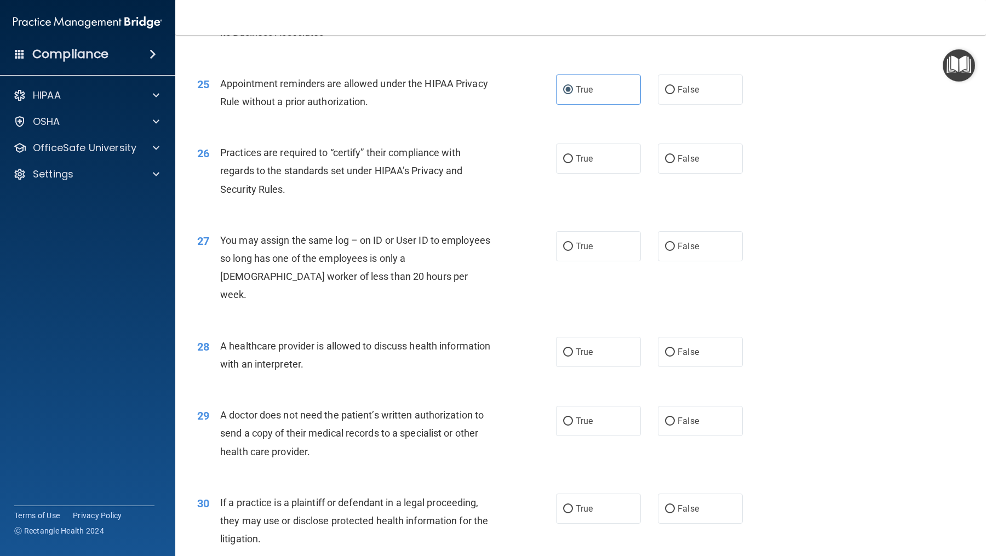
scroll to position [2077, 0]
click at [665, 173] on label "False" at bounding box center [700, 157] width 85 height 30
click at [665, 162] on input "False" at bounding box center [670, 158] width 10 height 8
radio input "true"
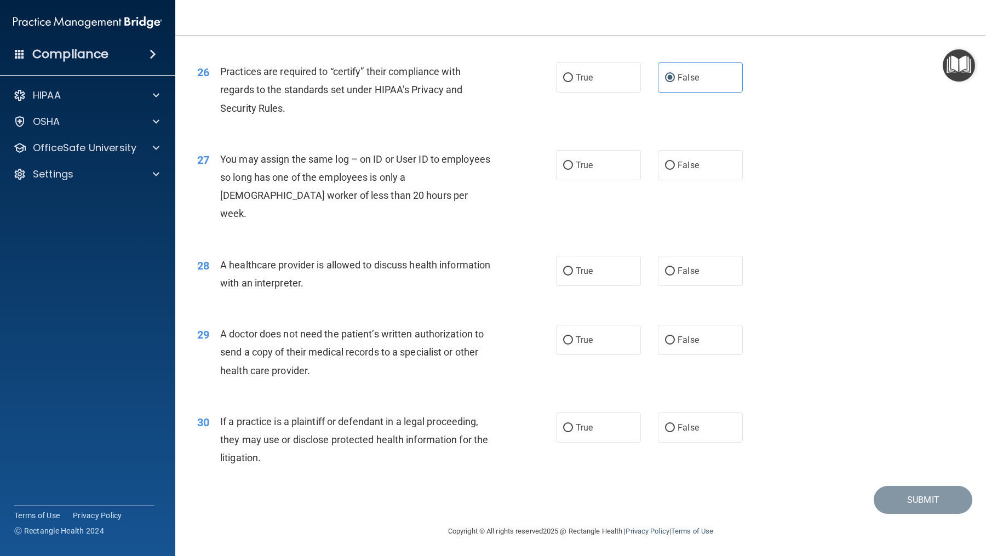
scroll to position [2159, 0]
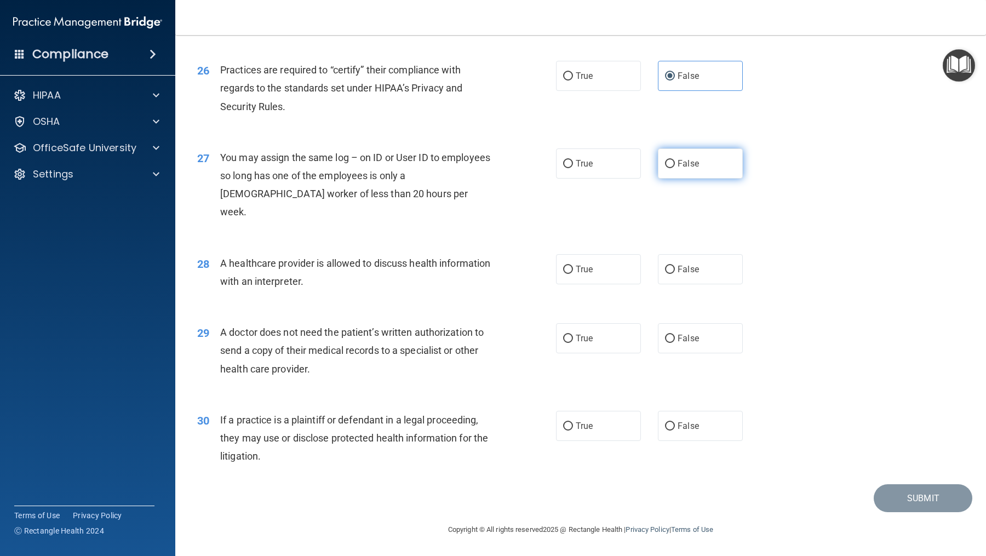
click at [692, 179] on label "False" at bounding box center [700, 163] width 85 height 30
click at [675, 168] on input "False" at bounding box center [670, 164] width 10 height 8
radio input "true"
click at [580, 278] on label "True" at bounding box center [598, 269] width 85 height 30
click at [573, 274] on input "True" at bounding box center [568, 270] width 10 height 8
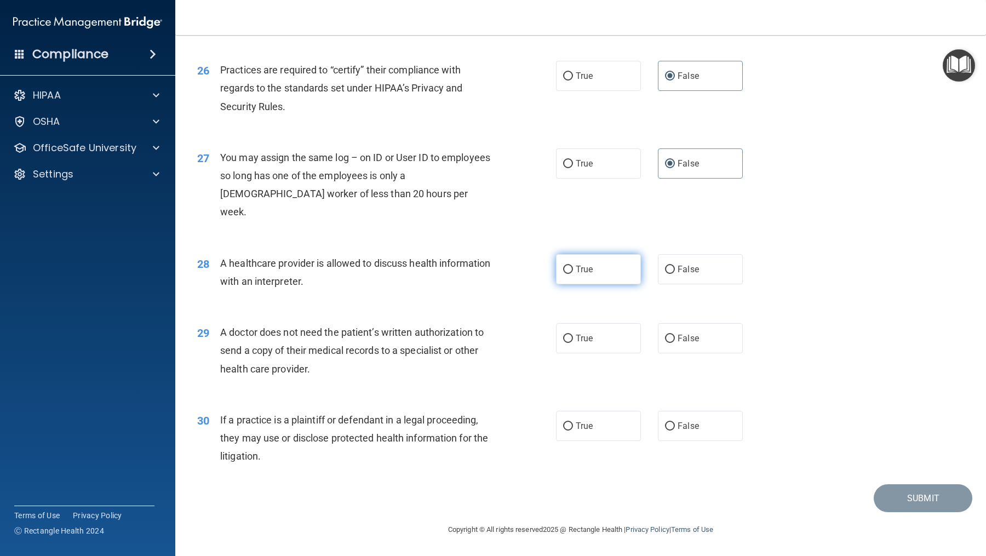
radio input "true"
click at [592, 344] on span "True" at bounding box center [584, 338] width 17 height 10
click at [573, 343] on input "True" at bounding box center [568, 339] width 10 height 8
radio input "true"
click at [591, 431] on span "True" at bounding box center [584, 426] width 17 height 10
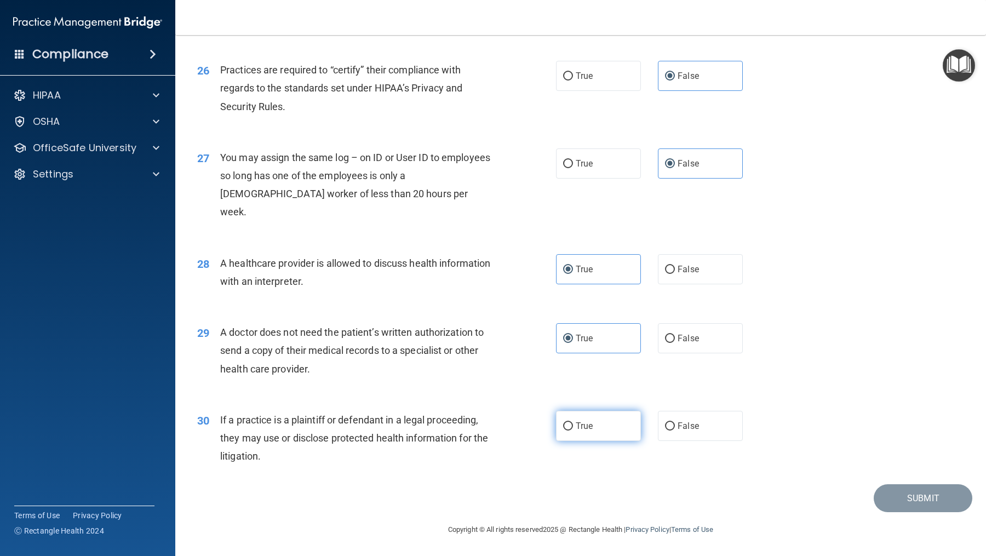
click at [573, 431] on input "True" at bounding box center [568, 426] width 10 height 8
radio input "true"
click at [788, 444] on button "Submit" at bounding box center [923, 498] width 99 height 28
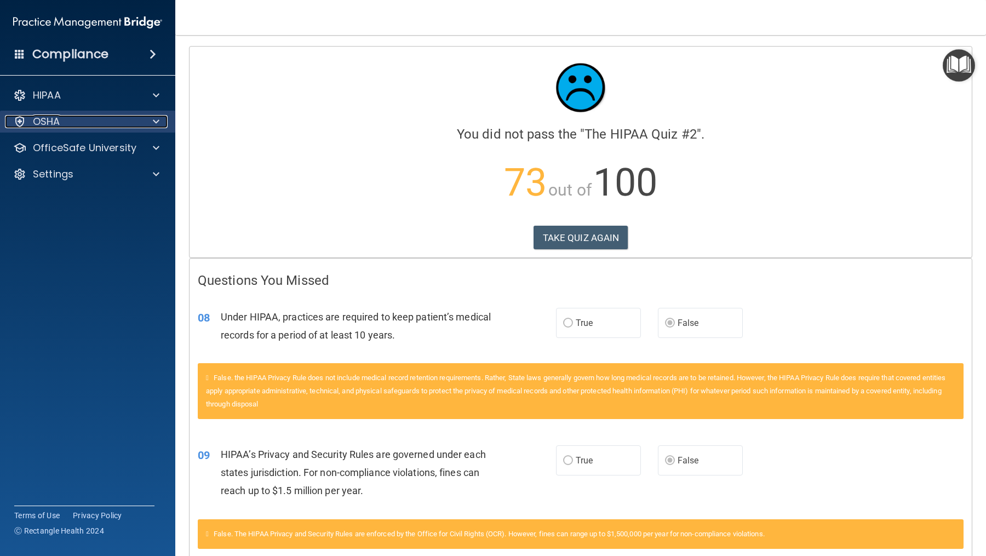
click at [108, 119] on div "OSHA" at bounding box center [73, 121] width 136 height 13
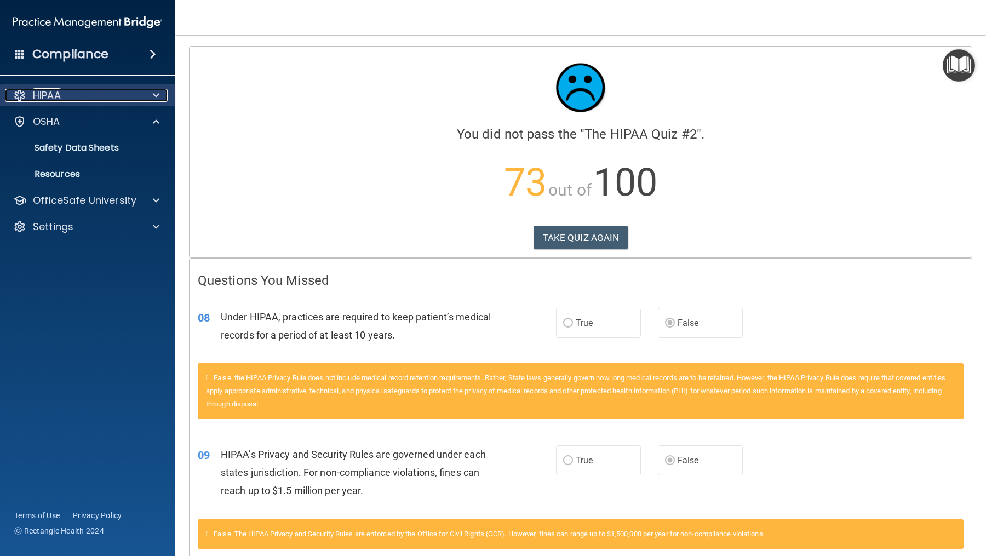
click at [145, 93] on div at bounding box center [154, 95] width 27 height 13
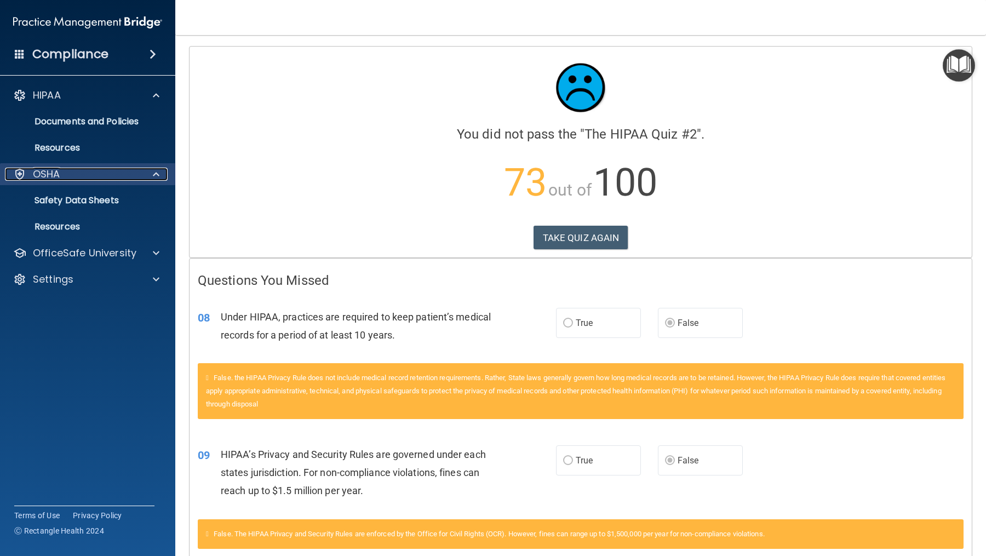
click at [91, 177] on div "OSHA" at bounding box center [73, 174] width 136 height 13
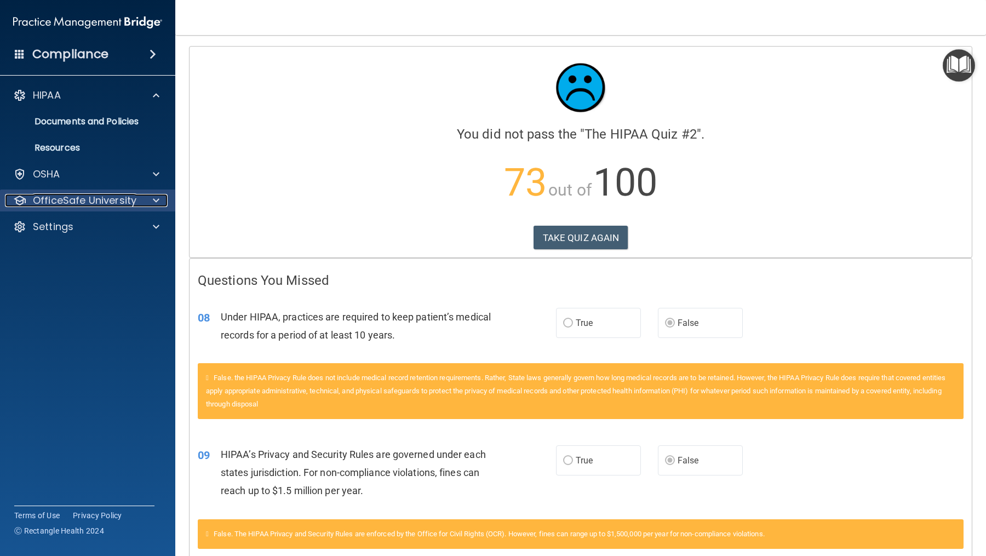
click at [97, 201] on p "OfficeSafe University" at bounding box center [85, 200] width 104 height 13
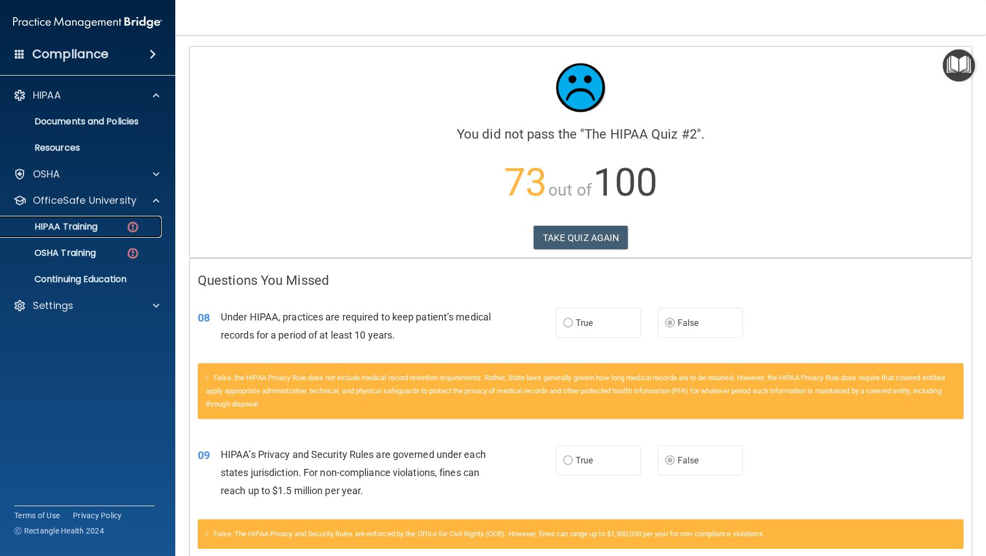
click at [100, 225] on div "HIPAA Training" at bounding box center [82, 226] width 150 height 11
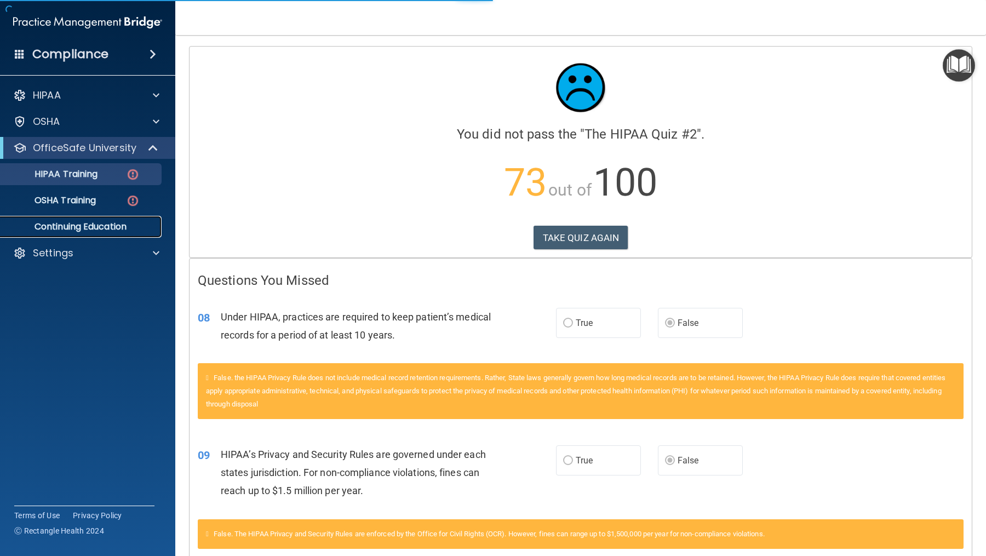
click at [101, 225] on p "Continuing Education" at bounding box center [82, 226] width 150 height 11
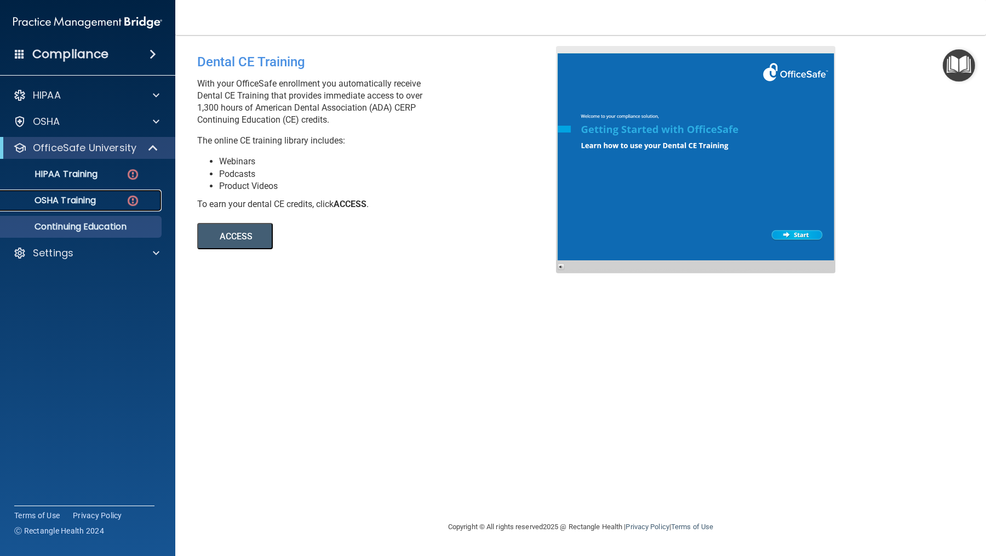
click at [116, 195] on div "OSHA Training" at bounding box center [82, 200] width 150 height 11
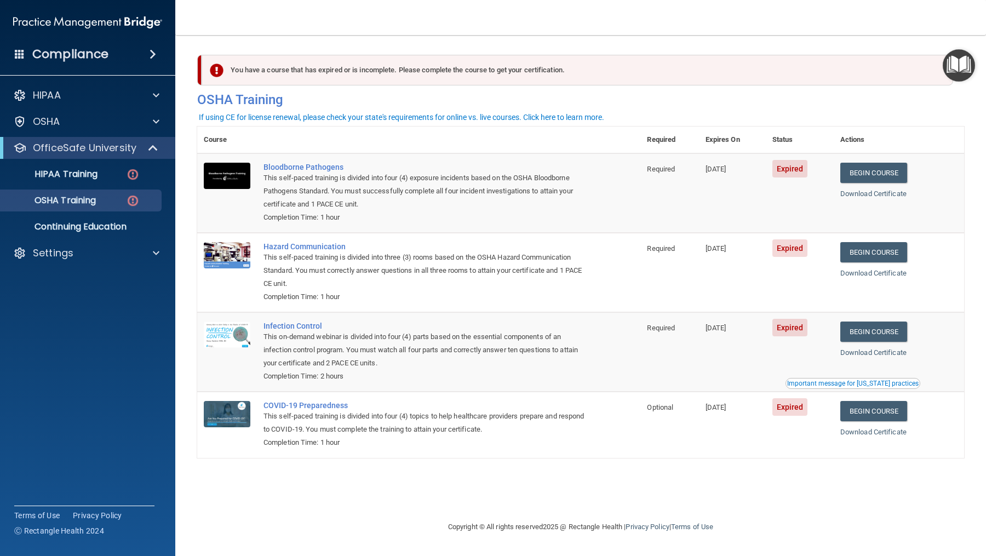
click at [788, 168] on span "Expired" at bounding box center [791, 169] width 36 height 18
click at [788, 168] on link "Begin Course" at bounding box center [874, 173] width 67 height 20
click at [124, 228] on p "Continuing Education" at bounding box center [82, 226] width 150 height 11
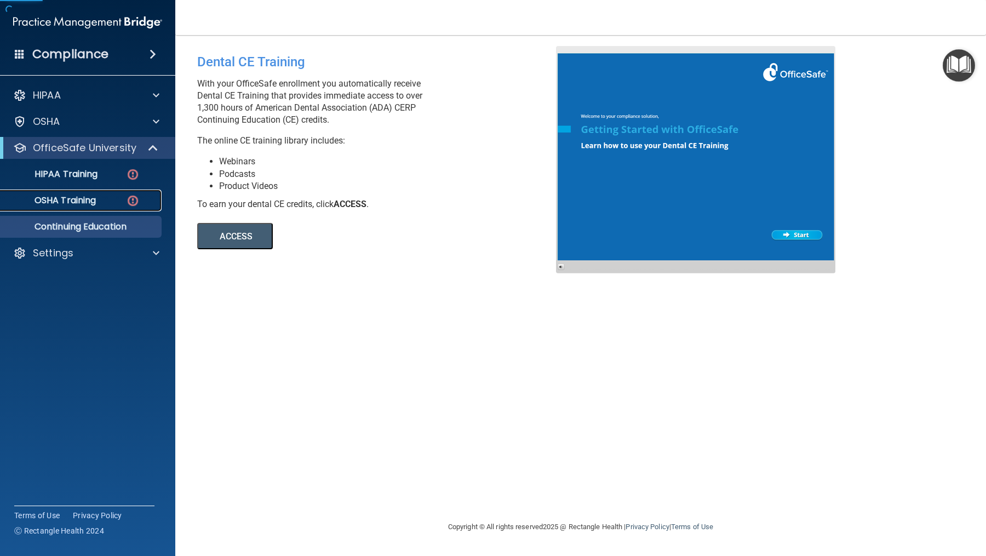
click at [133, 204] on img at bounding box center [133, 201] width 14 height 14
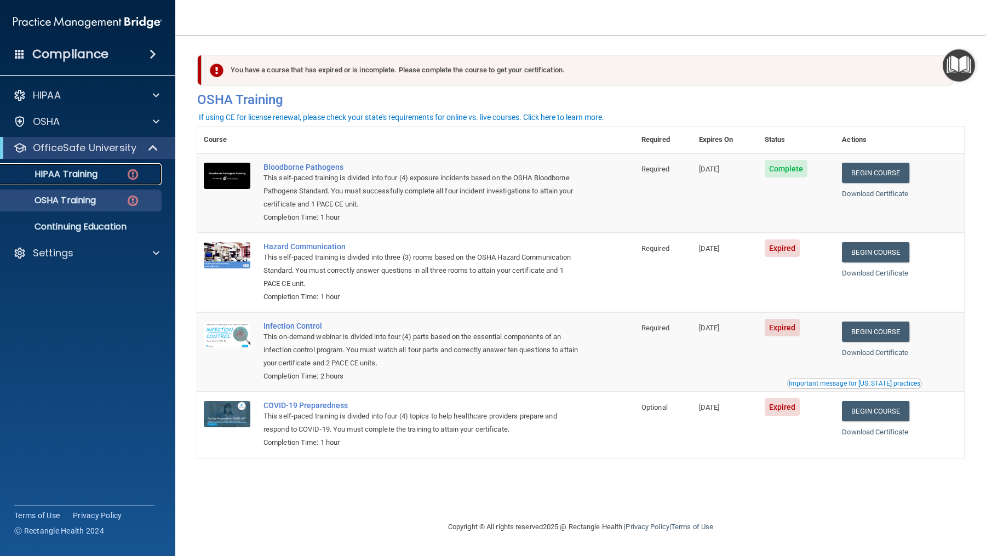
click at [123, 180] on link "HIPAA Training" at bounding box center [75, 174] width 173 height 22
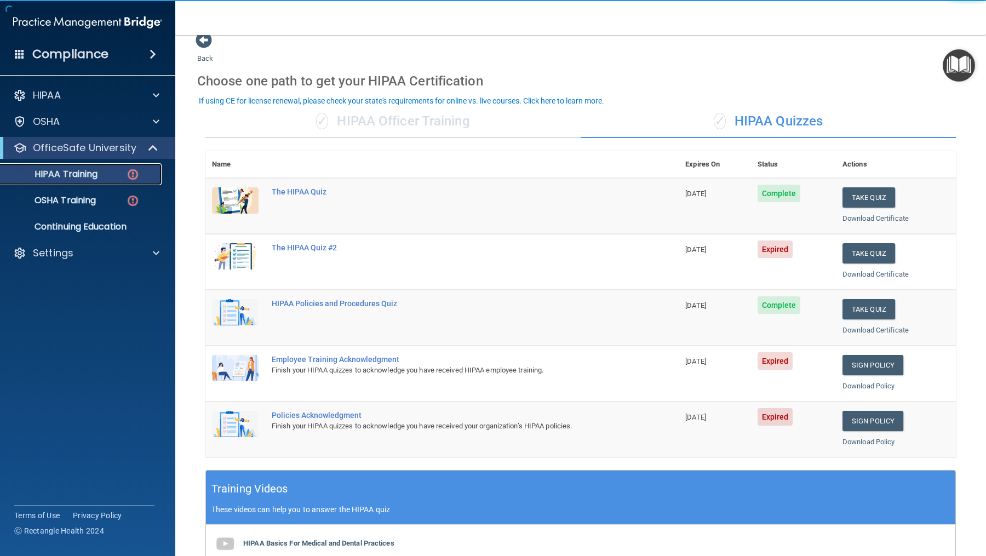
scroll to position [16, 0]
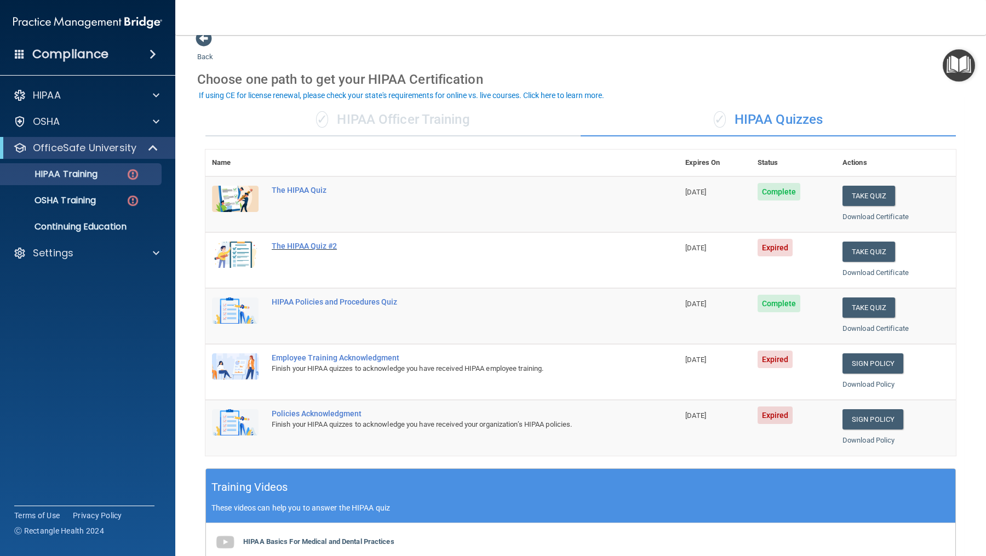
click at [322, 247] on div "The HIPAA Quiz #2" at bounding box center [448, 246] width 352 height 9
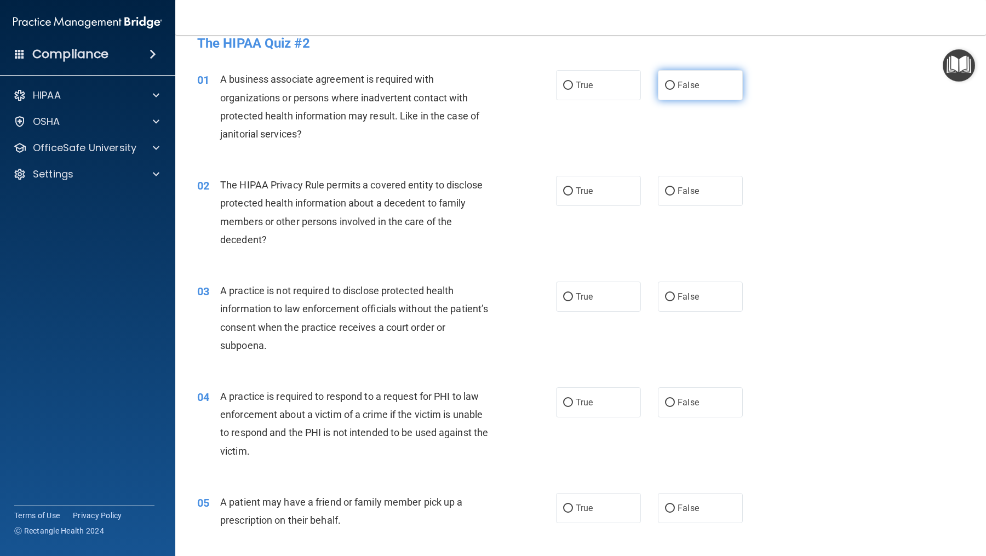
click at [692, 88] on span "False" at bounding box center [688, 85] width 21 height 10
click at [675, 88] on input "False" at bounding box center [670, 86] width 10 height 8
radio input "true"
click at [564, 200] on label "True" at bounding box center [598, 191] width 85 height 30
click at [564, 196] on input "True" at bounding box center [568, 191] width 10 height 8
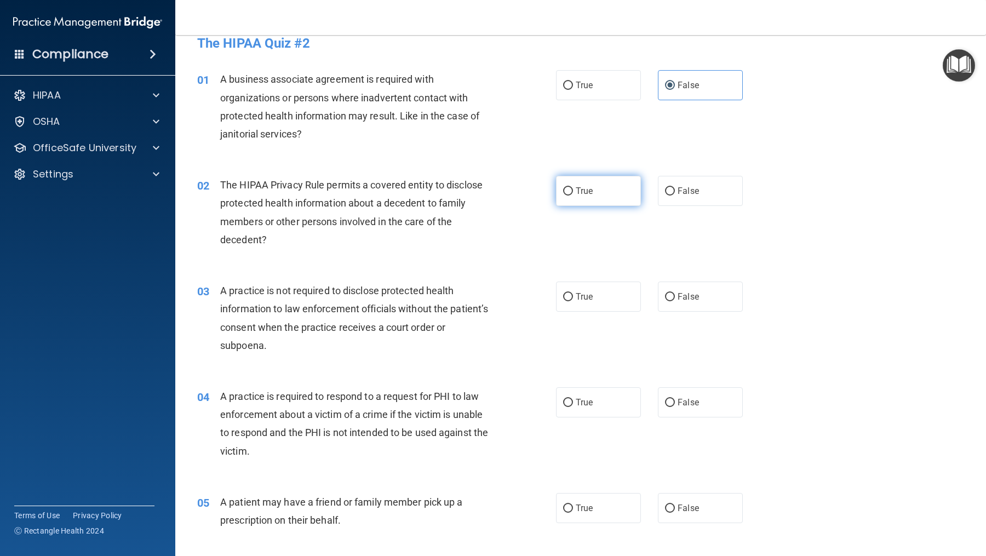
radio input "true"
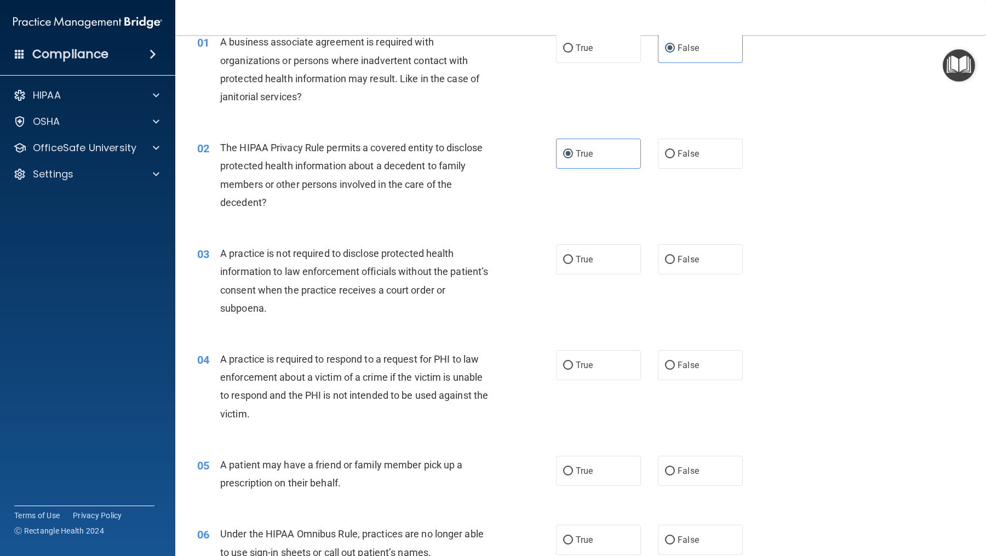
scroll to position [62, 0]
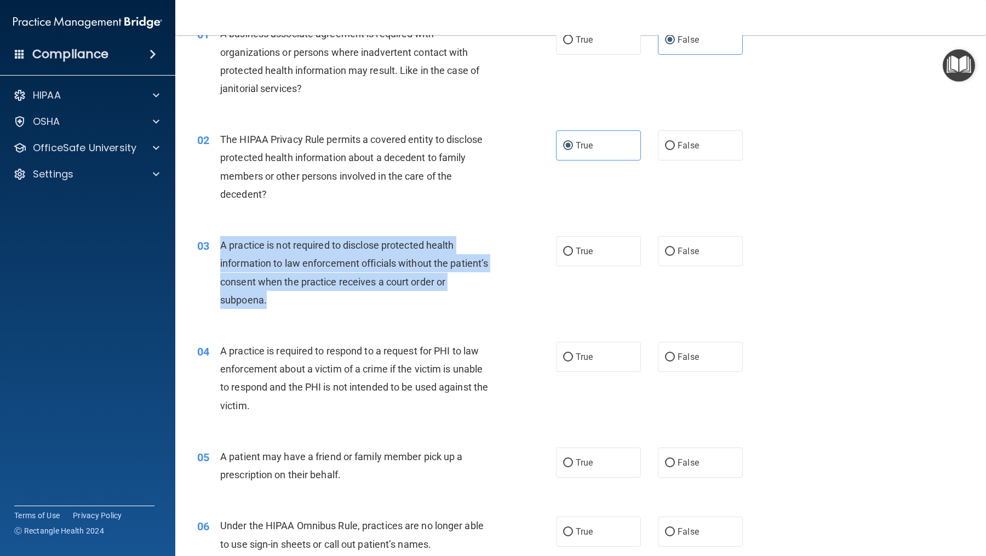
drag, startPoint x: 278, startPoint y: 302, endPoint x: 219, endPoint y: 246, distance: 81.8
click at [219, 246] on div "03 A practice is not required to disclose protected health information to law e…" at bounding box center [377, 275] width 392 height 78
click at [693, 249] on span "False" at bounding box center [688, 251] width 21 height 10
click at [675, 249] on input "False" at bounding box center [670, 252] width 10 height 8
radio input "true"
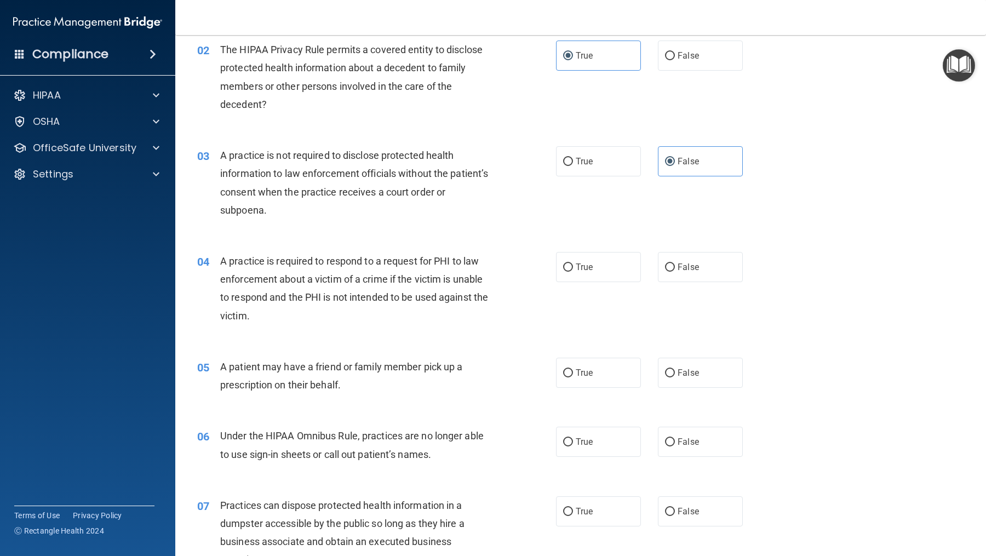
scroll to position [181, 0]
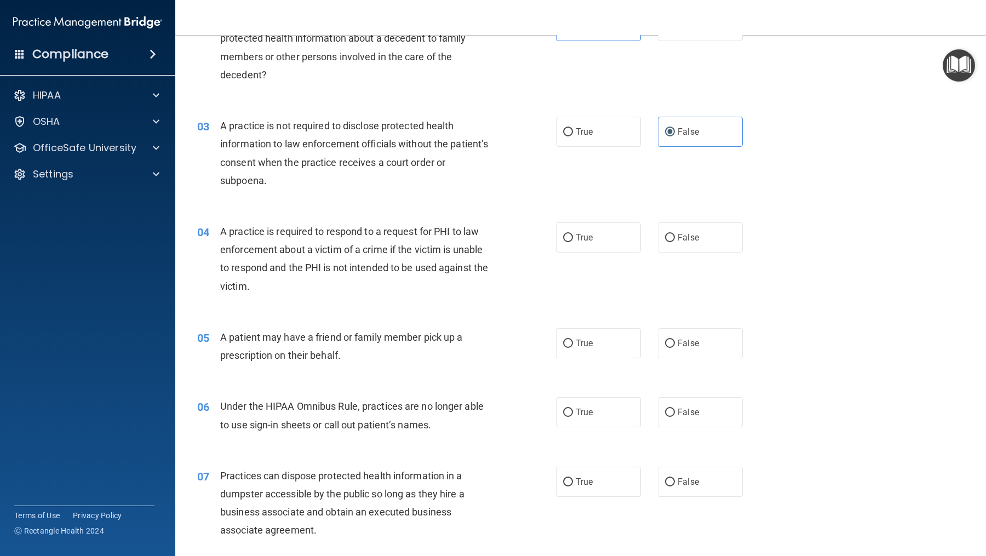
click at [260, 289] on div "A practice is required to respond to a request for PHI to law enforcement about…" at bounding box center [361, 258] width 282 height 73
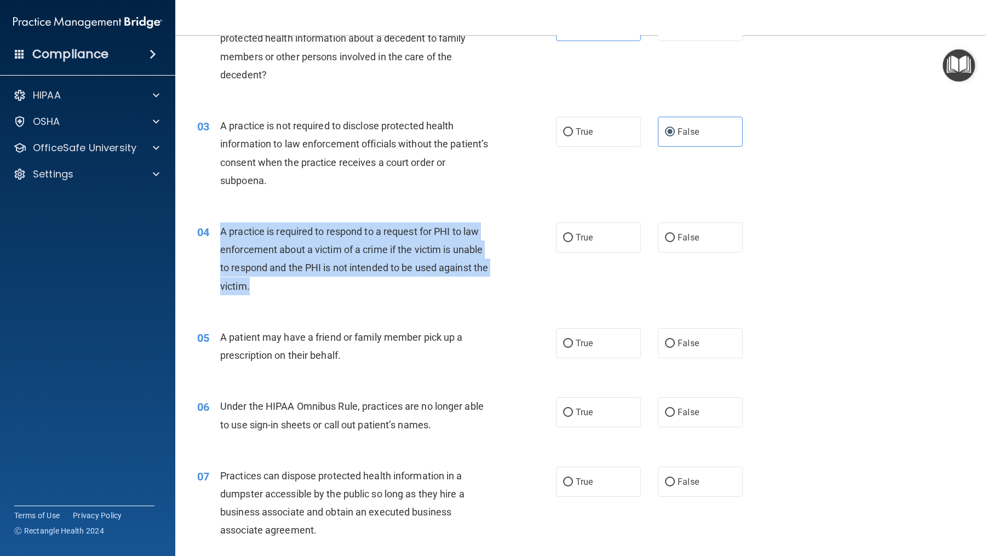
drag, startPoint x: 266, startPoint y: 289, endPoint x: 219, endPoint y: 230, distance: 75.6
click at [219, 230] on div "04 A practice is required to respond to a request for PHI to law enforcement ab…" at bounding box center [377, 261] width 392 height 78
click at [578, 226] on label "True" at bounding box center [598, 237] width 85 height 30
click at [573, 234] on input "True" at bounding box center [568, 238] width 10 height 8
radio input "true"
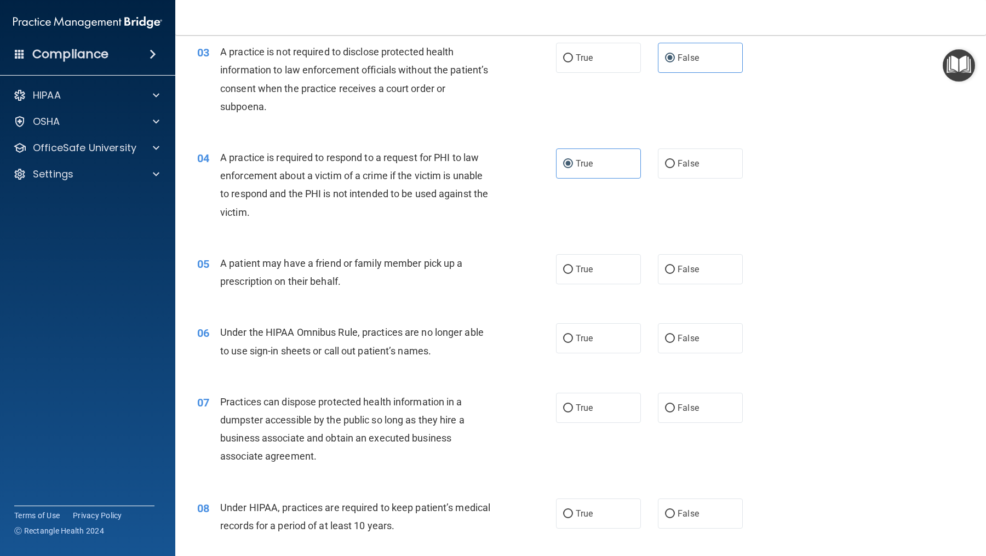
scroll to position [260, 0]
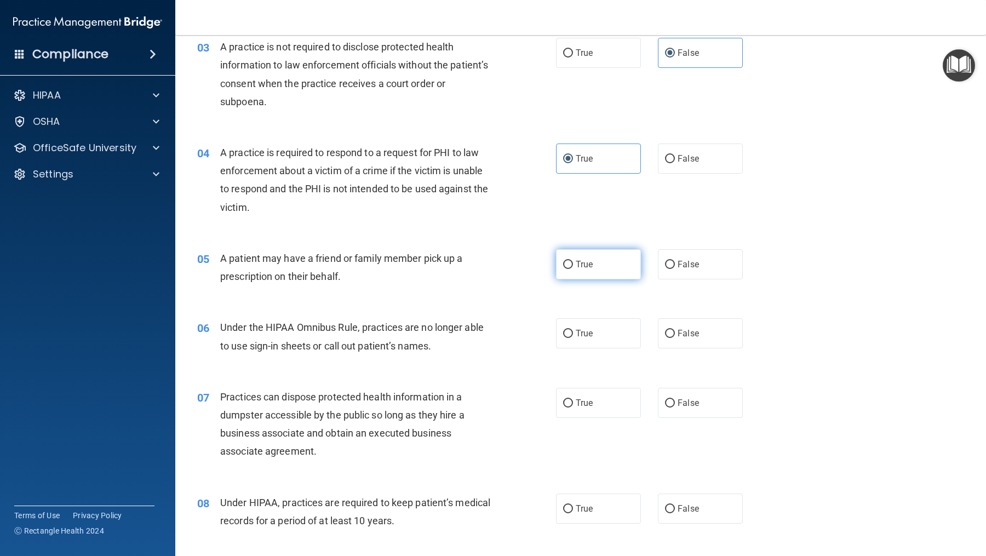
click at [607, 268] on label "True" at bounding box center [598, 264] width 85 height 30
click at [573, 268] on input "True" at bounding box center [568, 265] width 10 height 8
radio input "true"
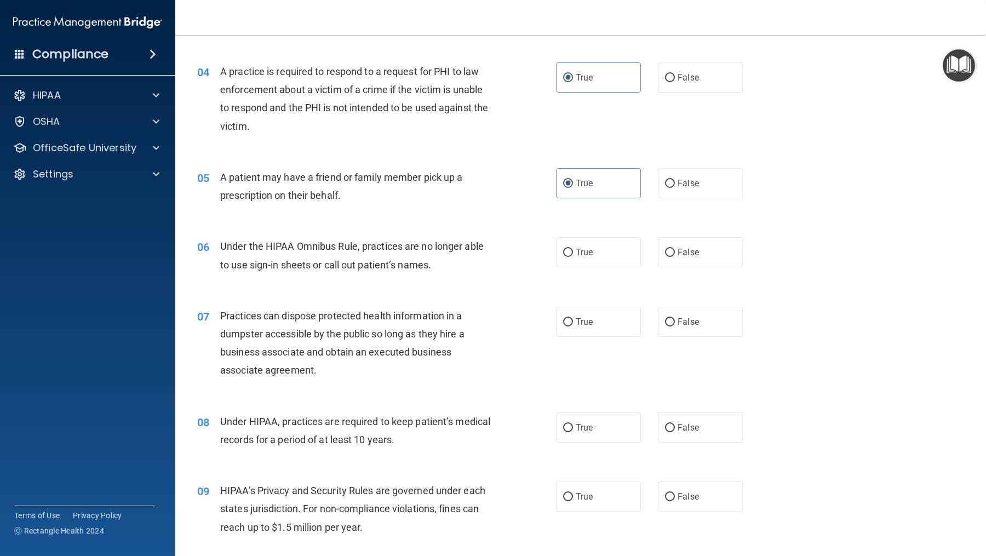
scroll to position [373, 0]
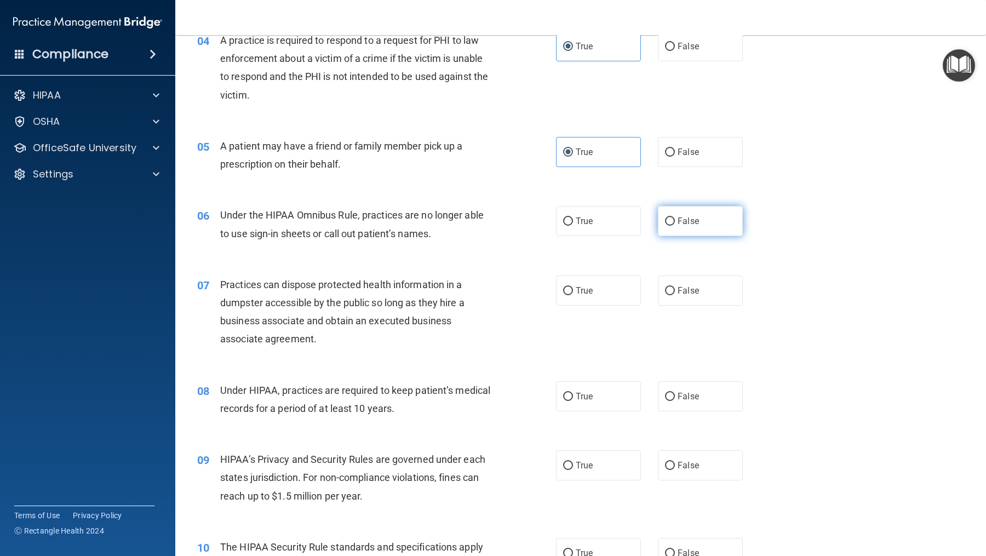
click at [694, 226] on span "False" at bounding box center [688, 221] width 21 height 10
click at [675, 226] on input "False" at bounding box center [670, 222] width 10 height 8
radio input "true"
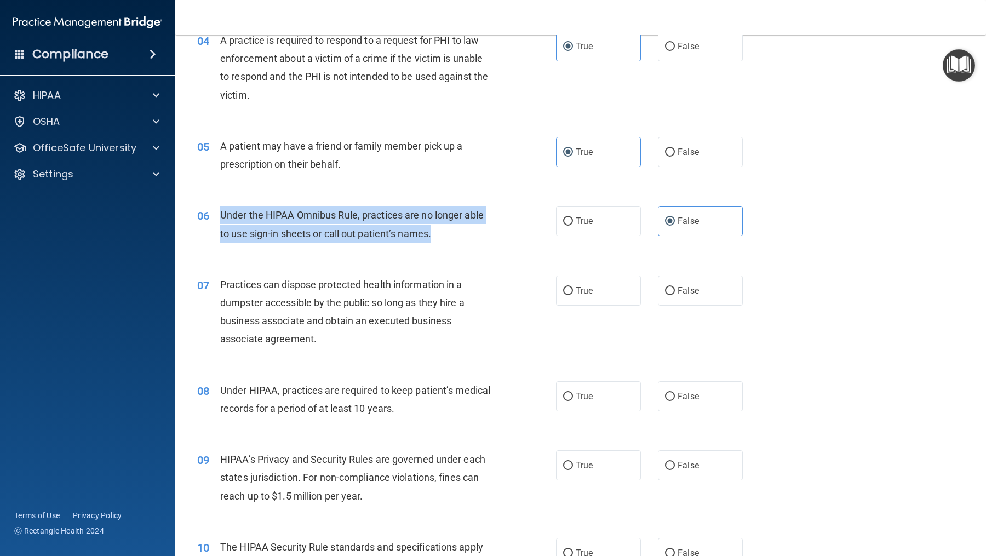
drag, startPoint x: 463, startPoint y: 240, endPoint x: 221, endPoint y: 216, distance: 243.3
click at [221, 216] on div "Under the HIPAA Omnibus Rule, practices are no longer able to use sign-in sheet…" at bounding box center [361, 224] width 282 height 36
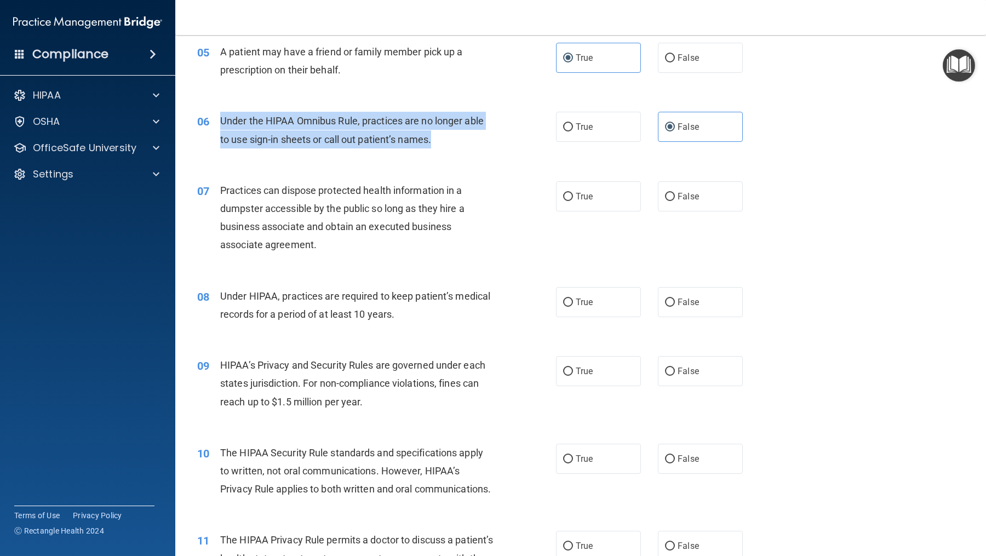
scroll to position [488, 0]
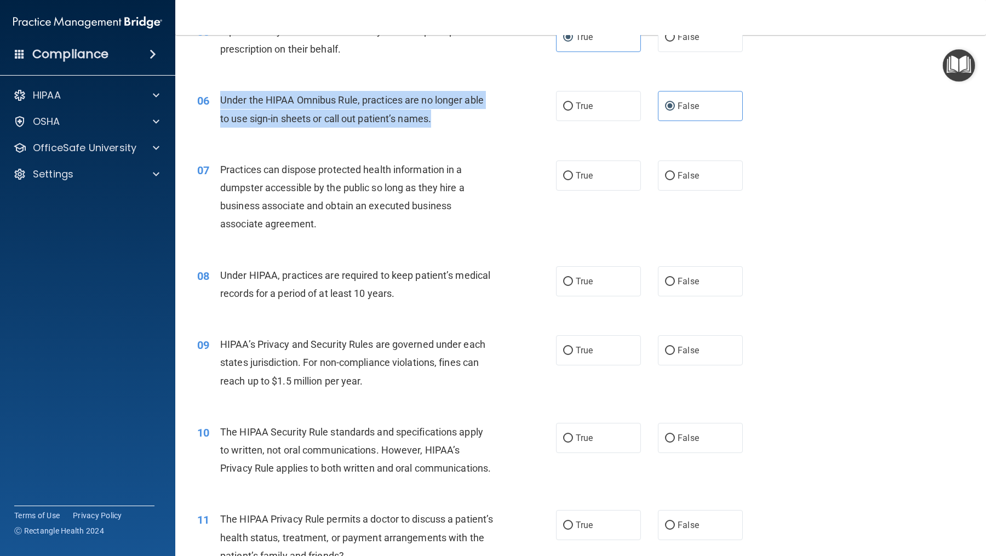
click at [352, 239] on div "07 Practices can dispose protected health information in a dumpster accessible …" at bounding box center [581, 200] width 784 height 106
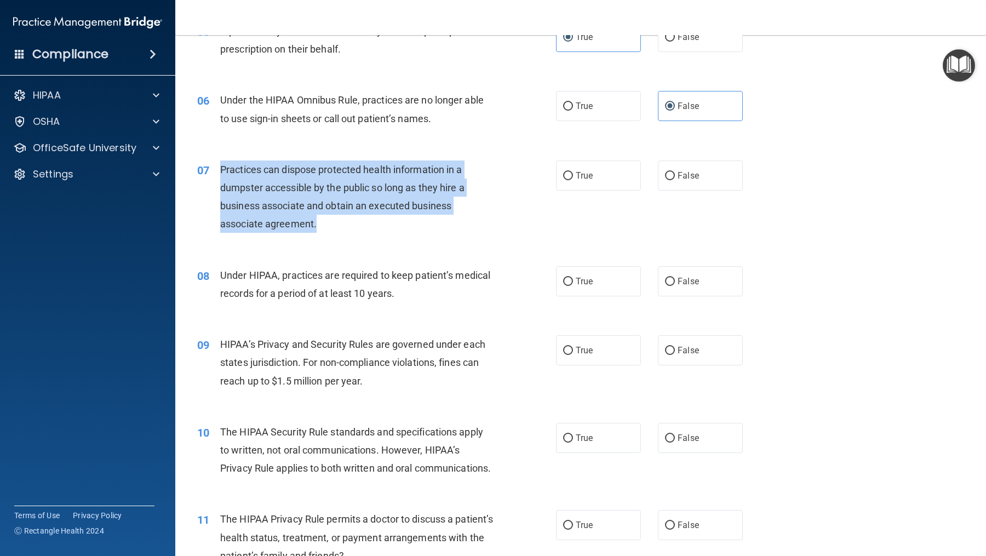
drag, startPoint x: 329, startPoint y: 224, endPoint x: 217, endPoint y: 169, distance: 125.2
click at [217, 169] on div "07 Practices can dispose protected health information in a dumpster accessible …" at bounding box center [377, 200] width 392 height 78
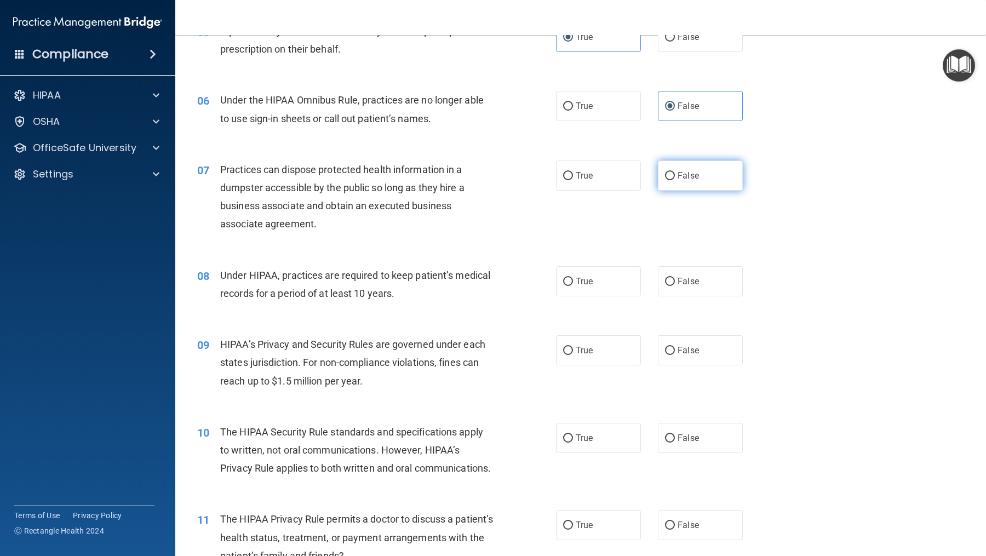
click at [678, 174] on span "False" at bounding box center [688, 175] width 21 height 10
click at [675, 174] on input "False" at bounding box center [670, 176] width 10 height 8
radio input "true"
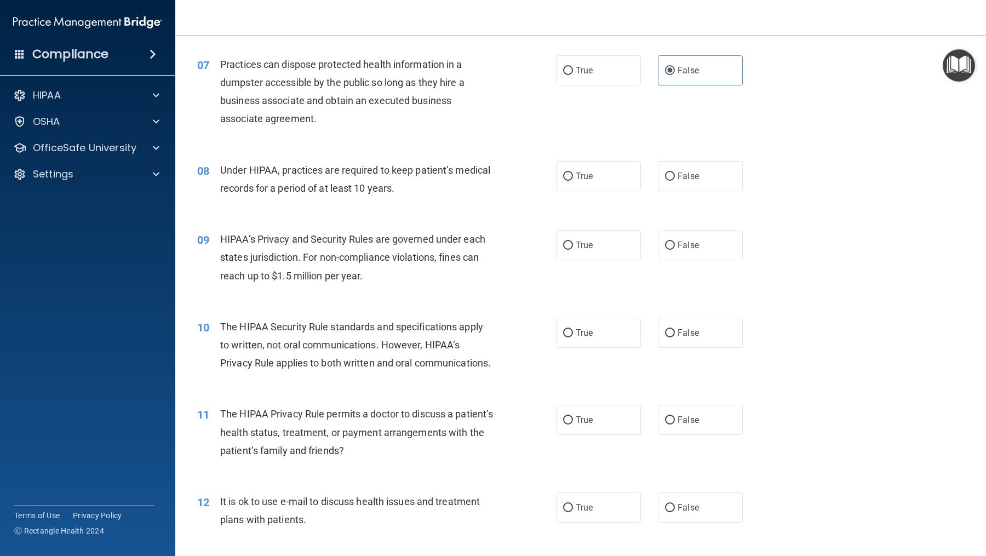
scroll to position [598, 0]
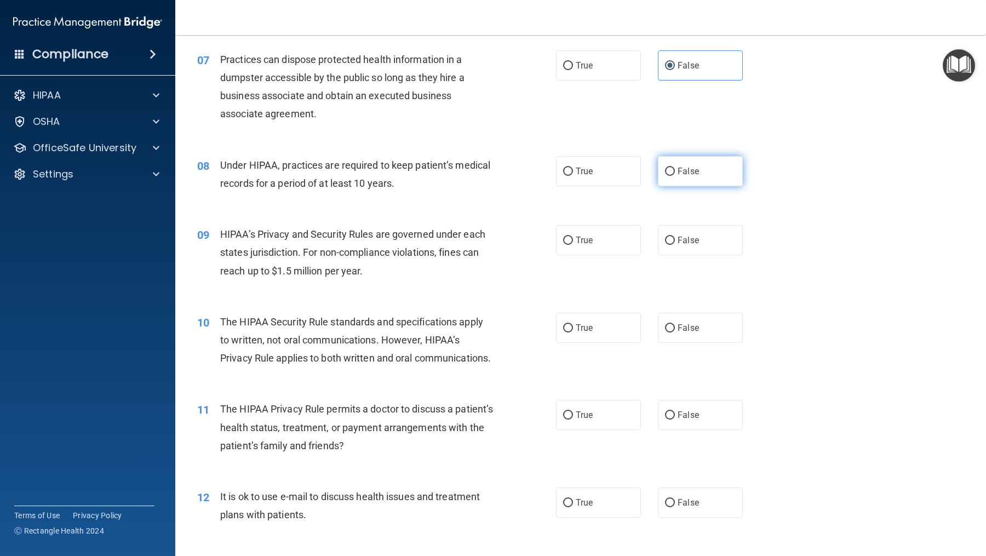
click at [689, 171] on span "False" at bounding box center [688, 171] width 21 height 10
click at [675, 171] on input "False" at bounding box center [670, 172] width 10 height 8
radio input "true"
click at [578, 248] on label "True" at bounding box center [598, 240] width 85 height 30
click at [573, 245] on input "True" at bounding box center [568, 241] width 10 height 8
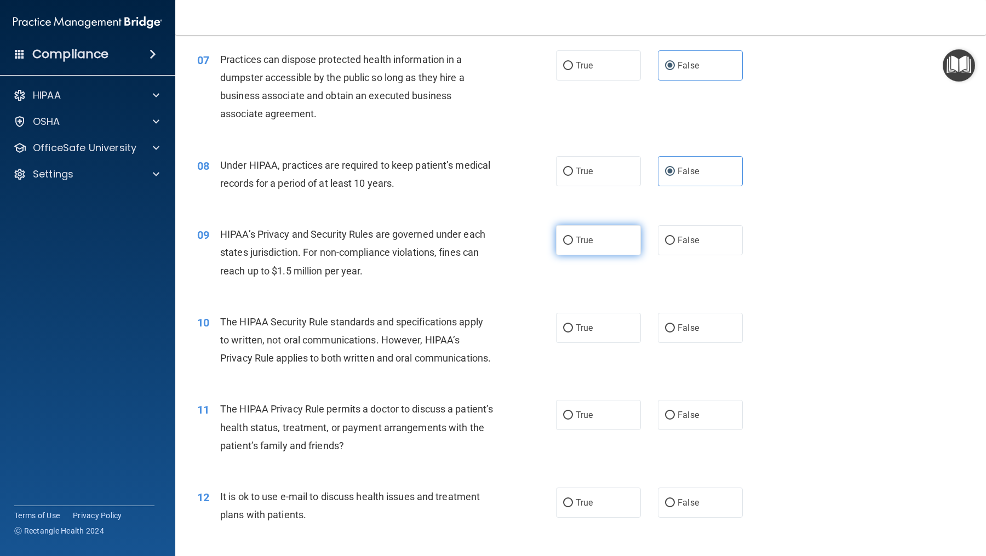
radio input "true"
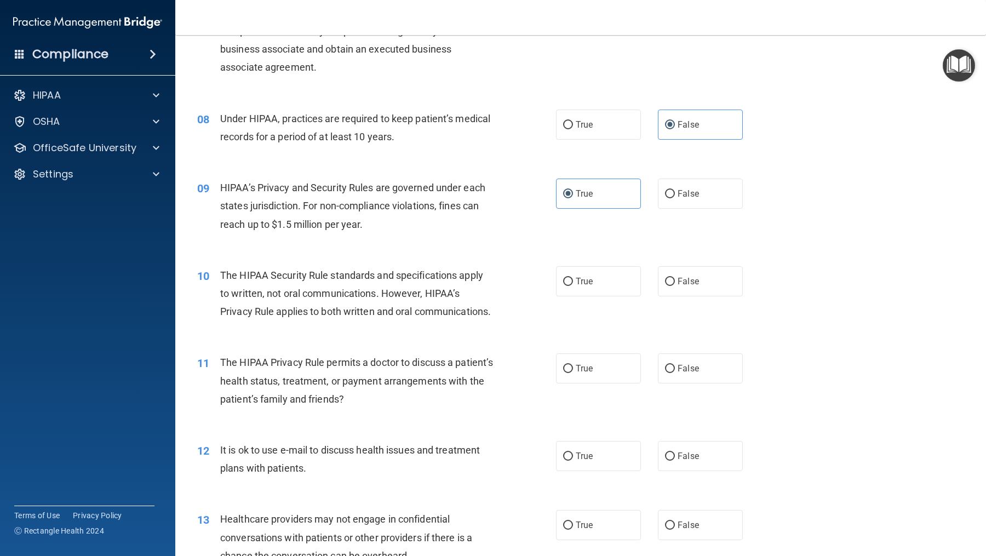
scroll to position [653, 0]
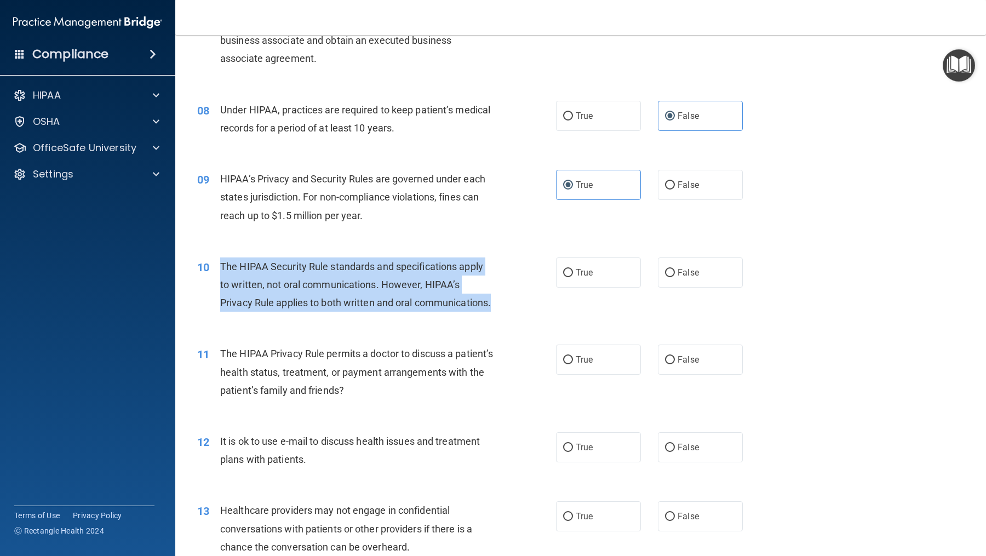
drag, startPoint x: 304, startPoint y: 327, endPoint x: 222, endPoint y: 269, distance: 99.4
click at [222, 269] on div "The HIPAA Security Rule standards and specifications apply to written, not oral…" at bounding box center [361, 285] width 282 height 55
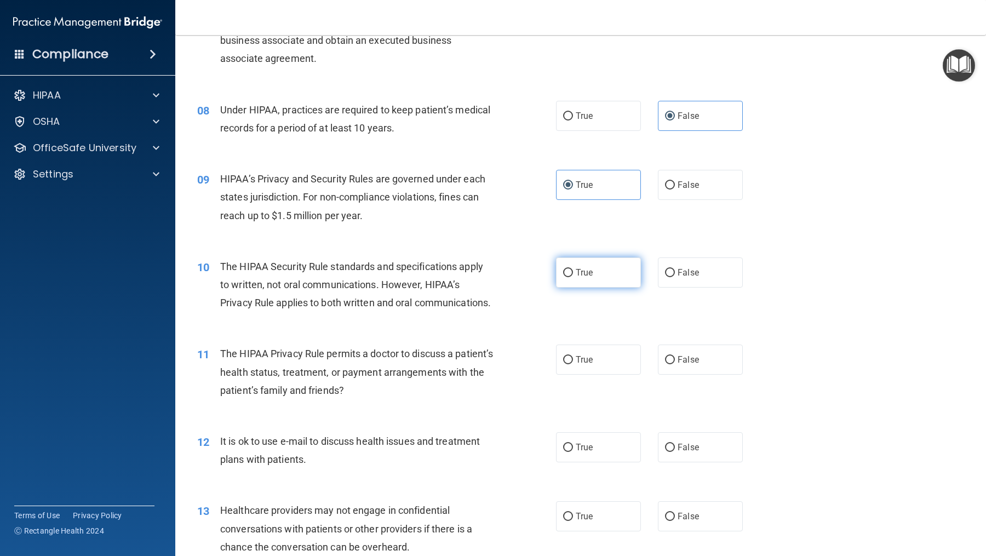
click at [607, 276] on label "True" at bounding box center [598, 273] width 85 height 30
click at [573, 276] on input "True" at bounding box center [568, 273] width 10 height 8
radio input "true"
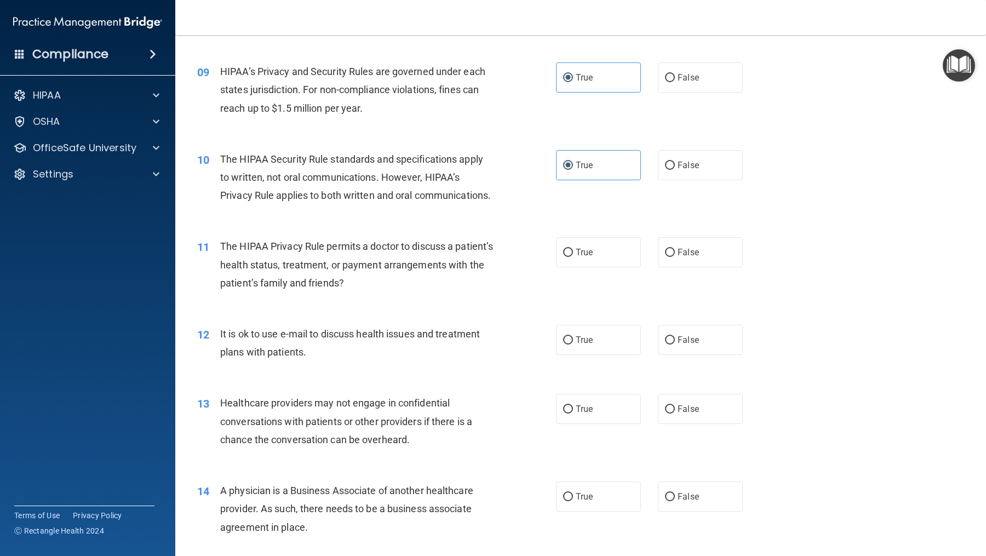
scroll to position [762, 0]
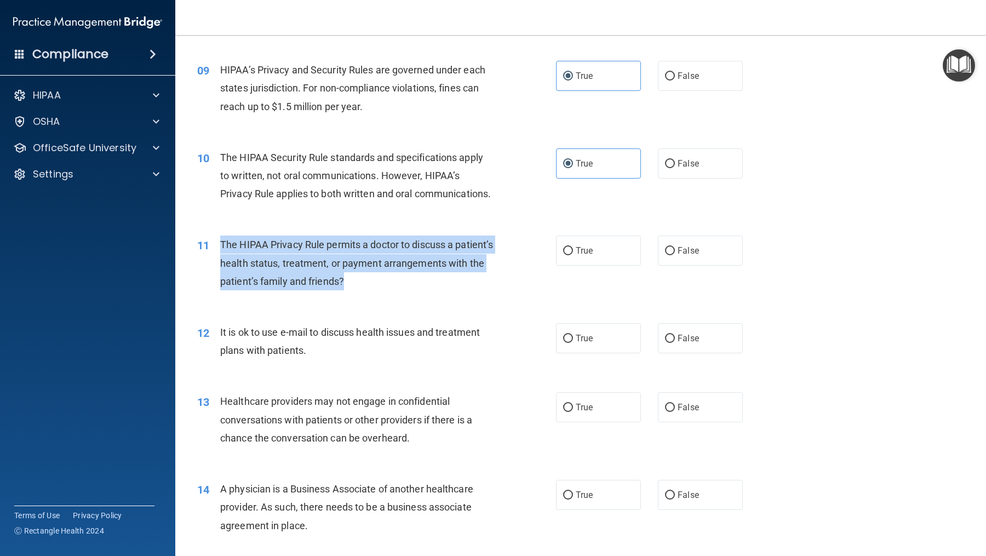
drag, startPoint x: 392, startPoint y: 295, endPoint x: 209, endPoint y: 264, distance: 185.7
click at [209, 264] on div "11 The HIPAA Privacy Rule permits a doctor to discuss a patient’s health status…" at bounding box center [377, 266] width 392 height 60
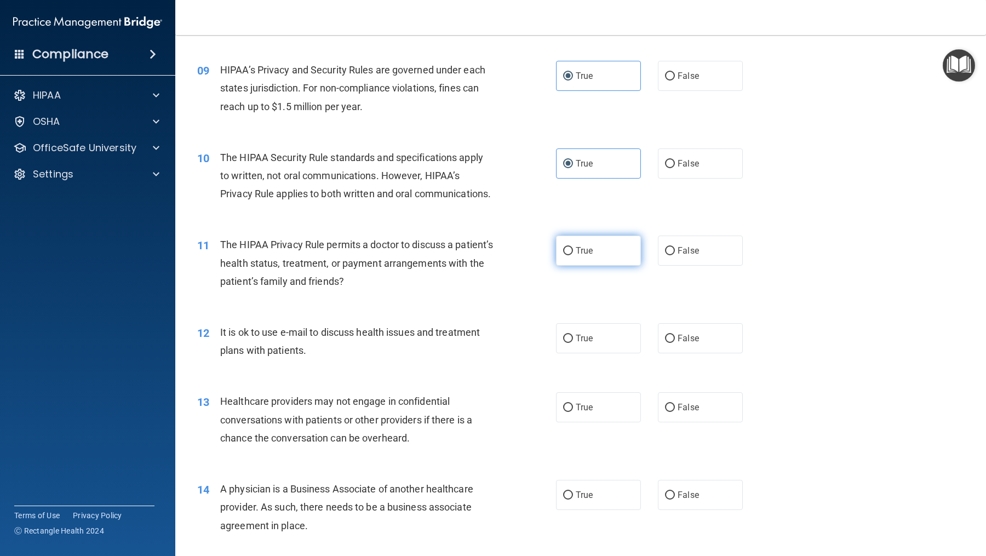
click at [575, 262] on label "True" at bounding box center [598, 251] width 85 height 30
click at [573, 255] on input "True" at bounding box center [568, 251] width 10 height 8
radio input "true"
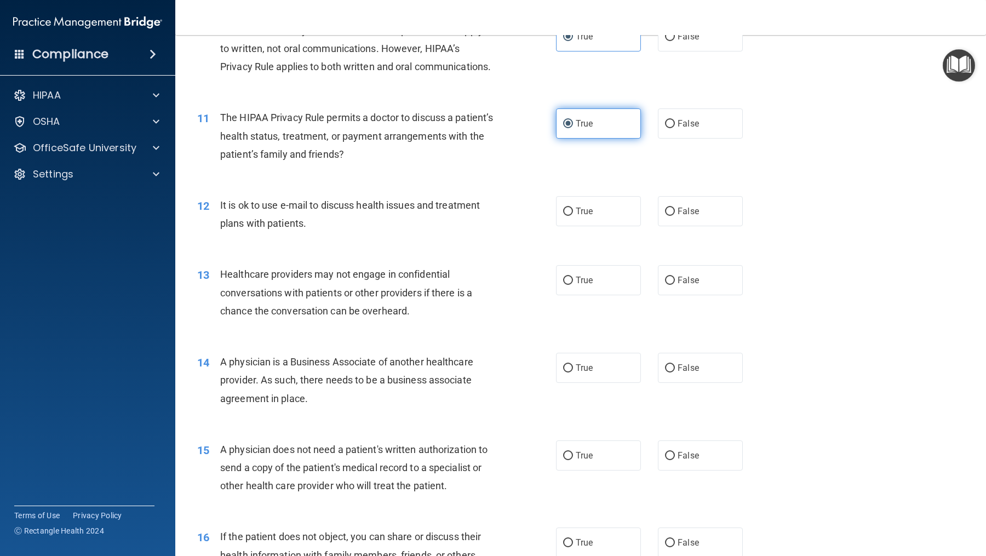
scroll to position [930, 0]
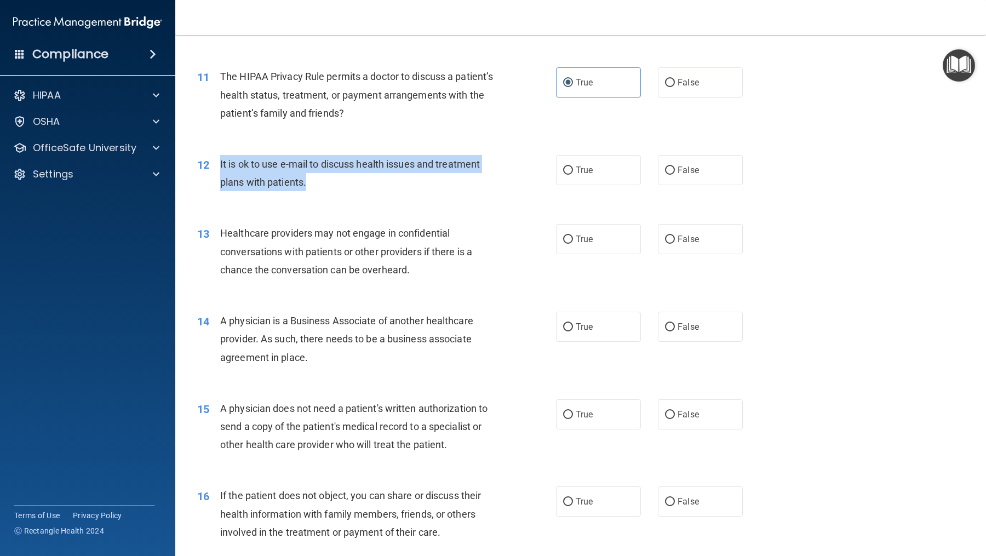
drag, startPoint x: 315, startPoint y: 198, endPoint x: 216, endPoint y: 180, distance: 100.4
click at [216, 180] on div "12 It is ok to use e-mail to discuss health issues and treatment plans with pat…" at bounding box center [377, 176] width 392 height 42
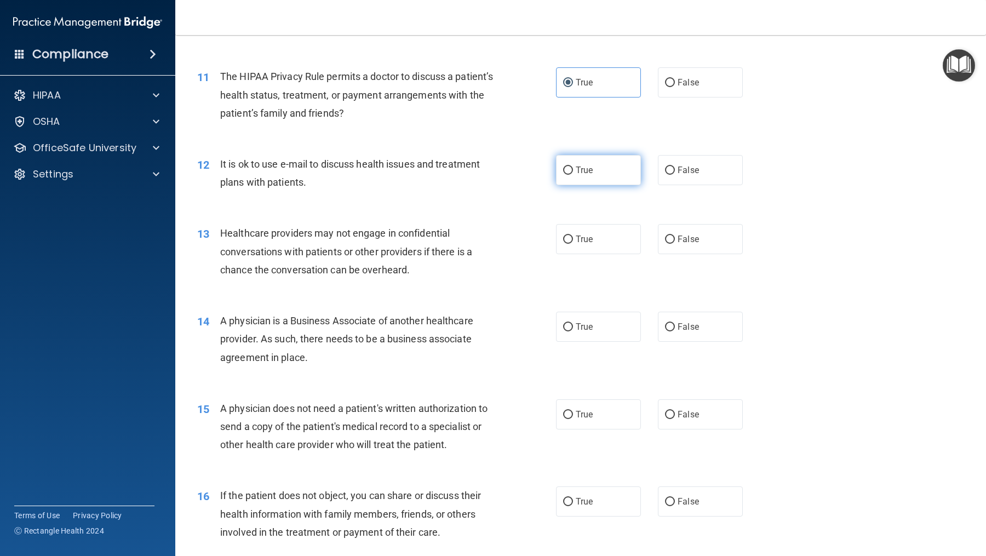
click at [611, 179] on label "True" at bounding box center [598, 170] width 85 height 30
click at [573, 175] on input "True" at bounding box center [568, 171] width 10 height 8
radio input "true"
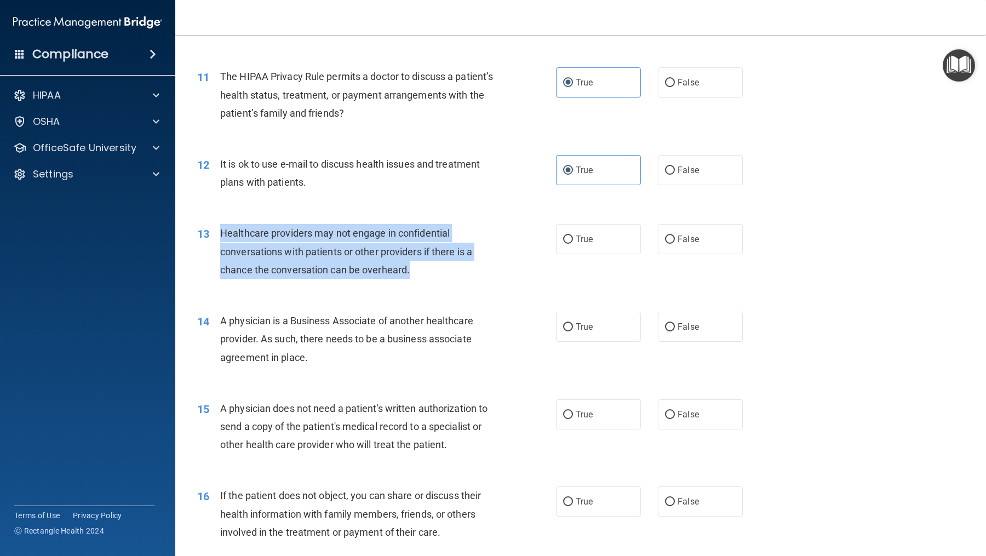
drag, startPoint x: 425, startPoint y: 285, endPoint x: 215, endPoint y: 244, distance: 213.8
click at [215, 244] on div "13 Healthcare providers may not engage in confidential conversations with patie…" at bounding box center [377, 254] width 392 height 60
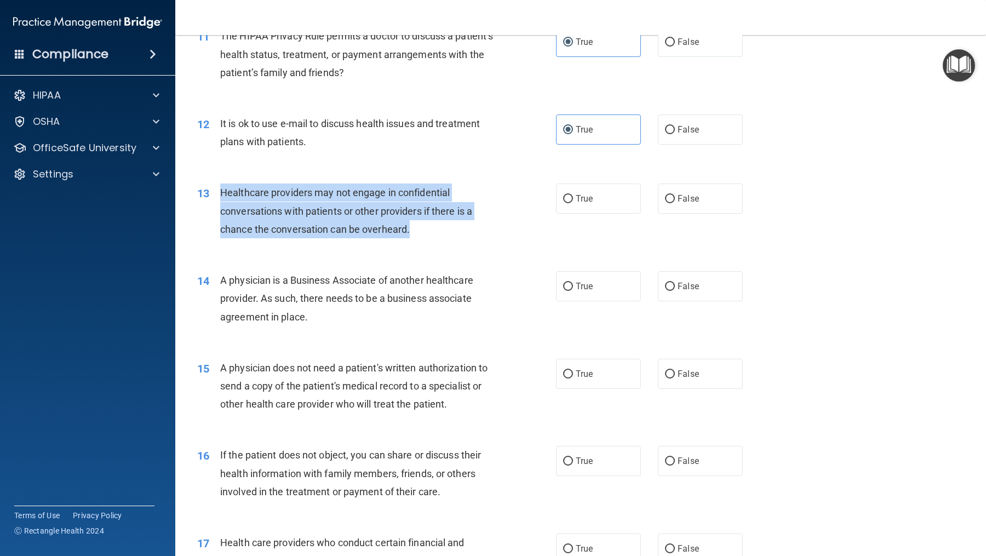
scroll to position [973, 0]
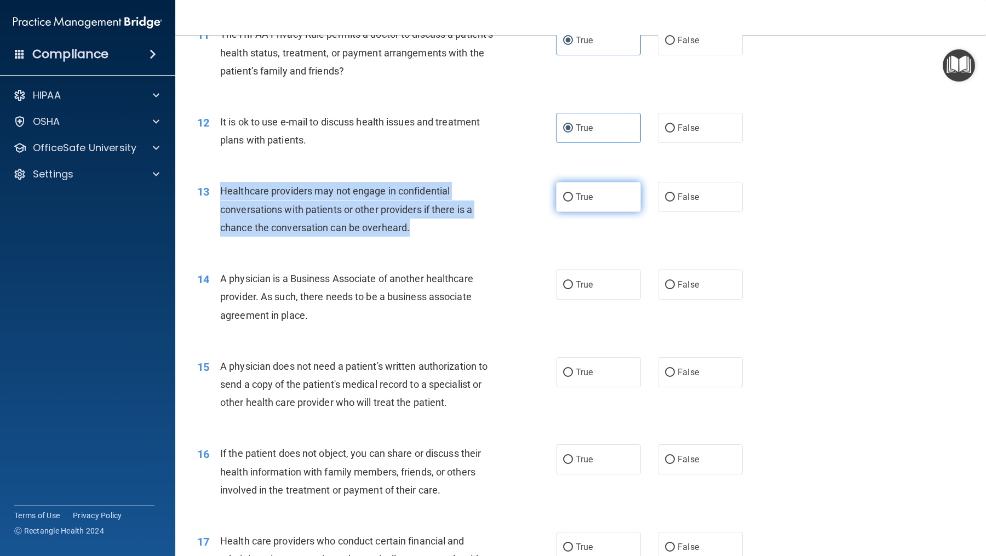
click at [579, 202] on span "True" at bounding box center [584, 197] width 17 height 10
click at [573, 202] on input "True" at bounding box center [568, 197] width 10 height 8
radio input "true"
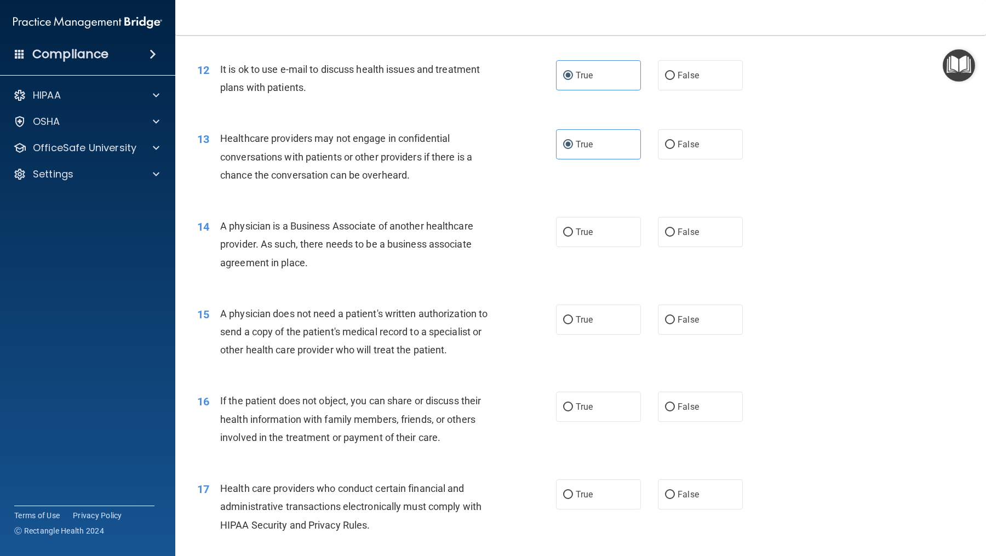
scroll to position [1029, 0]
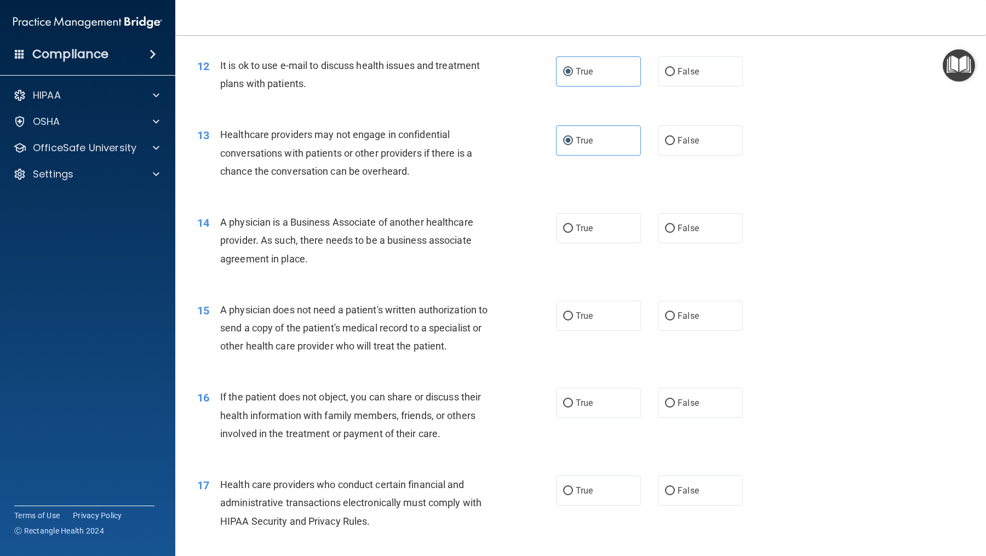
drag, startPoint x: 312, startPoint y: 275, endPoint x: 218, endPoint y: 241, distance: 100.7
click at [218, 241] on div "14 A physician is a Business Associate of another healthcare provider. As such,…" at bounding box center [377, 243] width 392 height 60
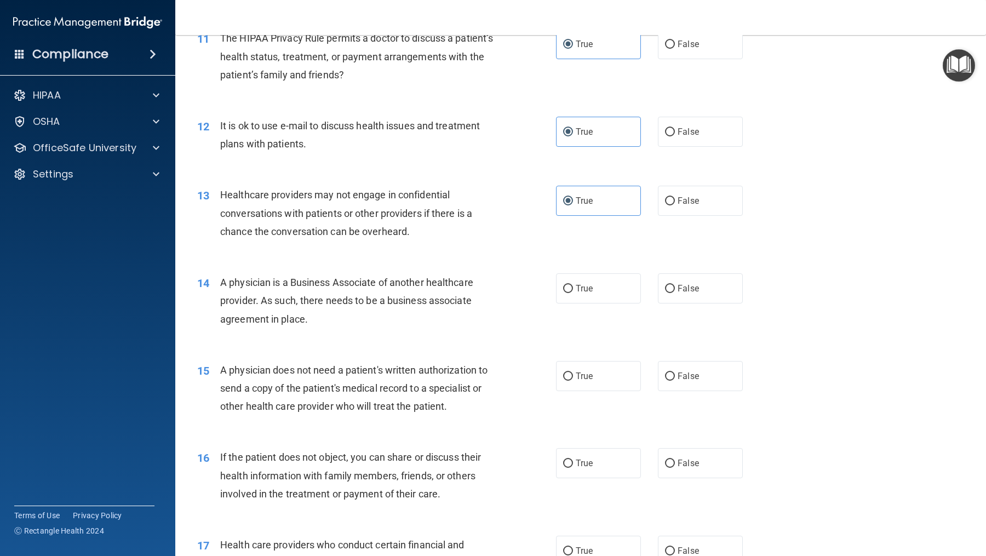
scroll to position [970, 0]
click at [565, 292] on input "True" at bounding box center [568, 287] width 10 height 8
radio input "true"
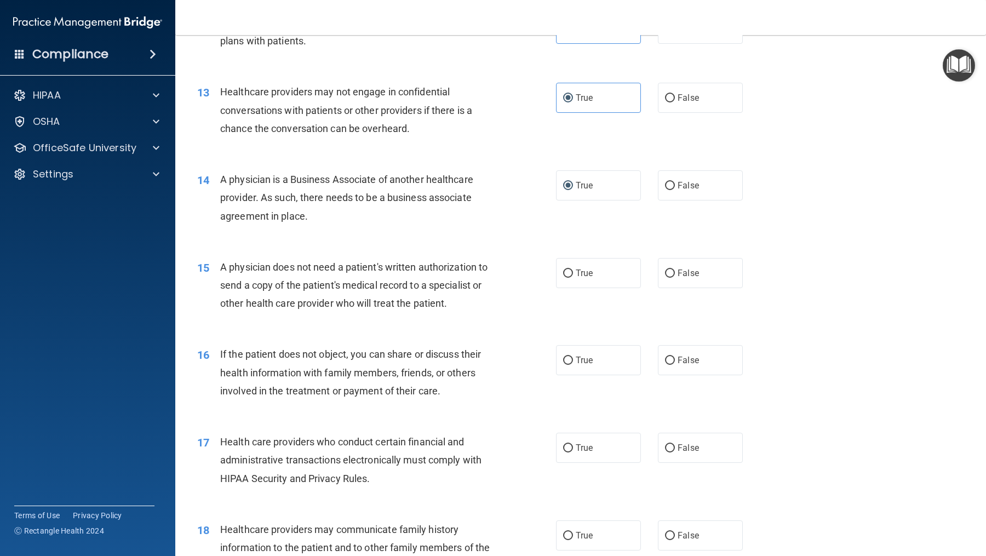
scroll to position [1072, 0]
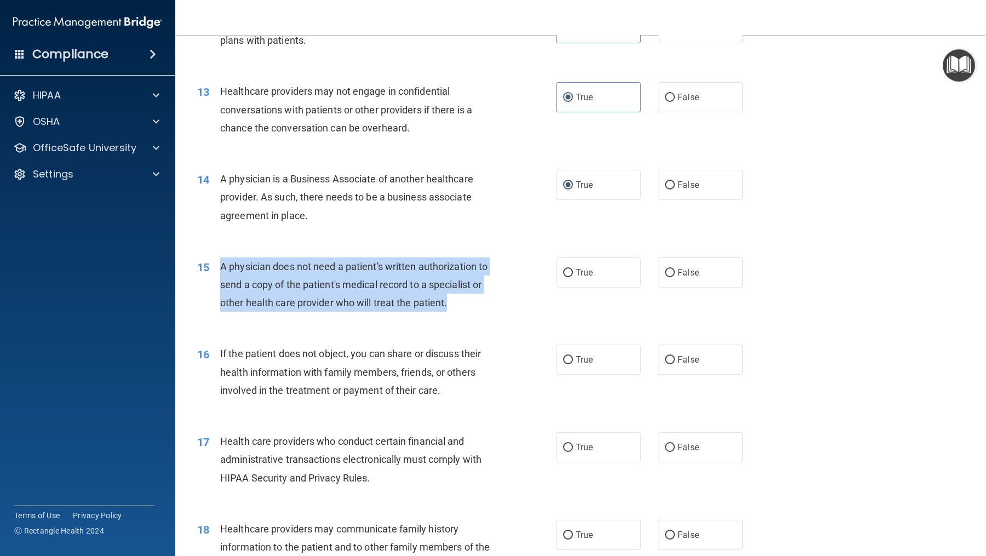
drag, startPoint x: 474, startPoint y: 318, endPoint x: 221, endPoint y: 280, distance: 255.4
click at [222, 280] on div "A physician does not need a patient's written authorization to send a copy of t…" at bounding box center [361, 285] width 282 height 55
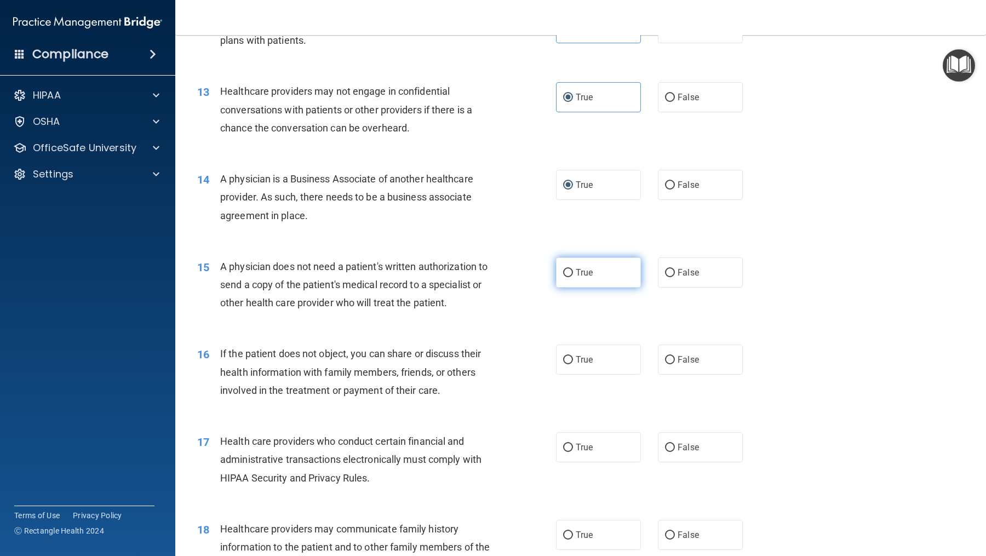
click at [580, 278] on span "True" at bounding box center [584, 272] width 17 height 10
click at [573, 277] on input "True" at bounding box center [568, 273] width 10 height 8
radio input "true"
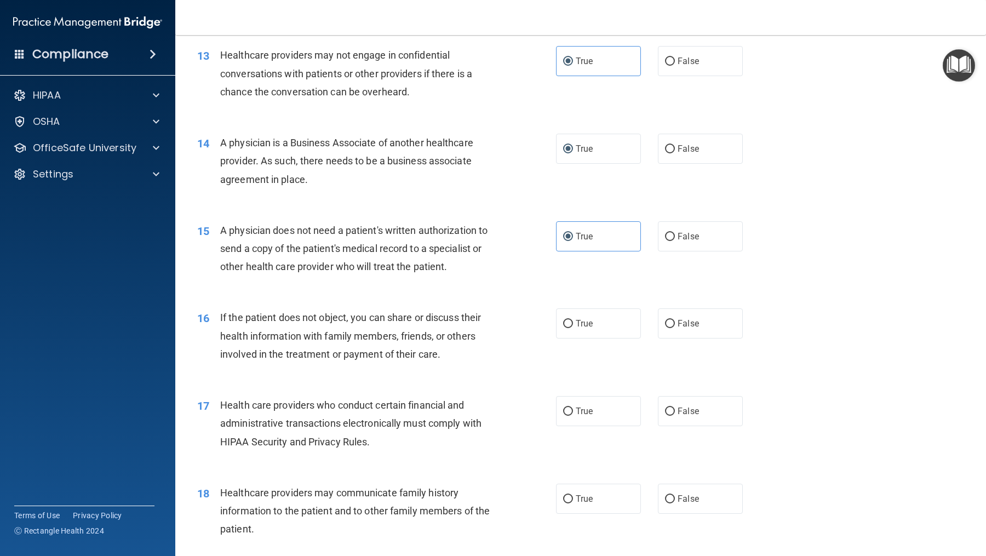
scroll to position [1110, 0]
click at [605, 338] on label "True" at bounding box center [598, 322] width 85 height 30
click at [573, 327] on input "True" at bounding box center [568, 323] width 10 height 8
radio input "true"
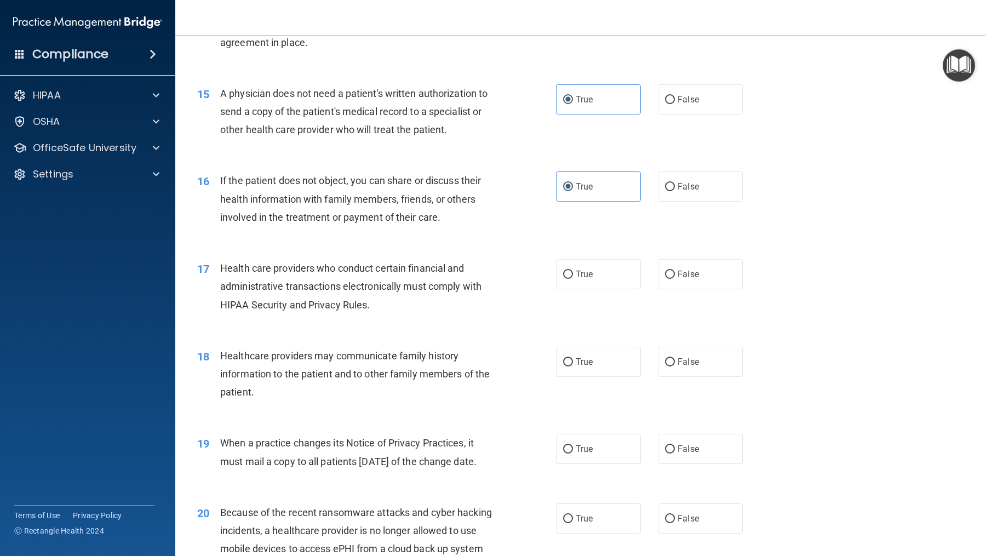
scroll to position [1253, 0]
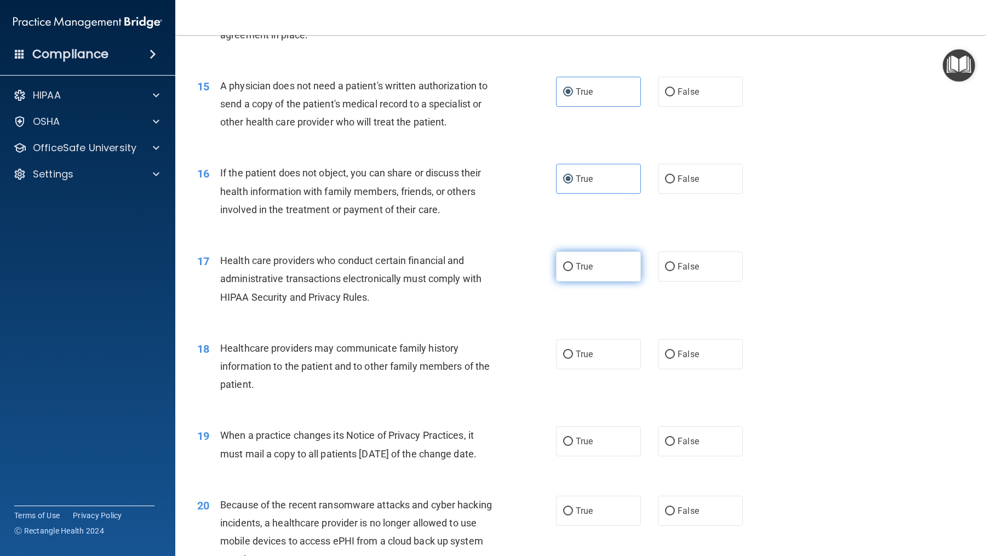
click at [591, 272] on span "True" at bounding box center [584, 266] width 17 height 10
click at [573, 271] on input "True" at bounding box center [568, 267] width 10 height 8
radio input "true"
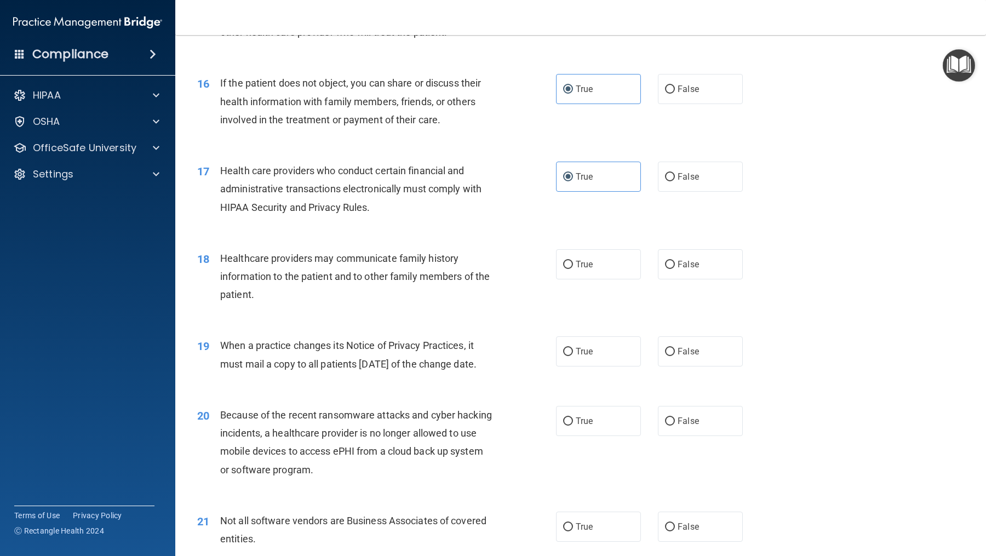
scroll to position [1348, 0]
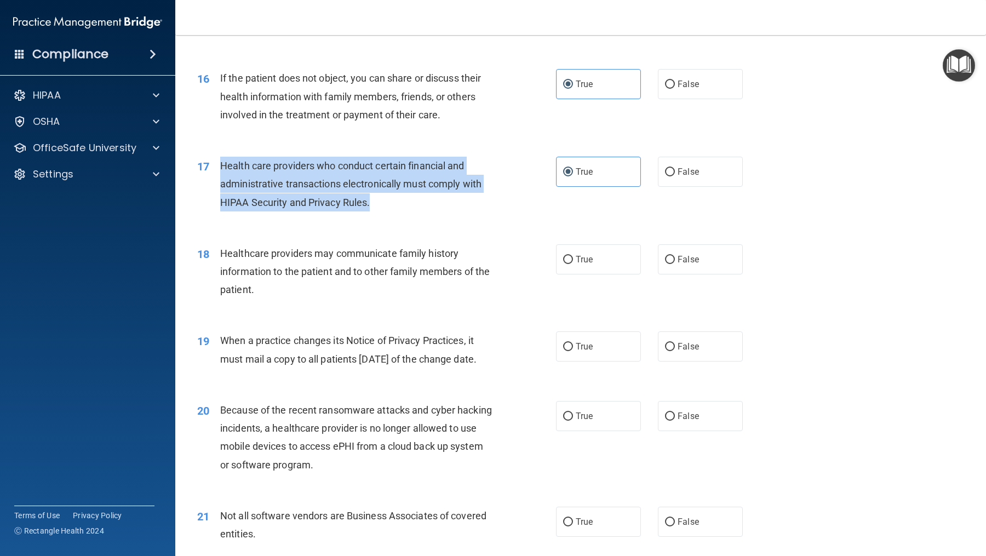
drag, startPoint x: 379, startPoint y: 218, endPoint x: 224, endPoint y: 181, distance: 159.2
click at [224, 181] on div "Health care providers who conduct certain financial and administrative transact…" at bounding box center [361, 184] width 282 height 55
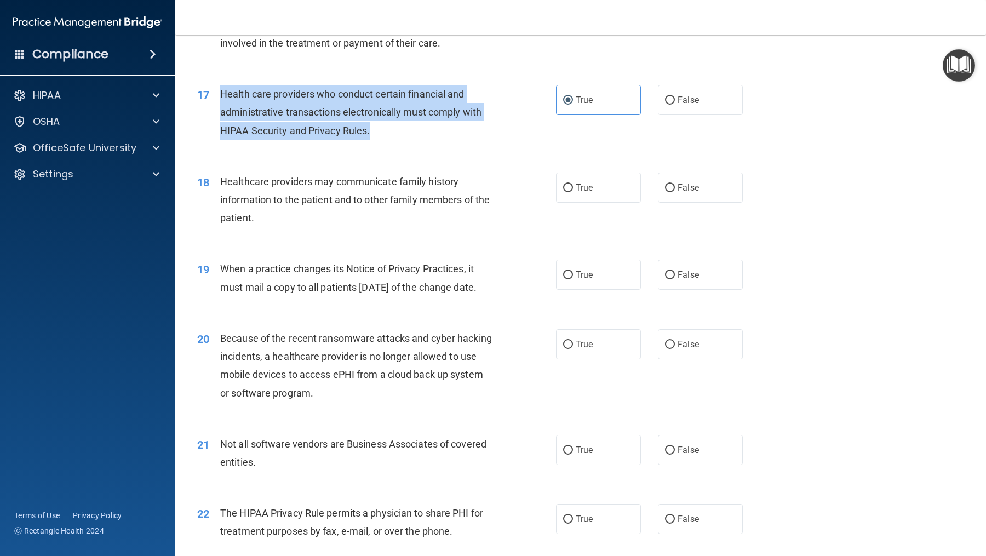
scroll to position [1420, 0]
click at [568, 192] on input "True" at bounding box center [568, 188] width 10 height 8
radio input "true"
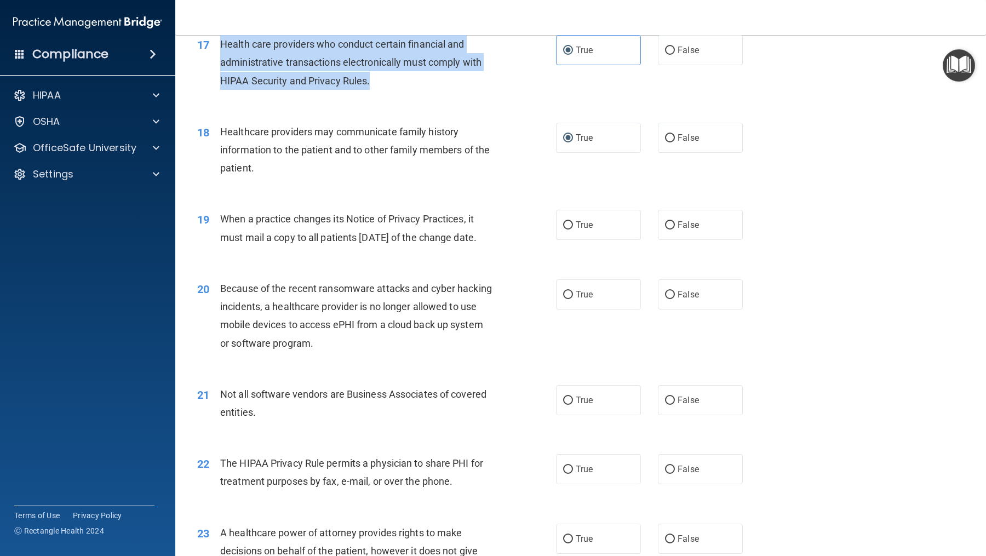
scroll to position [1471, 0]
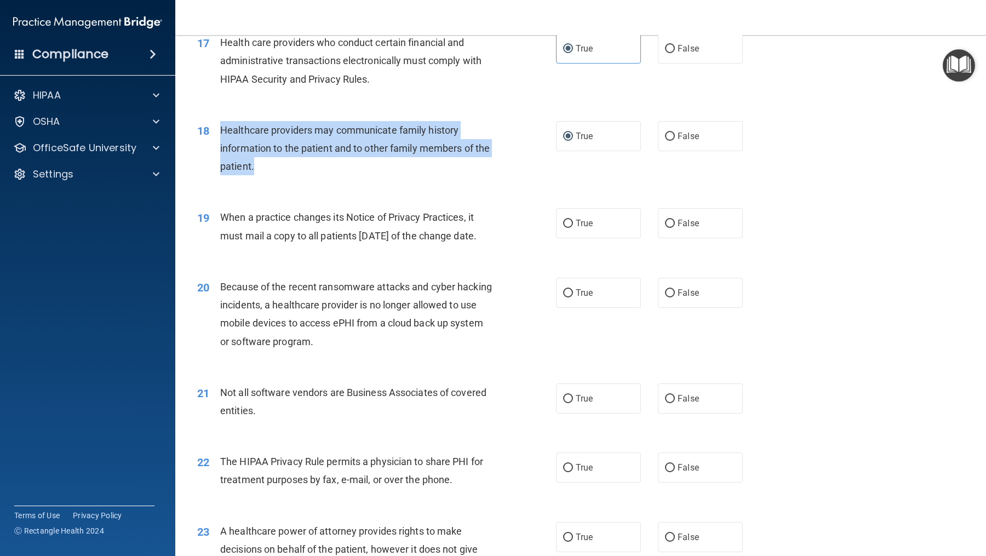
drag, startPoint x: 281, startPoint y: 186, endPoint x: 216, endPoint y: 141, distance: 78.7
click at [216, 141] on div "18 Healthcare providers may communicate family history information to the patie…" at bounding box center [377, 151] width 392 height 60
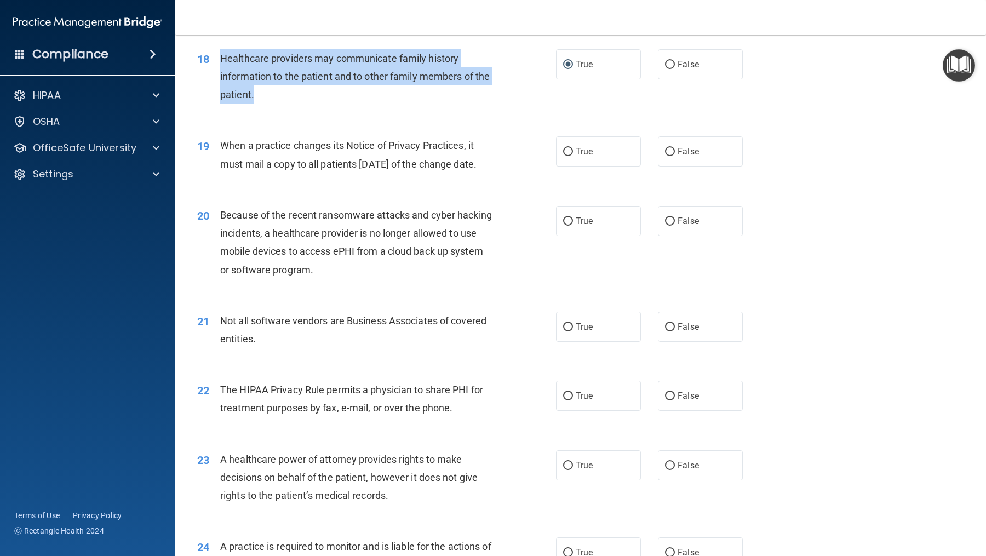
drag, startPoint x: 270, startPoint y: 193, endPoint x: 222, endPoint y: 158, distance: 58.9
click at [222, 158] on div "When a practice changes its Notice of Privacy Practices, it must mail a copy to…" at bounding box center [361, 154] width 282 height 36
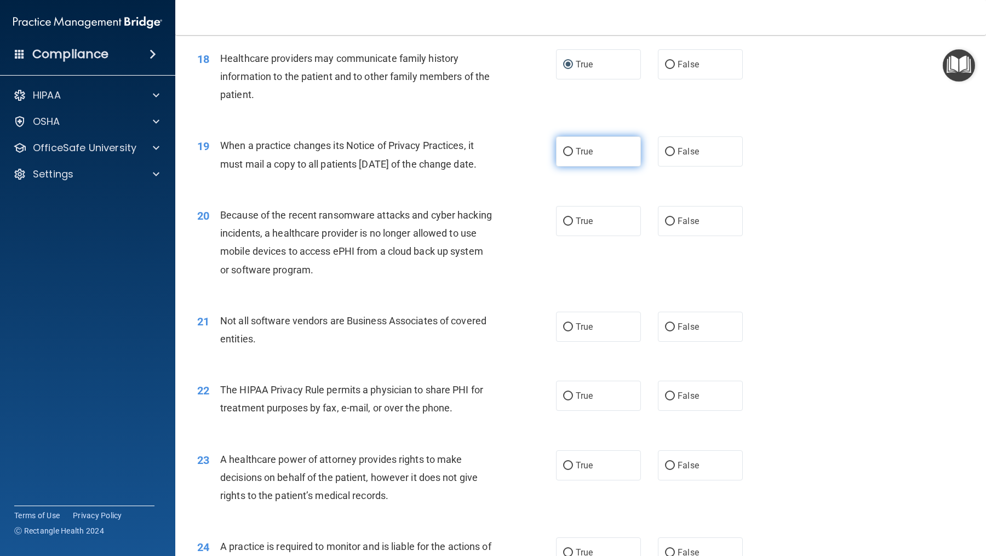
click at [601, 167] on label "True" at bounding box center [598, 151] width 85 height 30
click at [573, 156] on input "True" at bounding box center [568, 152] width 10 height 8
radio input "true"
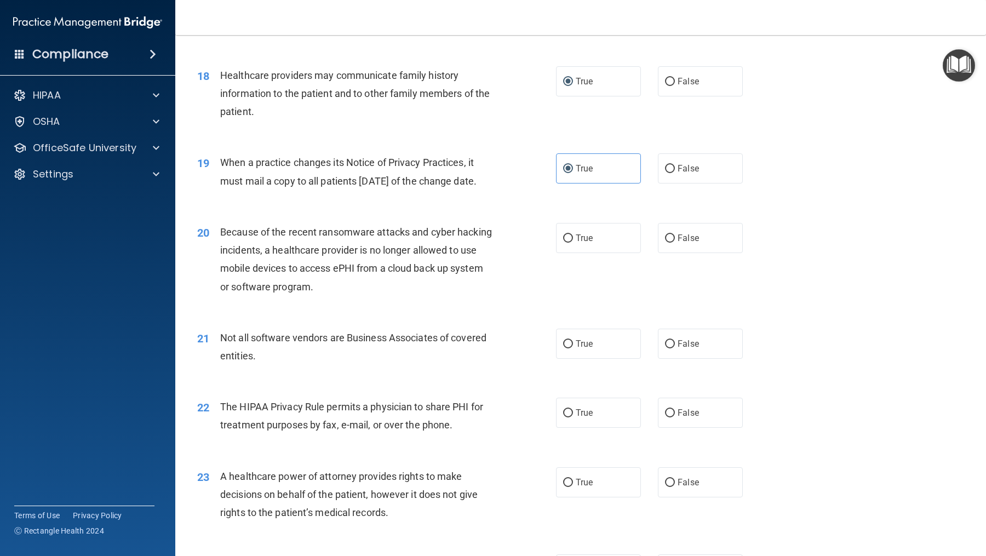
scroll to position [1524, 0]
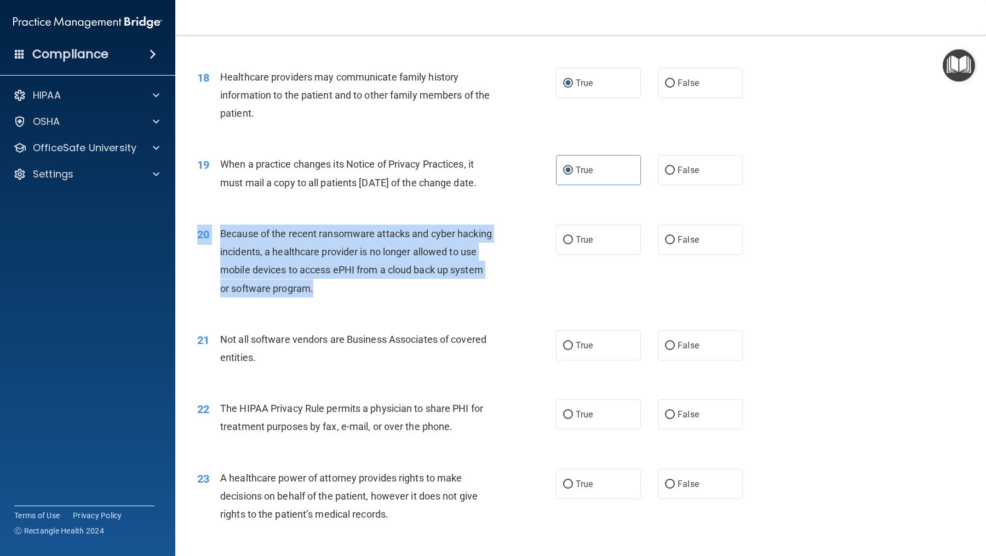
drag, startPoint x: 319, startPoint y: 320, endPoint x: 189, endPoint y: 282, distance: 135.9
click at [189, 282] on div "20 Because of the recent ransomware attacks and cyber hacking incidents, a heal…" at bounding box center [377, 264] width 392 height 78
click at [319, 294] on span "Because of the recent ransomware attacks and cyber hacking incidents, a healthc…" at bounding box center [356, 261] width 272 height 66
drag, startPoint x: 316, startPoint y: 324, endPoint x: 222, endPoint y: 272, distance: 107.2
click at [222, 272] on div "Because of the recent ransomware attacks and cyber hacking incidents, a healthc…" at bounding box center [361, 261] width 282 height 73
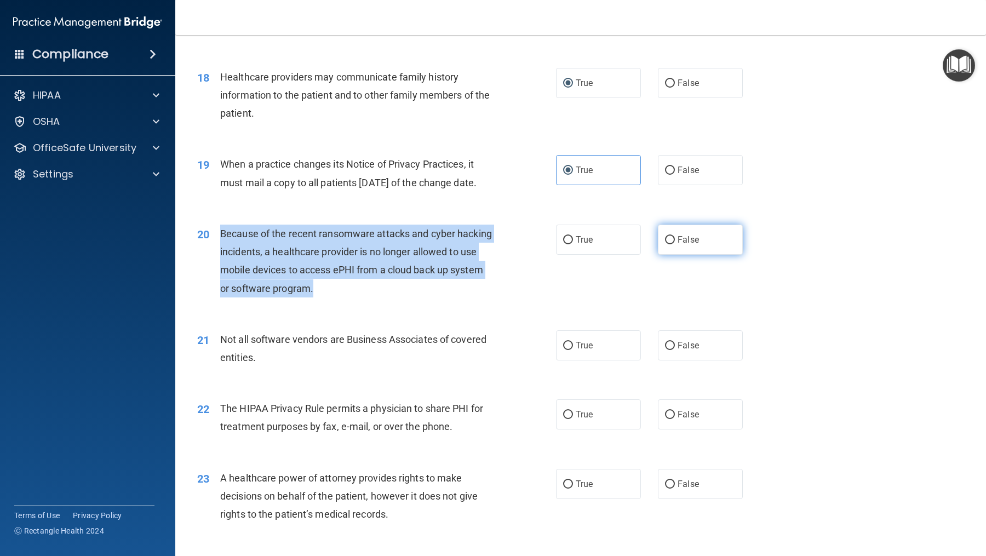
click at [662, 255] on label "False" at bounding box center [700, 240] width 85 height 30
click at [665, 244] on input "False" at bounding box center [670, 240] width 10 height 8
radio input "true"
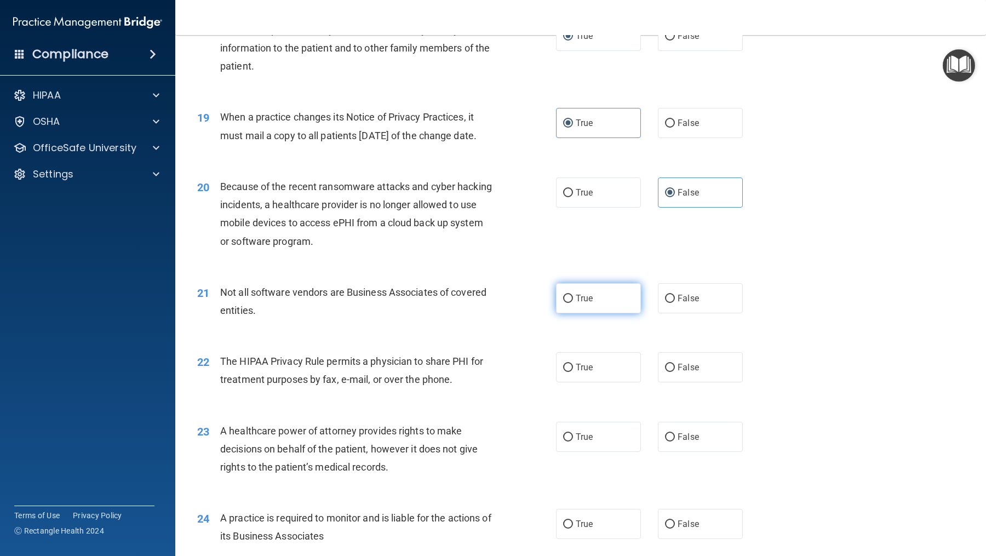
click at [567, 303] on input "True" at bounding box center [568, 299] width 10 height 8
radio input "true"
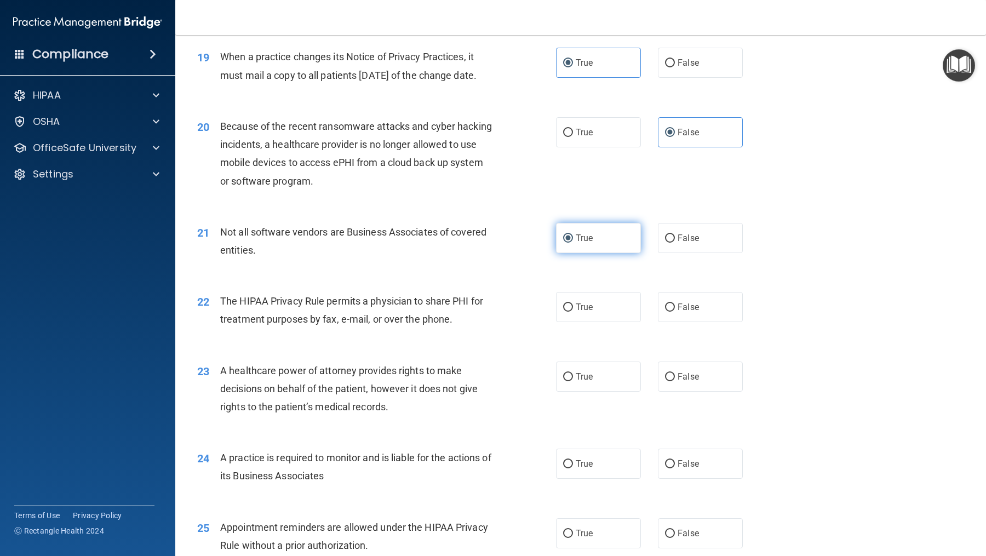
scroll to position [1655, 0]
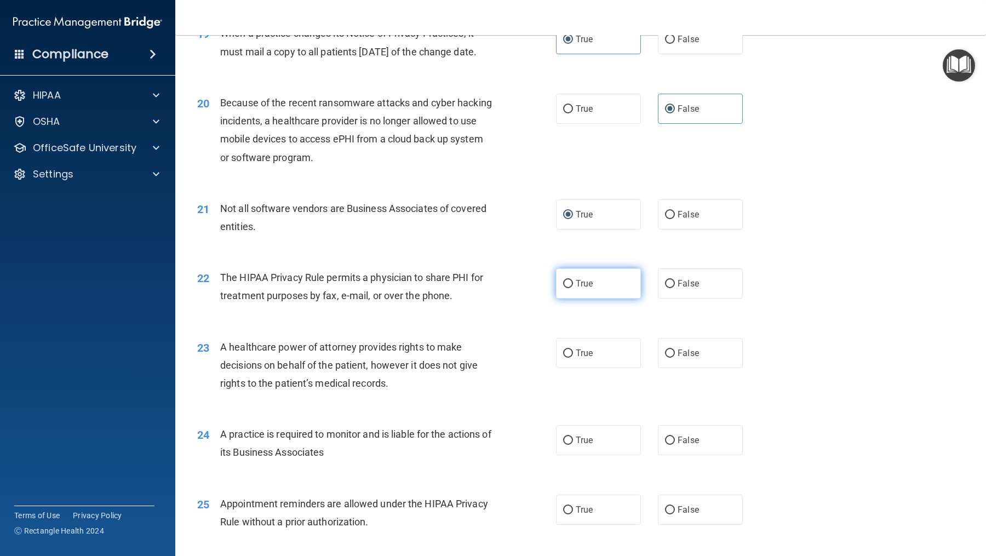
click at [573, 288] on input "True" at bounding box center [568, 284] width 10 height 8
radio input "true"
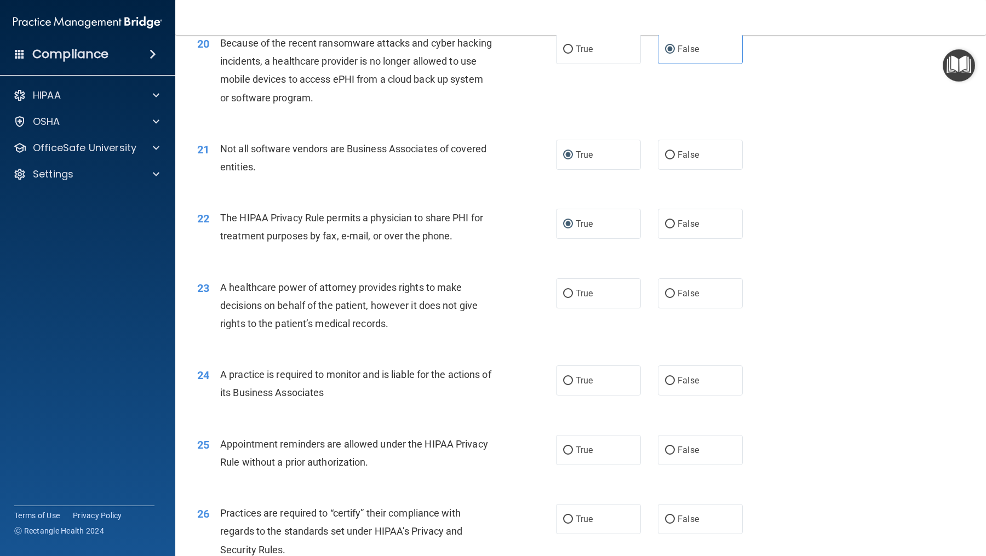
scroll to position [1719, 0]
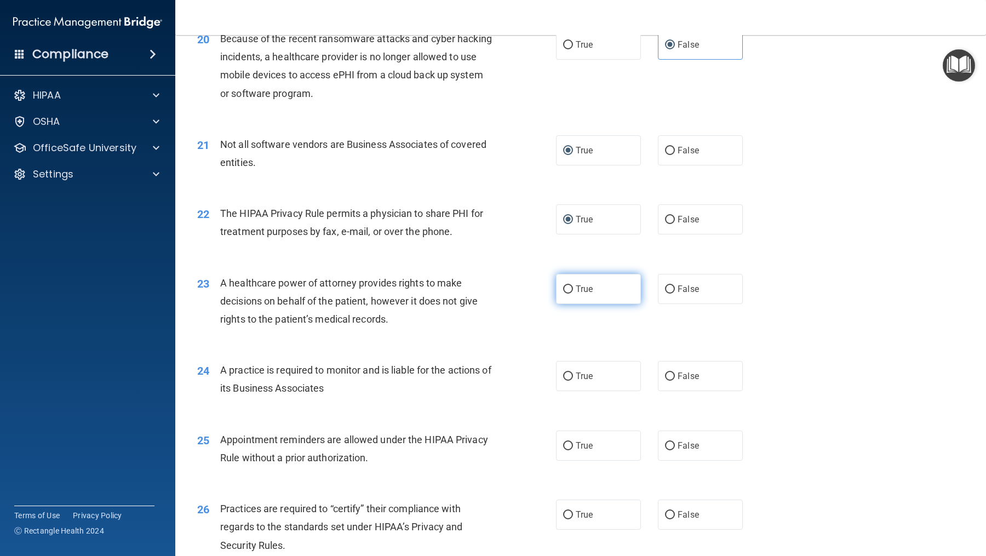
click at [574, 304] on label "True" at bounding box center [598, 289] width 85 height 30
click at [573, 294] on input "True" at bounding box center [568, 289] width 10 height 8
radio input "true"
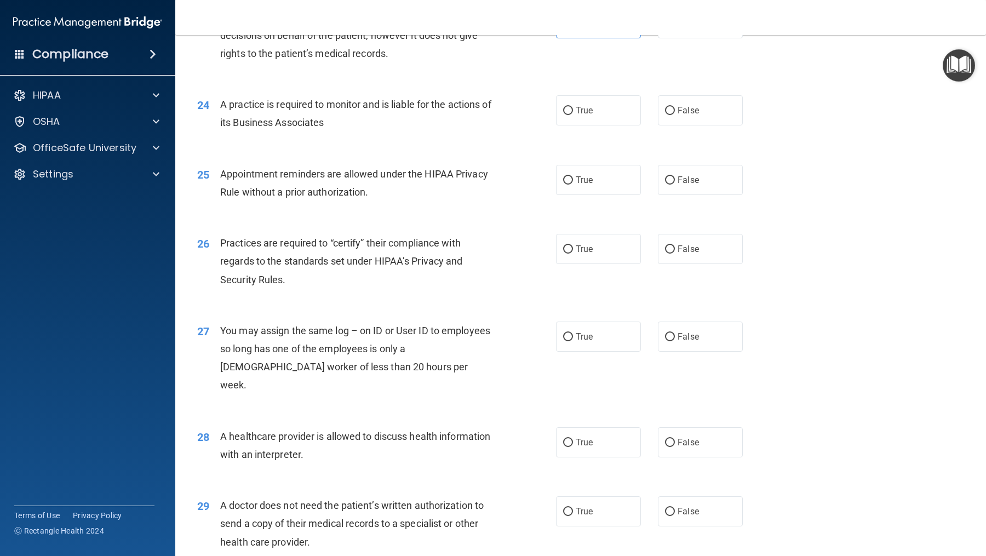
scroll to position [1984, 0]
click at [584, 117] on span "True" at bounding box center [584, 111] width 17 height 10
click at [573, 116] on input "True" at bounding box center [568, 112] width 10 height 8
radio input "true"
click at [672, 127] on label "False" at bounding box center [700, 111] width 85 height 30
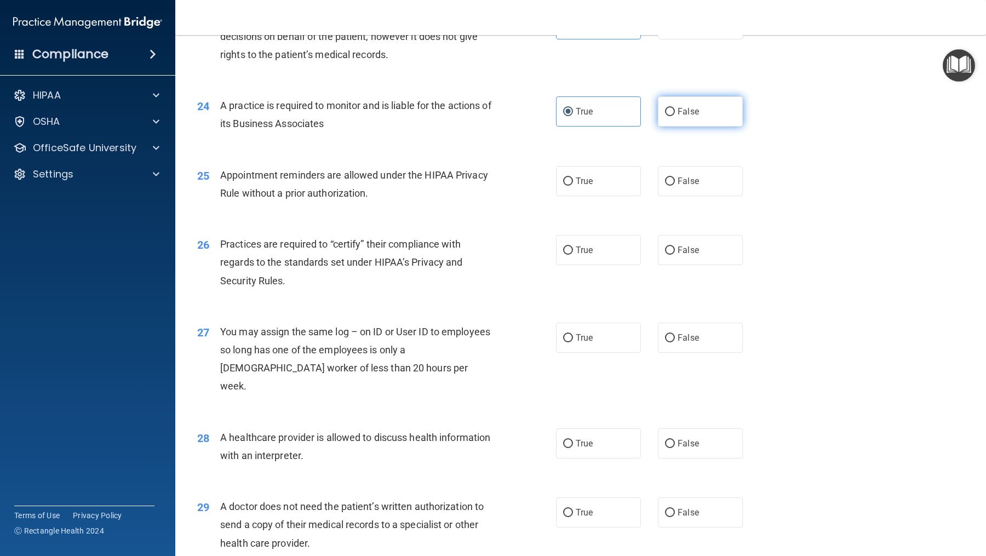
click at [672, 116] on input "False" at bounding box center [670, 112] width 10 height 8
radio input "true"
radio input "false"
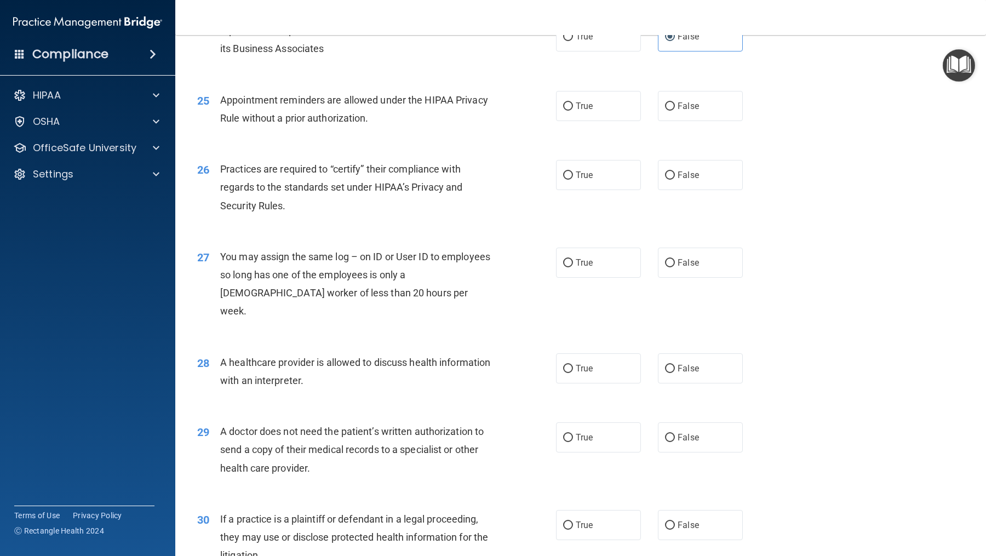
scroll to position [2058, 0]
click at [591, 122] on label "True" at bounding box center [598, 107] width 85 height 30
click at [573, 112] on input "True" at bounding box center [568, 108] width 10 height 8
radio input "true"
click at [706, 191] on label "False" at bounding box center [700, 176] width 85 height 30
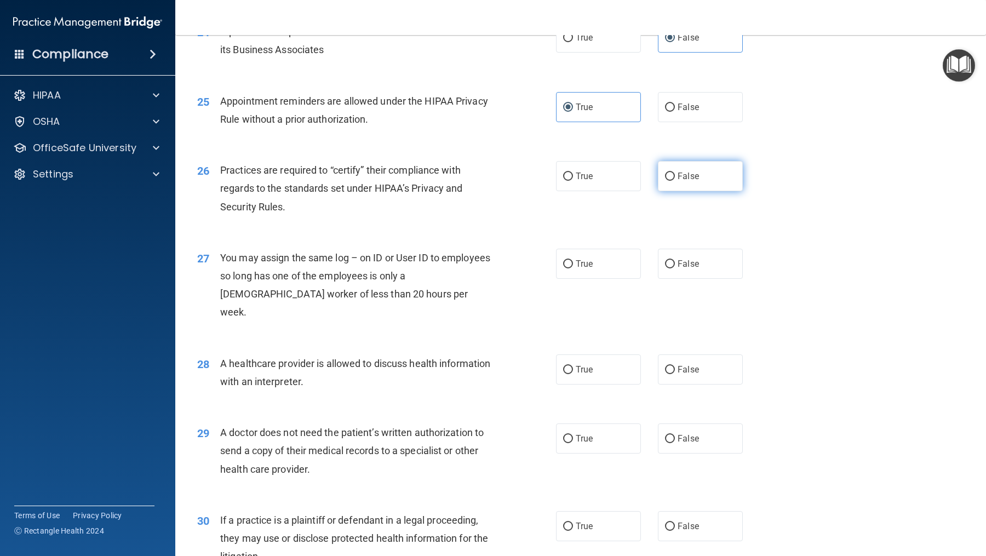
click at [675, 181] on input "False" at bounding box center [670, 177] width 10 height 8
radio input "true"
click at [698, 269] on span "False" at bounding box center [688, 264] width 21 height 10
click at [675, 268] on input "False" at bounding box center [670, 264] width 10 height 8
radio input "true"
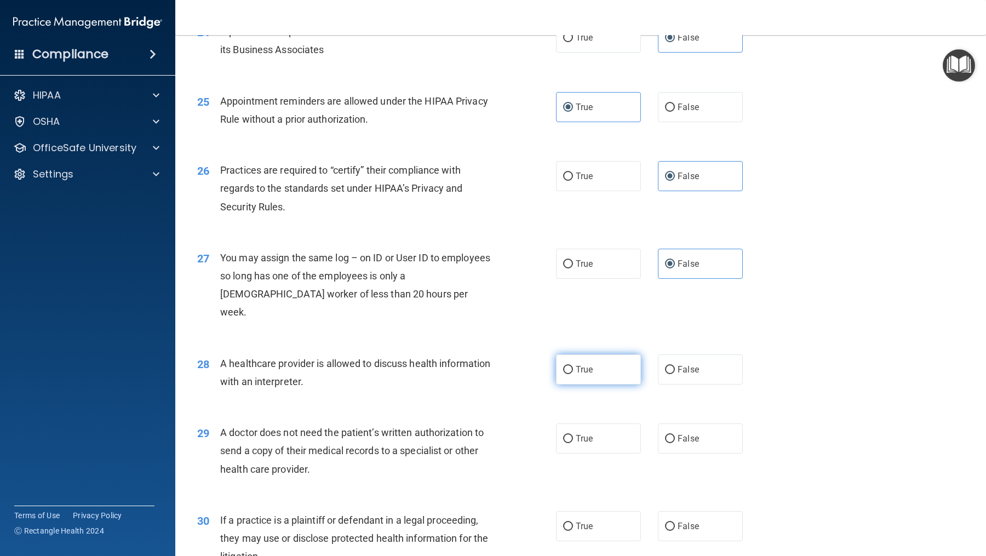
click at [603, 385] on label "True" at bounding box center [598, 370] width 85 height 30
click at [573, 374] on input "True" at bounding box center [568, 370] width 10 height 8
radio input "true"
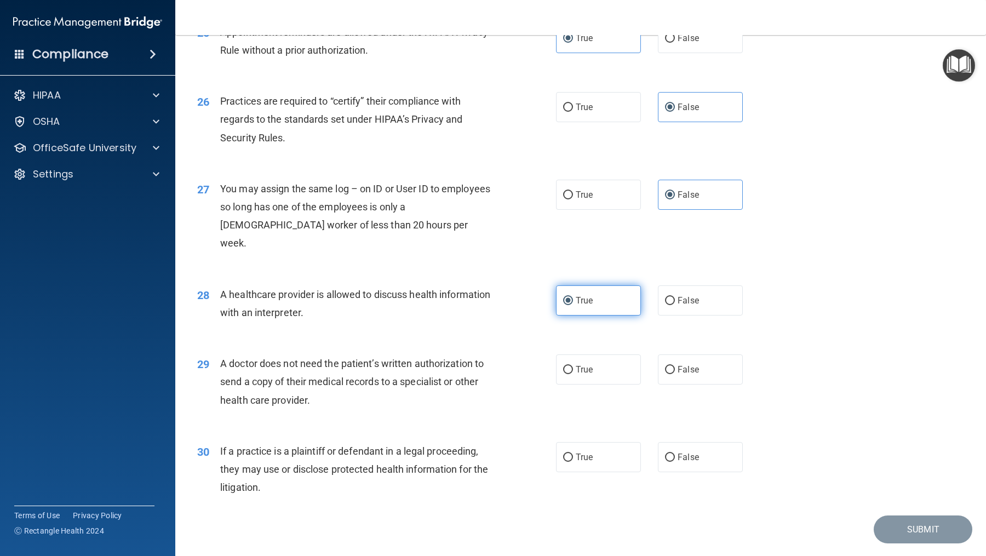
scroll to position [2129, 0]
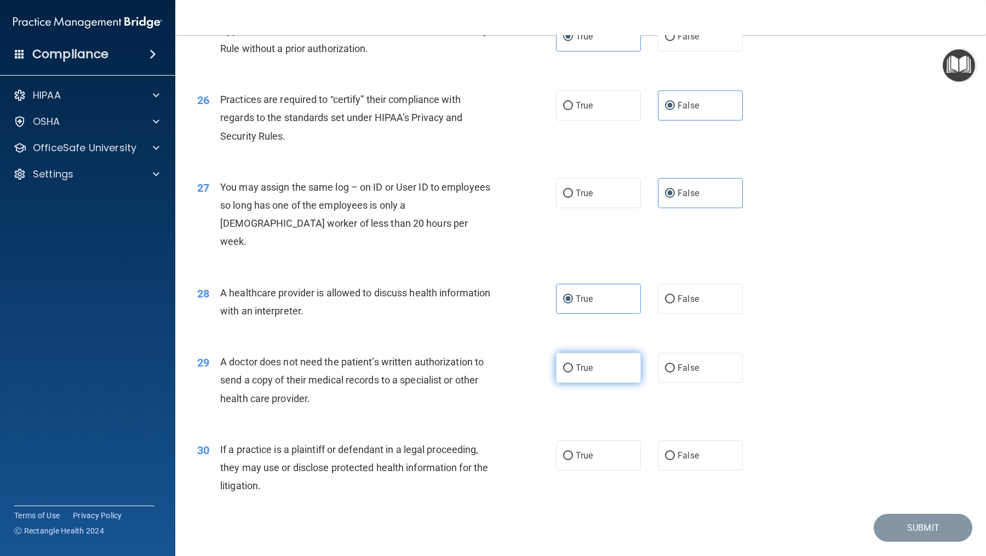
click at [602, 383] on label "True" at bounding box center [598, 368] width 85 height 30
click at [573, 373] on input "True" at bounding box center [568, 368] width 10 height 8
radio input "true"
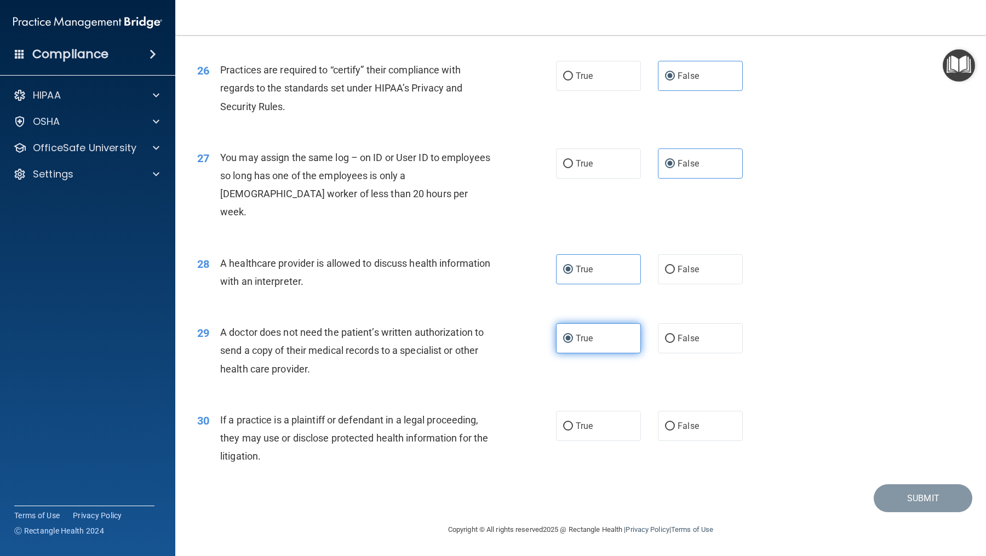
scroll to position [2177, 0]
click at [609, 430] on label "True" at bounding box center [598, 426] width 85 height 30
click at [573, 430] on input "True" at bounding box center [568, 426] width 10 height 8
radio input "true"
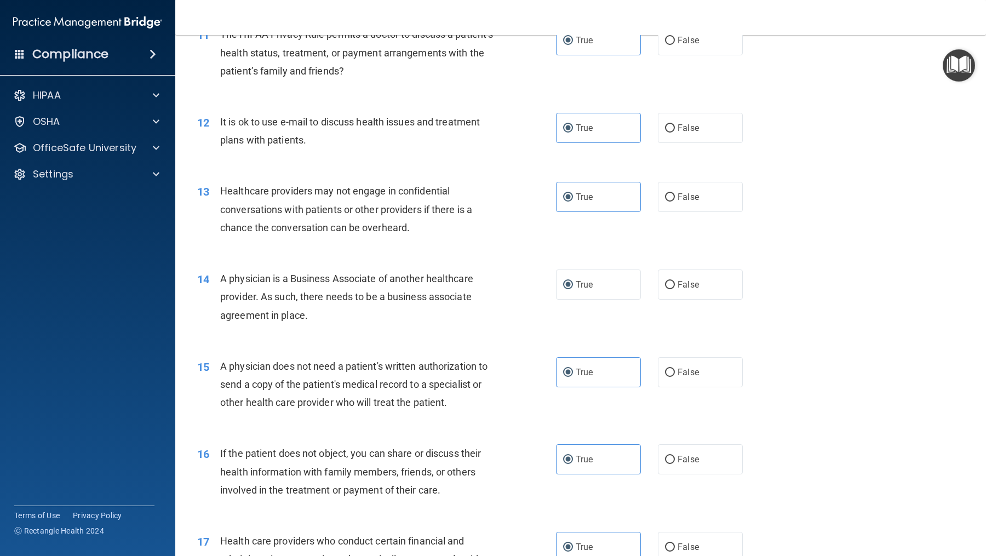
scroll to position [979, 0]
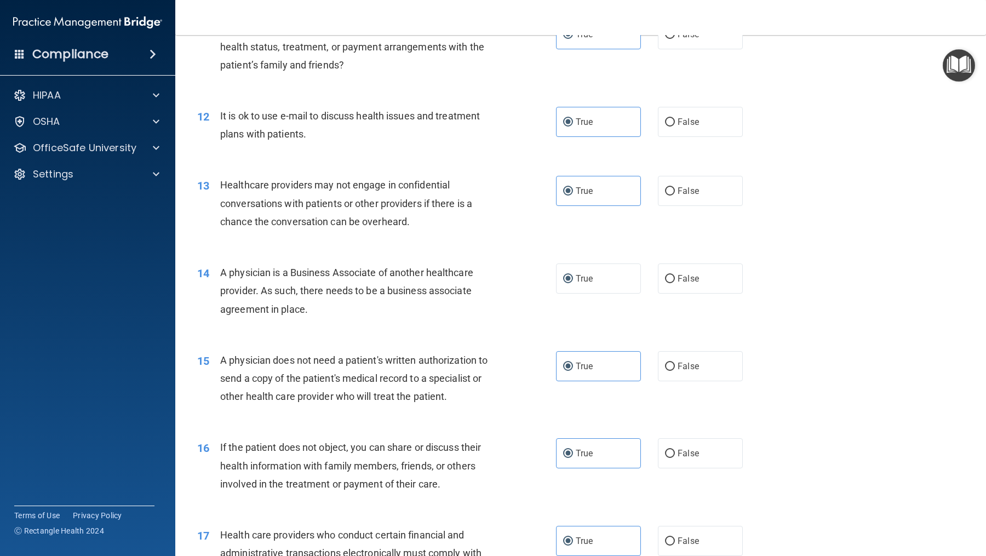
click at [653, 242] on div "13 Healthcare providers may not engage in confidential conversations with patie…" at bounding box center [581, 206] width 784 height 88
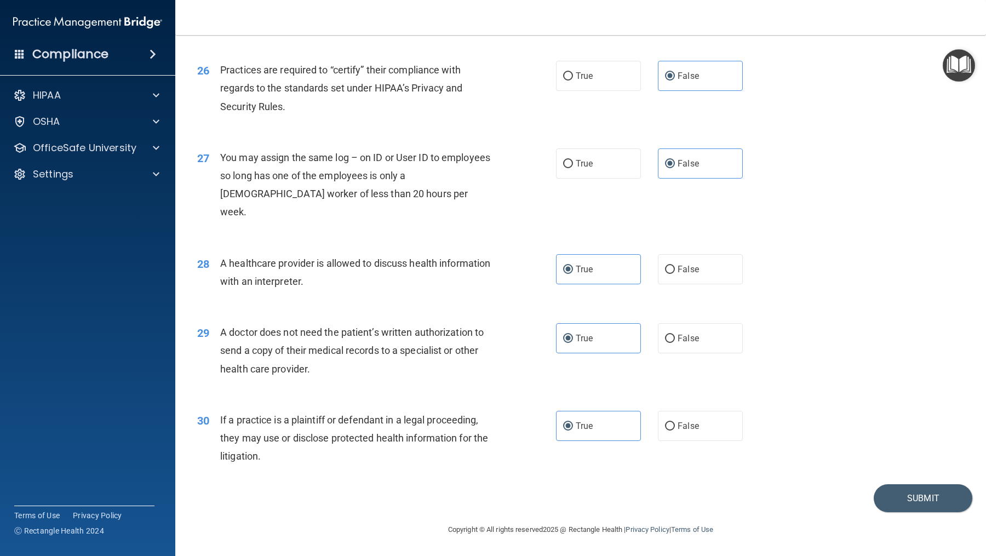
scroll to position [2177, 0]
click at [788, 444] on button "Submit" at bounding box center [923, 498] width 99 height 28
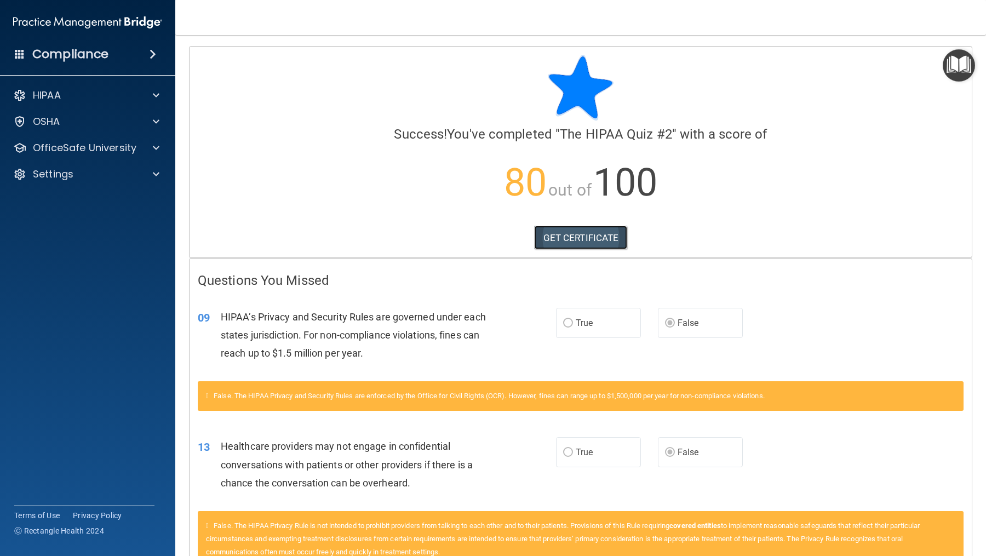
click at [592, 246] on link "GET CERTIFICATE" at bounding box center [581, 238] width 94 height 24
click at [150, 147] on div at bounding box center [154, 147] width 27 height 13
click at [84, 176] on p "HIPAA Training" at bounding box center [52, 174] width 90 height 11
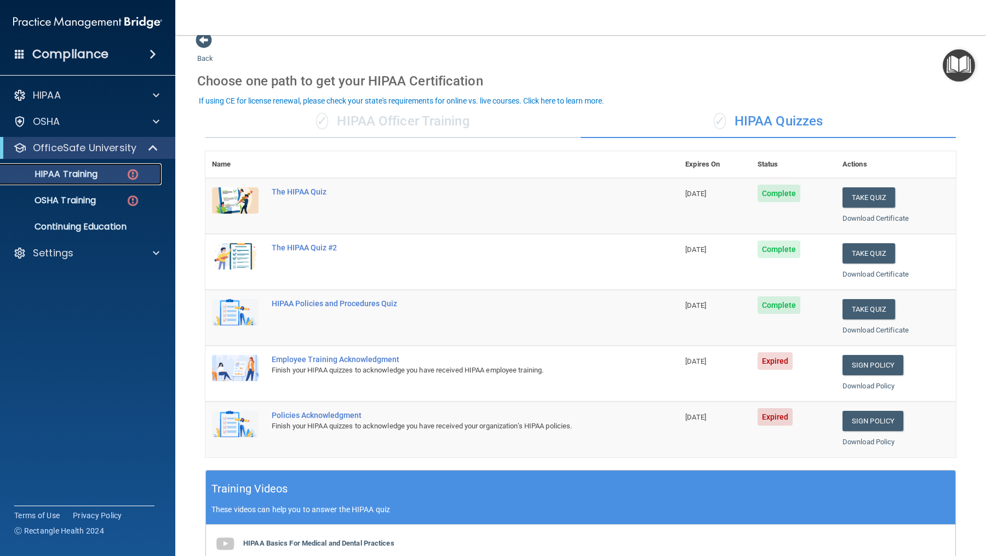
scroll to position [17, 0]
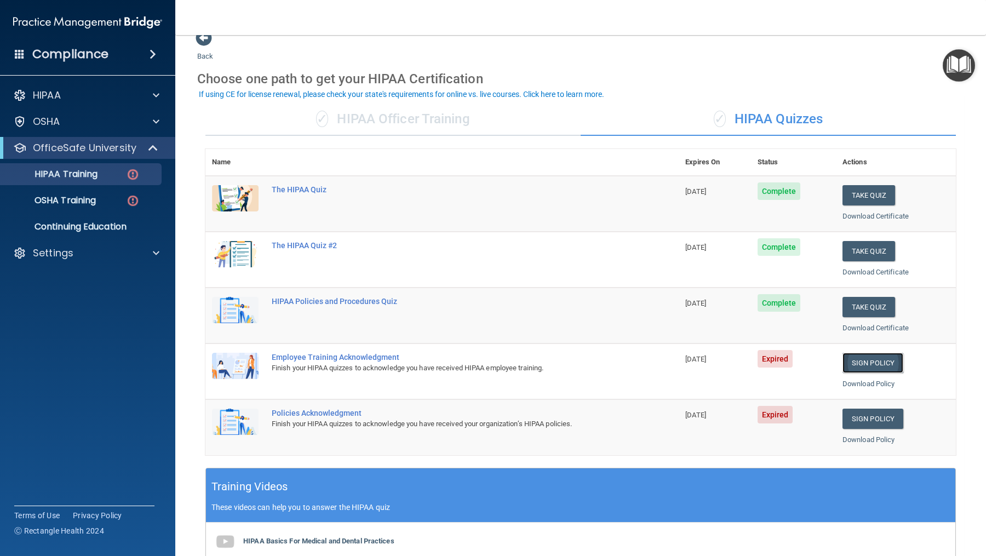
click at [788, 360] on link "Sign Policy" at bounding box center [873, 363] width 61 height 20
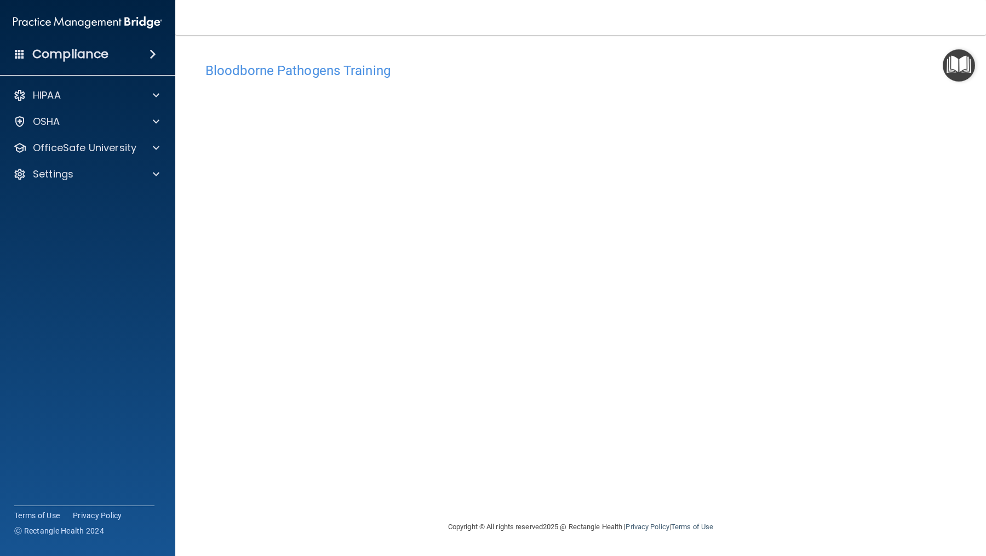
click at [336, 71] on h4 "Bloodborne Pathogens Training" at bounding box center [580, 71] width 751 height 14
click at [156, 89] on span at bounding box center [156, 95] width 7 height 13
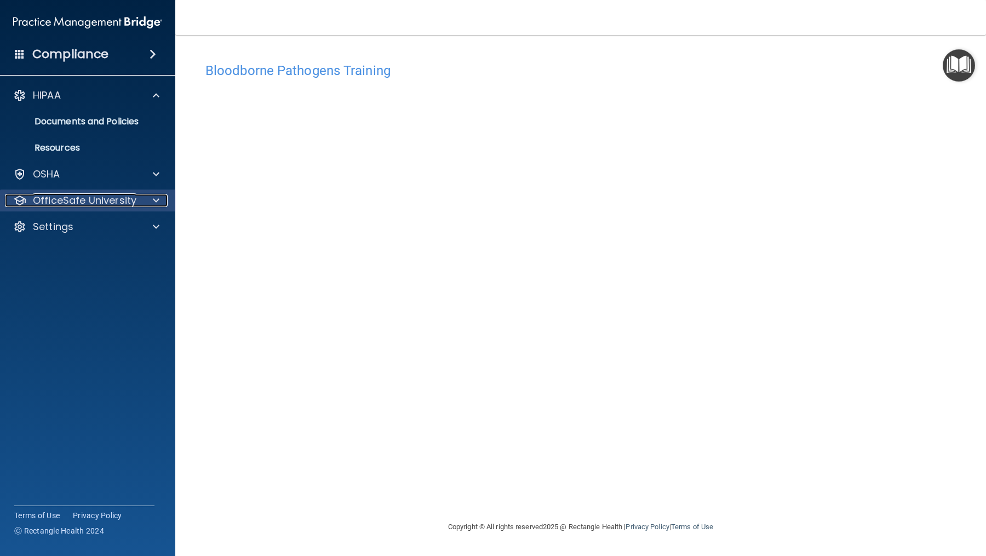
click at [151, 202] on div at bounding box center [154, 200] width 27 height 13
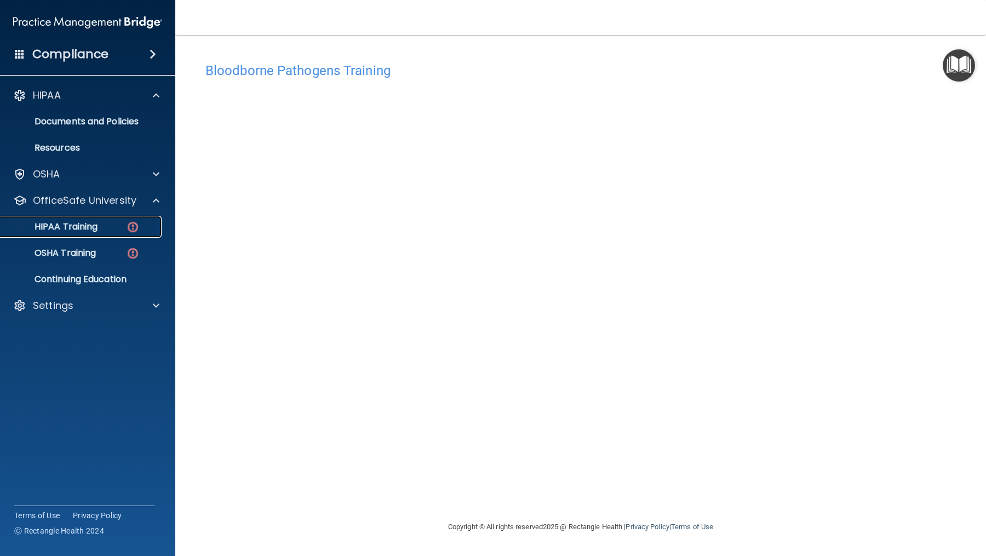
click at [92, 226] on p "HIPAA Training" at bounding box center [52, 226] width 90 height 11
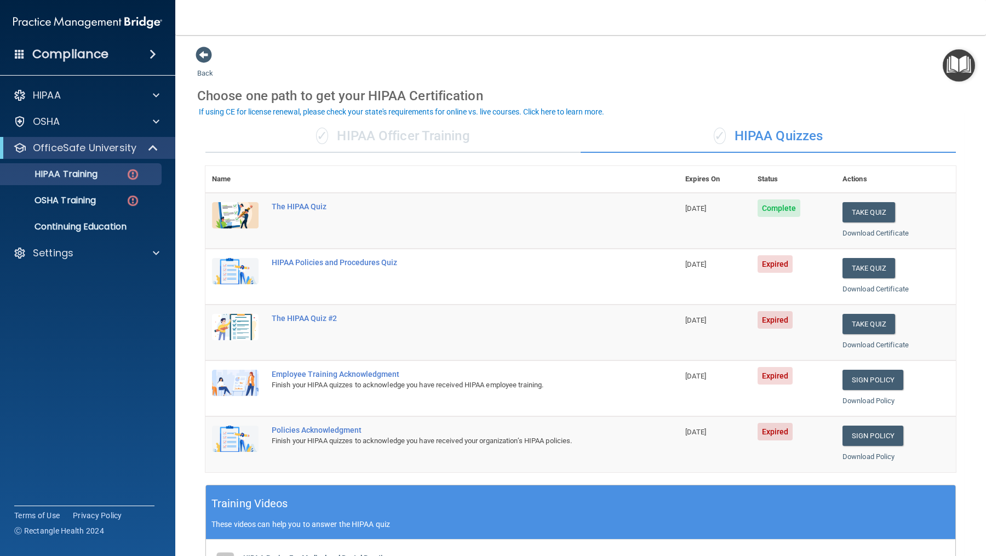
click at [770, 264] on span "Expired" at bounding box center [776, 264] width 36 height 18
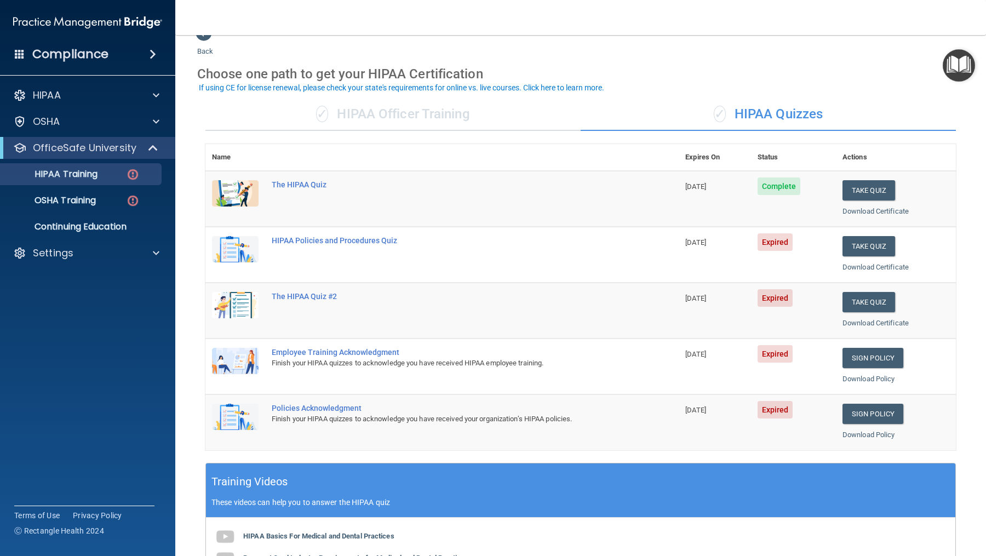
scroll to position [24, 0]
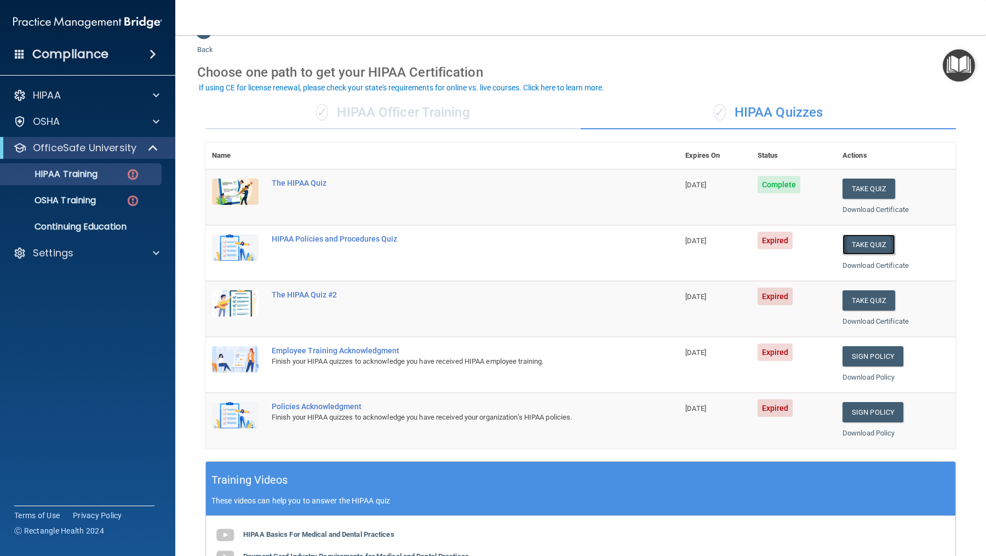
click at [878, 246] on button "Take Quiz" at bounding box center [869, 245] width 53 height 20
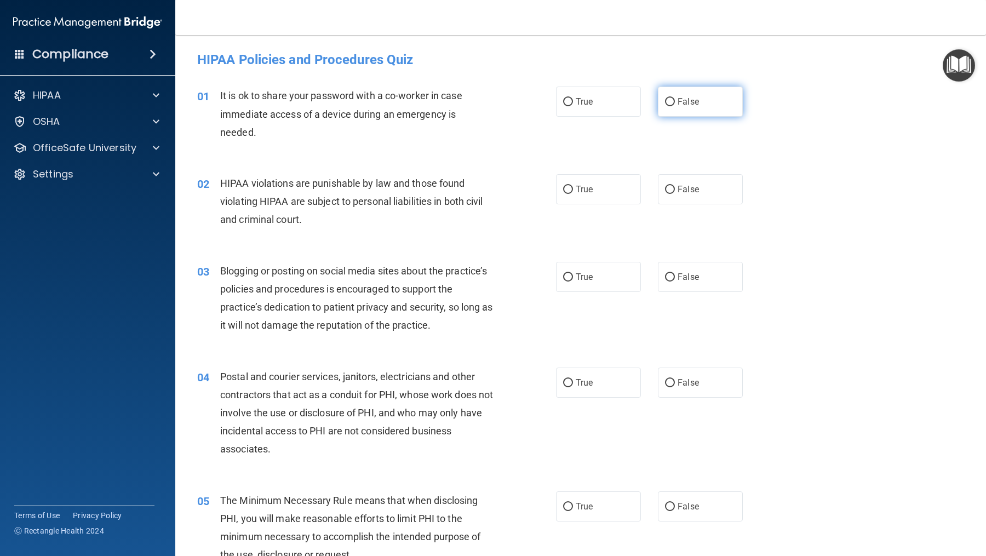
click at [690, 98] on span "False" at bounding box center [688, 101] width 21 height 10
click at [675, 98] on input "False" at bounding box center [670, 102] width 10 height 8
radio input "true"
click at [590, 182] on label "True" at bounding box center [598, 189] width 85 height 30
click at [573, 186] on input "True" at bounding box center [568, 190] width 10 height 8
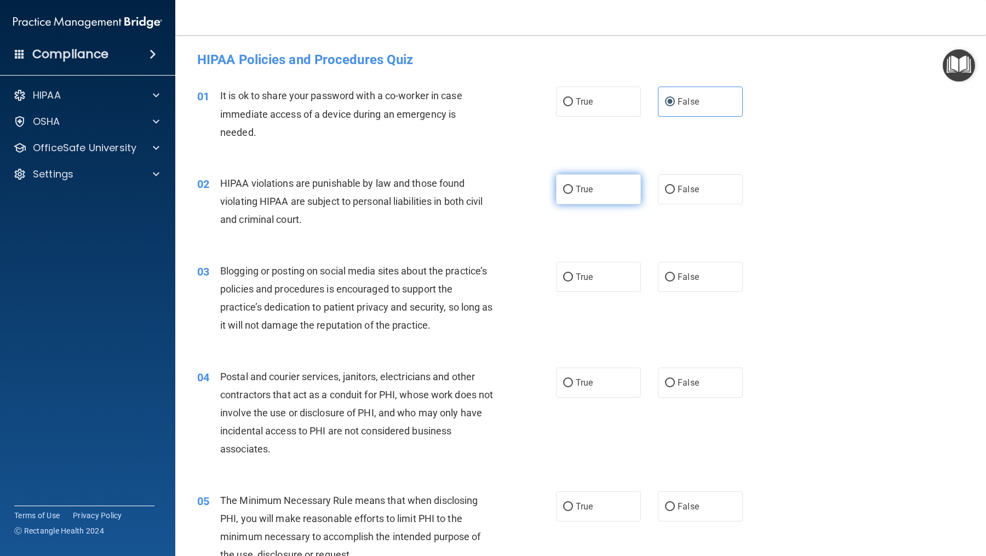
radio input "true"
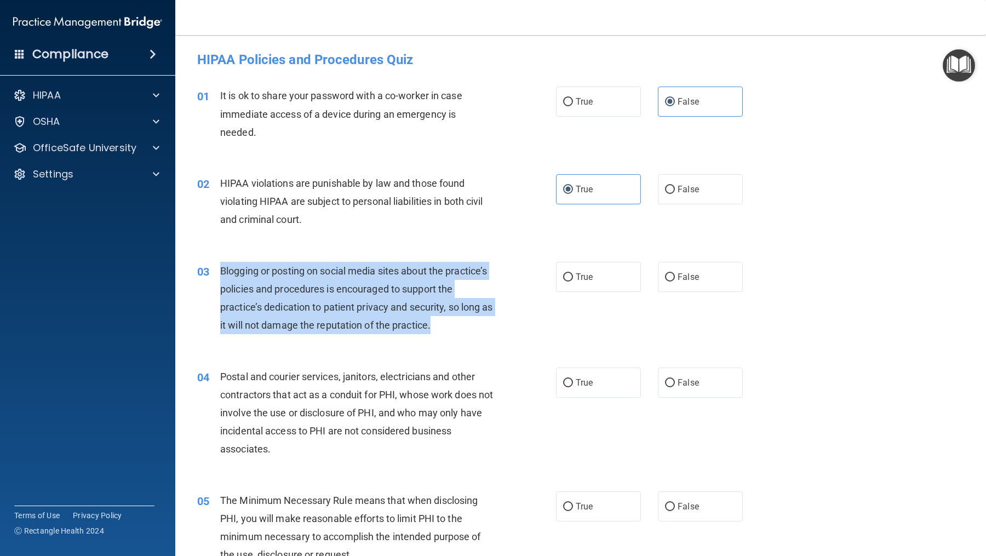
drag, startPoint x: 465, startPoint y: 321, endPoint x: 220, endPoint y: 273, distance: 249.4
click at [220, 273] on div "Blogging or posting on social media sites about the practice’s policies and pro…" at bounding box center [361, 298] width 282 height 73
copy span "Blogging or posting on social media sites about the practice’s policies and pro…"
click at [581, 285] on label "True" at bounding box center [598, 277] width 85 height 30
click at [573, 282] on input "True" at bounding box center [568, 277] width 10 height 8
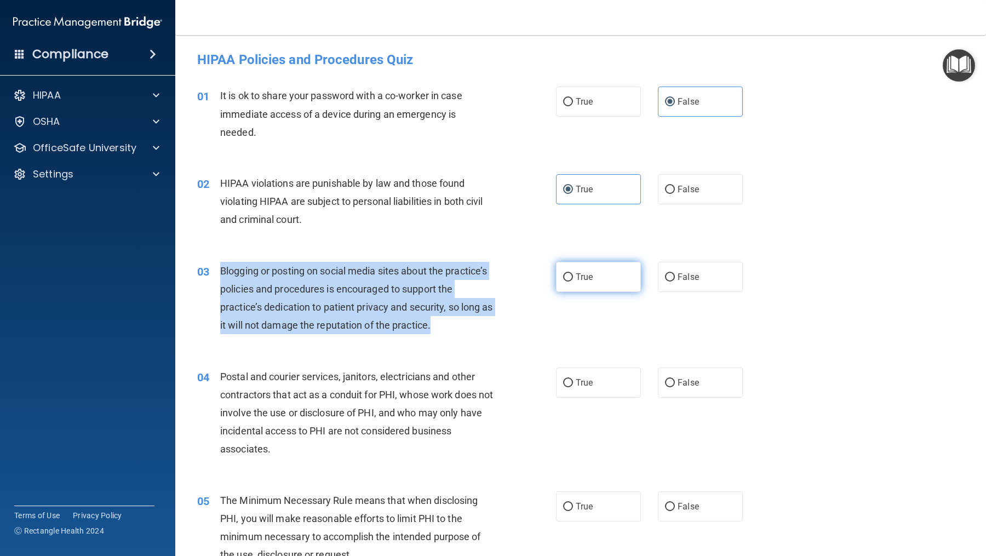
radio input "true"
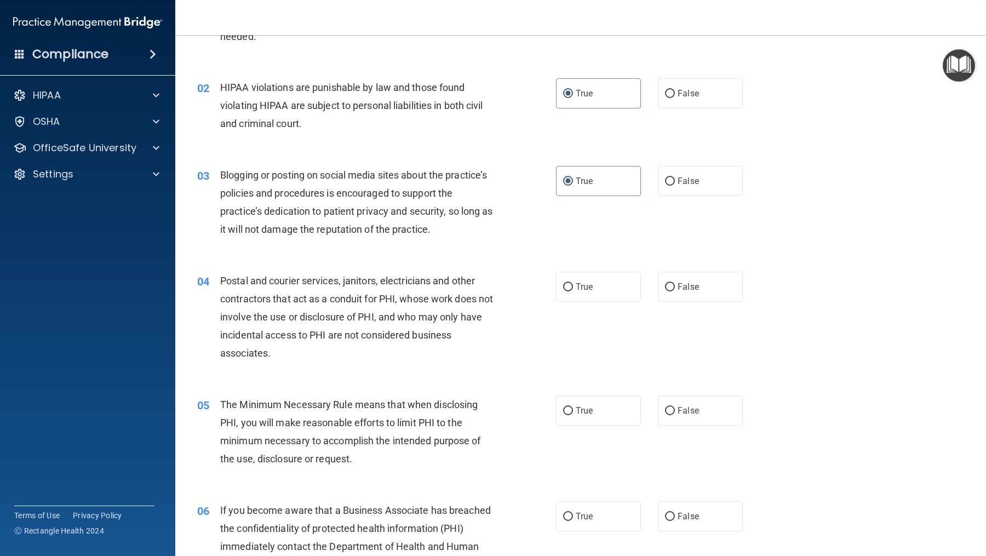
scroll to position [97, 0]
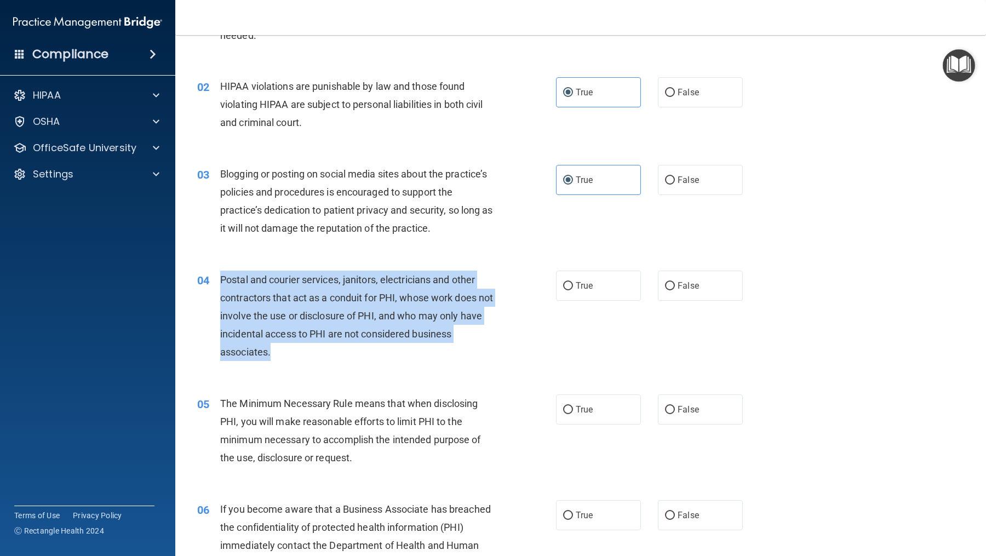
drag, startPoint x: 277, startPoint y: 353, endPoint x: 221, endPoint y: 274, distance: 97.5
click at [221, 274] on div "Postal and courier services, janitors, electricians and other contractors that …" at bounding box center [361, 316] width 282 height 91
copy span "Postal and courier services, janitors, electricians and other contractors that …"
click at [599, 283] on label "True" at bounding box center [598, 286] width 85 height 30
click at [573, 283] on input "True" at bounding box center [568, 286] width 10 height 8
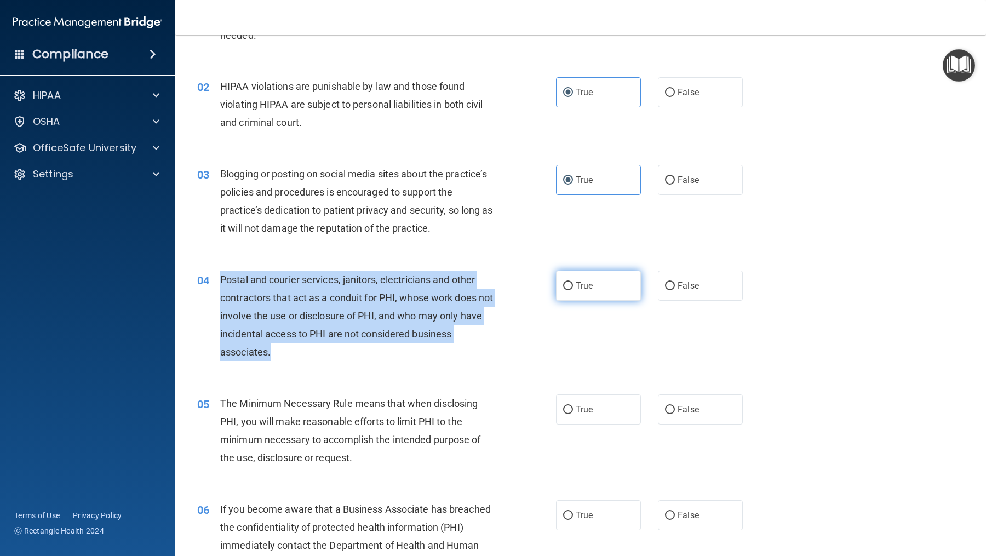
radio input "true"
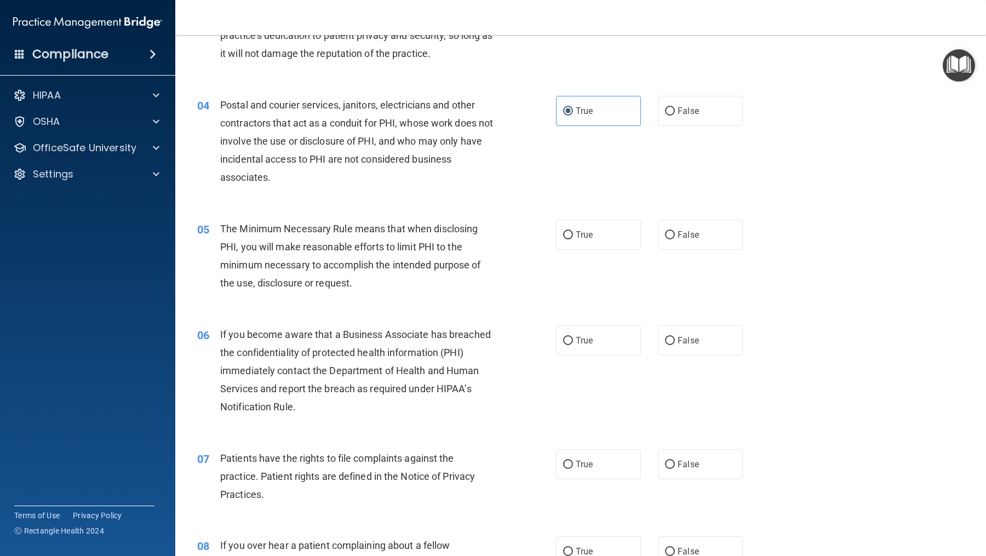
scroll to position [281, 0]
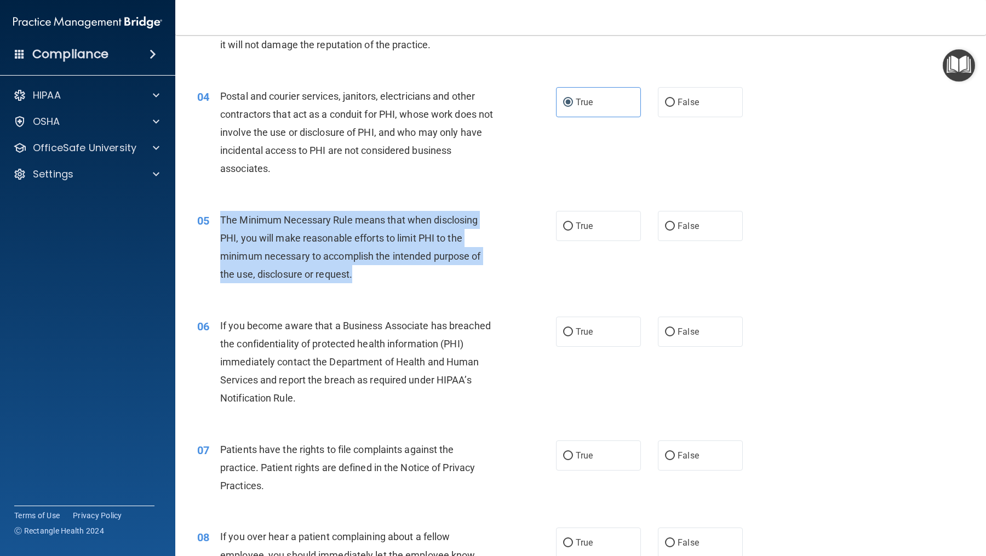
drag, startPoint x: 362, startPoint y: 271, endPoint x: 222, endPoint y: 219, distance: 148.6
click at [222, 219] on div "The Minimum Necessary Rule means that when disclosing PHI, you will make reason…" at bounding box center [361, 247] width 282 height 73
copy span "The Minimum Necessary Rule means that when disclosing PHI, you will make reason…"
click at [572, 222] on input "True" at bounding box center [568, 226] width 10 height 8
radio input "true"
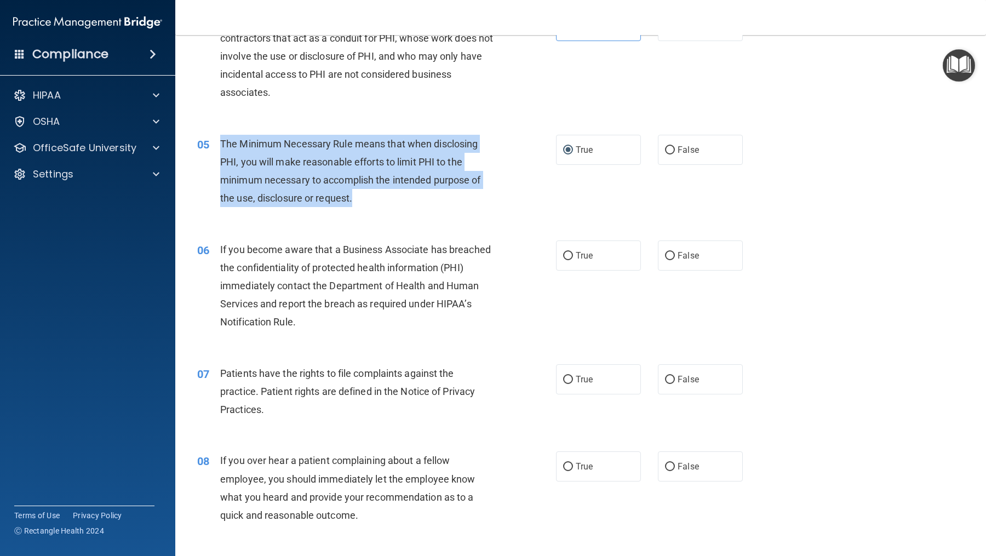
scroll to position [360, 0]
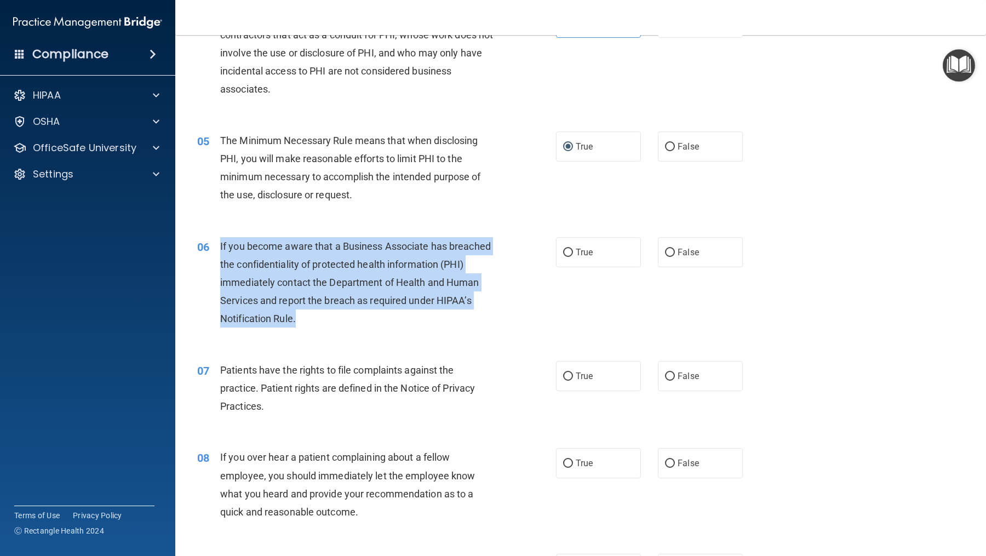
drag, startPoint x: 346, startPoint y: 319, endPoint x: 219, endPoint y: 244, distance: 147.4
click at [219, 244] on div "06 If you become aware that a Business Associate has breached the confidentiali…" at bounding box center [377, 285] width 392 height 96
copy div "If you become aware that a Business Associate has breached the confidentiality …"
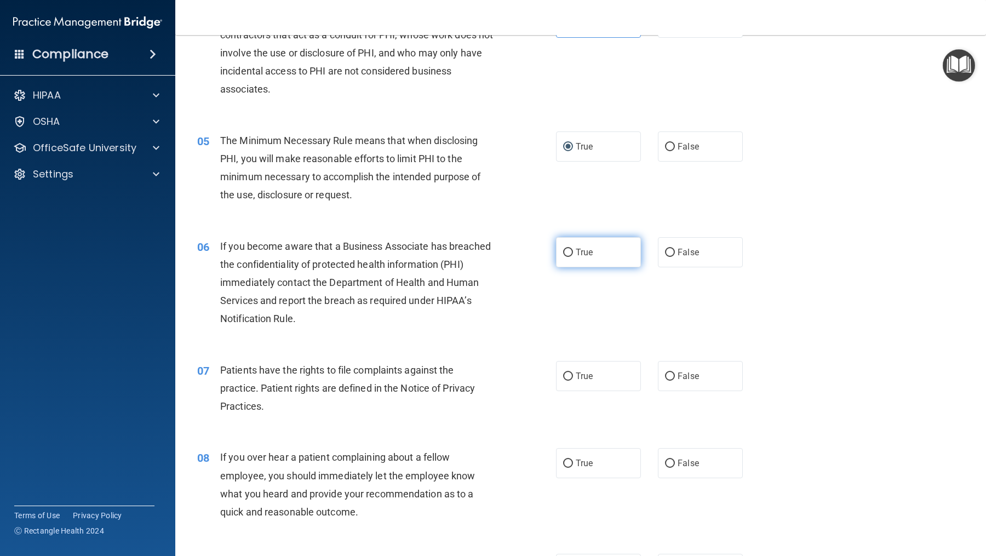
click at [577, 247] on span "True" at bounding box center [584, 252] width 17 height 10
click at [573, 249] on input "True" at bounding box center [568, 253] width 10 height 8
radio input "true"
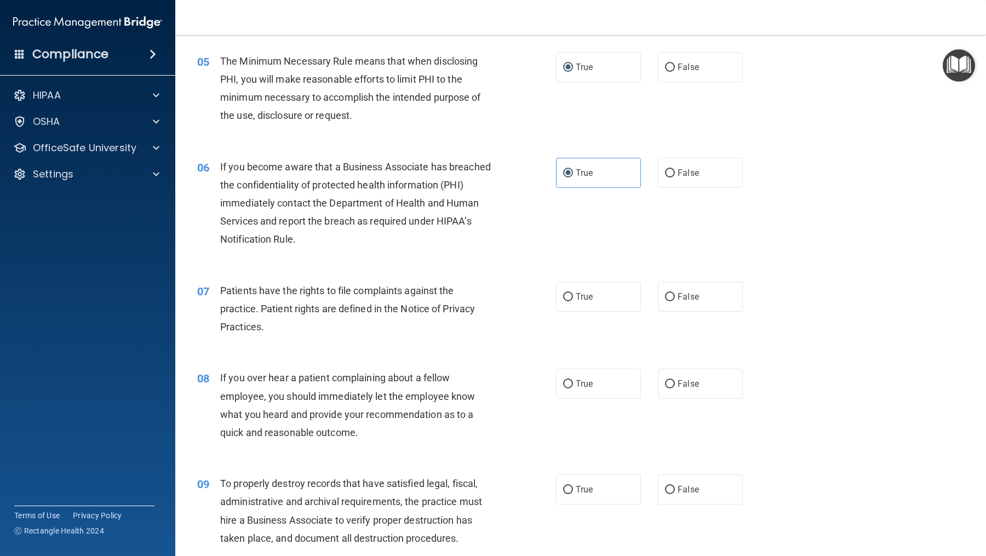
scroll to position [447, 0]
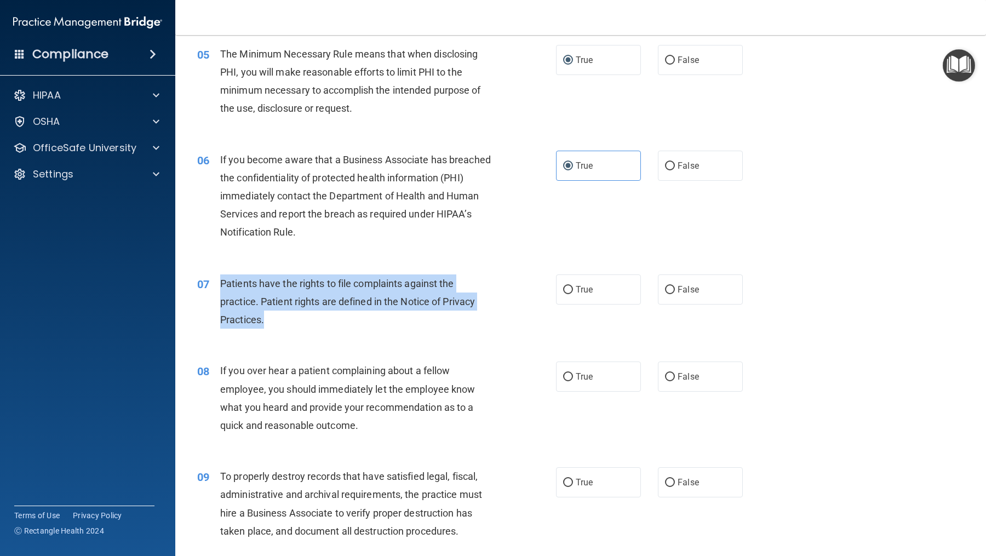
drag, startPoint x: 268, startPoint y: 322, endPoint x: 215, endPoint y: 279, distance: 67.9
click at [215, 279] on div "07 Patients have the rights to file complaints against the practice. Patient ri…" at bounding box center [377, 305] width 392 height 60
copy div "Patients have the rights to file complaints against the practice. Patient right…"
click at [574, 294] on label "True" at bounding box center [598, 290] width 85 height 30
click at [573, 294] on input "True" at bounding box center [568, 290] width 10 height 8
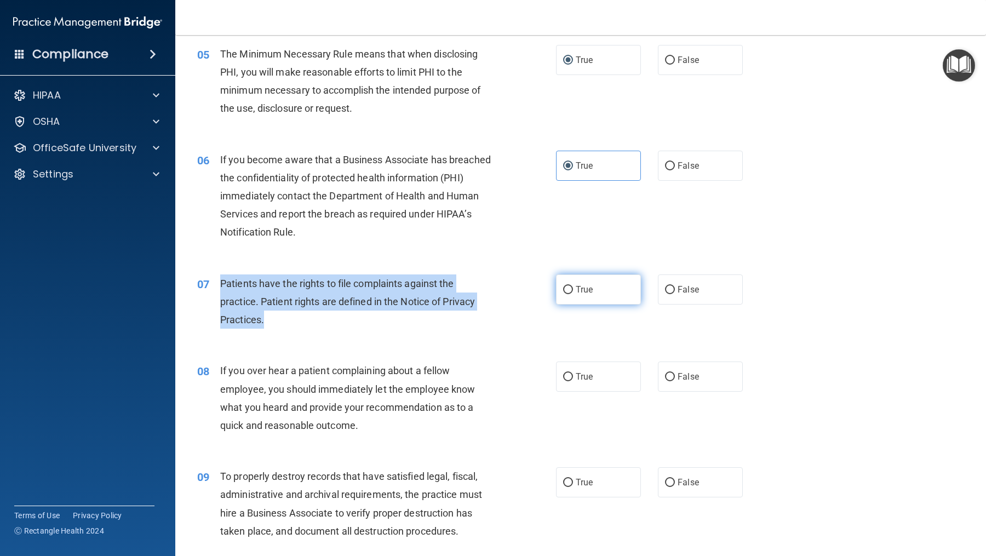
radio input "true"
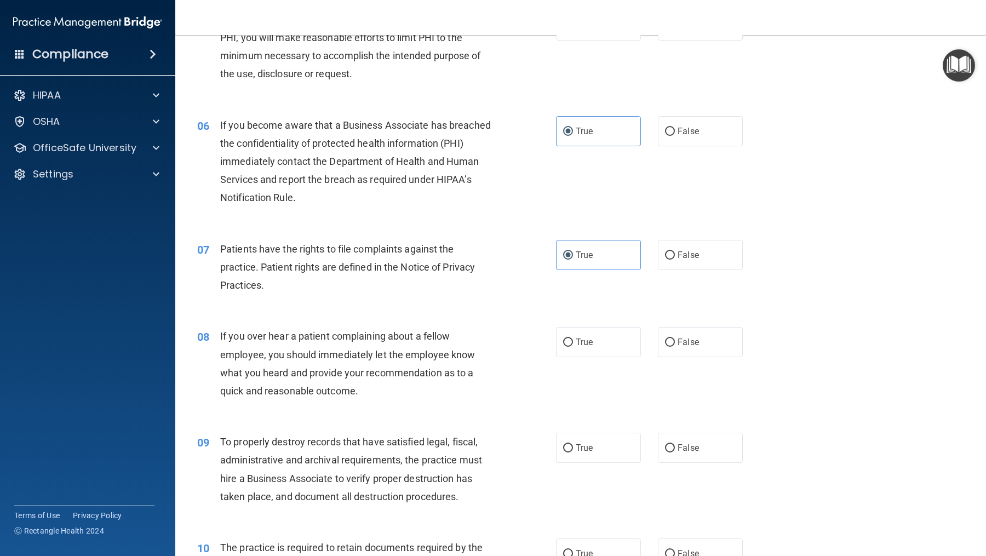
scroll to position [485, 0]
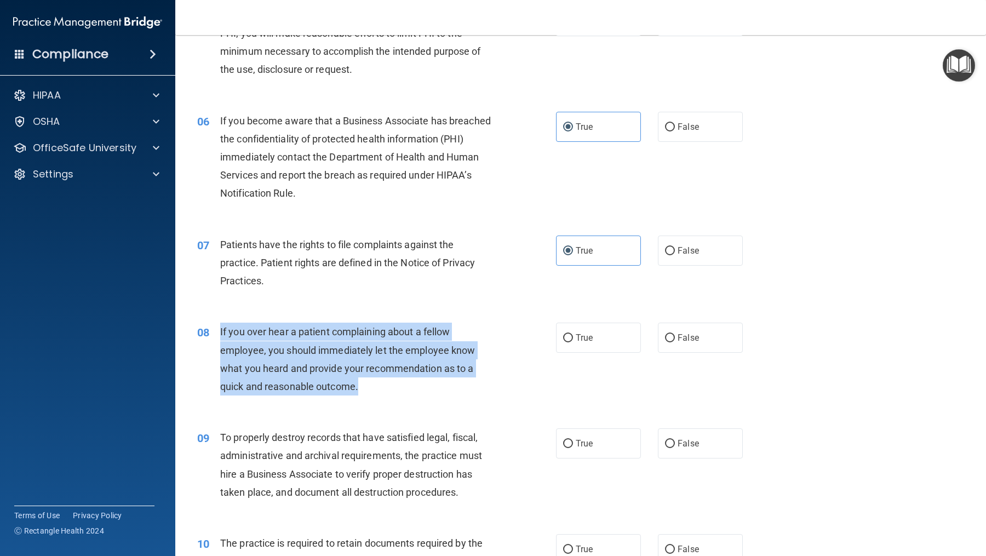
drag, startPoint x: 365, startPoint y: 388, endPoint x: 220, endPoint y: 329, distance: 156.8
click at [220, 329] on div "If you over hear a patient complaining about a fellow employee, you should imme…" at bounding box center [361, 359] width 282 height 73
copy div "If you over hear a patient complaining about a fellow employee, you should imme…"
click at [667, 334] on input "False" at bounding box center [670, 338] width 10 height 8
radio input "true"
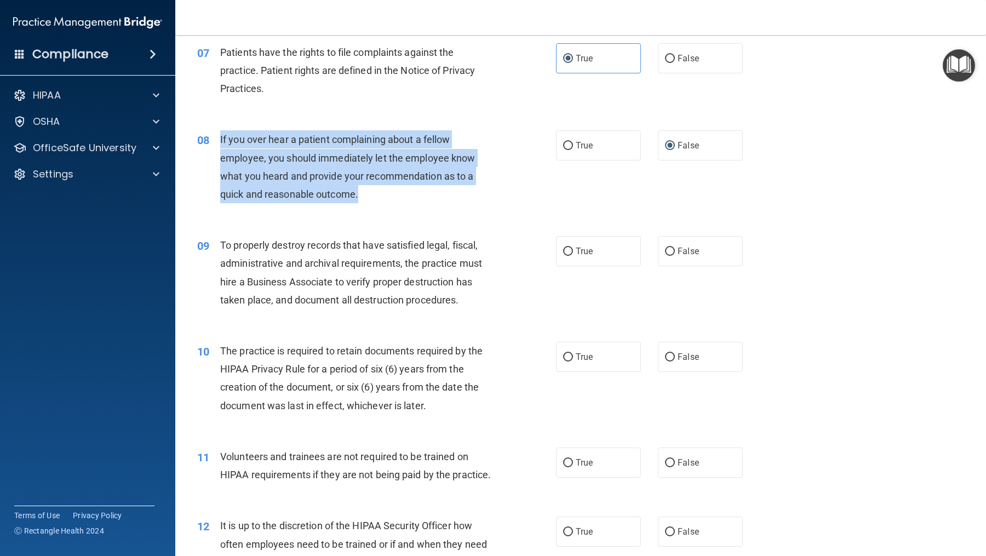
scroll to position [687, 0]
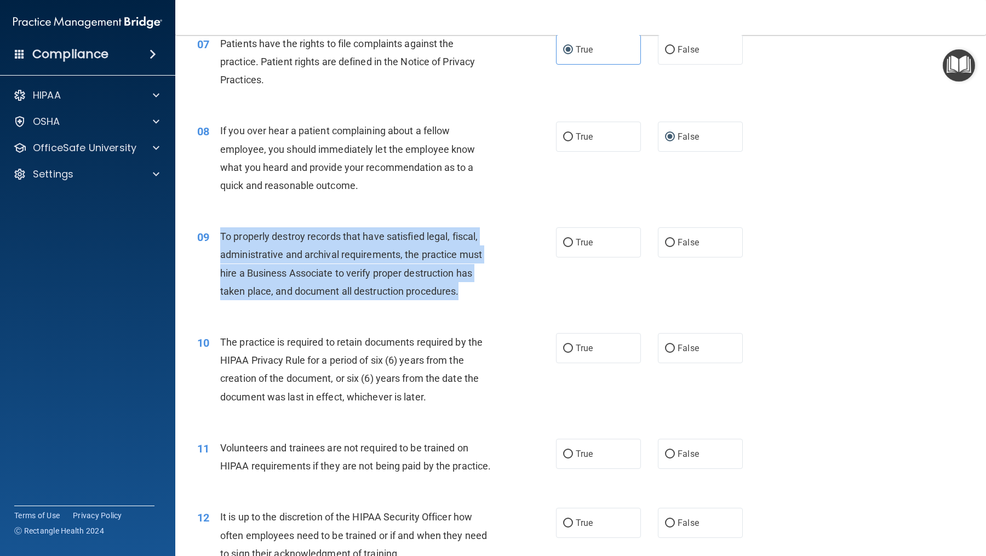
drag, startPoint x: 465, startPoint y: 293, endPoint x: 219, endPoint y: 238, distance: 252.6
click at [219, 238] on div "09 To properly destroy records that have satisfied legal, fiscal, administrativ…" at bounding box center [377, 266] width 392 height 78
copy div "To properly destroy records that have satisfied legal, fiscal, administrative a…"
click at [685, 241] on span "False" at bounding box center [688, 242] width 21 height 10
click at [675, 241] on input "False" at bounding box center [670, 243] width 10 height 8
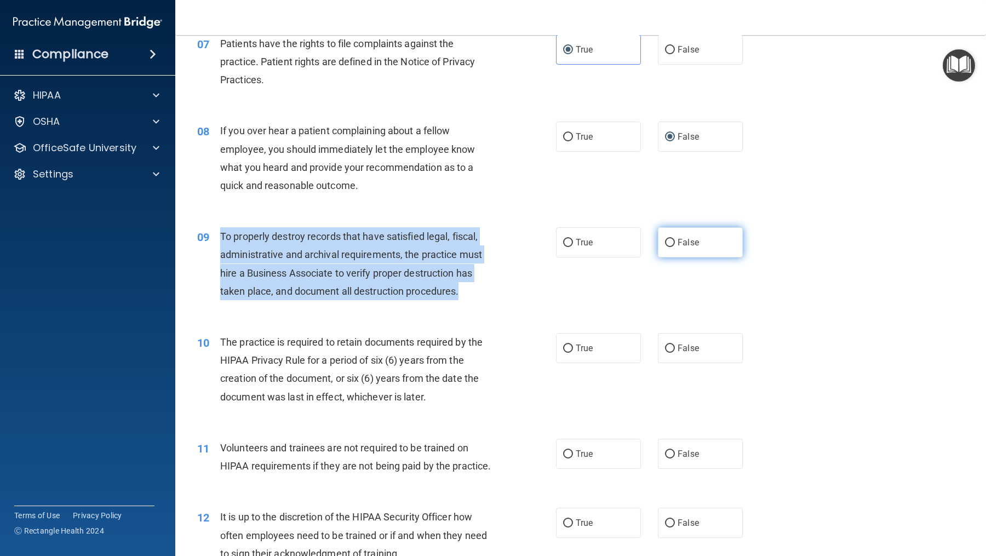
radio input "true"
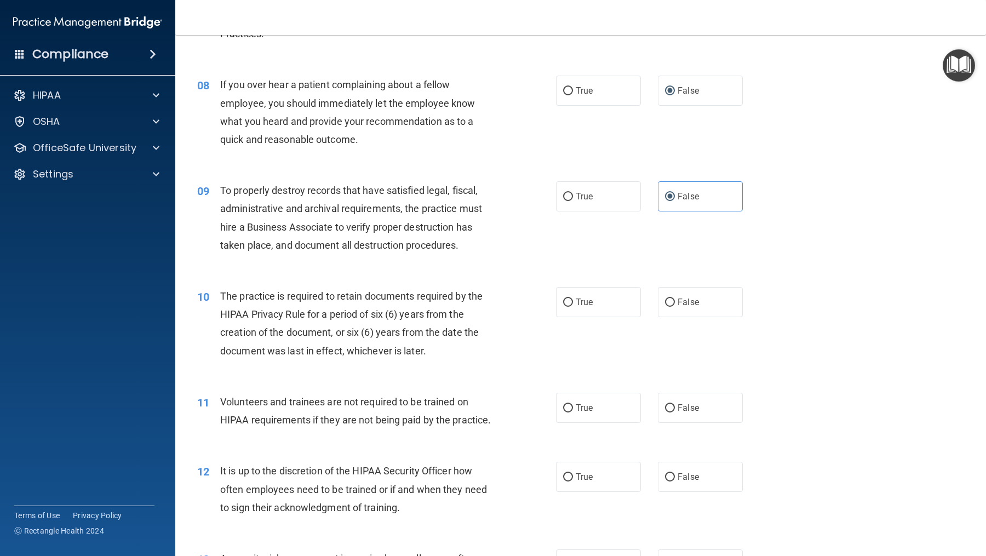
scroll to position [742, 0]
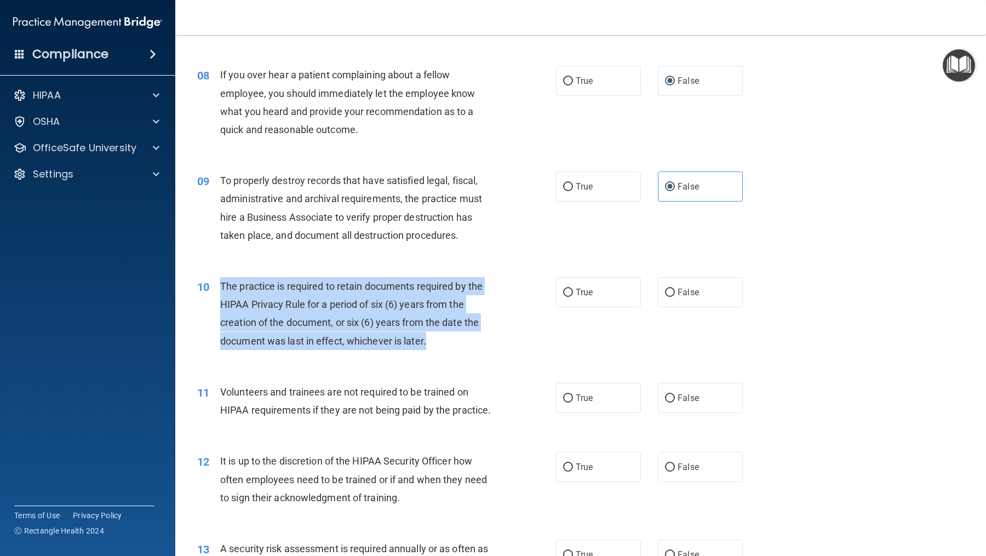
drag, startPoint x: 429, startPoint y: 340, endPoint x: 219, endPoint y: 287, distance: 216.5
click at [220, 287] on div "The practice is required to retain documents required by the HIPAA Privacy Rule…" at bounding box center [361, 313] width 282 height 73
copy div "The practice is required to retain documents required by the HIPAA Privacy Rule…"
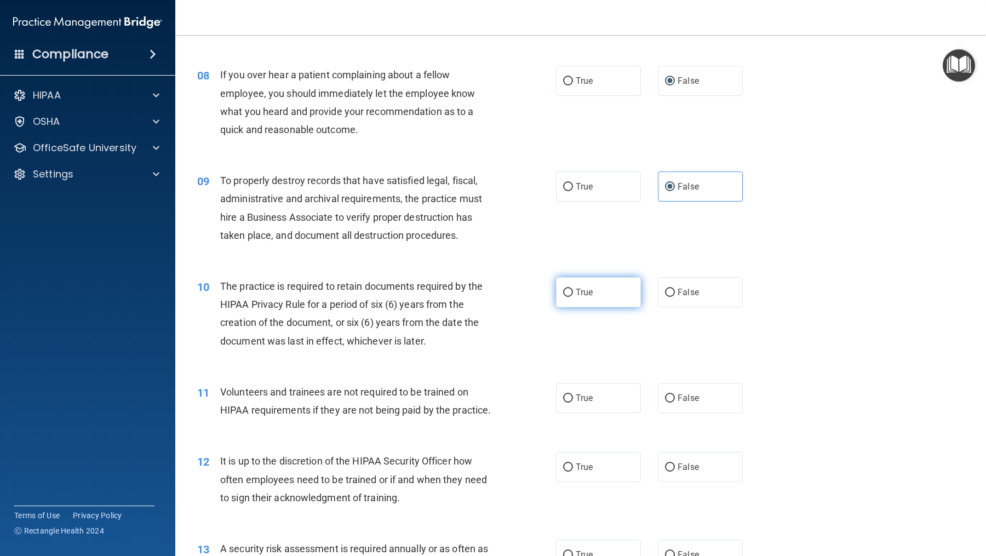
click at [582, 299] on label "True" at bounding box center [598, 292] width 85 height 30
click at [573, 297] on input "True" at bounding box center [568, 293] width 10 height 8
radio input "true"
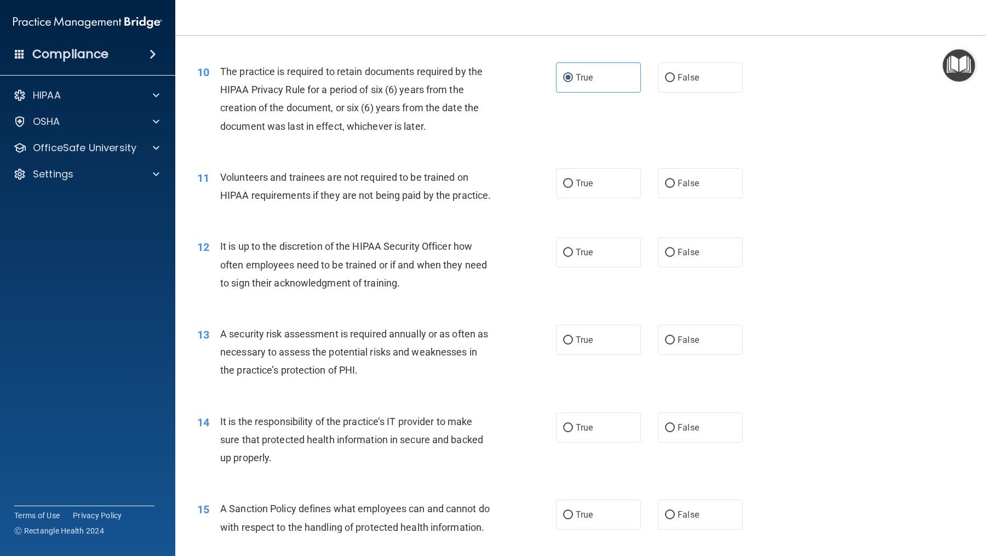
scroll to position [964, 0]
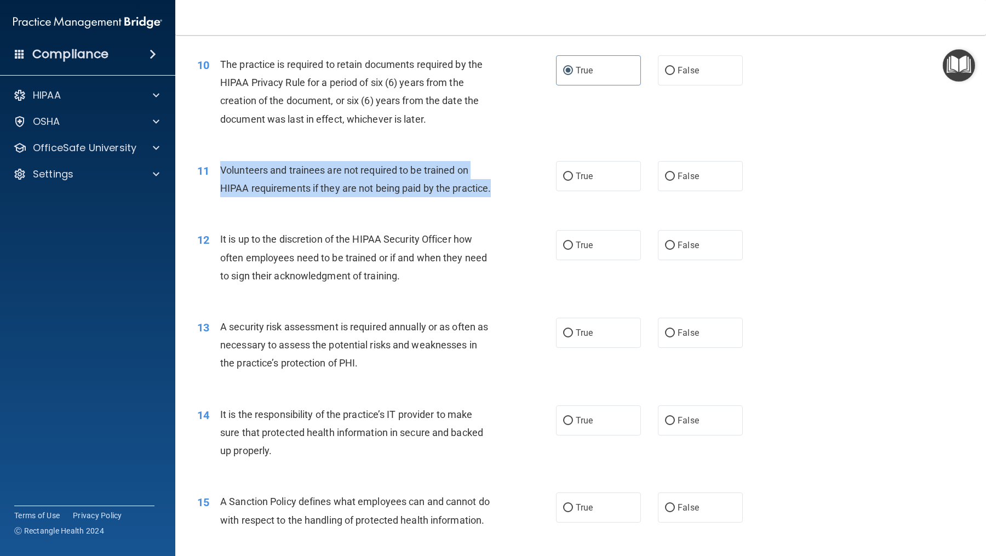
drag, startPoint x: 498, startPoint y: 192, endPoint x: 222, endPoint y: 167, distance: 276.2
click at [222, 167] on div "Volunteers and trainees are not required to be trained on HIPAA requirements if…" at bounding box center [361, 179] width 282 height 36
copy span "Volunteers and trainees are not required to be trained on HIPAA requirements if…"
click at [681, 165] on label "False" at bounding box center [700, 176] width 85 height 30
click at [675, 173] on input "False" at bounding box center [670, 177] width 10 height 8
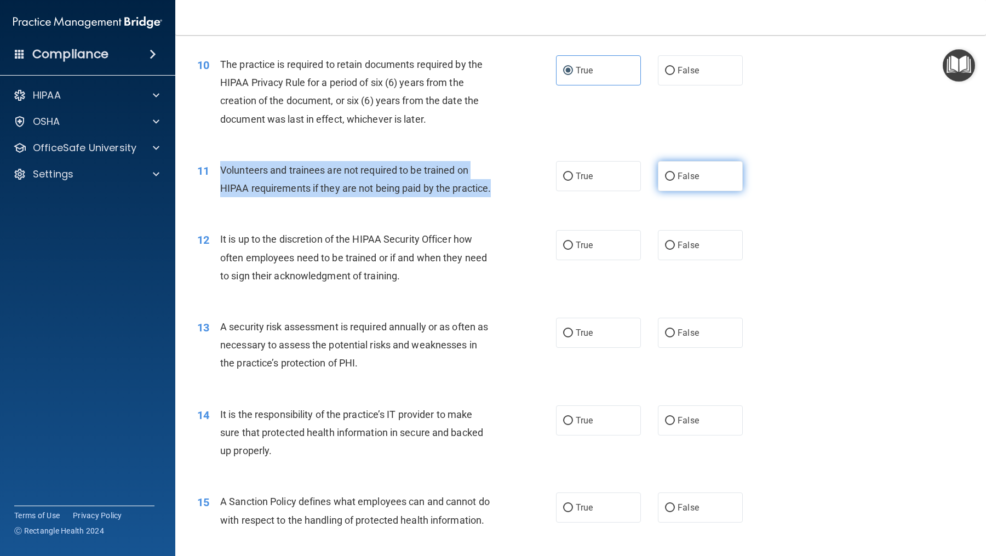
radio input "true"
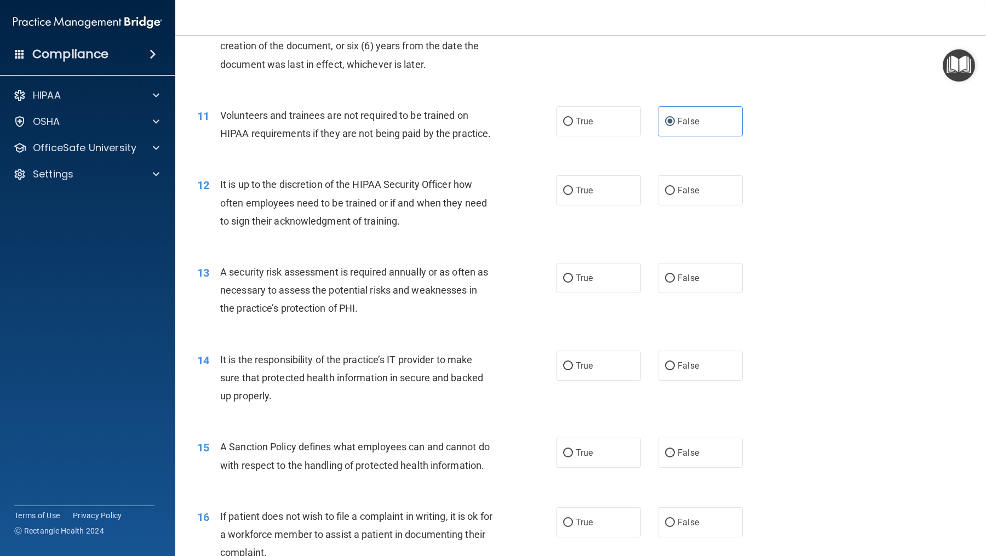
scroll to position [1037, 0]
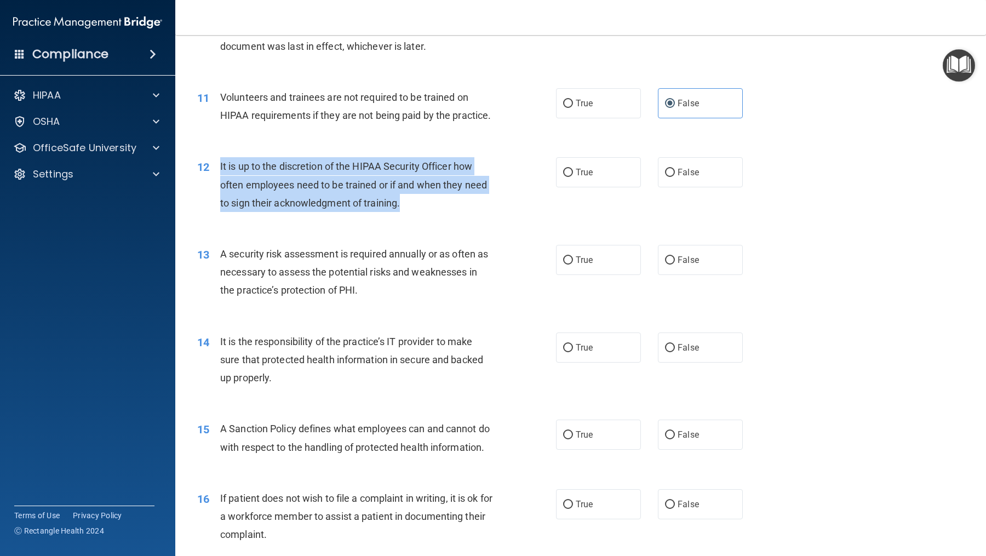
drag, startPoint x: 407, startPoint y: 206, endPoint x: 221, endPoint y: 159, distance: 191.1
click at [221, 159] on div "It is up to the discretion of the HIPAA Security Officer how often employees ne…" at bounding box center [361, 184] width 282 height 55
copy span "It is up to the discretion of the HIPAA Security Officer how often employees ne…"
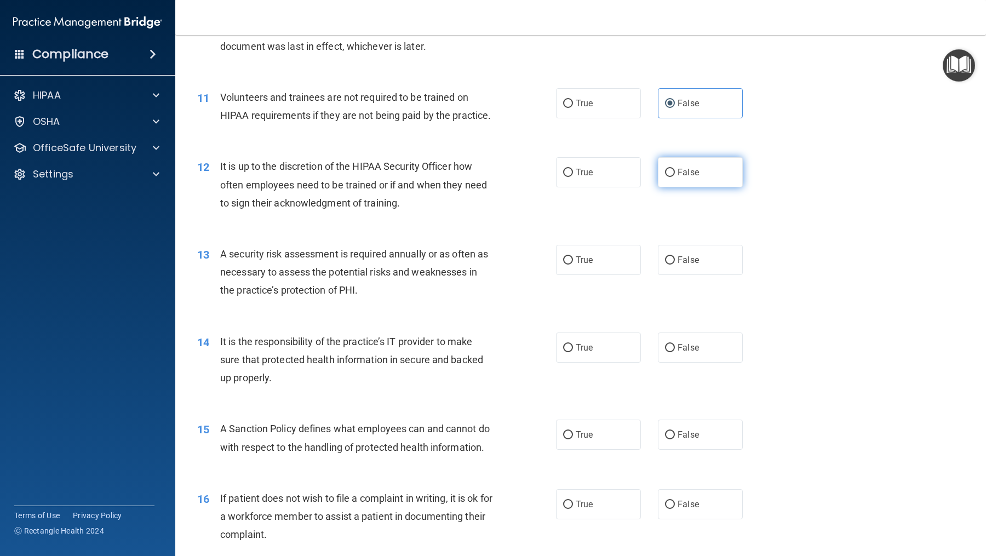
click at [686, 162] on label "False" at bounding box center [700, 172] width 85 height 30
click at [675, 169] on input "False" at bounding box center [670, 173] width 10 height 8
radio input "true"
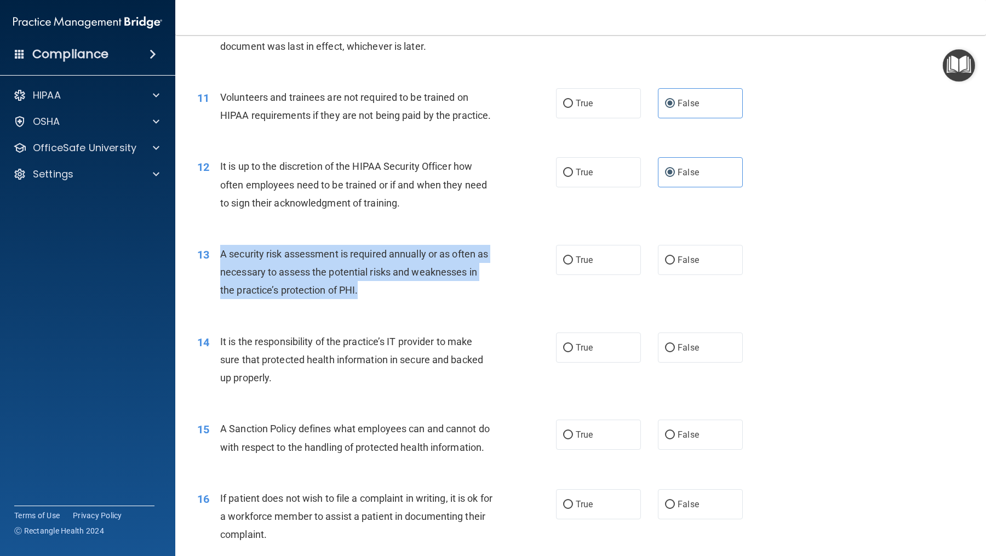
drag, startPoint x: 403, startPoint y: 295, endPoint x: 220, endPoint y: 248, distance: 189.0
click at [220, 248] on div "A security risk assessment is required annually or as often as necessary to ass…" at bounding box center [361, 272] width 282 height 55
click at [602, 268] on label "True" at bounding box center [598, 260] width 85 height 30
click at [573, 265] on input "True" at bounding box center [568, 260] width 10 height 8
radio input "true"
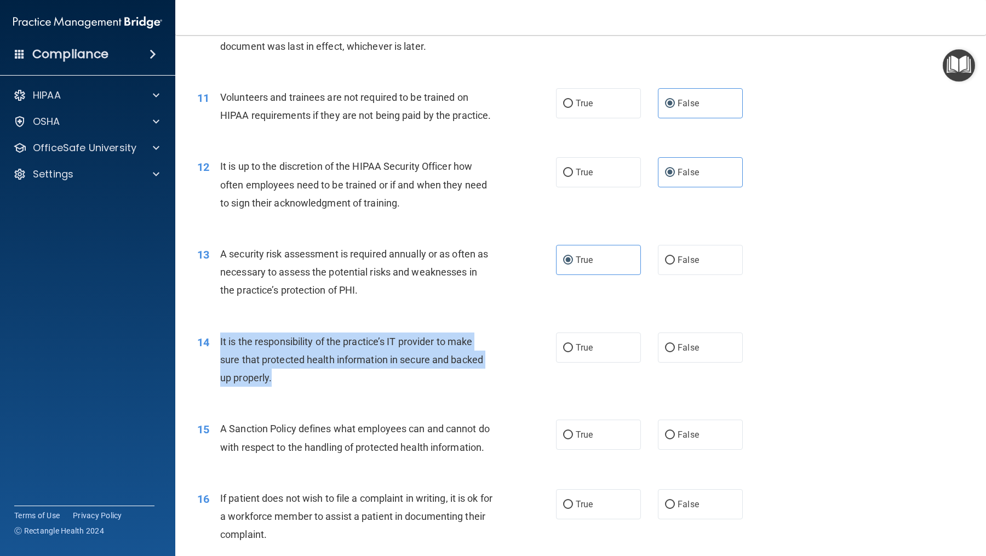
drag, startPoint x: 296, startPoint y: 372, endPoint x: 220, endPoint y: 335, distance: 85.3
click at [220, 335] on div "It is the responsibility of the practice’s IT provider to make sure that protec…" at bounding box center [361, 360] width 282 height 55
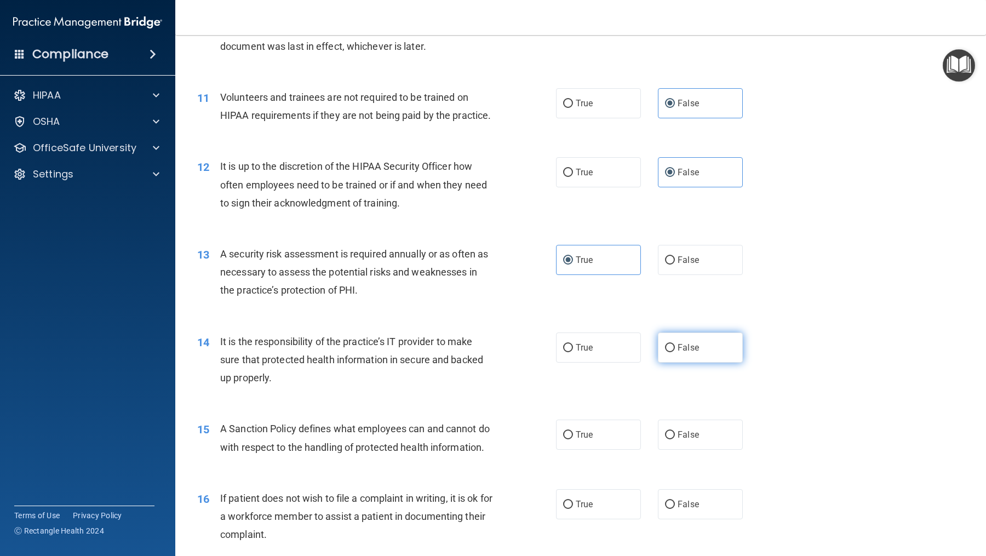
click at [710, 351] on label "False" at bounding box center [700, 348] width 85 height 30
click at [675, 351] on input "False" at bounding box center [670, 348] width 10 height 8
radio input "true"
click at [597, 340] on label "True" at bounding box center [598, 348] width 85 height 30
click at [573, 344] on input "True" at bounding box center [568, 348] width 10 height 8
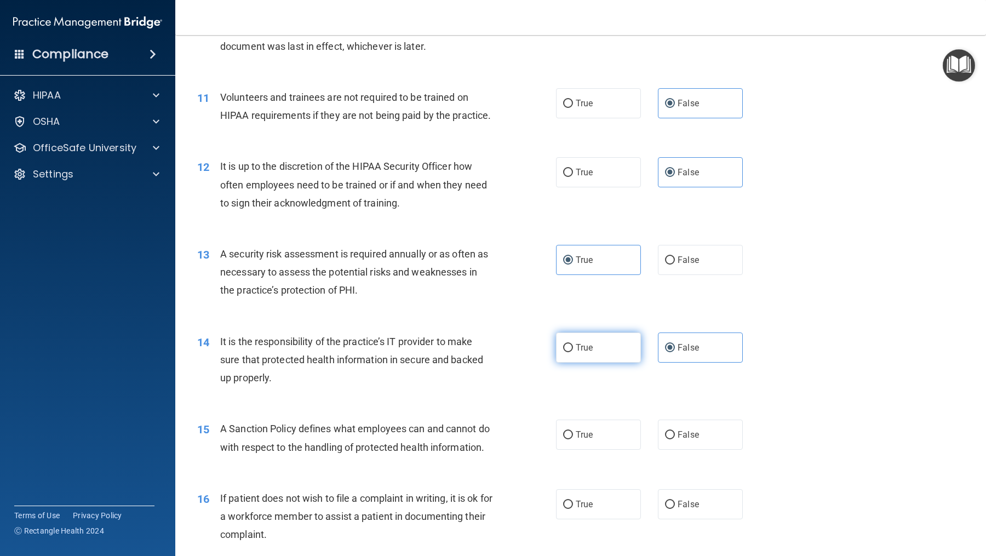
radio input "true"
radio input "false"
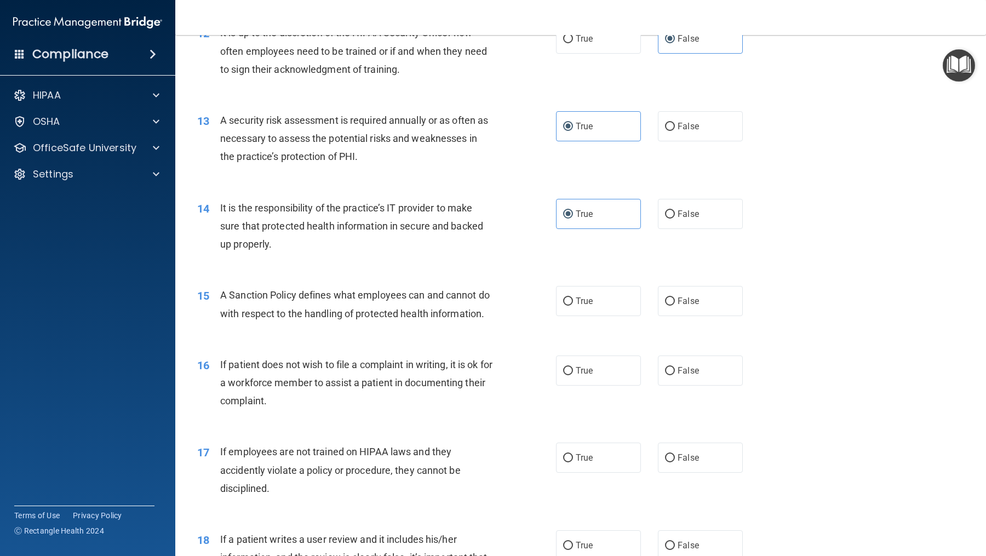
scroll to position [1180, 0]
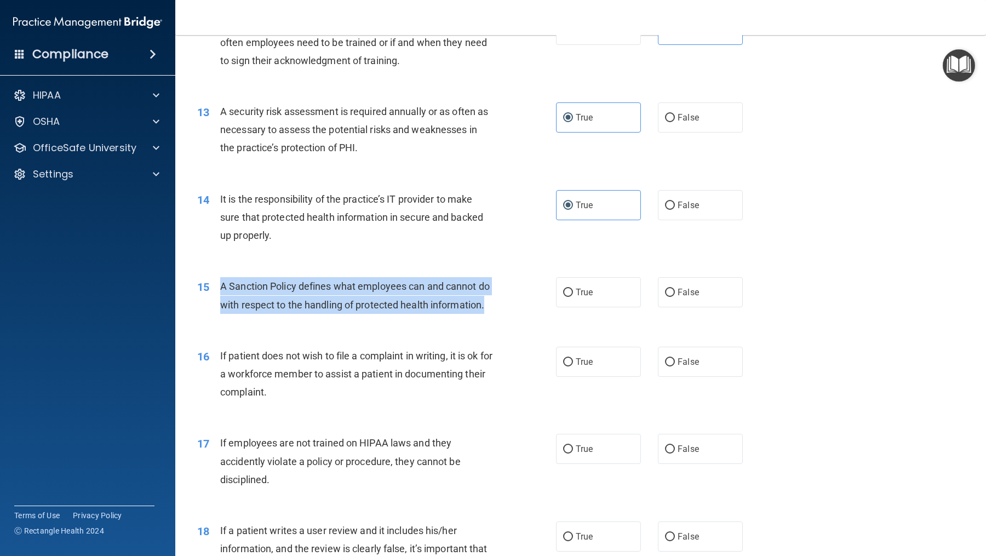
drag, startPoint x: 495, startPoint y: 308, endPoint x: 212, endPoint y: 285, distance: 283.7
click at [212, 285] on div "15 A Sanction Policy defines what employees can and cannot do with respect to t…" at bounding box center [377, 298] width 392 height 42
click at [595, 302] on label "True" at bounding box center [598, 292] width 85 height 30
click at [573, 297] on input "True" at bounding box center [568, 293] width 10 height 8
radio input "true"
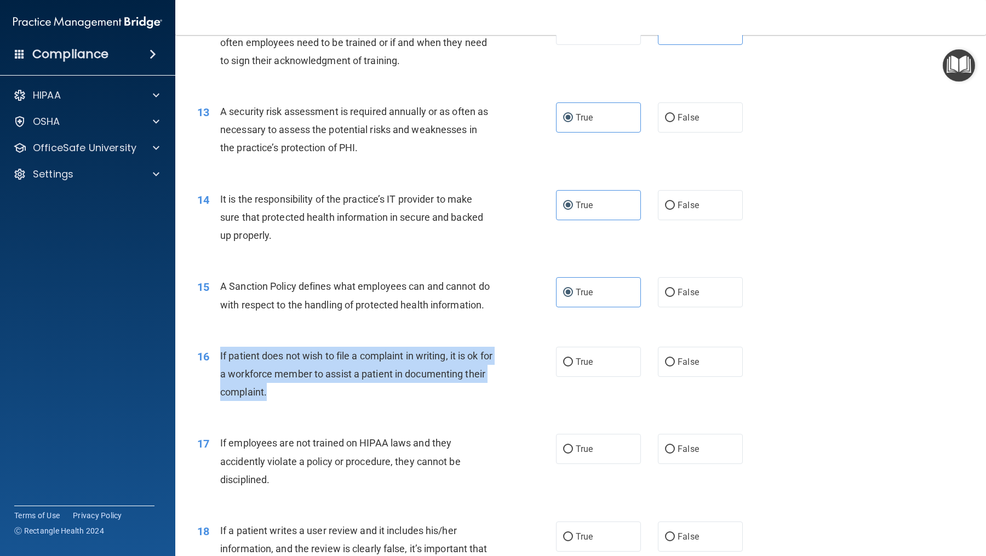
drag, startPoint x: 298, startPoint y: 390, endPoint x: 220, endPoint y: 350, distance: 87.2
click at [220, 350] on div "If patient does not wish to file a complaint in writing, it is ok for a workfor…" at bounding box center [361, 374] width 282 height 55
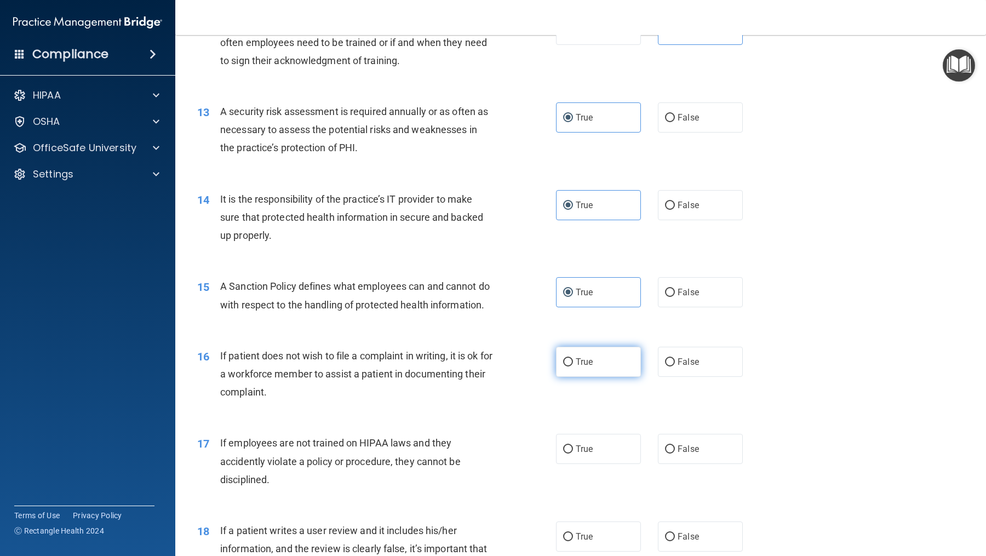
click at [579, 362] on span "True" at bounding box center [584, 362] width 17 height 10
click at [573, 362] on input "True" at bounding box center [568, 362] width 10 height 8
radio input "true"
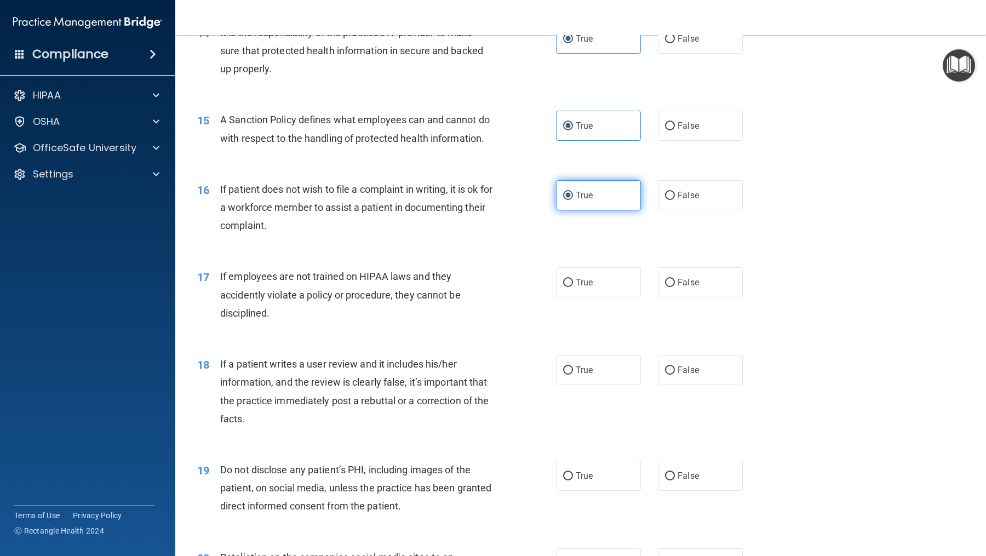
scroll to position [1361, 0]
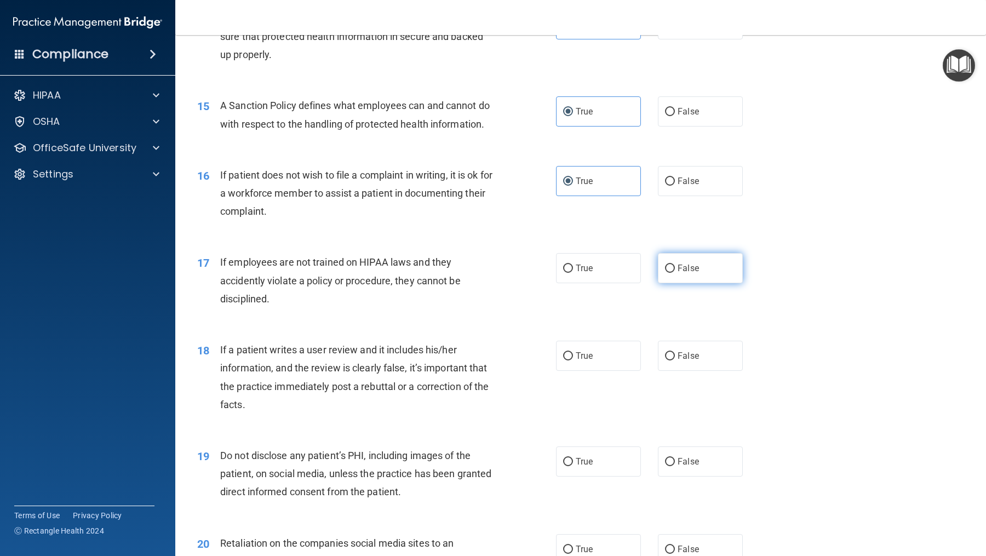
click at [712, 265] on label "False" at bounding box center [700, 268] width 85 height 30
click at [675, 265] on input "False" at bounding box center [670, 269] width 10 height 8
radio input "true"
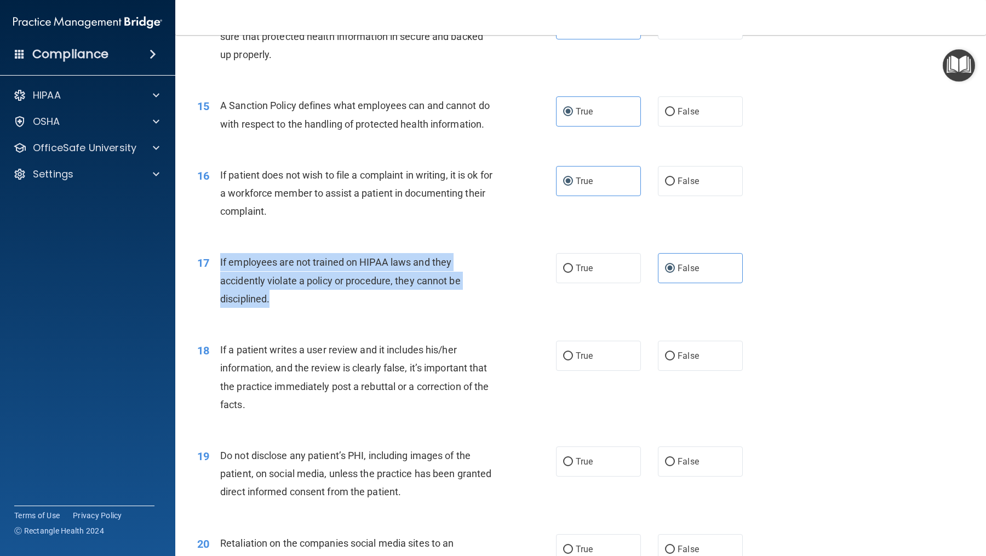
drag, startPoint x: 278, startPoint y: 299, endPoint x: 219, endPoint y: 255, distance: 73.2
click at [220, 255] on div "If employees are not trained on HIPAA laws and they accidently violate a policy…" at bounding box center [361, 280] width 282 height 55
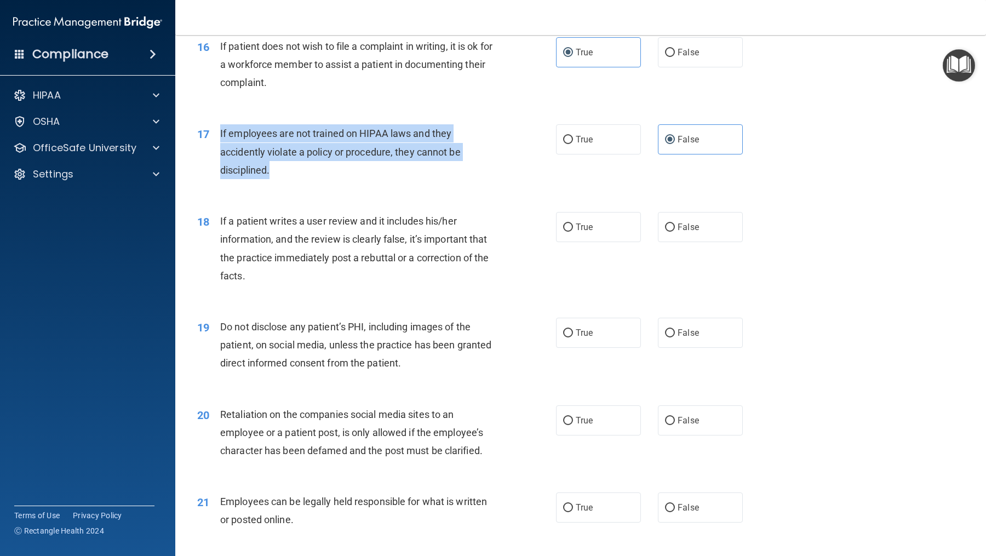
scroll to position [1494, 0]
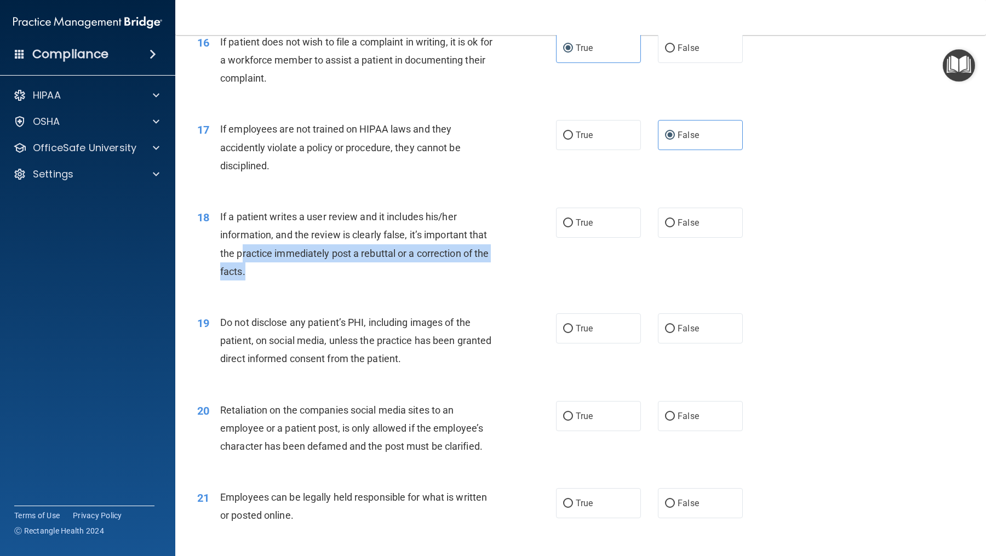
drag, startPoint x: 255, startPoint y: 271, endPoint x: 242, endPoint y: 254, distance: 21.1
click at [242, 254] on div "If a patient writes a user review and it includes his/her information, and the …" at bounding box center [361, 244] width 282 height 73
drag, startPoint x: 253, startPoint y: 273, endPoint x: 267, endPoint y: 275, distance: 14.3
click at [244, 268] on span "If a patient writes a user review and it includes his/her information, and the …" at bounding box center [354, 244] width 268 height 66
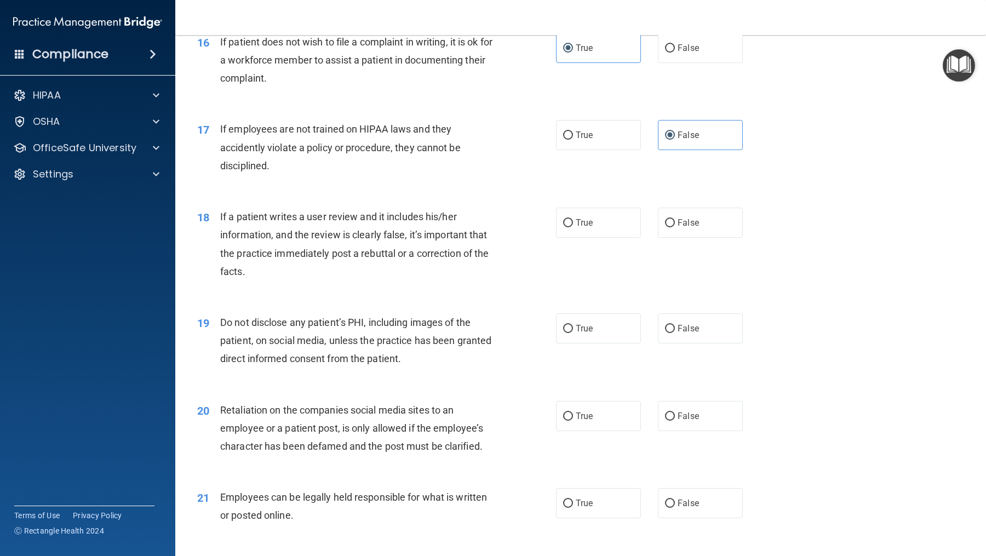
click at [267, 275] on div "If a patient writes a user review and it includes his/her information, and the …" at bounding box center [361, 244] width 282 height 73
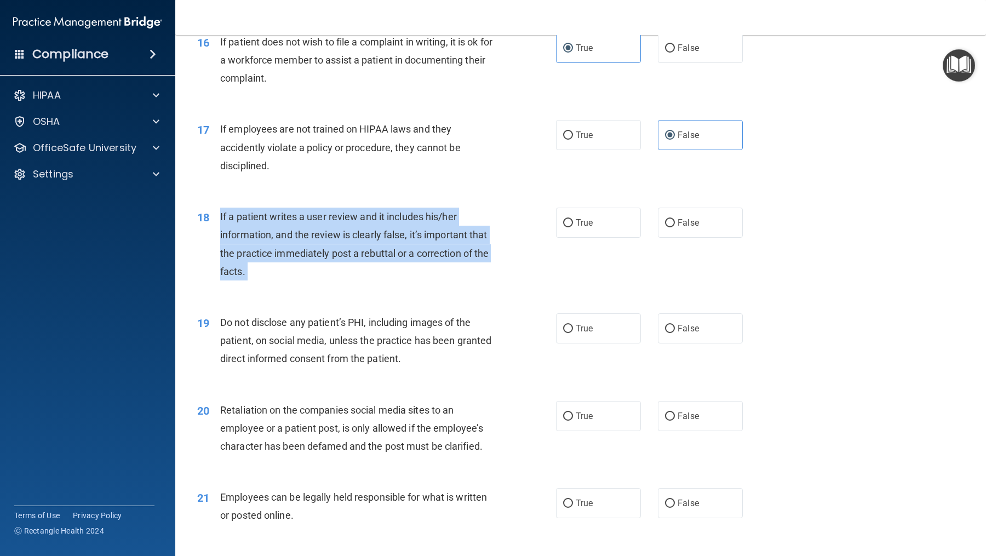
drag, startPoint x: 266, startPoint y: 275, endPoint x: 218, endPoint y: 210, distance: 80.5
click at [218, 210] on div "18 If a patient writes a user review and it includes his/her information, and t…" at bounding box center [377, 247] width 392 height 78
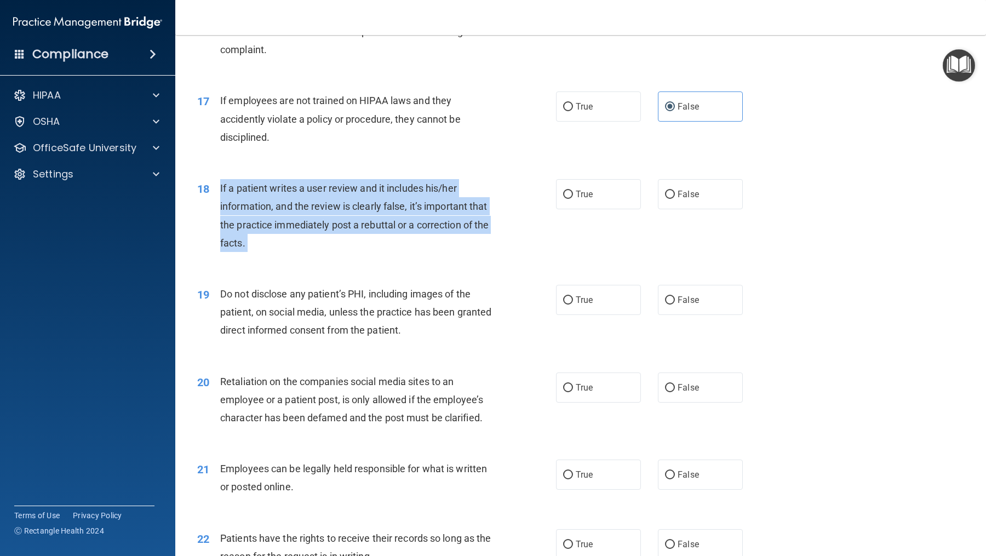
scroll to position [1524, 0]
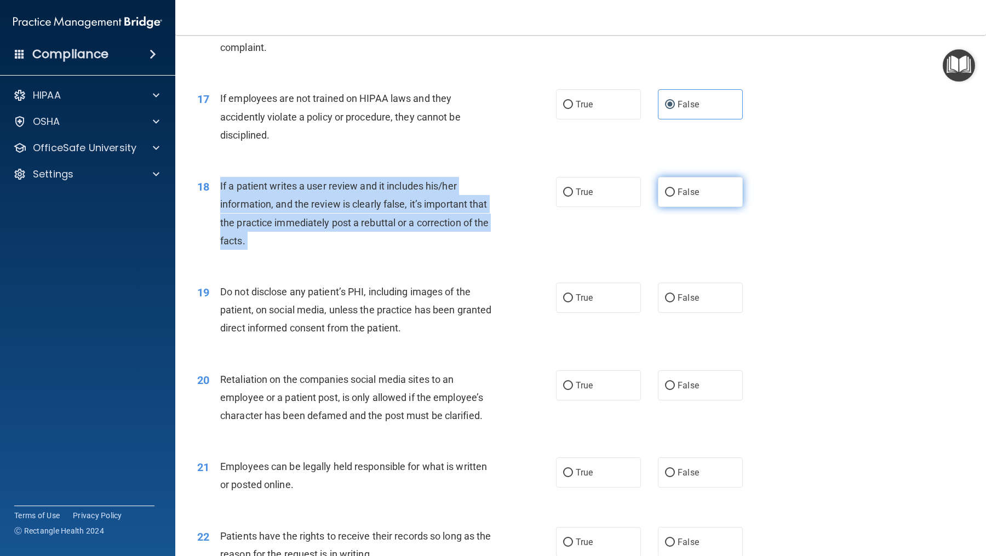
click at [718, 190] on label "False" at bounding box center [700, 192] width 85 height 30
click at [675, 190] on input "False" at bounding box center [670, 192] width 10 height 8
radio input "true"
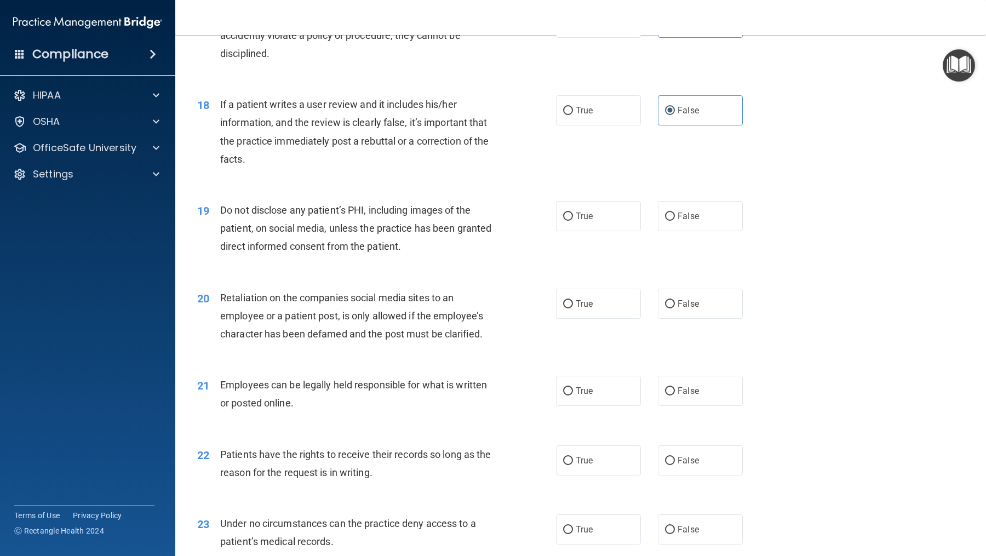
scroll to position [1621, 0]
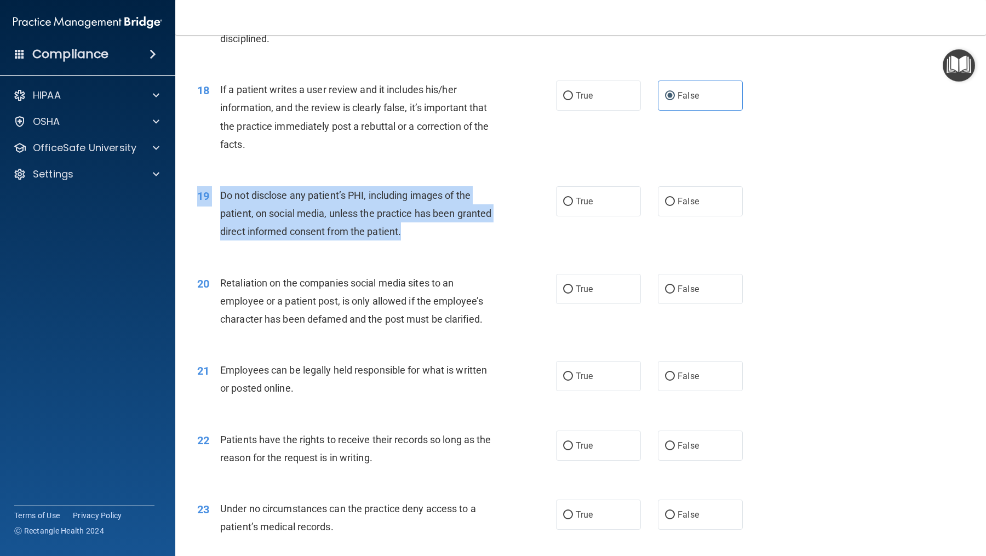
drag, startPoint x: 414, startPoint y: 225, endPoint x: 219, endPoint y: 185, distance: 199.1
click at [219, 185] on div "19 Do not disclose any patient’s PHI, including images of the patient, on socia…" at bounding box center [581, 217] width 784 height 88
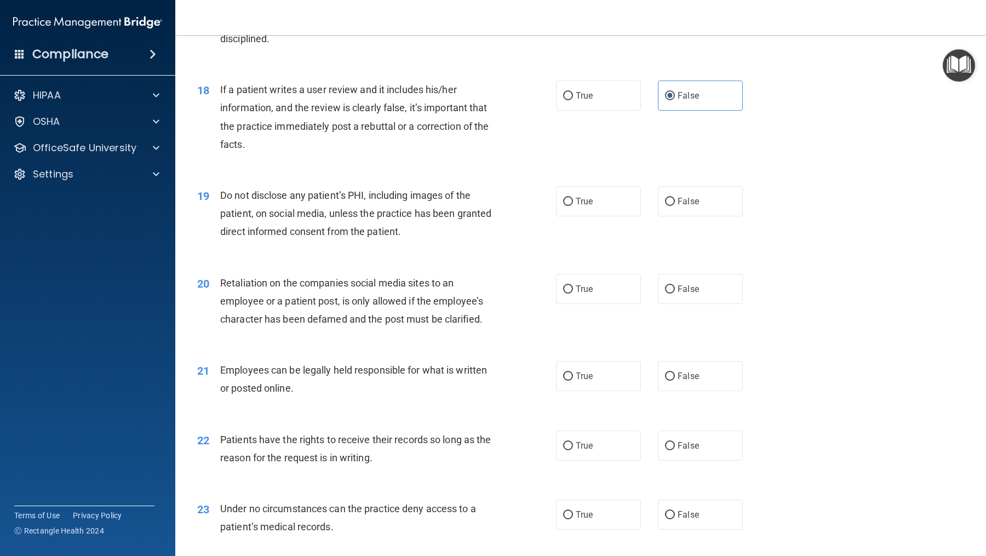
click at [219, 185] on div "19 Do not disclose any patient’s PHI, including images of the patient, on socia…" at bounding box center [581, 217] width 784 height 88
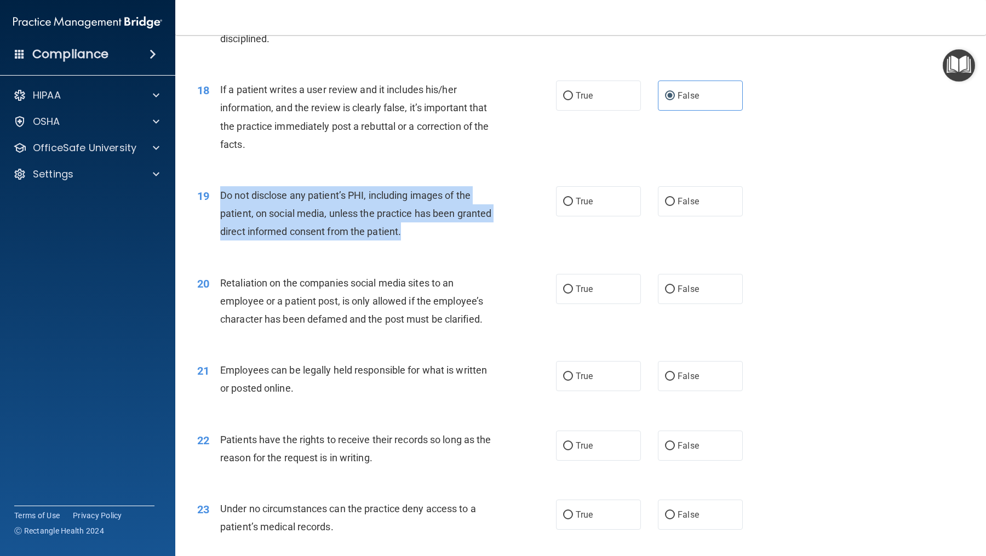
drag, startPoint x: 418, startPoint y: 237, endPoint x: 222, endPoint y: 193, distance: 200.0
click at [222, 193] on div "Do not disclose any patient’s PHI, including images of the patient, on social m…" at bounding box center [361, 213] width 282 height 55
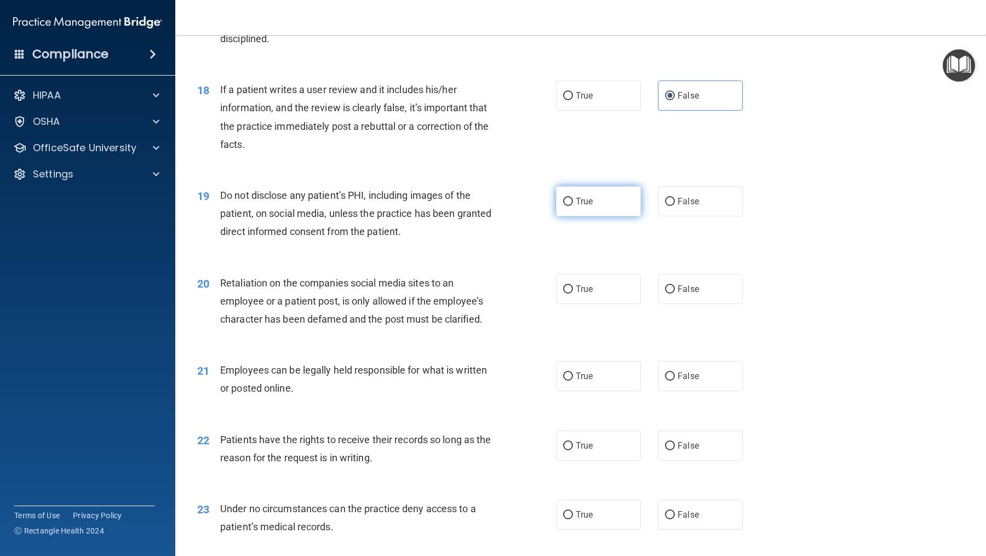
click at [559, 205] on label "True" at bounding box center [598, 201] width 85 height 30
click at [563, 205] on input "True" at bounding box center [568, 202] width 10 height 8
radio input "true"
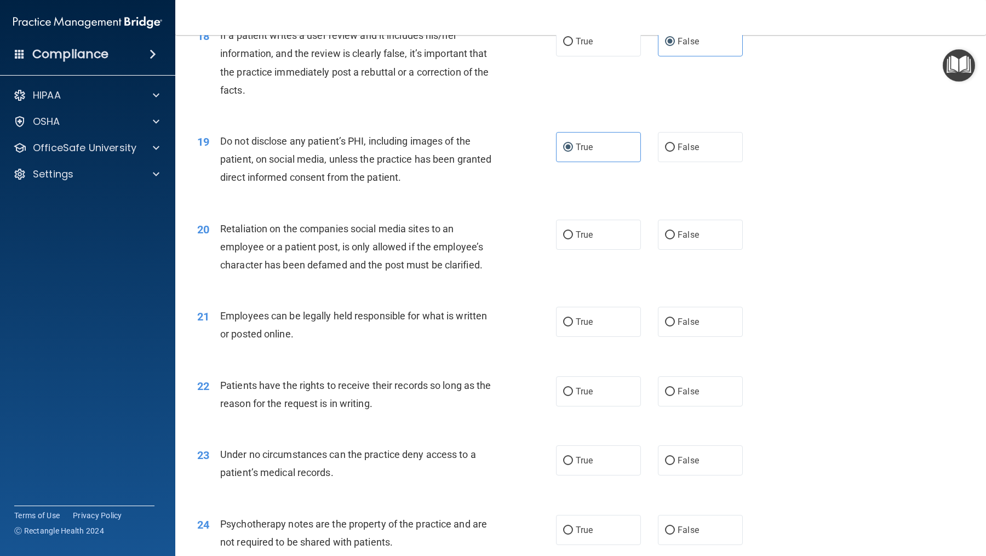
scroll to position [1679, 0]
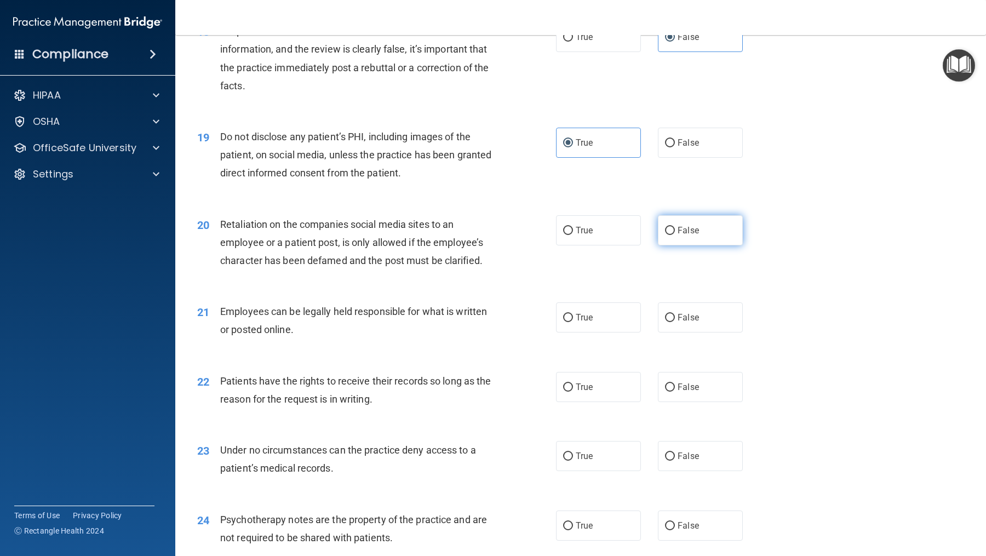
click at [673, 217] on label "False" at bounding box center [700, 230] width 85 height 30
click at [673, 227] on input "False" at bounding box center [670, 231] width 10 height 8
radio input "true"
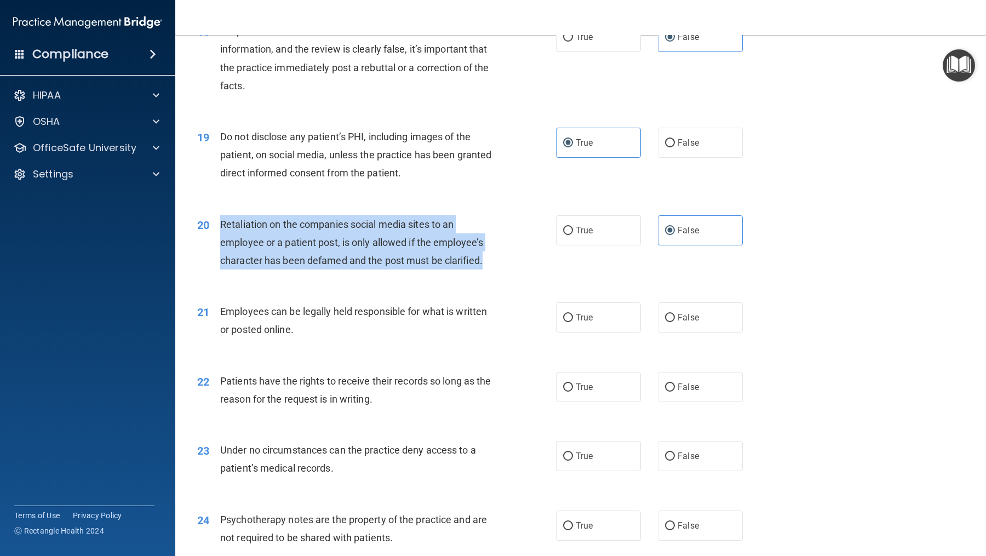
drag, startPoint x: 490, startPoint y: 262, endPoint x: 218, endPoint y: 230, distance: 274.2
click at [218, 230] on div "20 Retaliation on the companies social media sites to an employee or a patient …" at bounding box center [377, 245] width 392 height 60
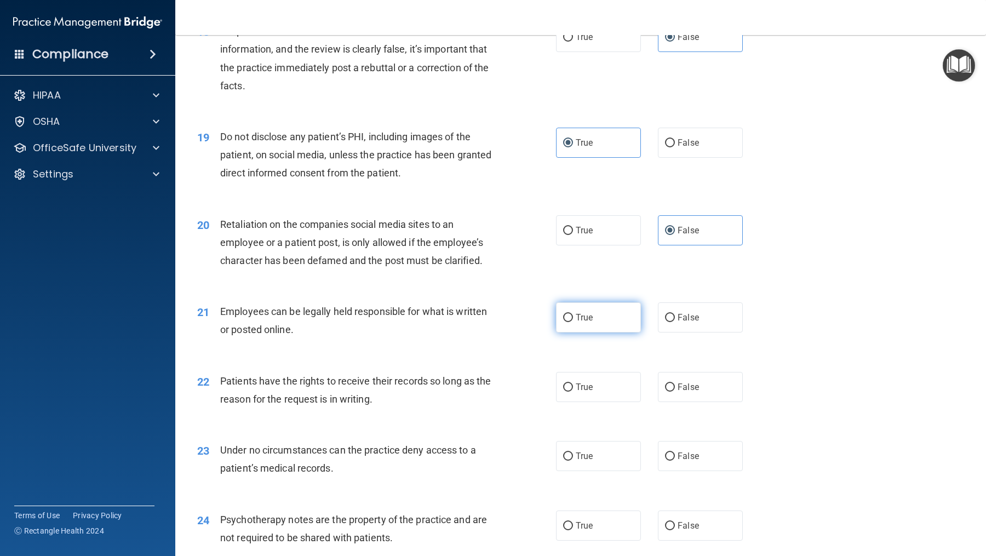
click at [619, 322] on label "True" at bounding box center [598, 317] width 85 height 30
click at [573, 322] on input "True" at bounding box center [568, 318] width 10 height 8
radio input "true"
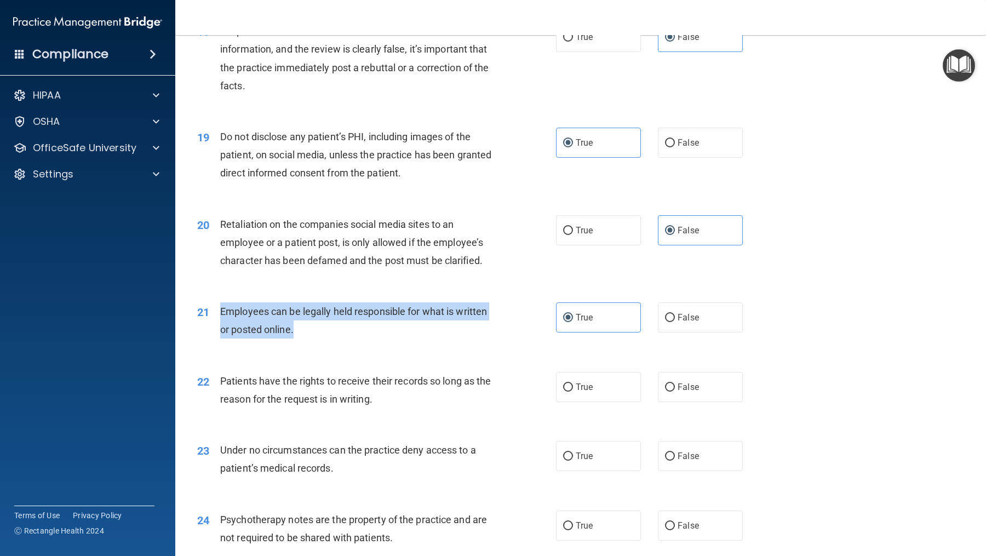
drag, startPoint x: 311, startPoint y: 329, endPoint x: 222, endPoint y: 308, distance: 90.6
click at [222, 308] on div "Employees can be legally held responsible for what is written or posted online." at bounding box center [361, 320] width 282 height 36
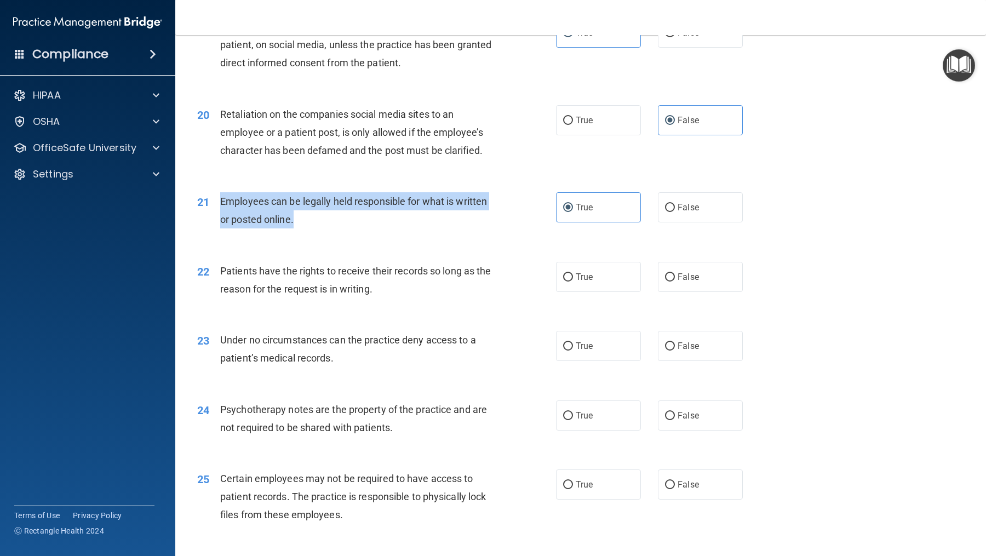
scroll to position [1845, 0]
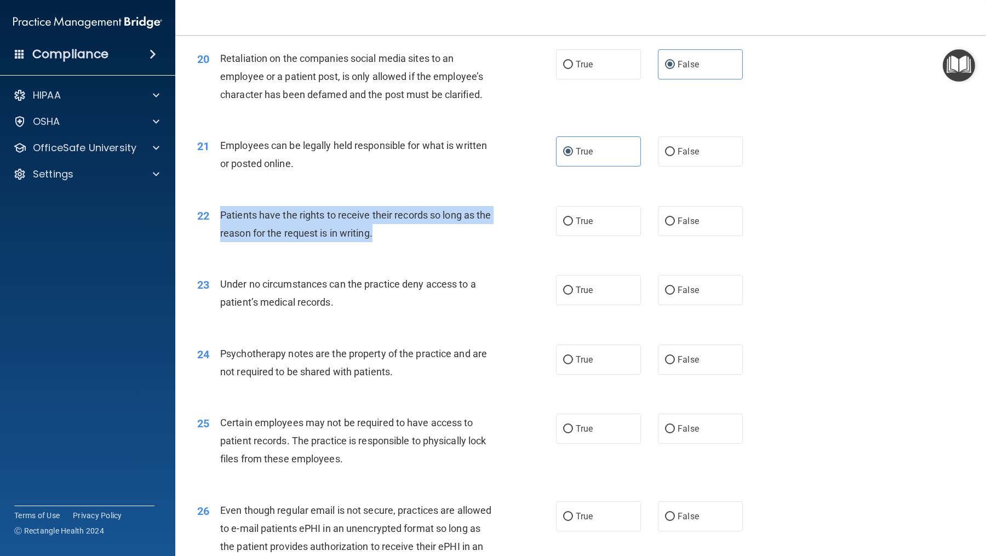
drag, startPoint x: 378, startPoint y: 229, endPoint x: 215, endPoint y: 213, distance: 164.1
click at [215, 213] on div "22 Patients have the rights to receive their records so long as the reason for …" at bounding box center [377, 227] width 392 height 42
click at [686, 227] on label "False" at bounding box center [700, 221] width 85 height 30
click at [675, 226] on input "False" at bounding box center [670, 222] width 10 height 8
radio input "true"
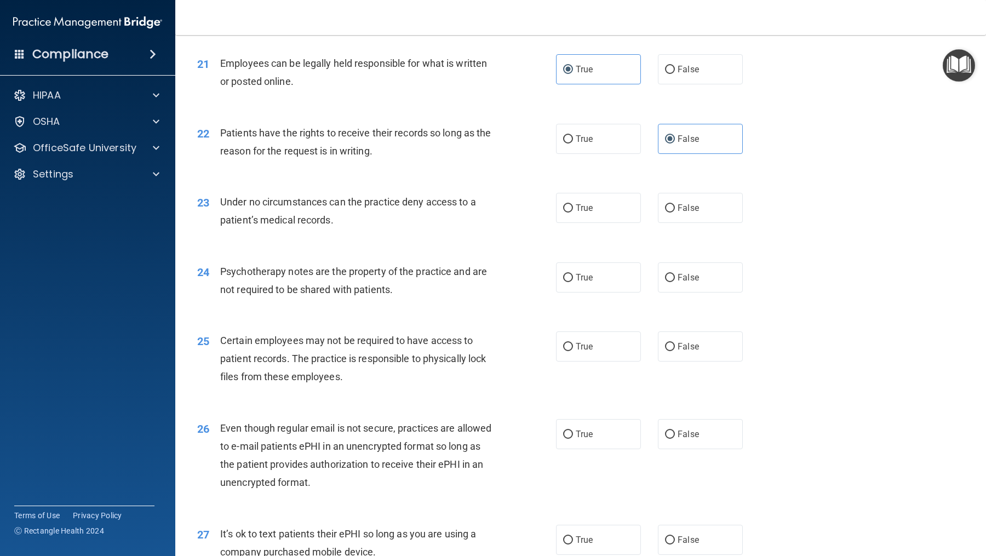
scroll to position [1930, 0]
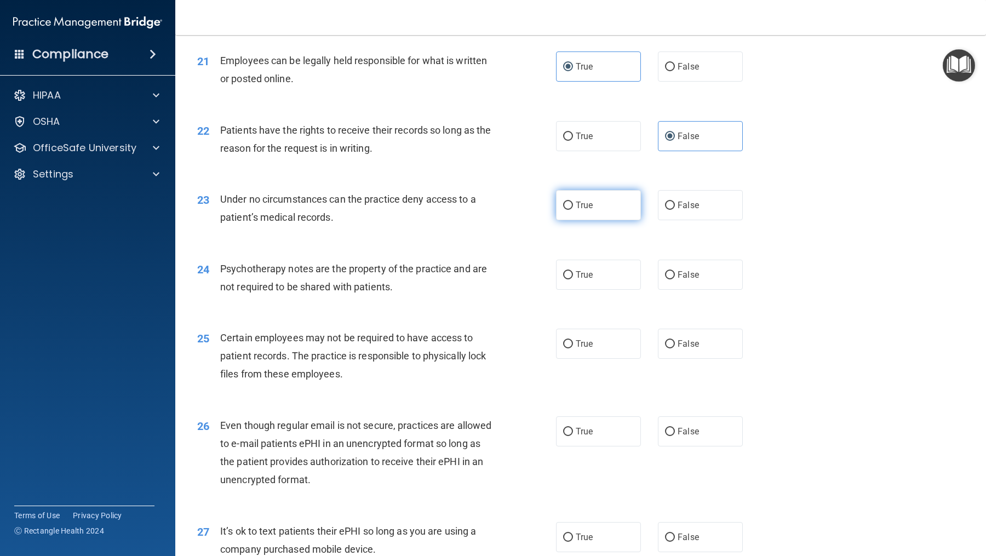
click at [615, 206] on label "True" at bounding box center [598, 205] width 85 height 30
click at [573, 206] on input "True" at bounding box center [568, 206] width 10 height 8
radio input "true"
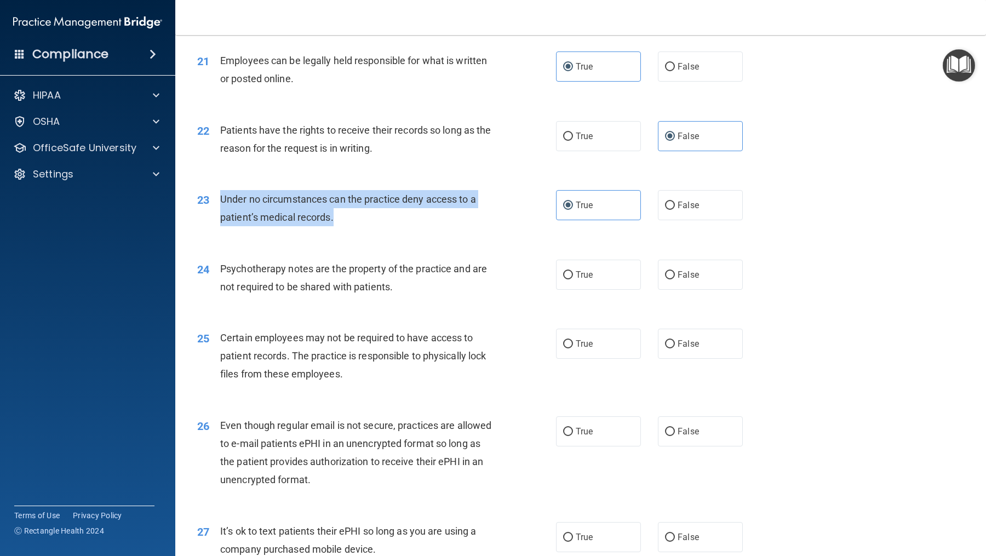
drag, startPoint x: 348, startPoint y: 221, endPoint x: 208, endPoint y: 197, distance: 142.3
click at [208, 197] on div "23 Under no circumstances can the practice deny access to a patient’s medical r…" at bounding box center [377, 211] width 392 height 42
click at [666, 203] on input "False" at bounding box center [670, 206] width 10 height 8
radio input "true"
radio input "false"
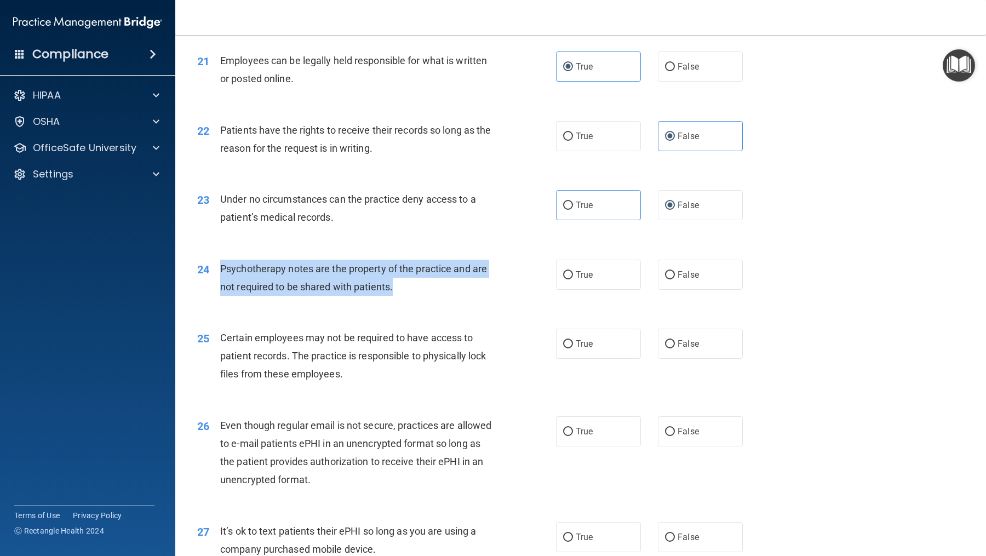
drag, startPoint x: 432, startPoint y: 287, endPoint x: 220, endPoint y: 262, distance: 214.1
click at [220, 262] on div "Psychotherapy notes are the property of the practice and are not required to be…" at bounding box center [361, 278] width 282 height 36
click at [682, 277] on span "False" at bounding box center [688, 275] width 21 height 10
click at [675, 277] on input "False" at bounding box center [670, 275] width 10 height 8
radio input "true"
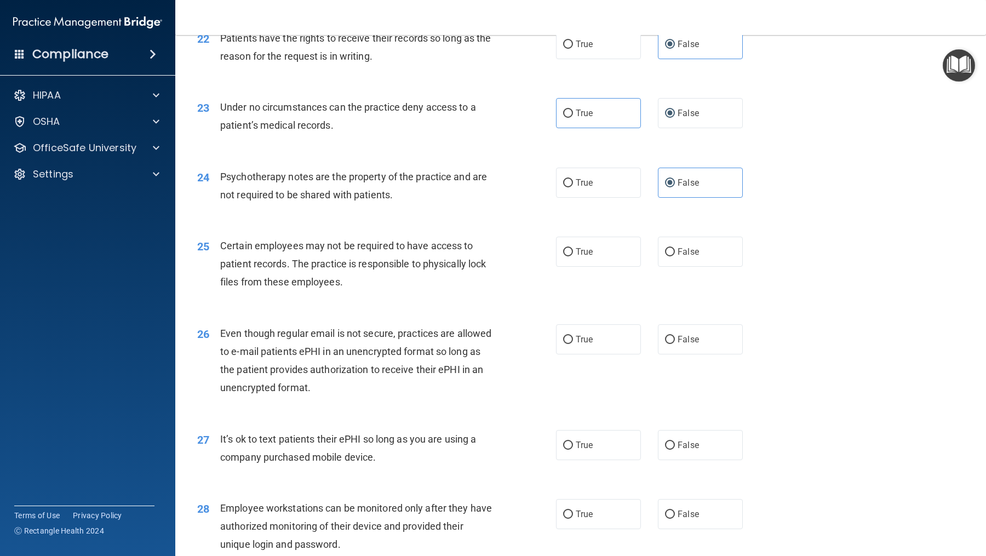
scroll to position [2029, 0]
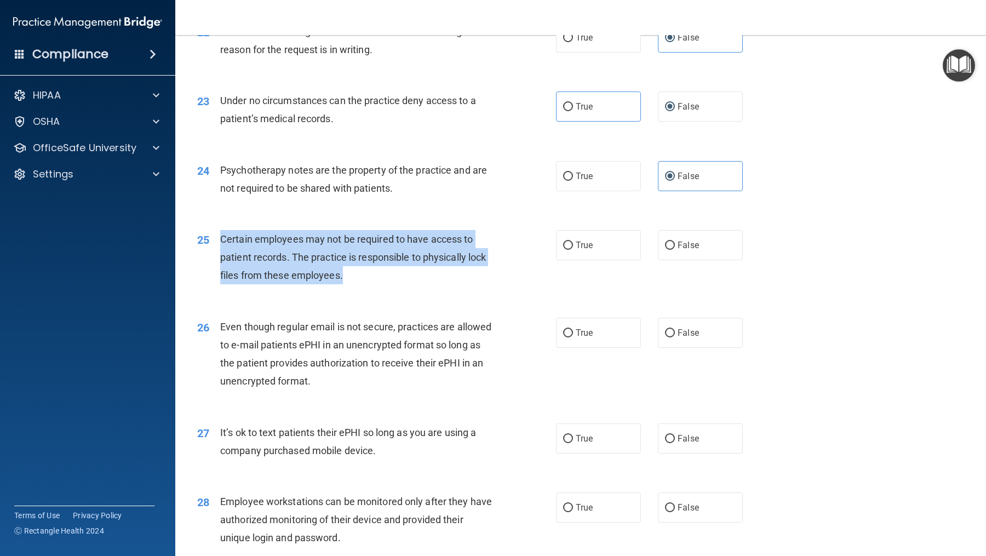
drag, startPoint x: 371, startPoint y: 274, endPoint x: 216, endPoint y: 238, distance: 159.2
click at [216, 238] on div "25 Certain employees may not be required to have access to patient records. The…" at bounding box center [377, 260] width 392 height 60
click at [608, 250] on label "True" at bounding box center [598, 245] width 85 height 30
click at [573, 250] on input "True" at bounding box center [568, 246] width 10 height 8
radio input "true"
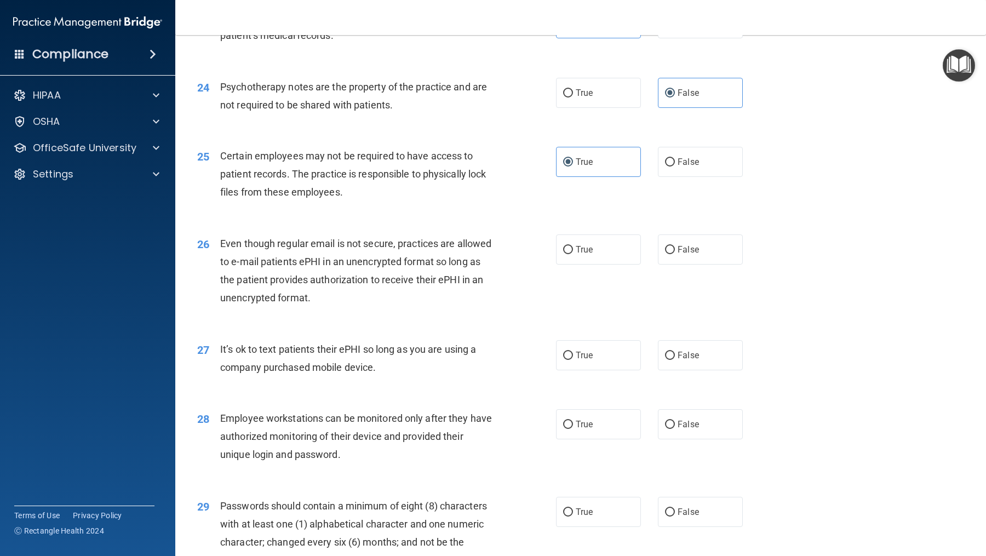
scroll to position [2116, 0]
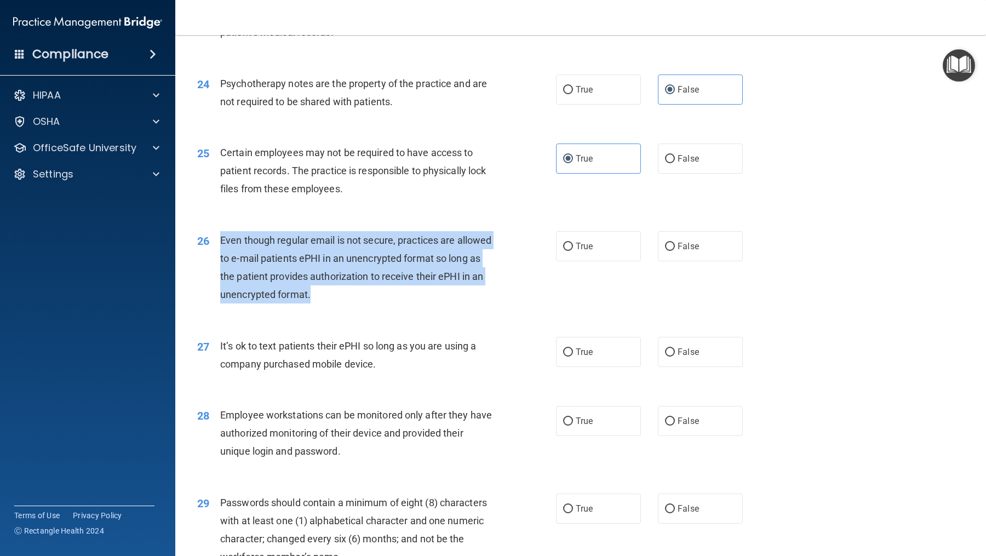
drag, startPoint x: 318, startPoint y: 292, endPoint x: 219, endPoint y: 234, distance: 114.9
click at [220, 234] on div "Even though regular email is not secure, practices are allowed to e-mail patien…" at bounding box center [361, 267] width 282 height 73
click at [567, 248] on input "True" at bounding box center [568, 247] width 10 height 8
radio input "true"
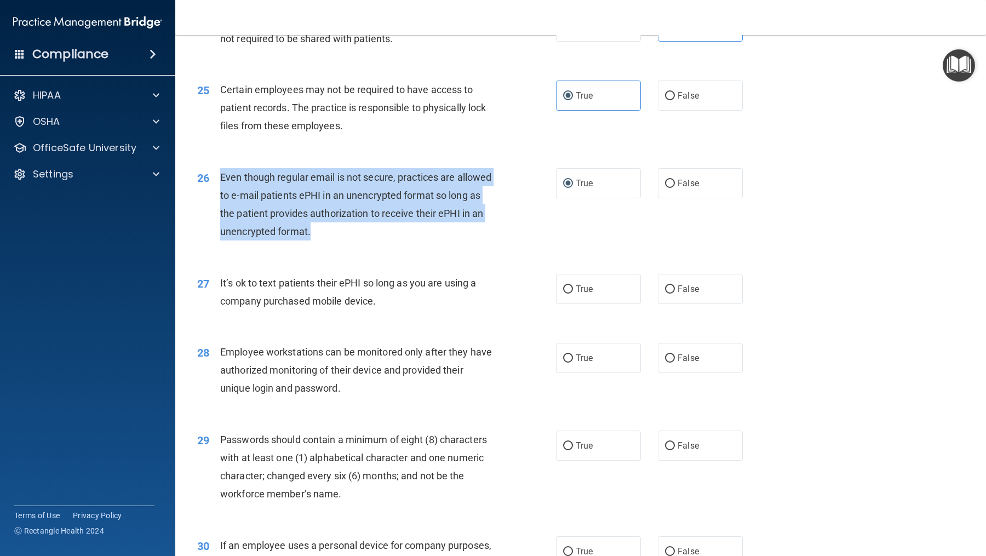
scroll to position [2188, 0]
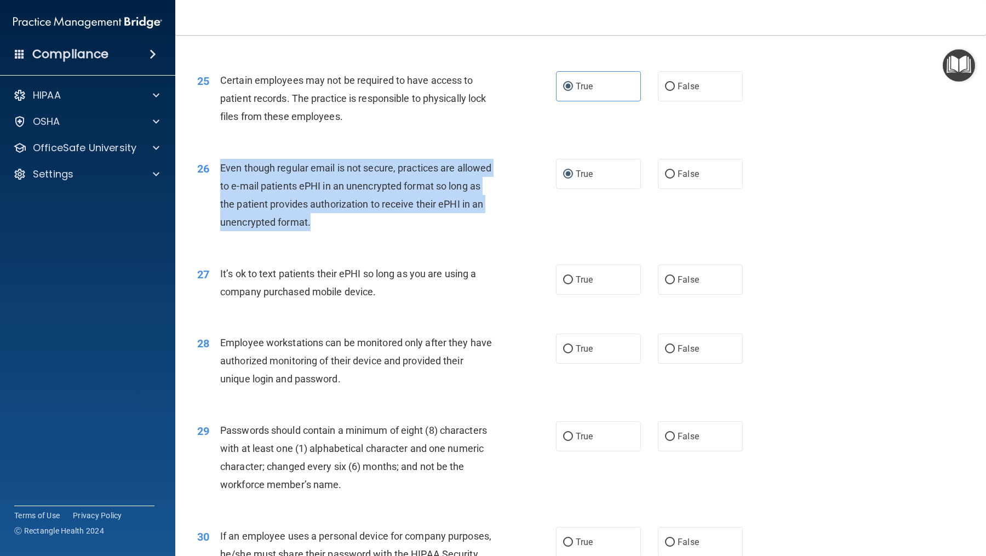
drag, startPoint x: 411, startPoint y: 290, endPoint x: 216, endPoint y: 265, distance: 196.7
click at [216, 265] on div "27 It’s ok to text patients their ePHI so long as you are using a company purch…" at bounding box center [377, 286] width 392 height 42
click at [378, 290] on div "It’s ok to text patients their ePHI so long as you are using a company purchase…" at bounding box center [361, 283] width 282 height 36
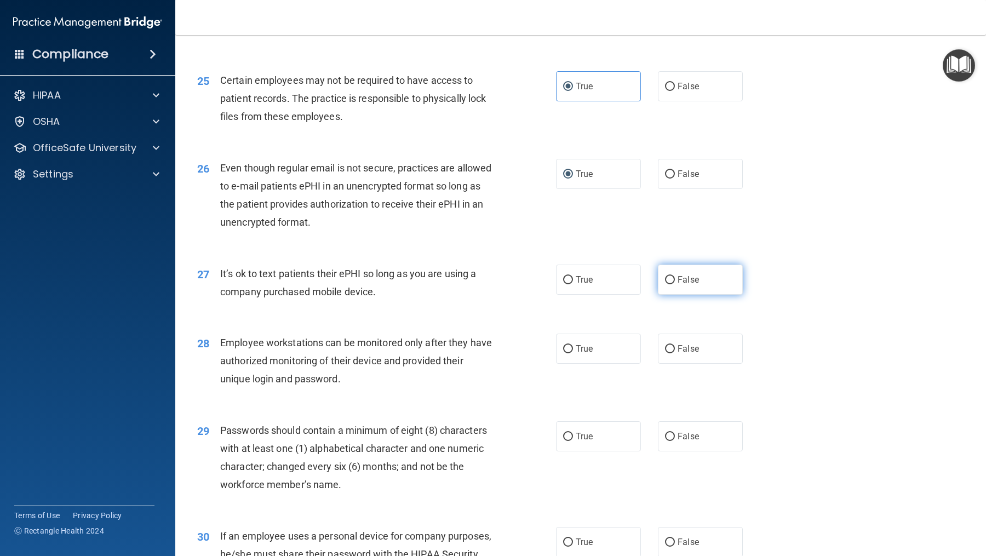
click at [677, 288] on label "False" at bounding box center [700, 280] width 85 height 30
click at [675, 284] on input "False" at bounding box center [670, 280] width 10 height 8
radio input "true"
drag, startPoint x: 400, startPoint y: 288, endPoint x: 220, endPoint y: 271, distance: 181.1
click at [220, 271] on div "It’s ok to text patients their ePHI so long as you are using a company purchase…" at bounding box center [361, 283] width 282 height 36
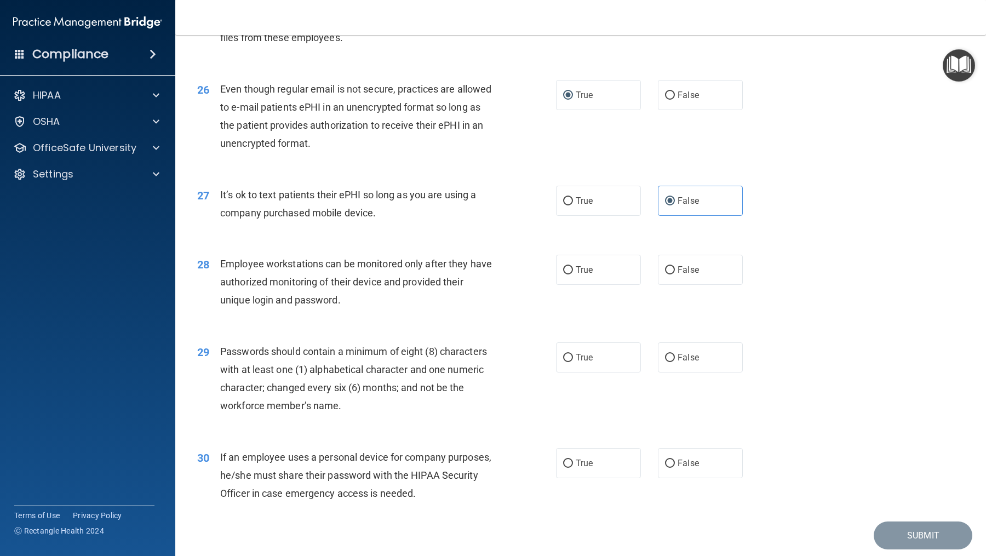
scroll to position [2296, 0]
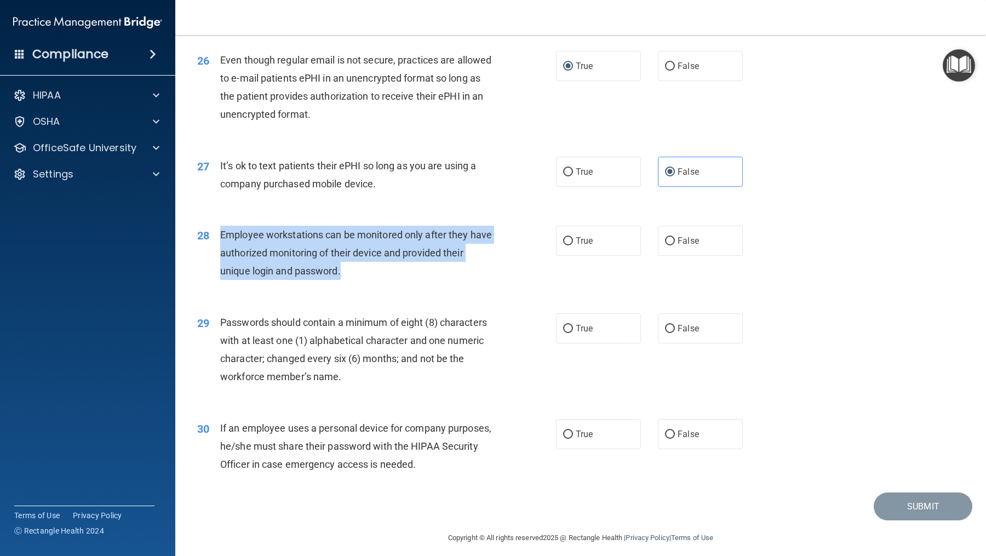
drag, startPoint x: 361, startPoint y: 270, endPoint x: 221, endPoint y: 228, distance: 146.3
click at [221, 228] on div "Employee workstations can be monitored only after they have authorized monitori…" at bounding box center [361, 253] width 282 height 55
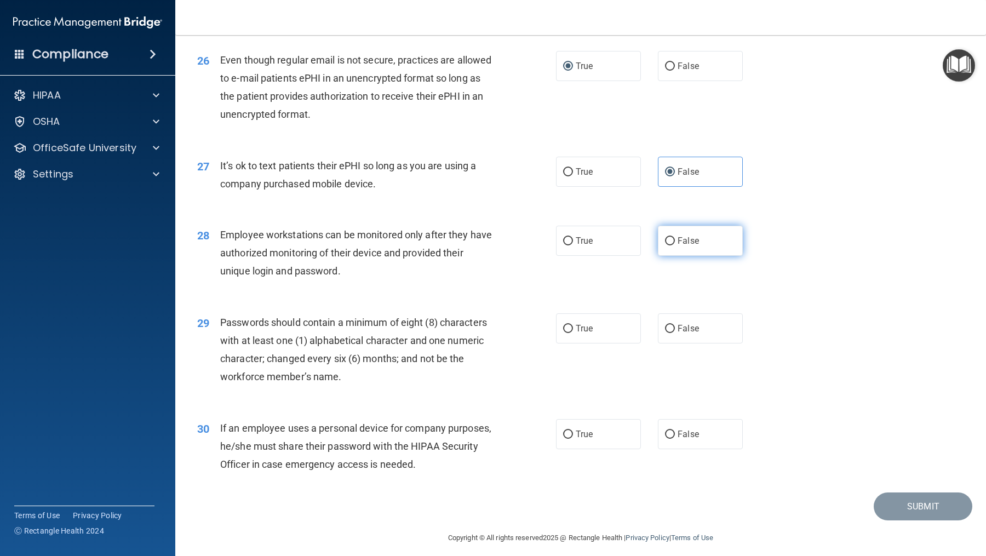
click at [710, 242] on label "False" at bounding box center [700, 241] width 85 height 30
click at [675, 242] on input "False" at bounding box center [670, 241] width 10 height 8
radio input "true"
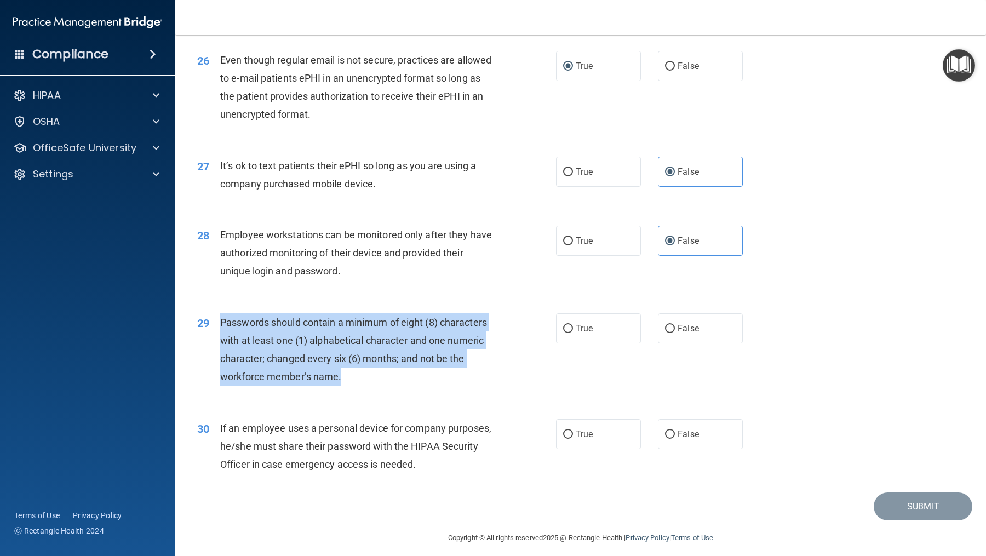
drag, startPoint x: 355, startPoint y: 378, endPoint x: 217, endPoint y: 315, distance: 151.6
click at [218, 315] on div "29 Passwords should contain a minimum of eight (8) characters with at least one…" at bounding box center [377, 352] width 392 height 78
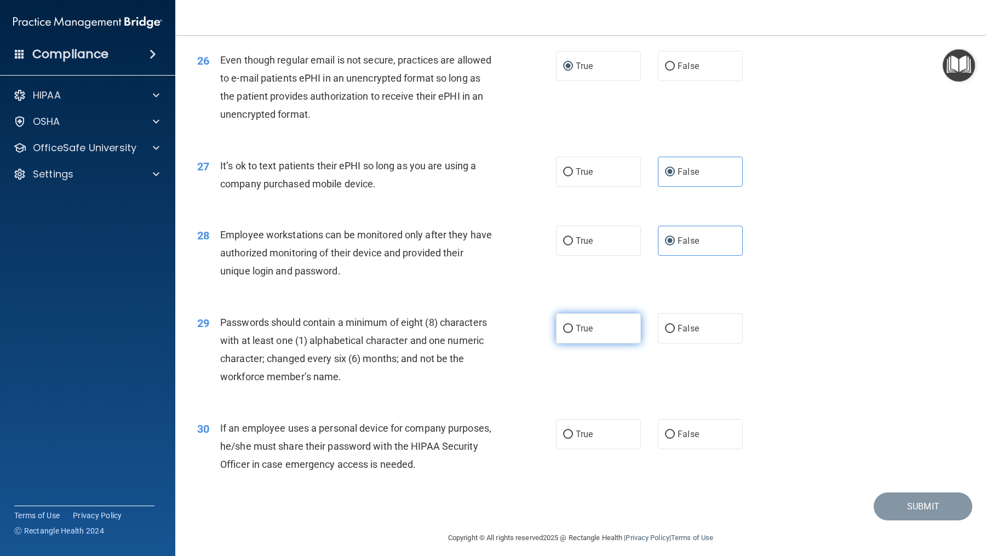
click at [596, 318] on label "True" at bounding box center [598, 328] width 85 height 30
click at [573, 325] on input "True" at bounding box center [568, 329] width 10 height 8
radio input "true"
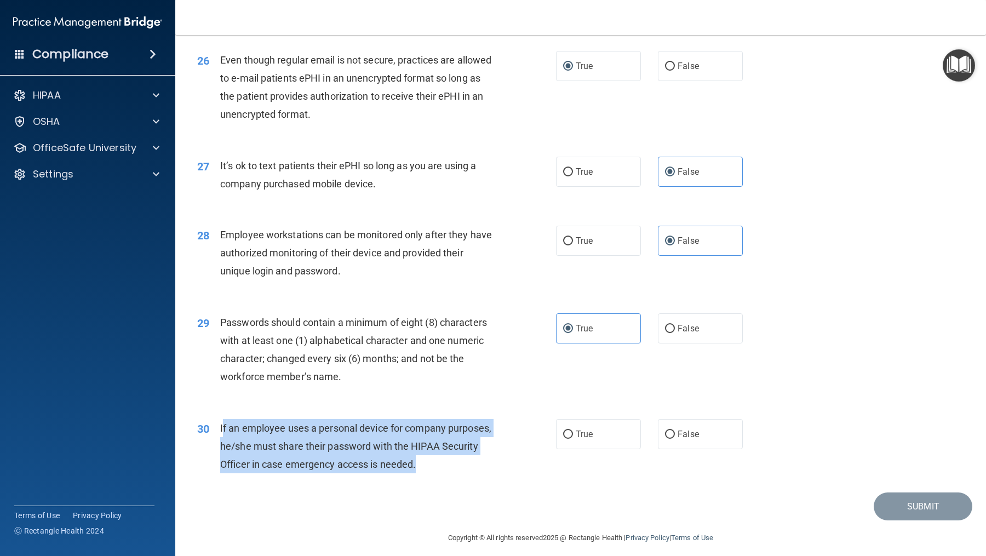
drag, startPoint x: 438, startPoint y: 468, endPoint x: 225, endPoint y: 430, distance: 216.7
click at [225, 430] on div "If an employee uses a personal device for company purposes, he/she must share t…" at bounding box center [361, 446] width 282 height 55
click at [421, 478] on div "30 If an employee uses a personal device for company purposes, he/she must shar…" at bounding box center [377, 449] width 392 height 60
drag, startPoint x: 436, startPoint y: 461, endPoint x: 213, endPoint y: 429, distance: 225.9
click at [213, 429] on div "30 If an employee uses a personal device for company purposes, he/she must shar…" at bounding box center [377, 449] width 392 height 60
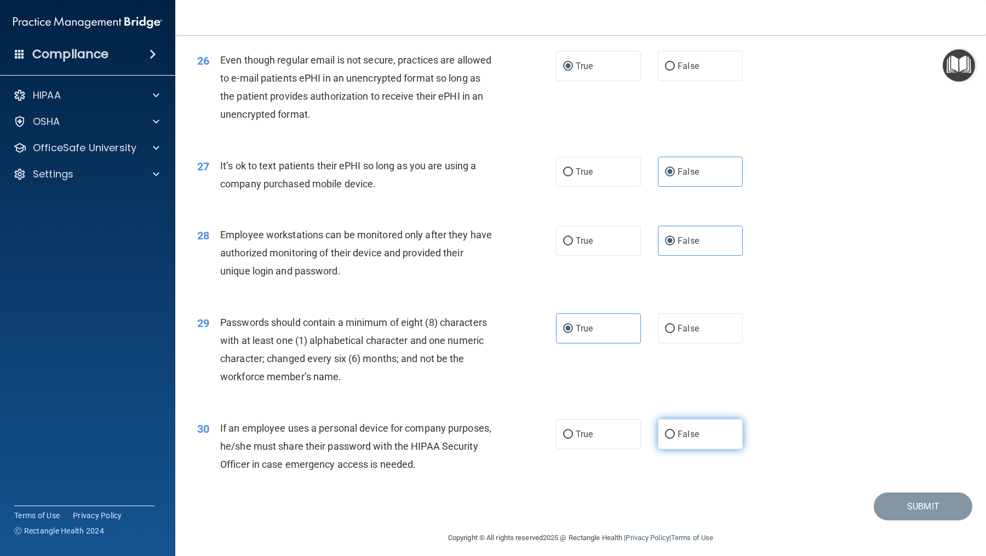
click at [688, 439] on span "False" at bounding box center [688, 434] width 21 height 10
click at [675, 439] on input "False" at bounding box center [670, 435] width 10 height 8
radio input "true"
click at [892, 515] on button "Submit" at bounding box center [923, 507] width 99 height 28
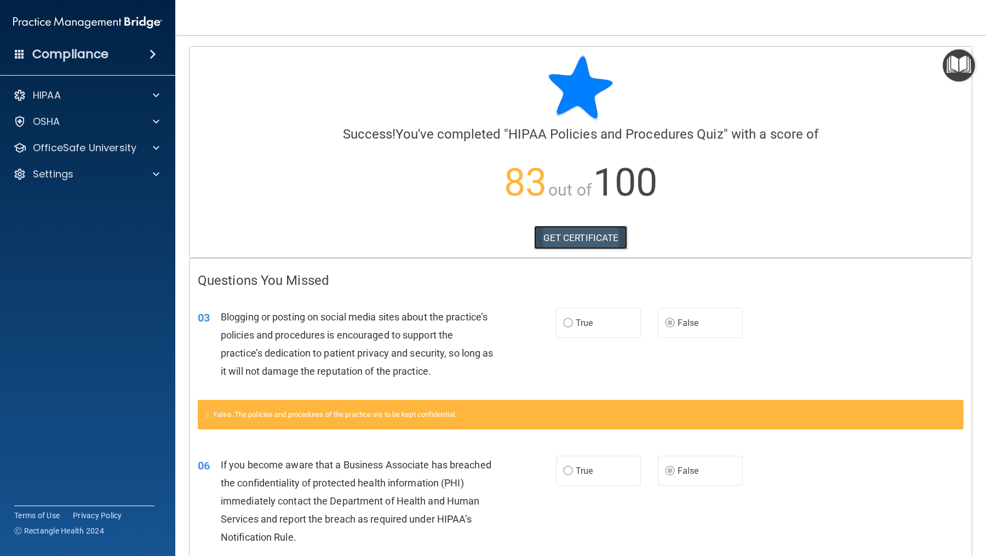
click at [568, 236] on link "GET CERTIFICATE" at bounding box center [581, 238] width 94 height 24
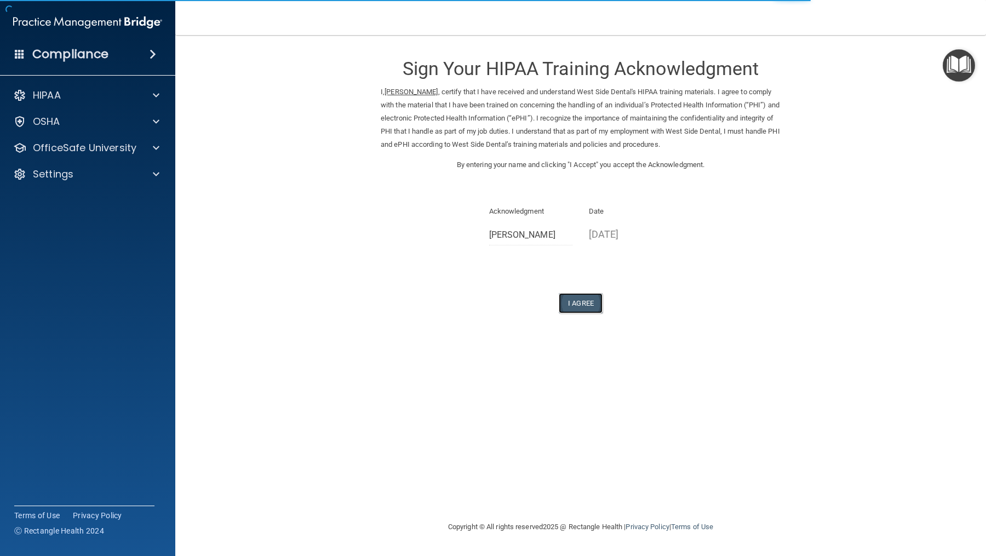
click at [579, 299] on button "I Agree" at bounding box center [581, 303] width 44 height 20
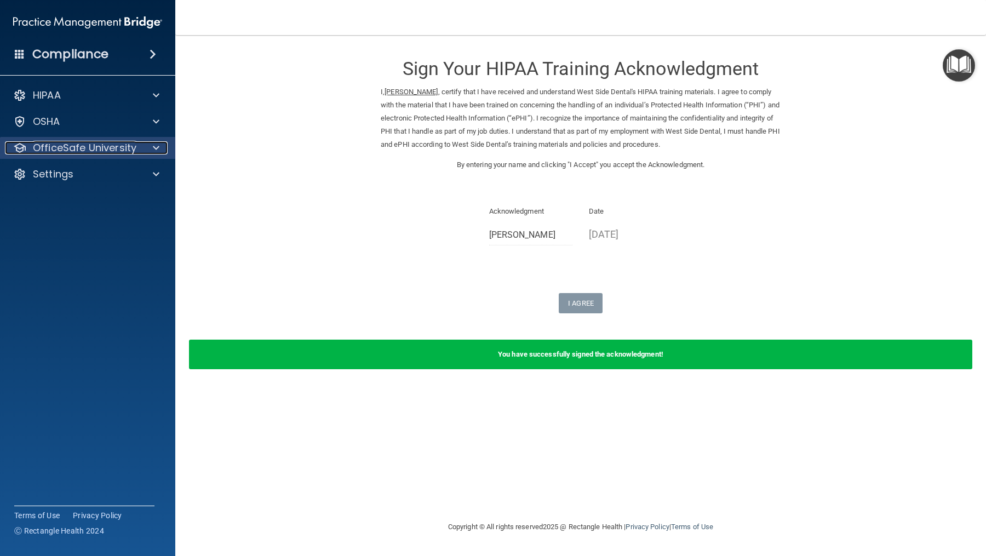
click at [127, 144] on p "OfficeSafe University" at bounding box center [85, 147] width 104 height 13
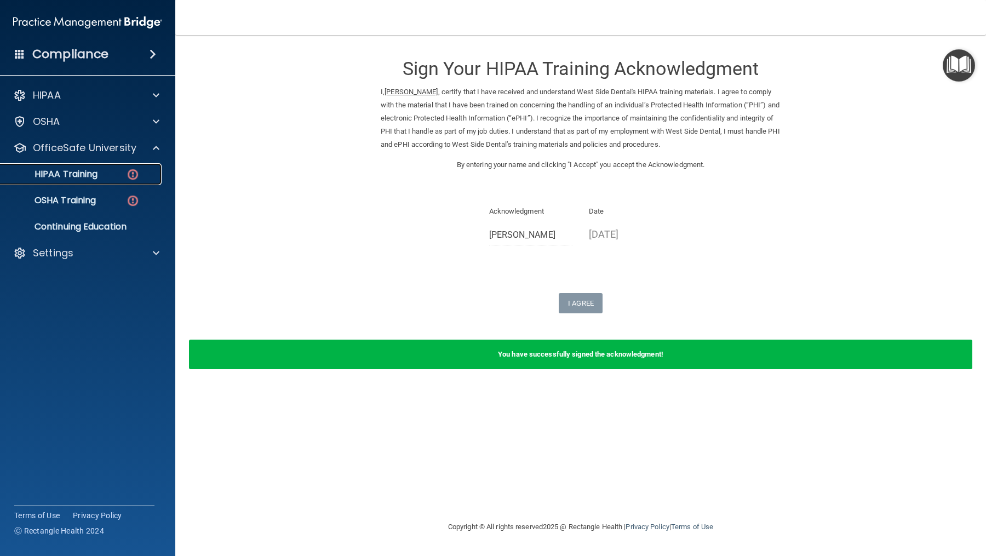
click at [129, 178] on img at bounding box center [133, 175] width 14 height 14
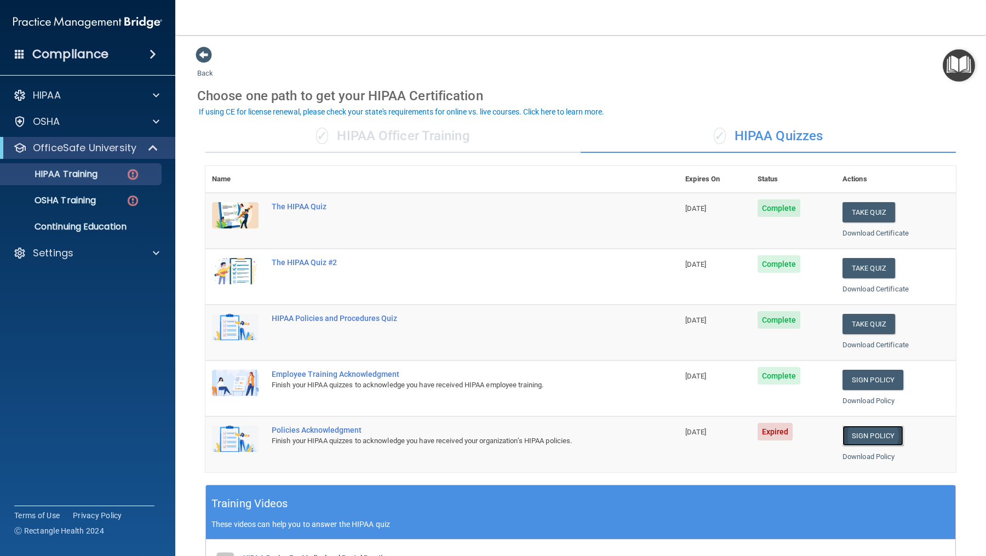
click at [859, 432] on link "Sign Policy" at bounding box center [873, 436] width 61 height 20
click at [56, 50] on h4 "Compliance" at bounding box center [70, 54] width 76 height 15
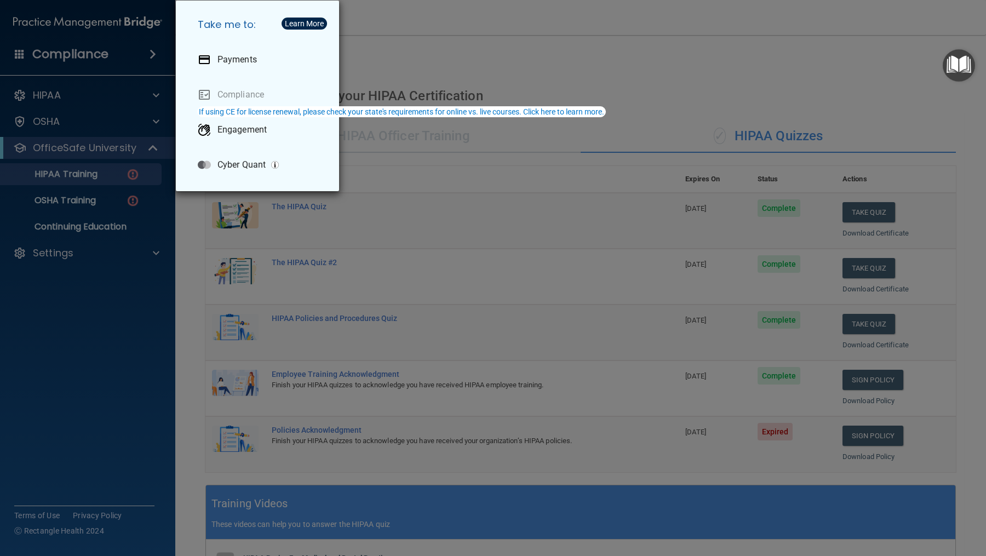
click at [43, 19] on div "Take me to: Payments Compliance Engagement Cyber Quant" at bounding box center [493, 278] width 986 height 556
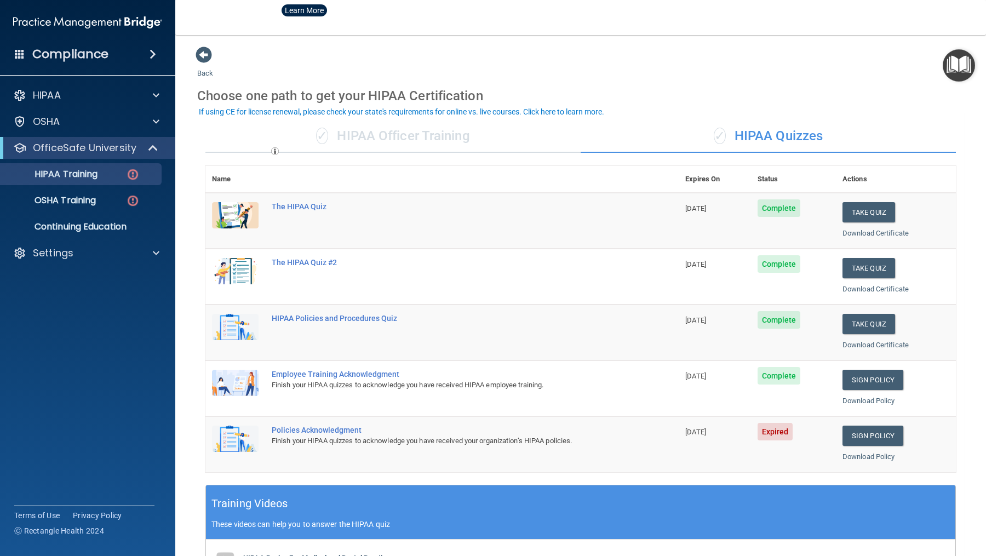
click at [43, 19] on img at bounding box center [87, 23] width 149 height 22
click at [51, 97] on p "HIPAA" at bounding box center [47, 95] width 28 height 13
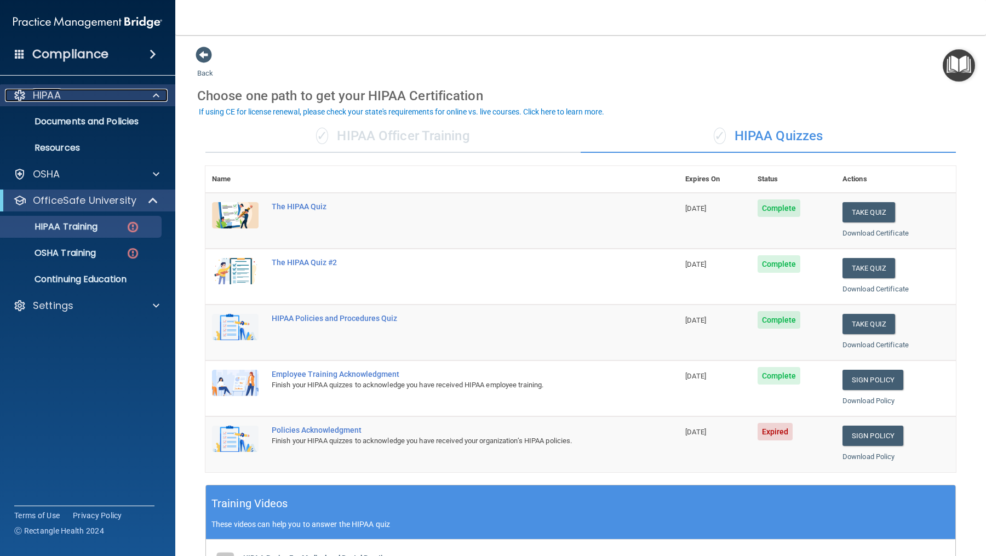
click at [52, 100] on p "HIPAA" at bounding box center [47, 95] width 28 height 13
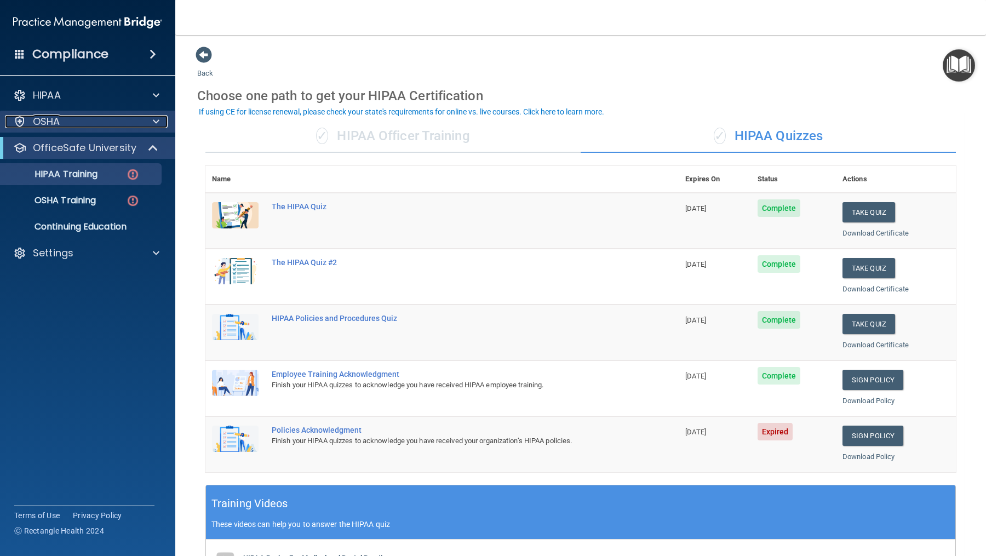
click at [61, 126] on div "OSHA" at bounding box center [73, 121] width 136 height 13
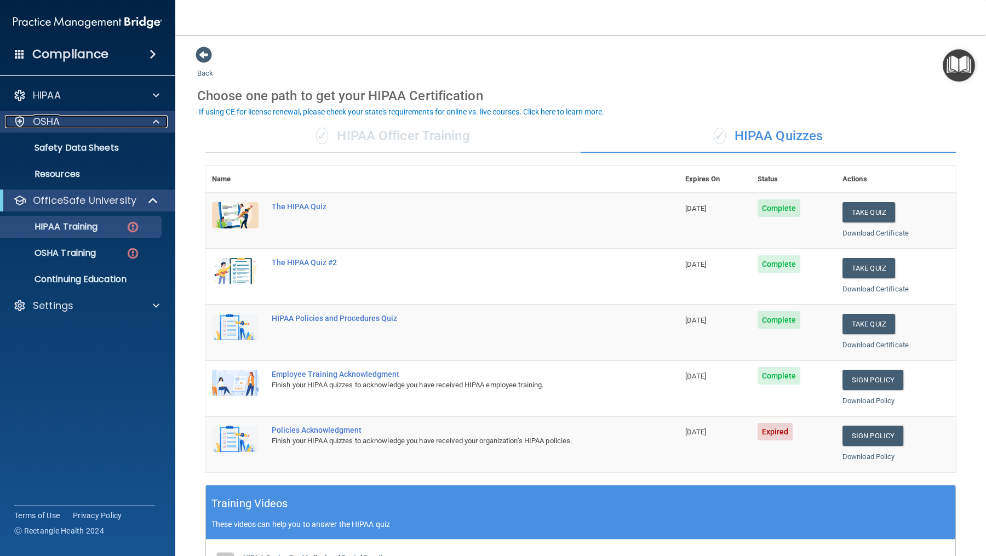
click at [61, 126] on div "OSHA" at bounding box center [73, 121] width 136 height 13
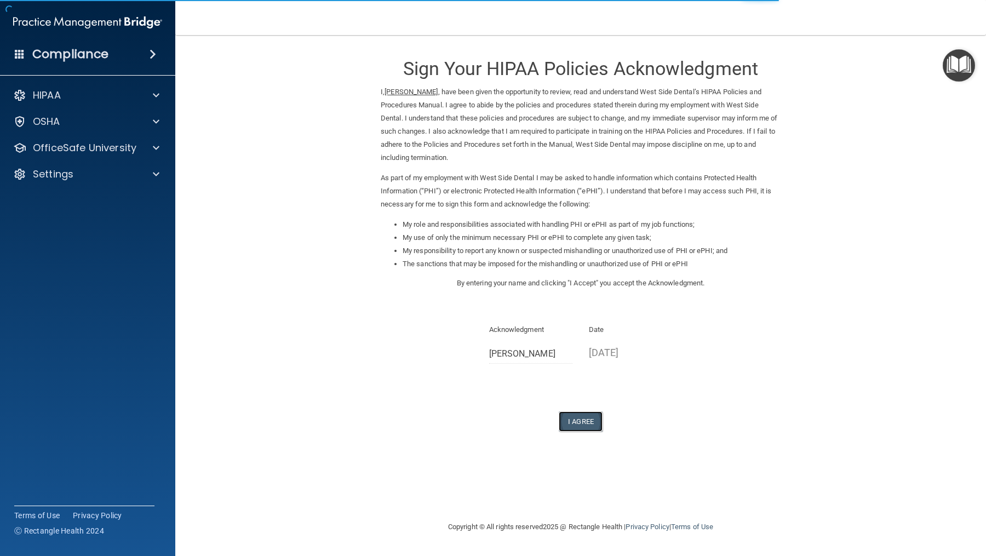
click at [582, 421] on button "I Agree" at bounding box center [581, 421] width 44 height 20
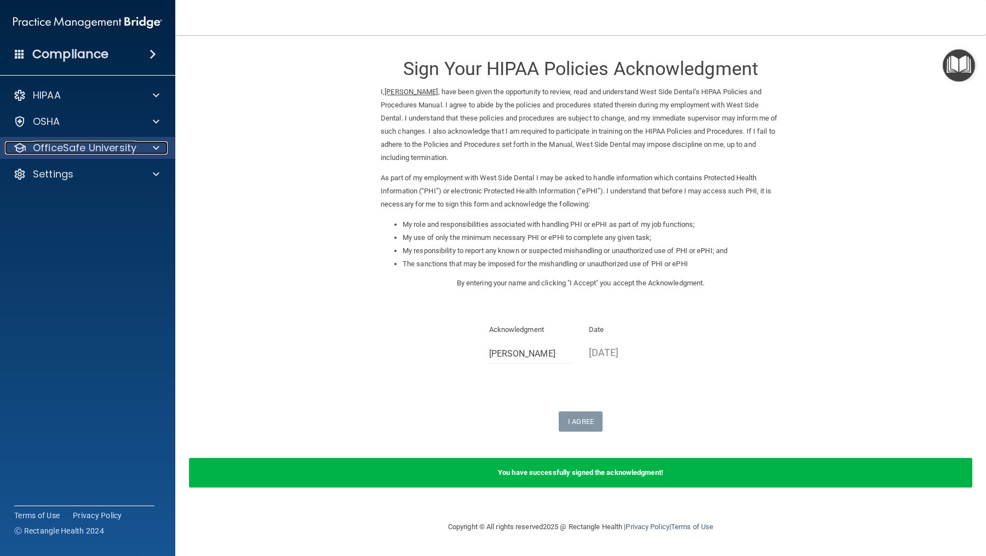
click at [167, 144] on div at bounding box center [154, 147] width 27 height 13
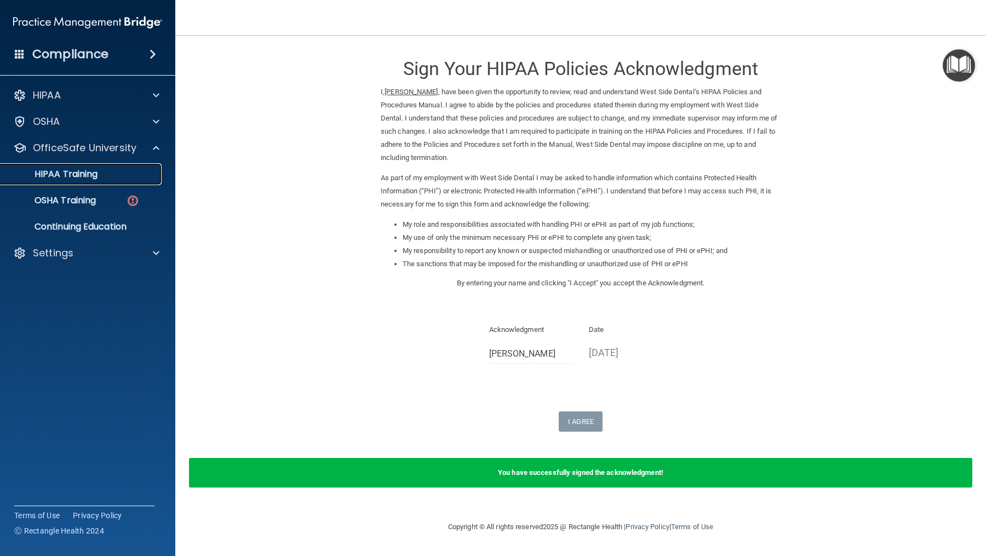
click at [115, 174] on div "HIPAA Training" at bounding box center [82, 174] width 150 height 11
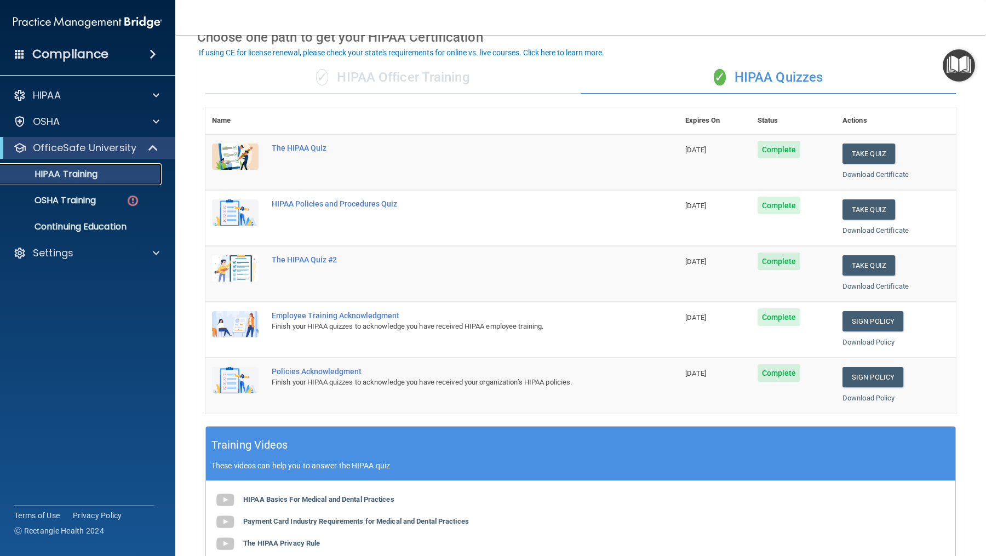
scroll to position [50, 0]
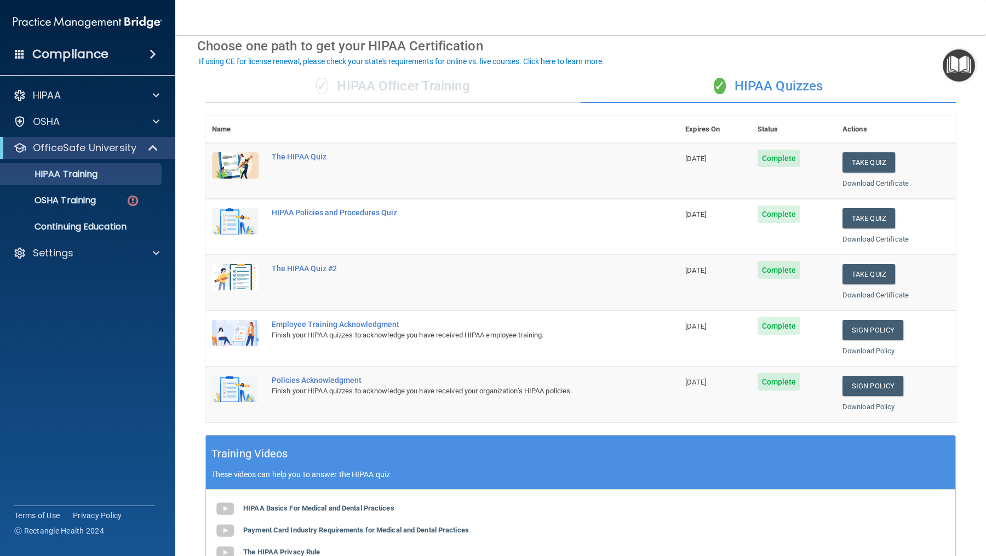
click at [379, 89] on div "✓ HIPAA Officer Training" at bounding box center [392, 86] width 375 height 33
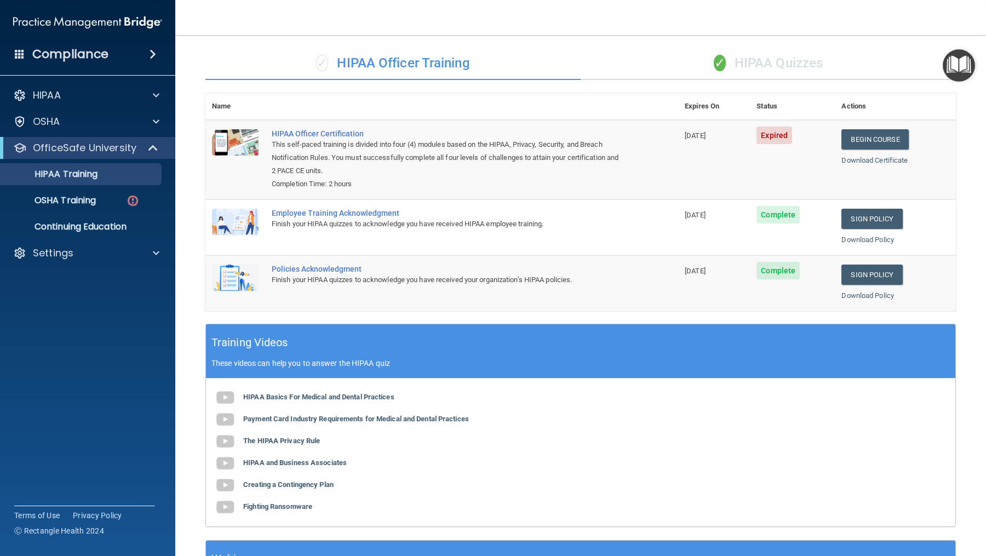
scroll to position [0, 0]
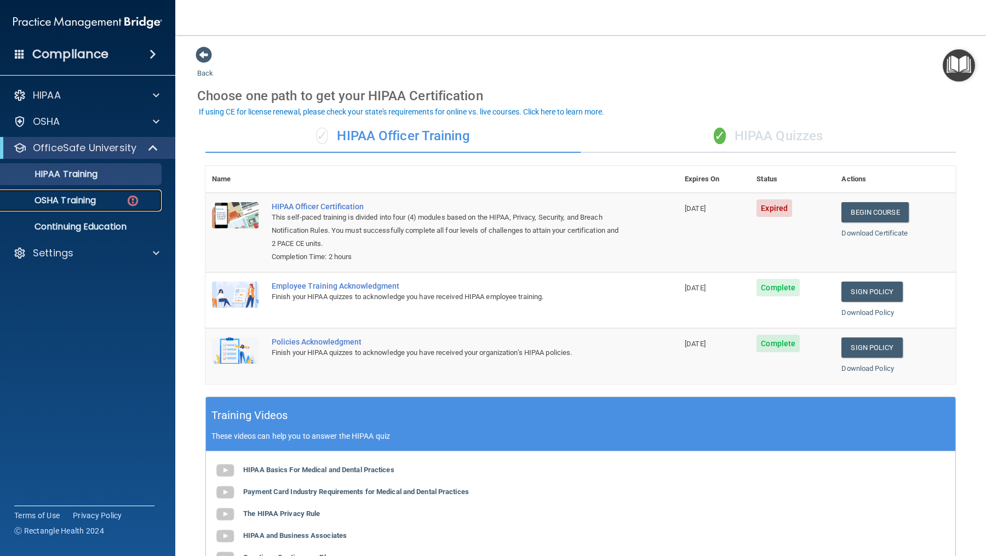
click at [112, 201] on div "OSHA Training" at bounding box center [82, 200] width 150 height 11
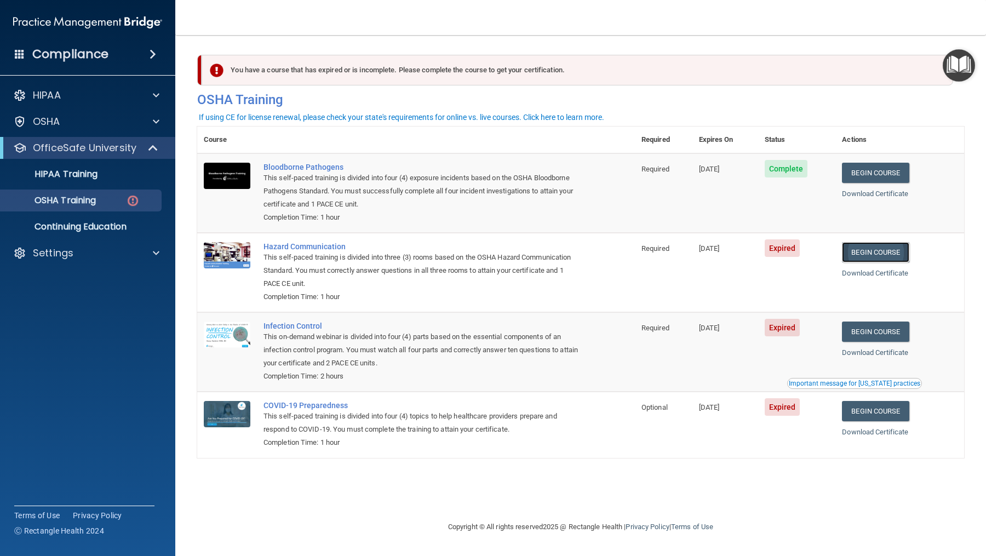
click at [882, 255] on link "Begin Course" at bounding box center [875, 252] width 67 height 20
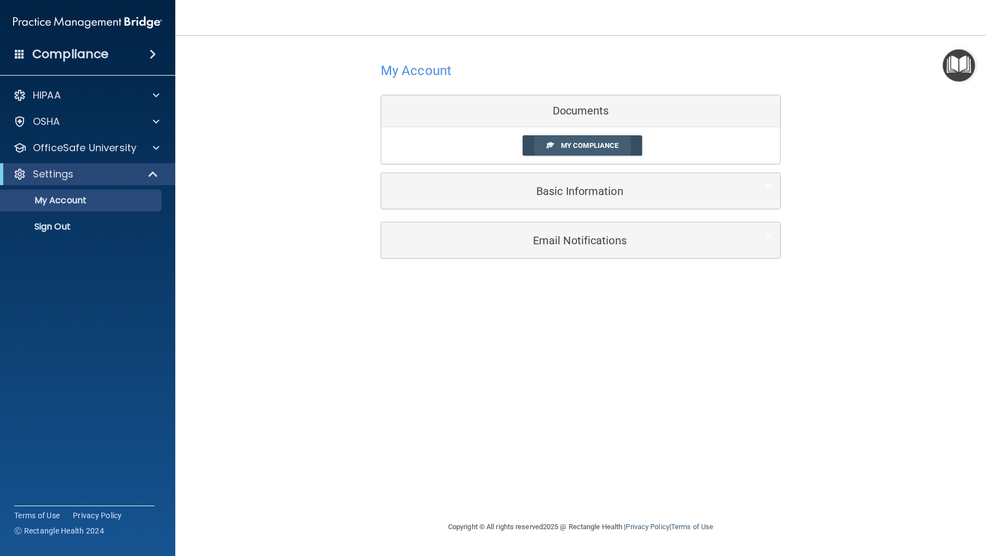
click at [559, 144] on link "My Compliance" at bounding box center [583, 145] width 120 height 20
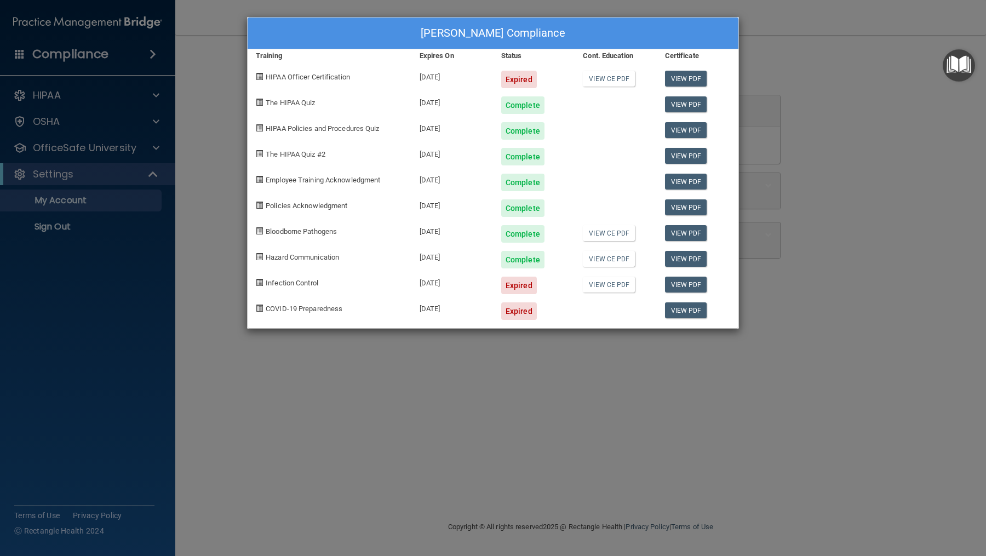
click at [493, 399] on div "[PERSON_NAME] Compliance Training Expires On Status Cont. Education Certificate…" at bounding box center [493, 278] width 986 height 556
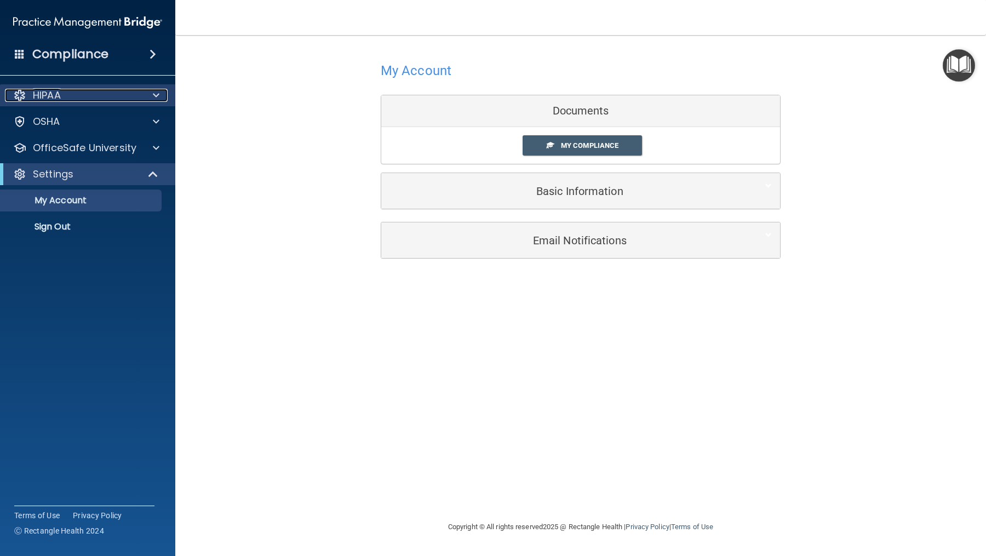
click at [85, 93] on div "HIPAA" at bounding box center [73, 95] width 136 height 13
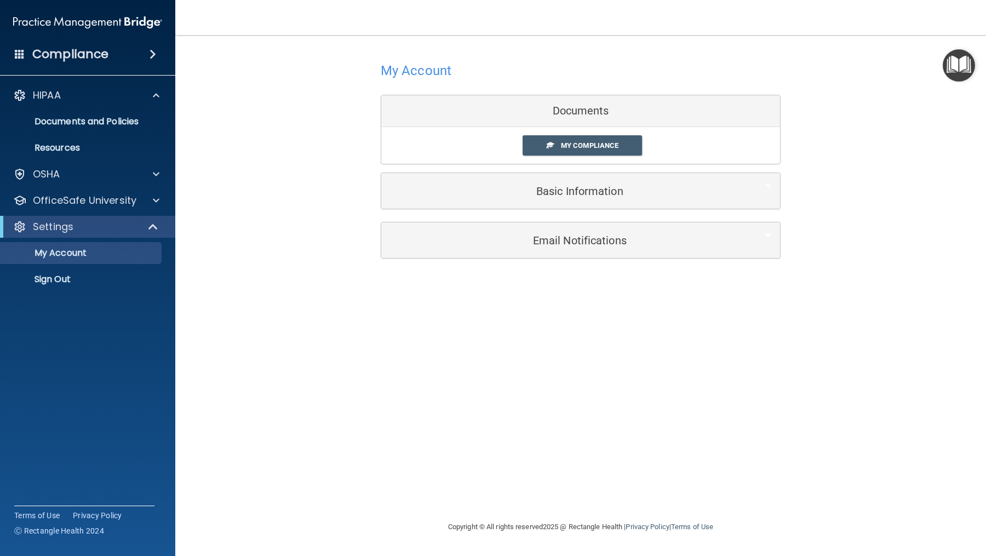
click at [124, 187] on div "HIPAA Documents and Policies Report an Incident Business Associates Emergency P…" at bounding box center [88, 189] width 176 height 219
click at [117, 208] on div "OfficeSafe University" at bounding box center [88, 201] width 176 height 22
click at [162, 204] on div at bounding box center [154, 200] width 27 height 13
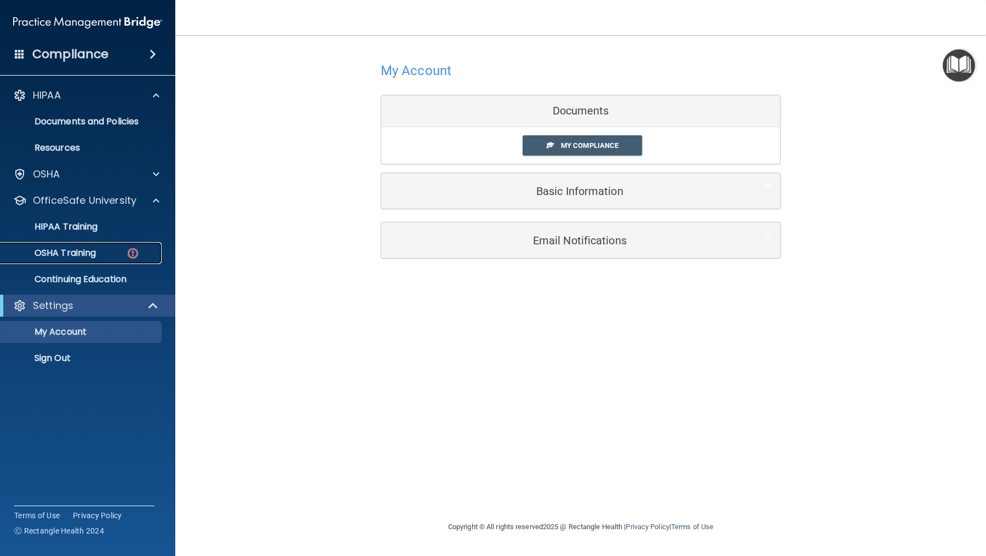
click at [127, 255] on img at bounding box center [133, 254] width 14 height 14
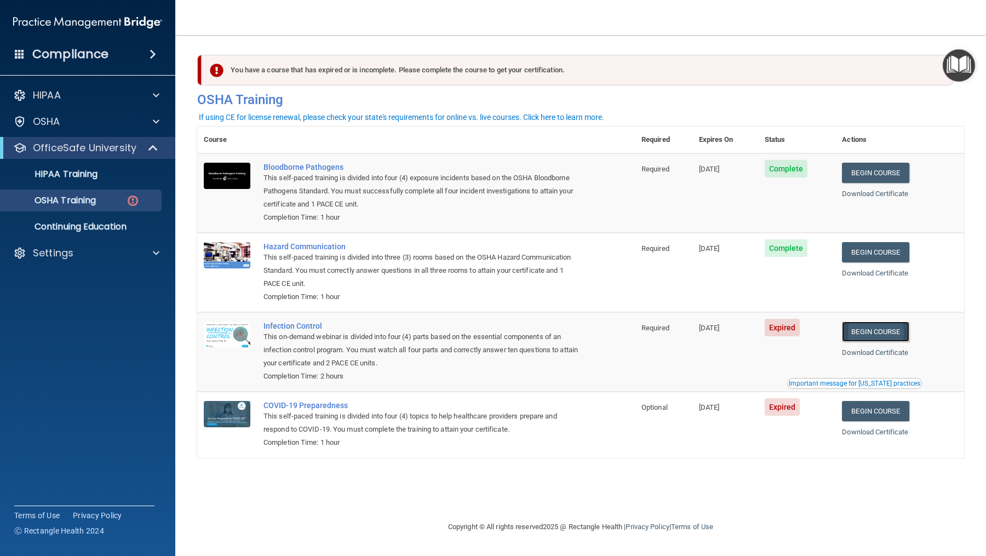
click at [864, 327] on link "Begin Course" at bounding box center [875, 332] width 67 height 20
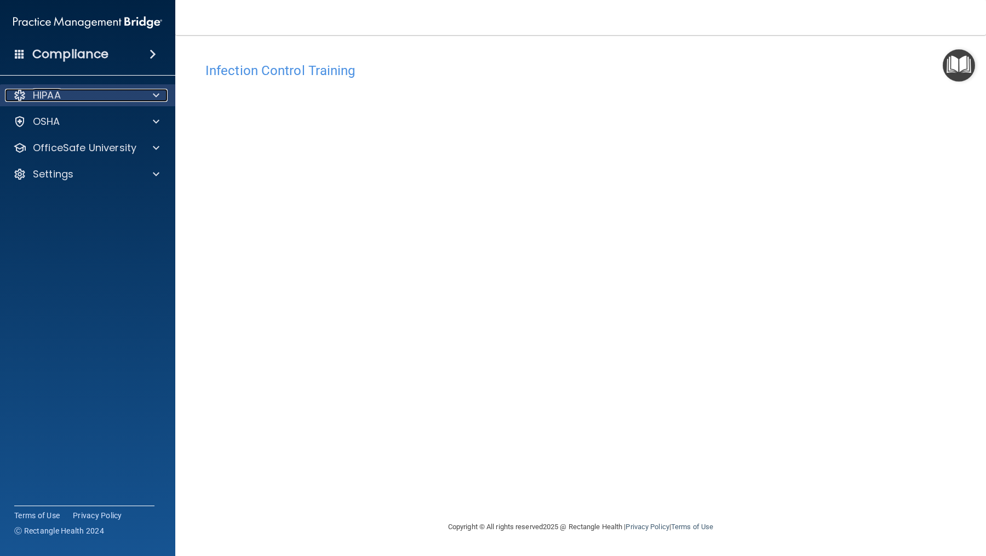
click at [151, 93] on div at bounding box center [154, 95] width 27 height 13
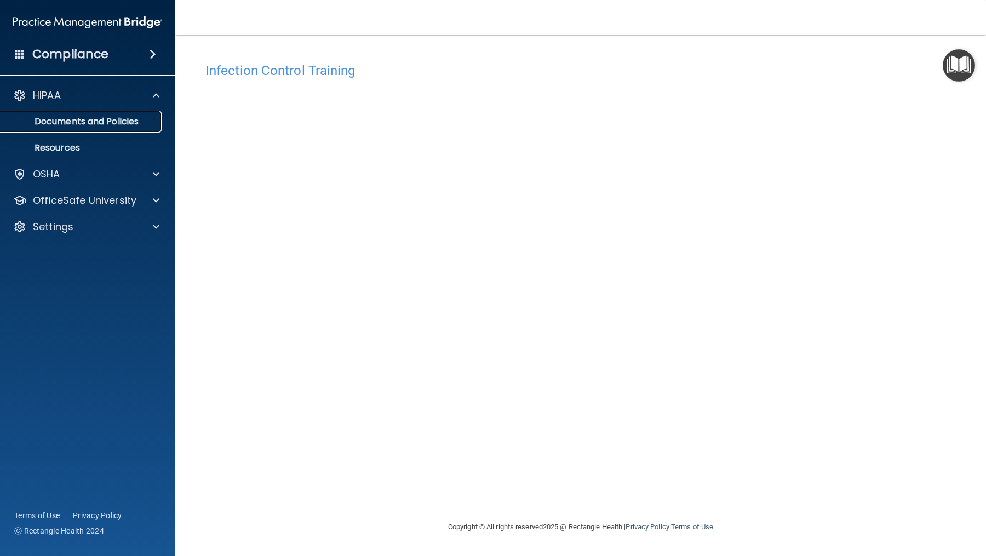
click p "Documents and Policies"
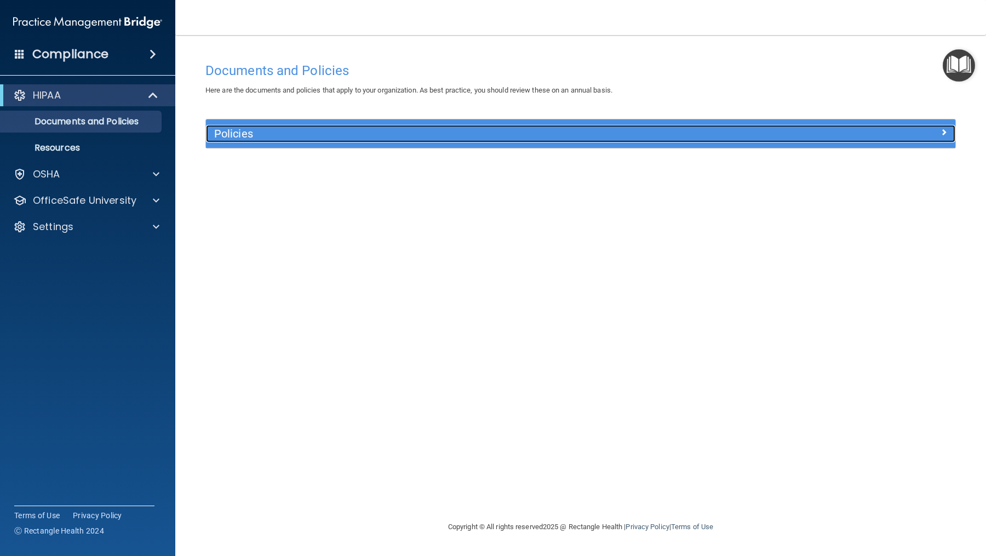
click span
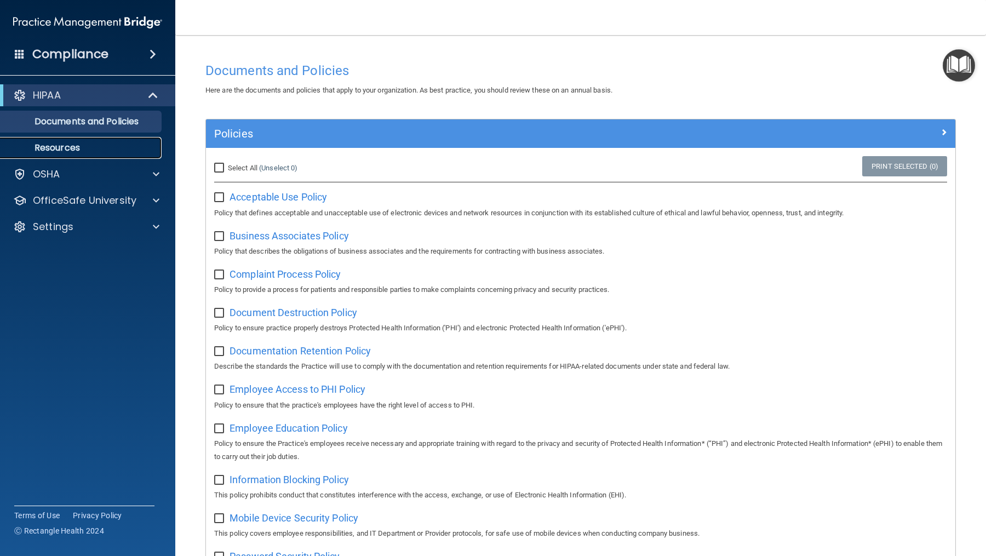
click p "Resources"
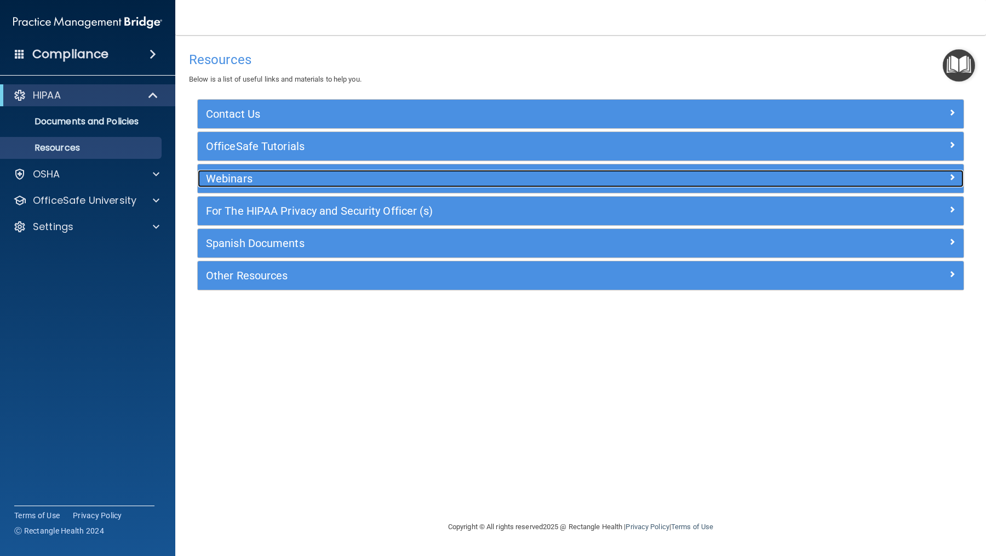
click span
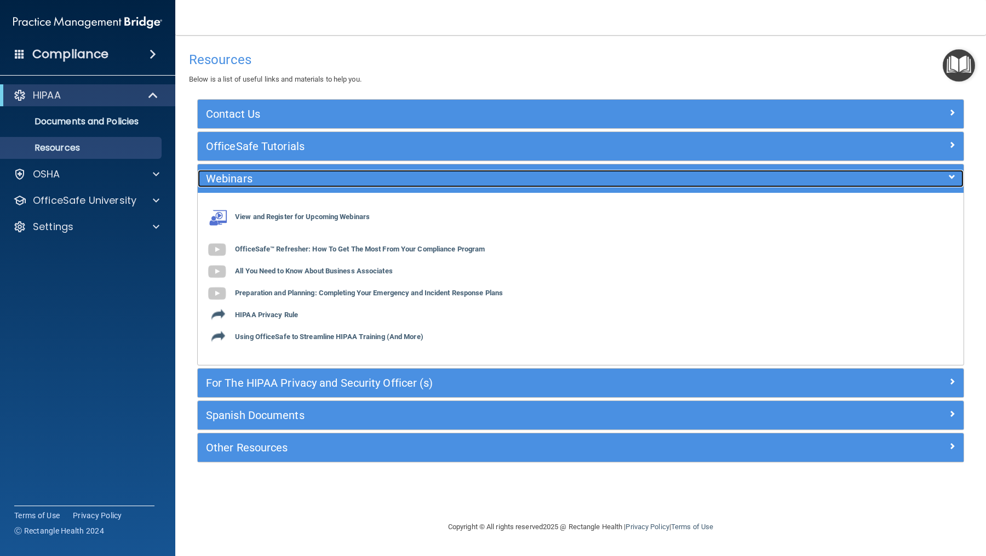
click span
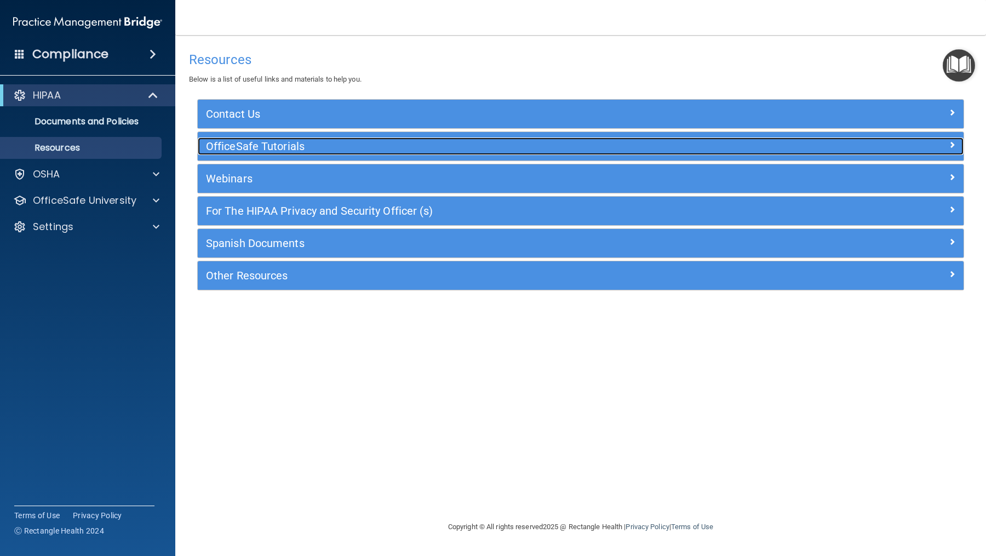
click div "OfficeSafe Tutorials"
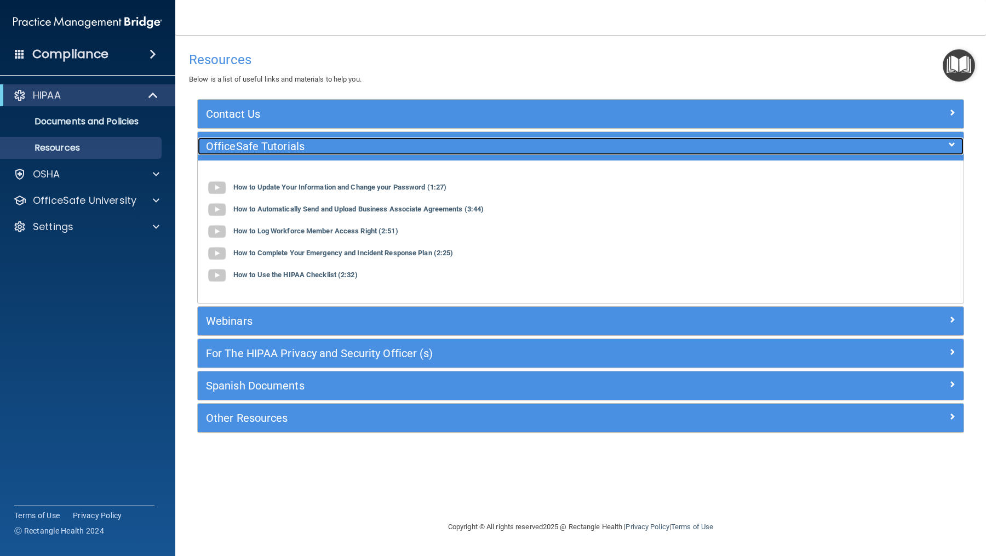
click div "OfficeSafe Tutorials"
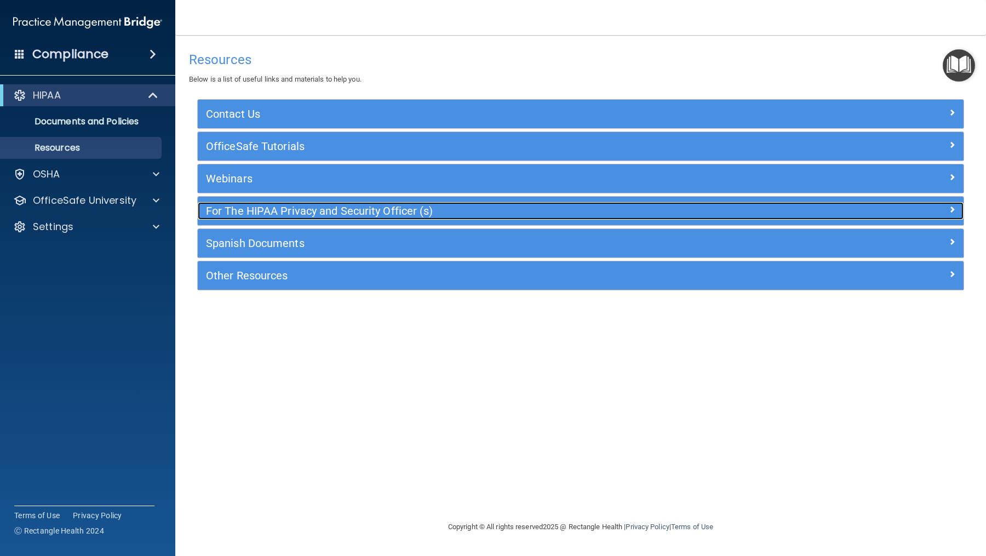
click span
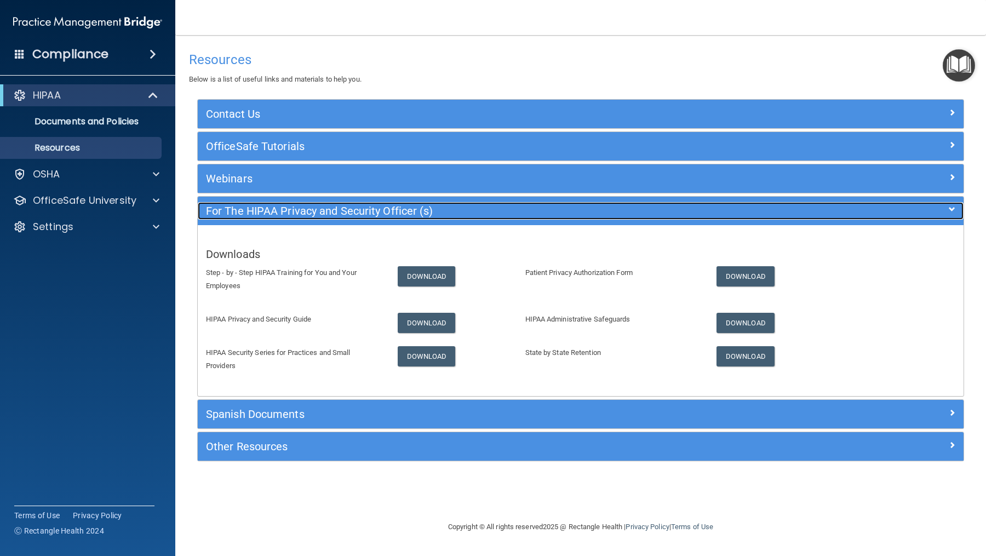
click span
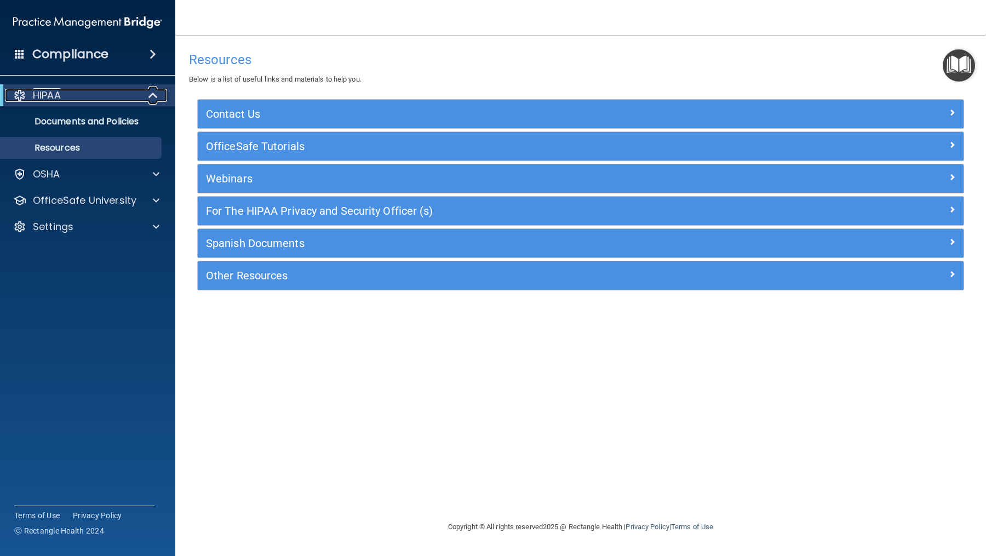
click span
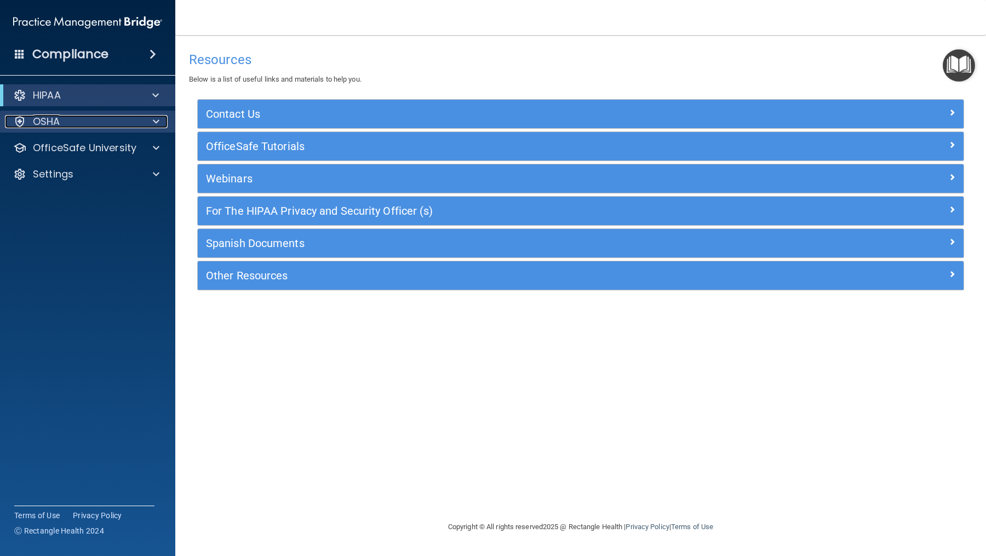
click span
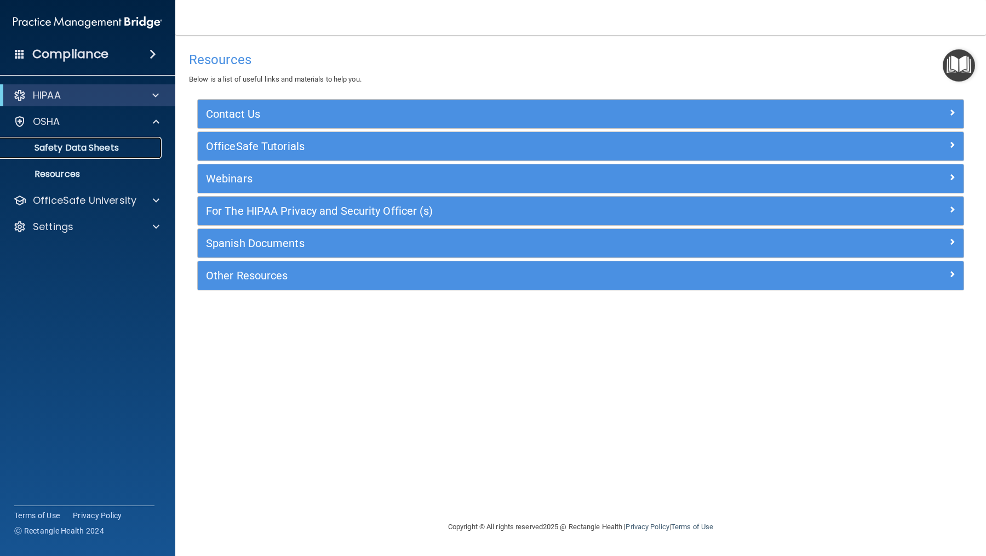
click p "Safety Data Sheets"
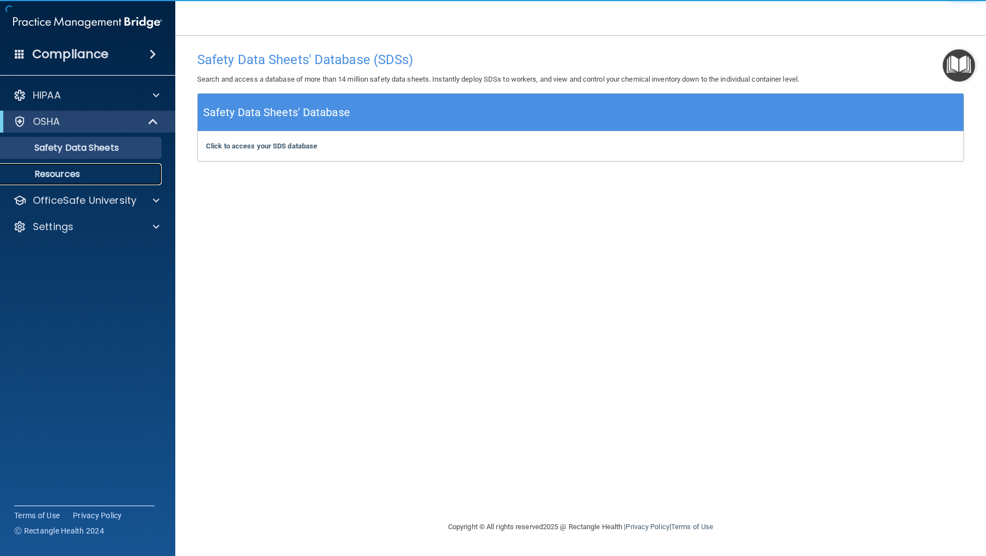
click p "Resources"
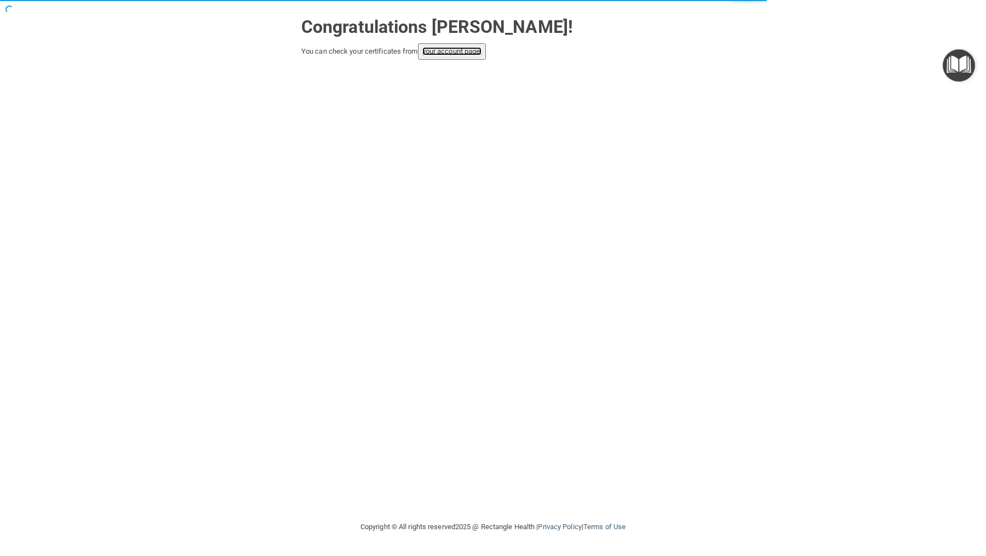
click at [465, 54] on link "your account page!" at bounding box center [452, 51] width 60 height 8
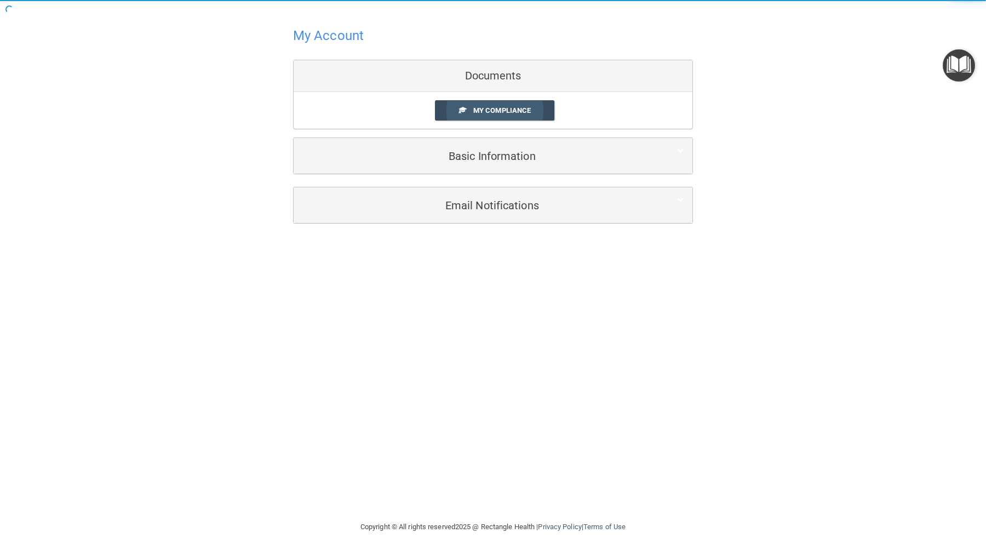
click at [517, 111] on span "My Compliance" at bounding box center [502, 110] width 58 height 8
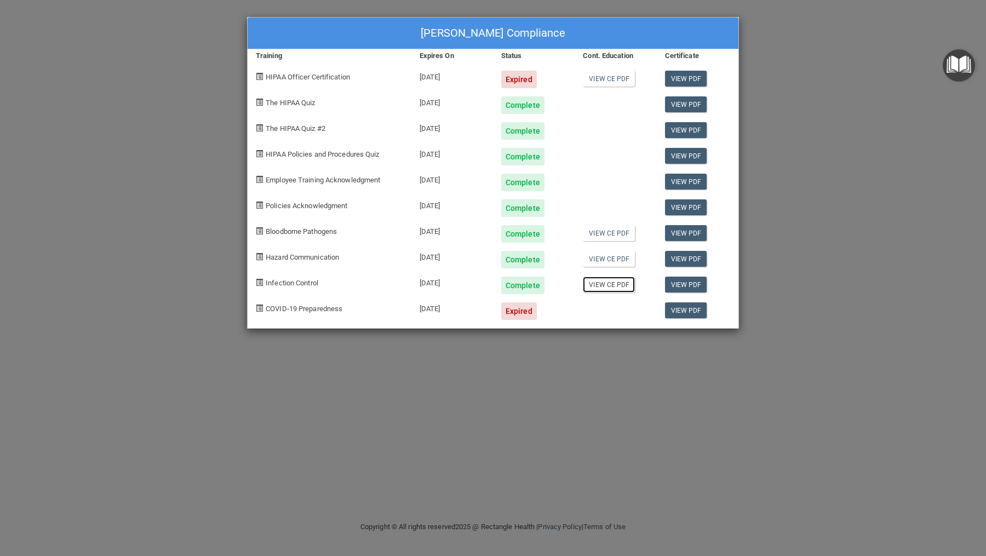
click at [615, 286] on link "View CE PDF" at bounding box center [609, 285] width 52 height 16
click at [611, 233] on link "View CE PDF" at bounding box center [609, 233] width 52 height 16
click at [624, 258] on link "View CE PDF" at bounding box center [609, 259] width 52 height 16
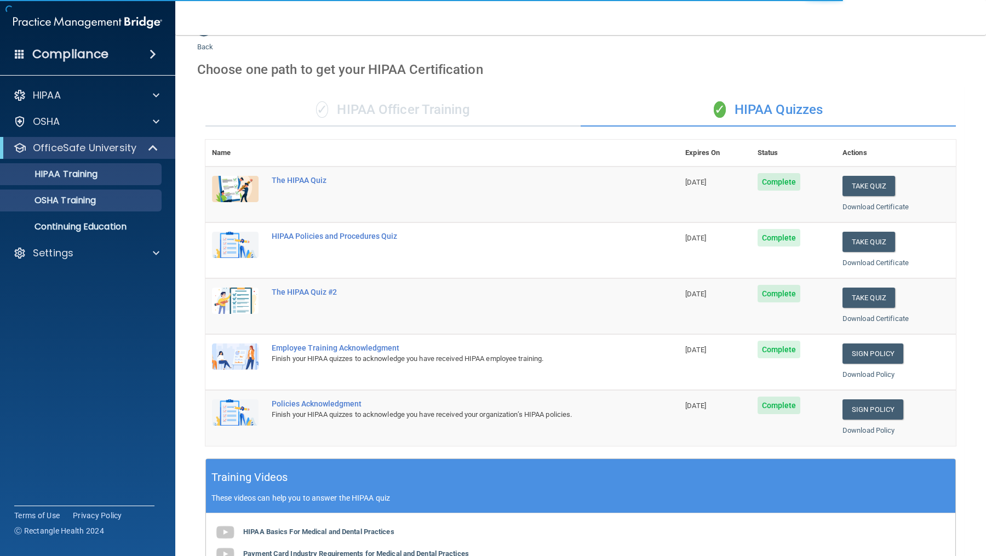
scroll to position [31, 0]
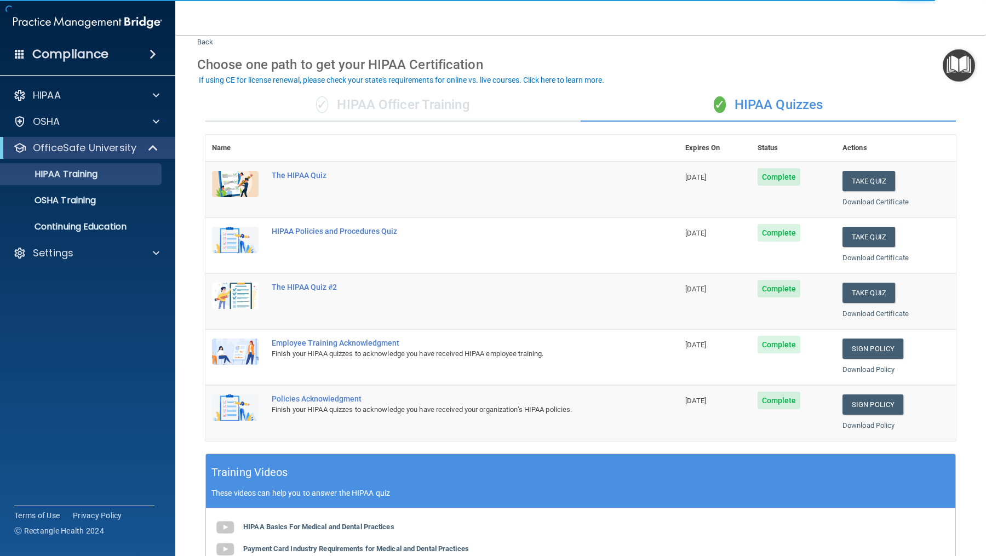
click at [468, 110] on div "✓ HIPAA Officer Training" at bounding box center [392, 105] width 375 height 33
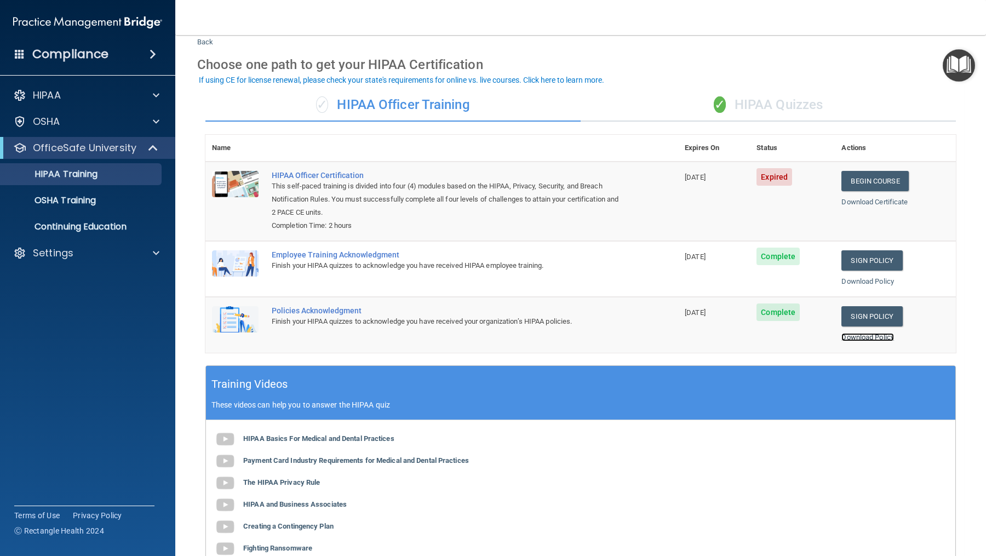
click at [860, 338] on link "Download Policy" at bounding box center [868, 337] width 53 height 8
click at [112, 206] on link "OSHA Training" at bounding box center [75, 201] width 173 height 22
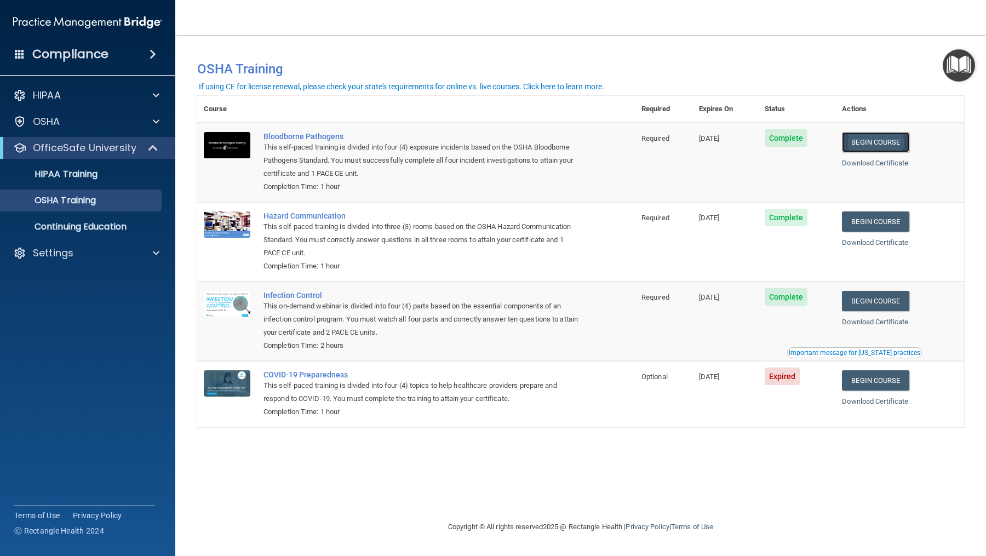
click at [877, 147] on link "Begin Course" at bounding box center [875, 142] width 67 height 20
click at [891, 228] on link "Begin Course" at bounding box center [875, 222] width 67 height 20
click at [884, 136] on link "Begin Course" at bounding box center [875, 142] width 67 height 20
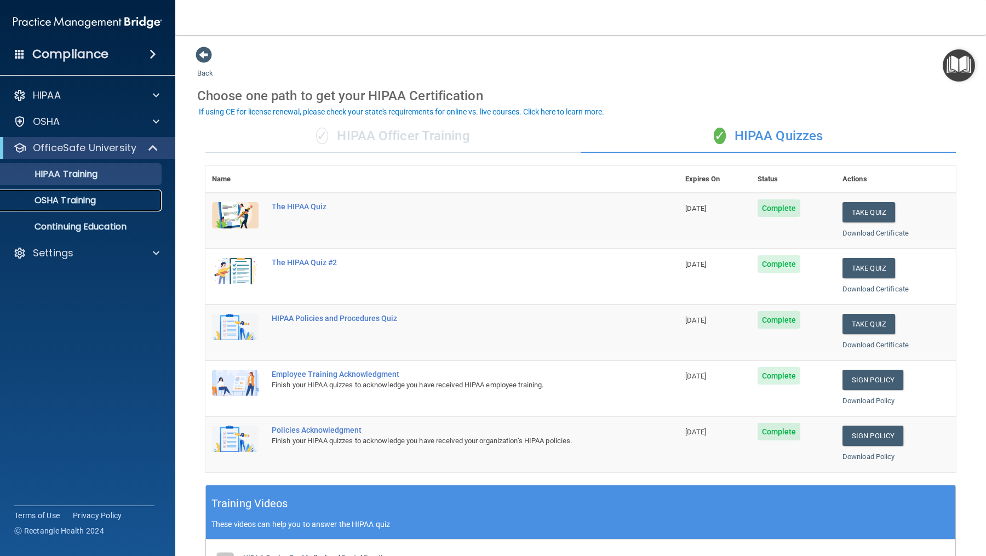
click at [88, 198] on p "OSHA Training" at bounding box center [51, 200] width 89 height 11
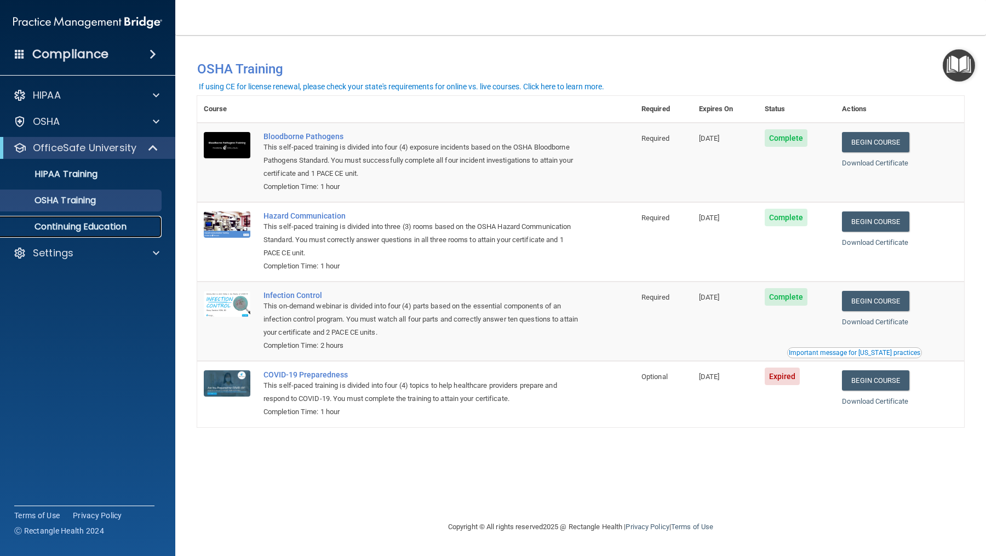
click at [101, 229] on p "Continuing Education" at bounding box center [82, 226] width 150 height 11
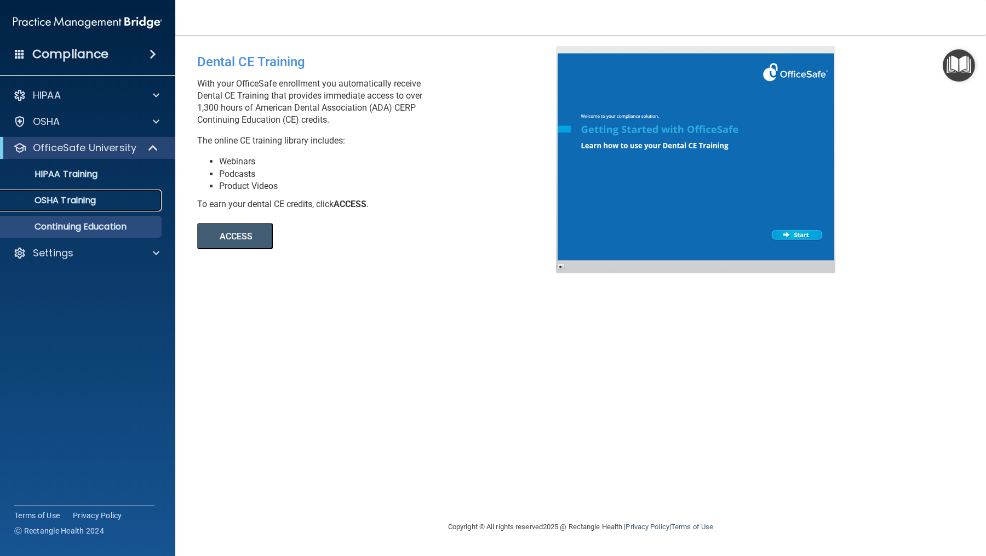
click at [84, 202] on p "OSHA Training" at bounding box center [51, 200] width 89 height 11
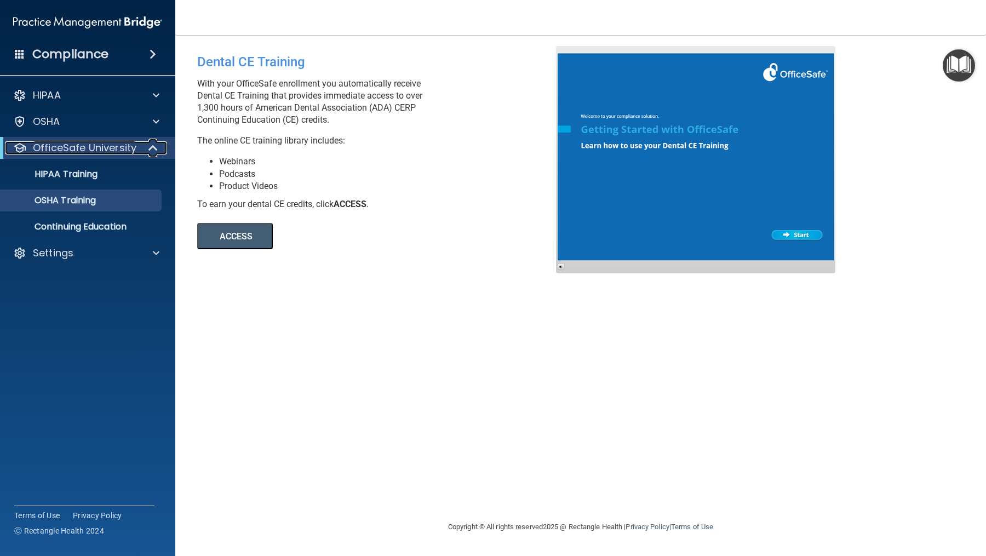
click at [160, 151] on div at bounding box center [153, 147] width 27 height 13
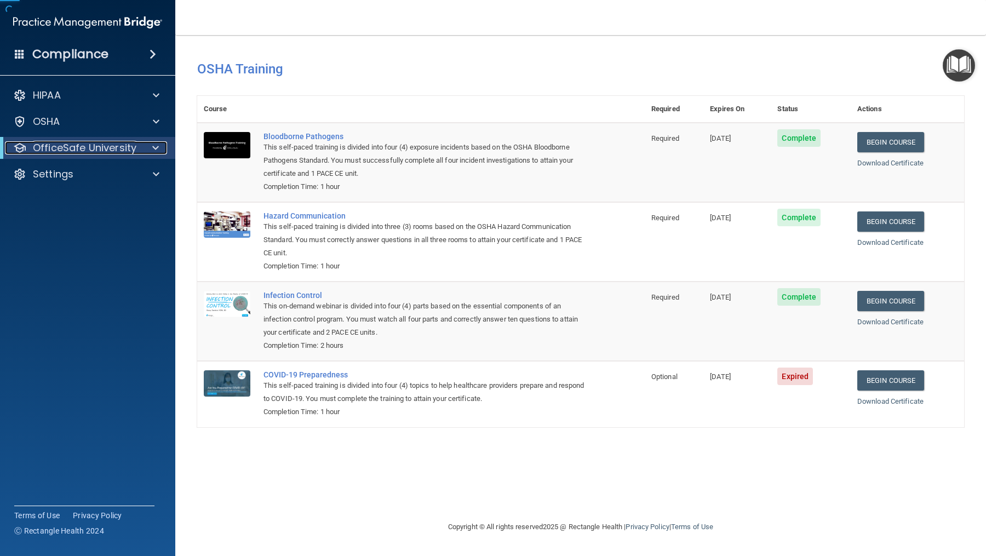
click at [160, 151] on div at bounding box center [153, 147] width 27 height 13
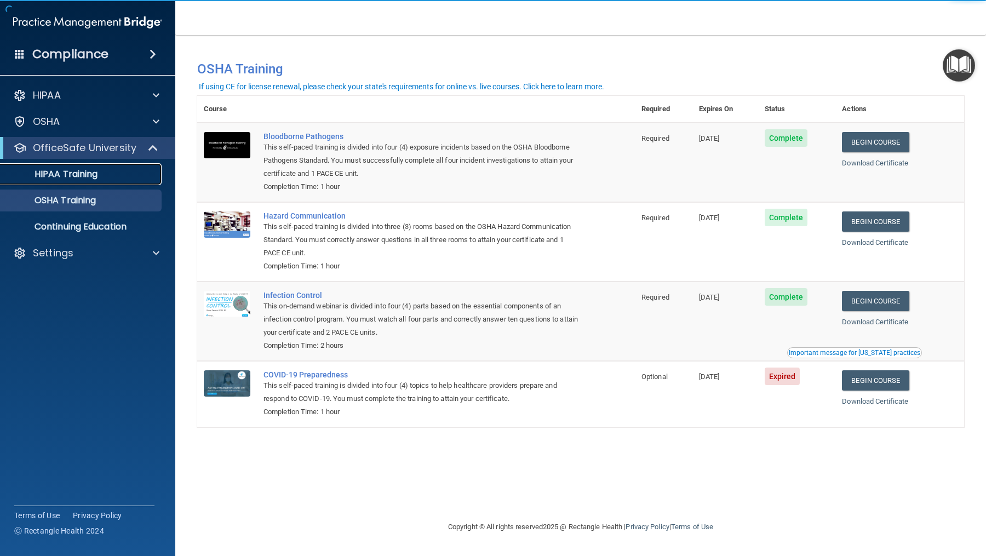
click at [86, 170] on p "HIPAA Training" at bounding box center [52, 174] width 90 height 11
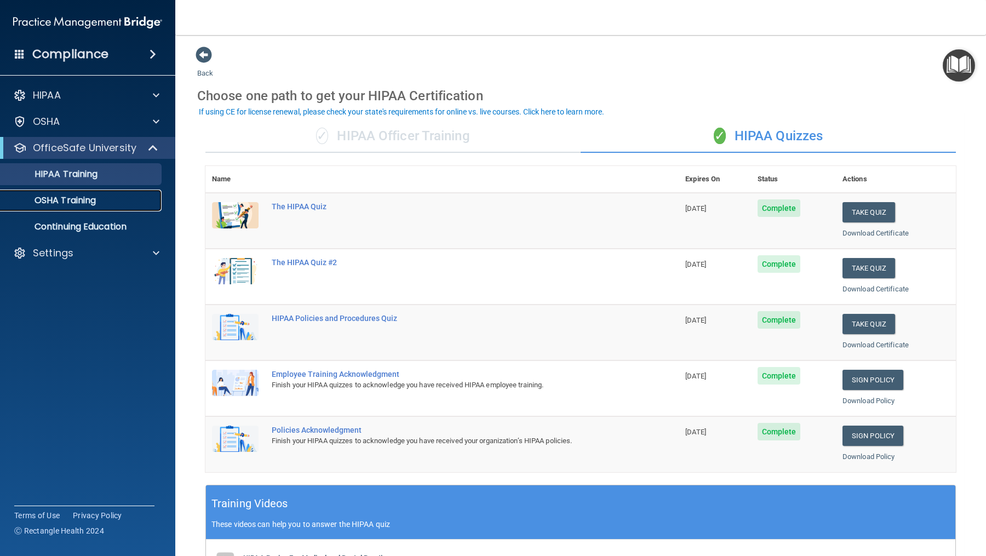
click at [83, 196] on p "OSHA Training" at bounding box center [51, 200] width 89 height 11
